Goal: Transaction & Acquisition: Purchase product/service

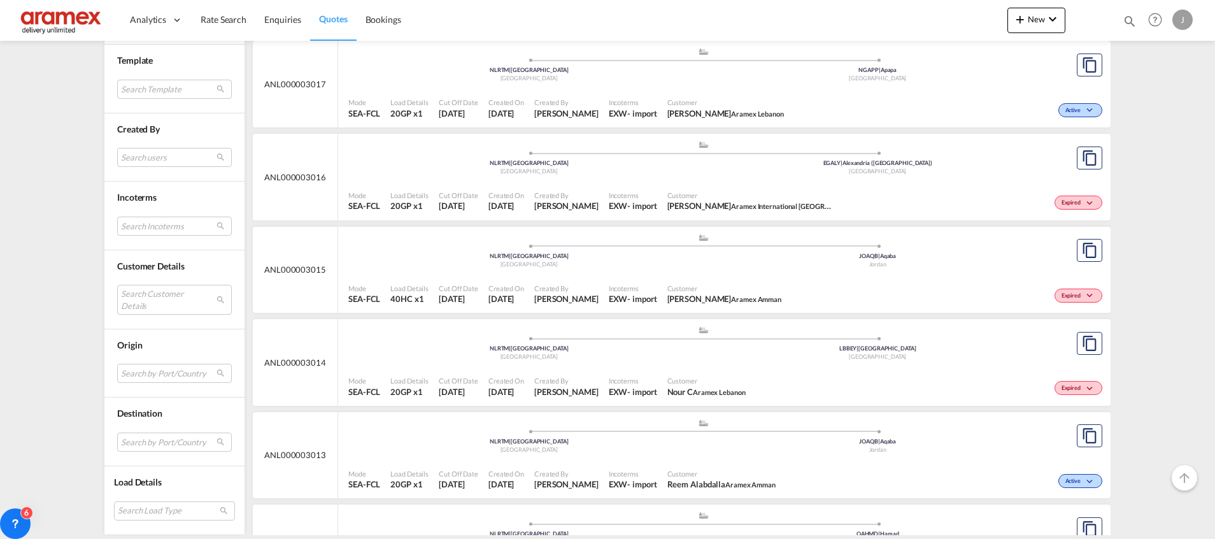
scroll to position [573, 0]
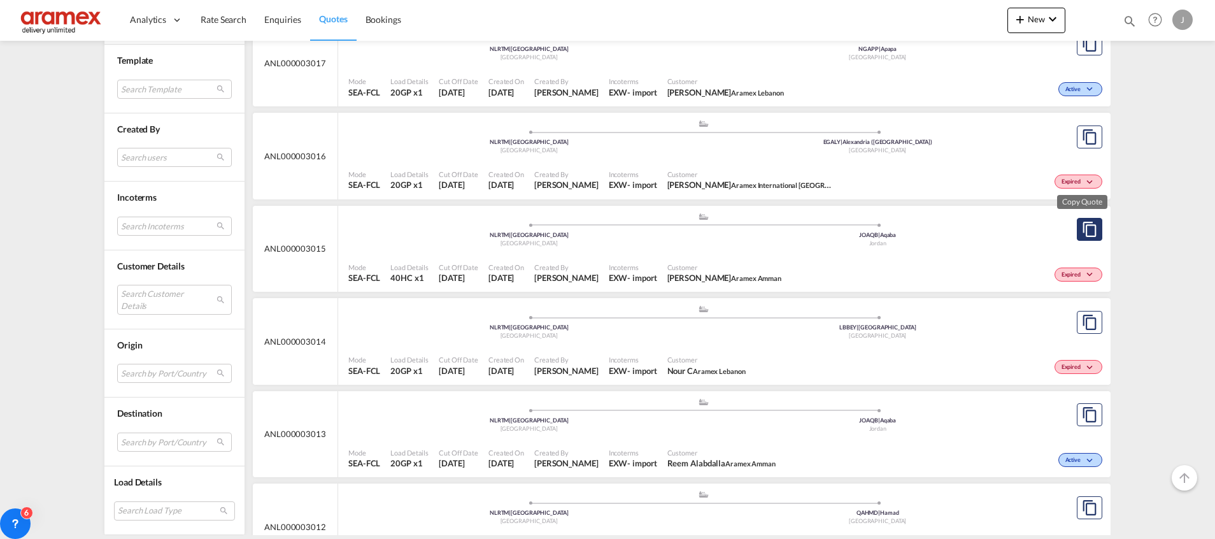
click at [1082, 232] on md-icon "assets/icons/custom/copyQuote.svg" at bounding box center [1089, 229] width 15 height 15
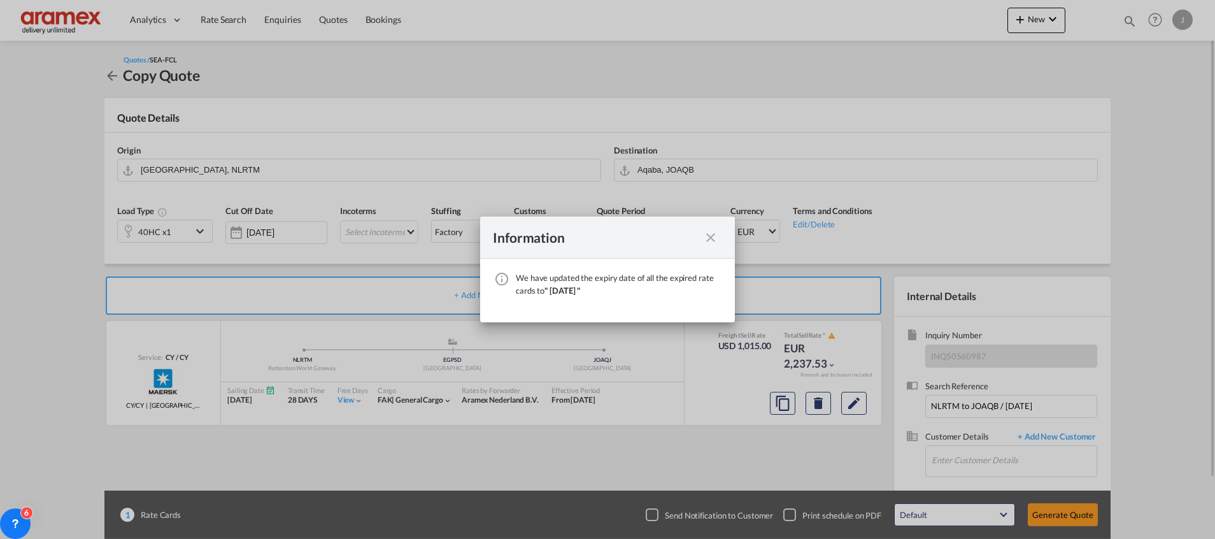
click at [707, 241] on md-icon "icon-close fg-AAA8AD cursor" at bounding box center [710, 237] width 15 height 15
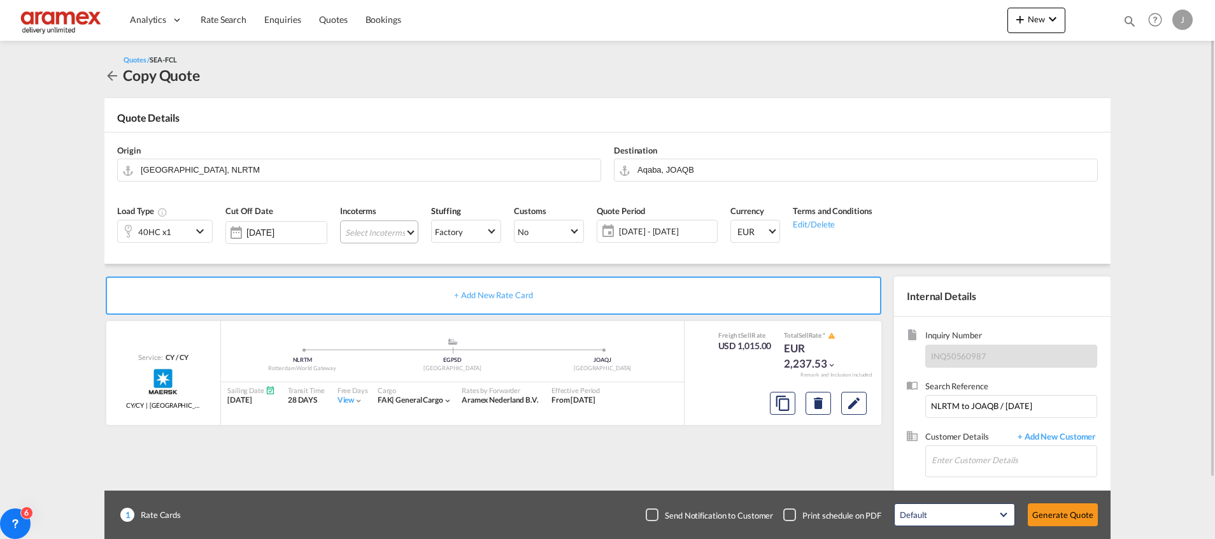
click at [380, 235] on md-select "Select Incoterms CIF - import Cost,Insurance and Freight CIP - import Carriage …" at bounding box center [379, 231] width 78 height 23
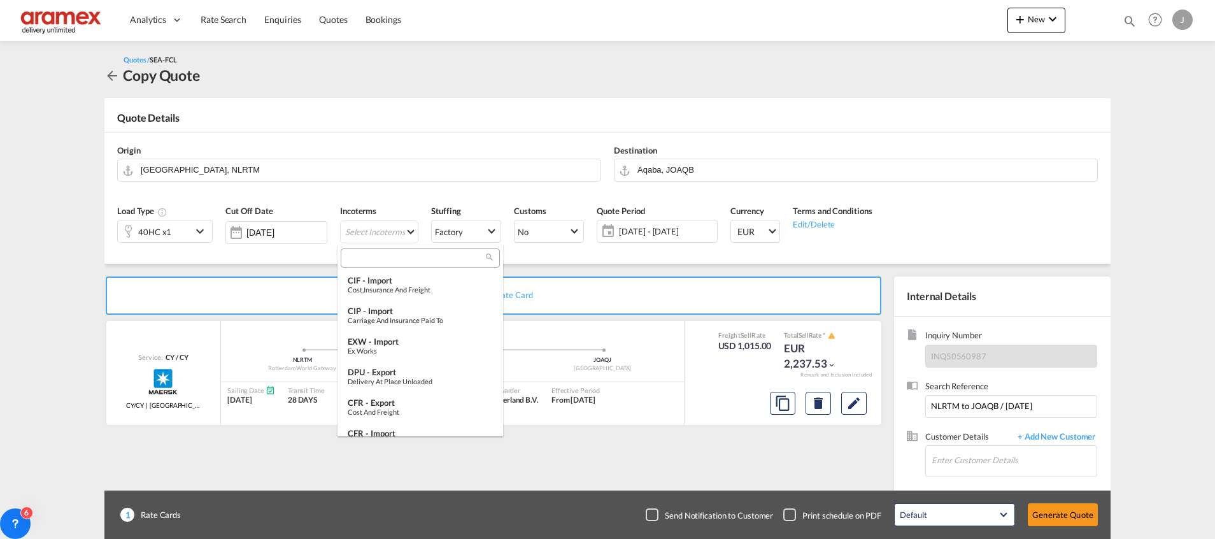
click at [374, 259] on input "search" at bounding box center [414, 257] width 141 height 11
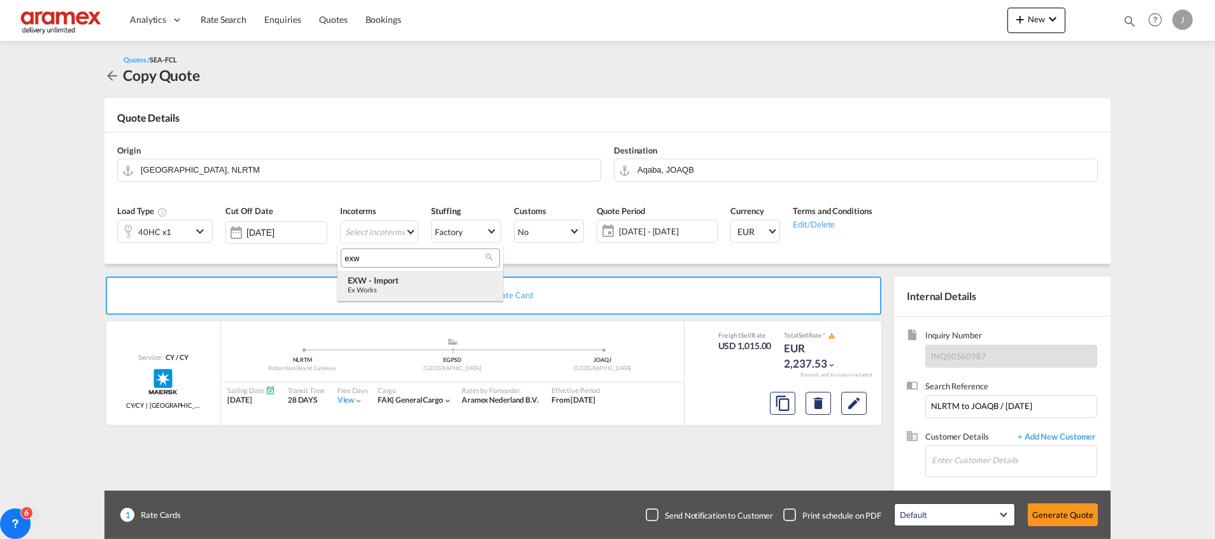
type input "exw"
click at [372, 287] on div "Ex Works" at bounding box center [420, 289] width 145 height 8
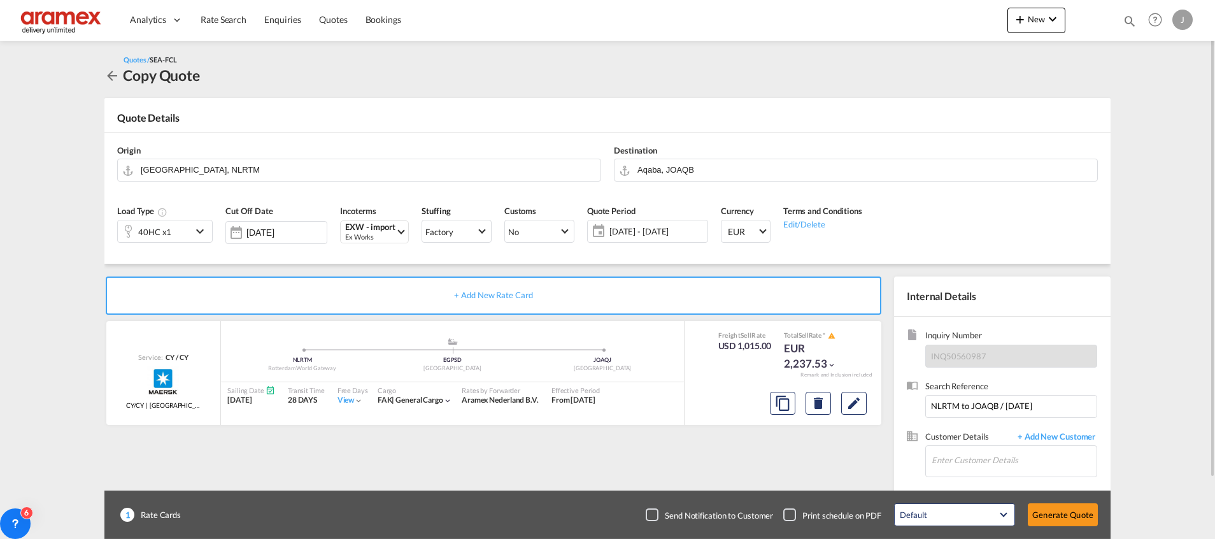
click at [197, 238] on md-icon "icon-chevron-down" at bounding box center [201, 231] width 19 height 15
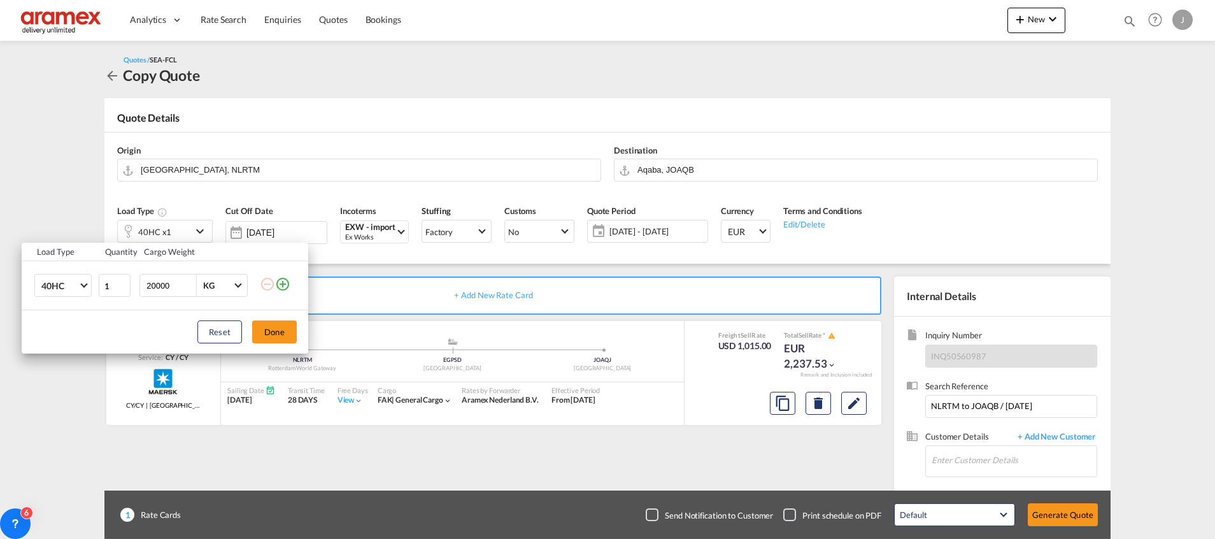
click at [290, 283] on md-icon "icon-plus-circle-outline" at bounding box center [282, 283] width 15 height 15
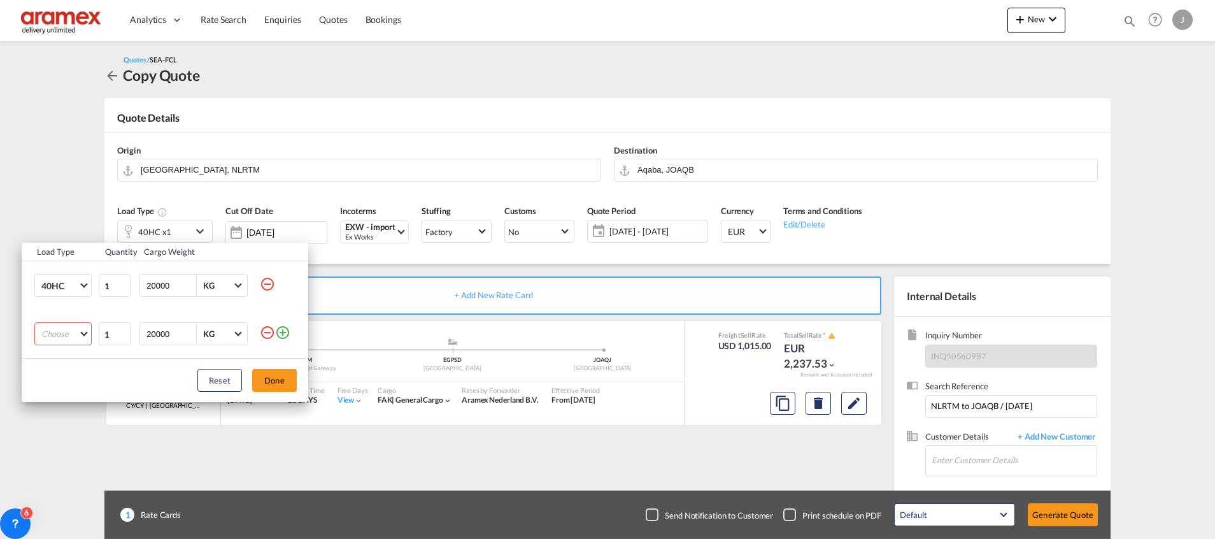
click at [71, 337] on md-select "Choose 20GP 40GP 40HC 45HC 20RE 40RE 40HR 20OT 40OT 20FR 40FR 40NR 20NR 45S 20T…" at bounding box center [62, 333] width 57 height 23
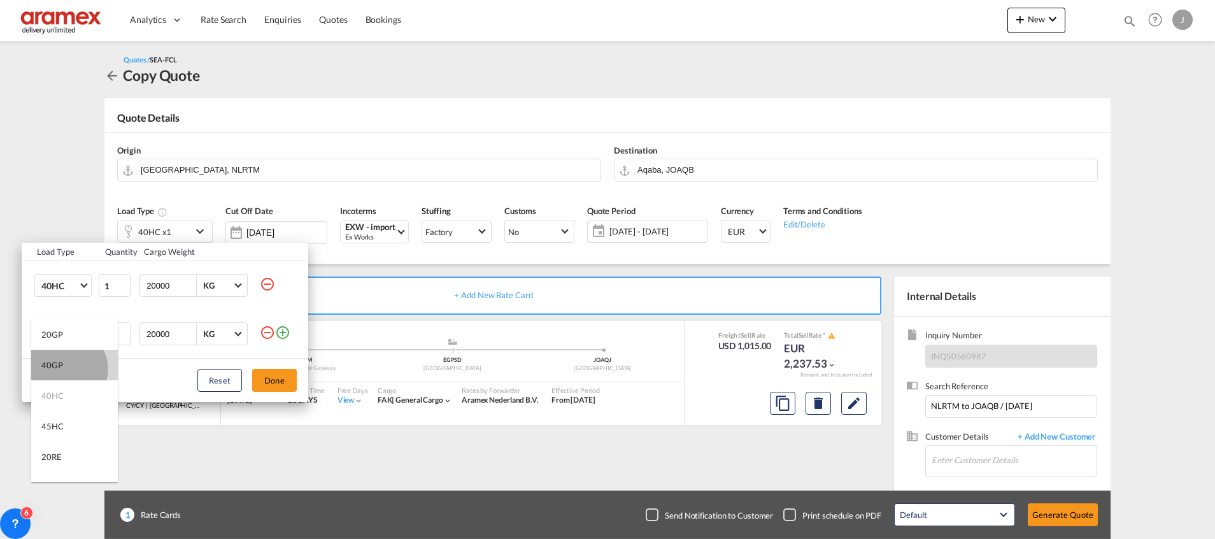
click at [66, 369] on md-option "40GP" at bounding box center [74, 365] width 87 height 31
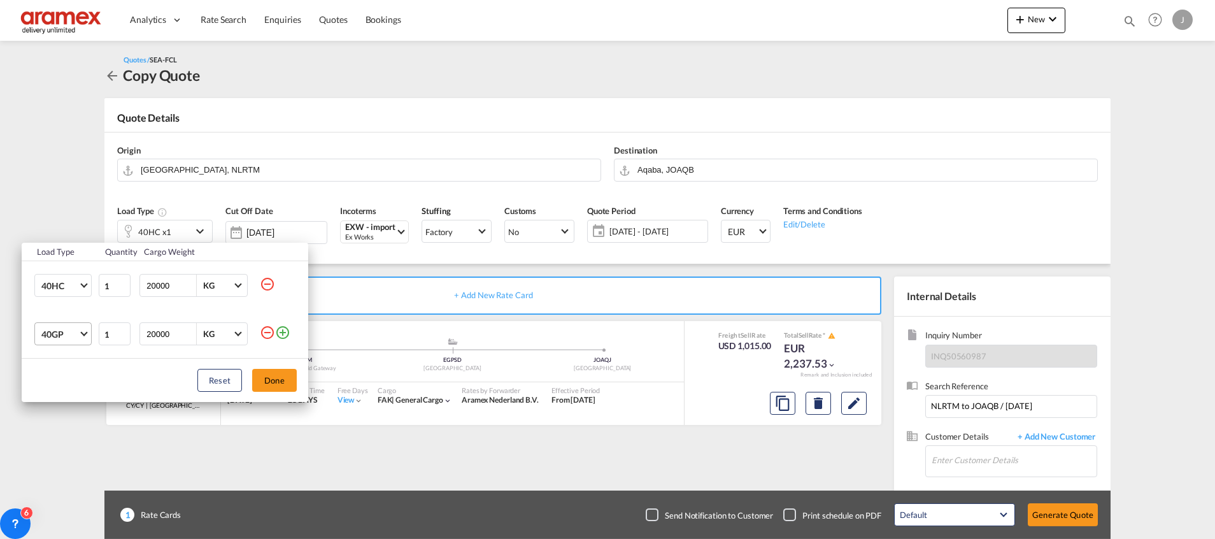
click at [76, 337] on span "40GP" at bounding box center [59, 334] width 37 height 13
click at [61, 304] on div "20GP" at bounding box center [52, 303] width 22 height 13
click at [269, 376] on button "Done" at bounding box center [274, 380] width 45 height 23
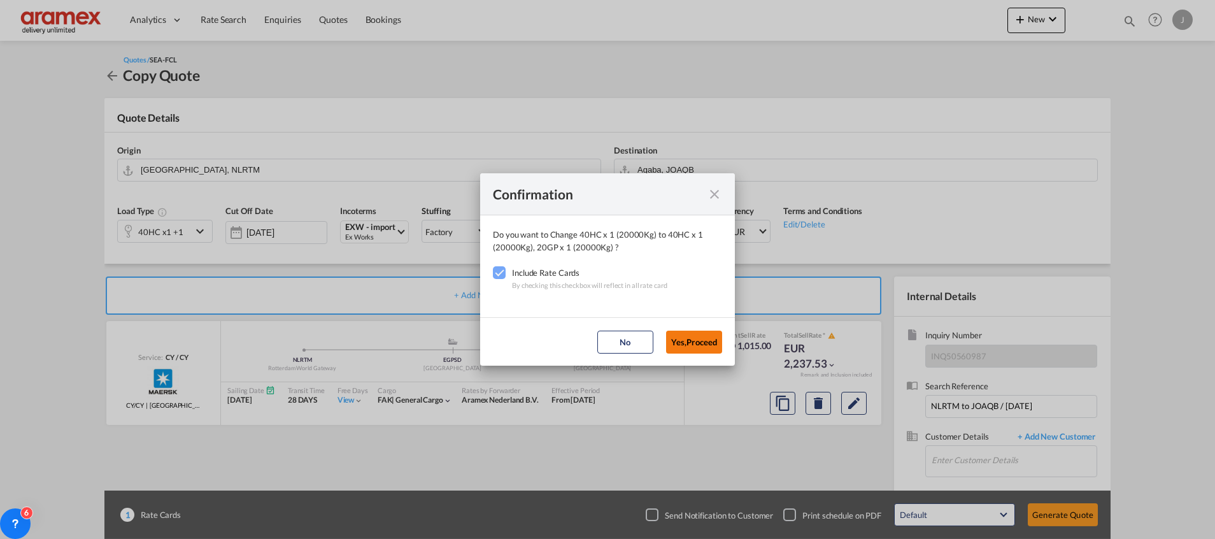
click at [712, 344] on button "Yes,Proceed" at bounding box center [694, 341] width 56 height 23
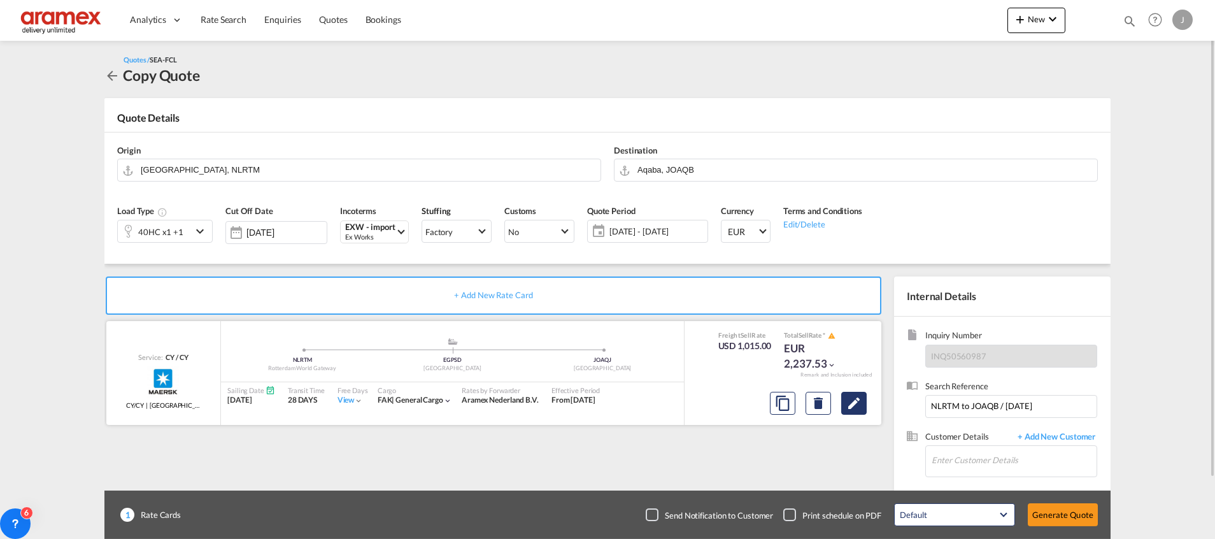
click at [846, 407] on md-icon "Edit" at bounding box center [853, 402] width 15 height 15
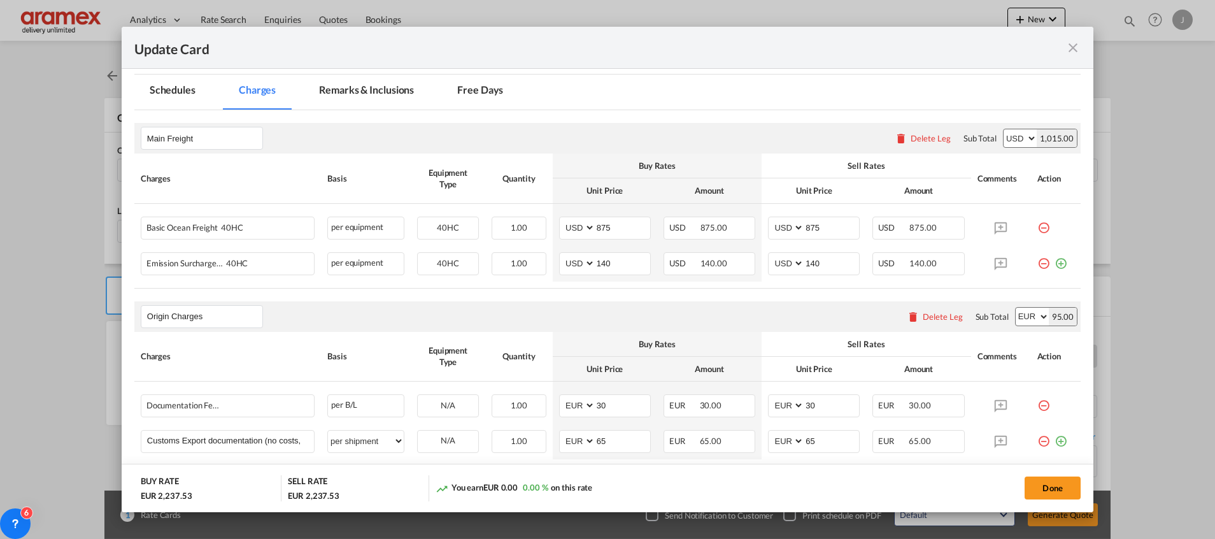
scroll to position [669, 0]
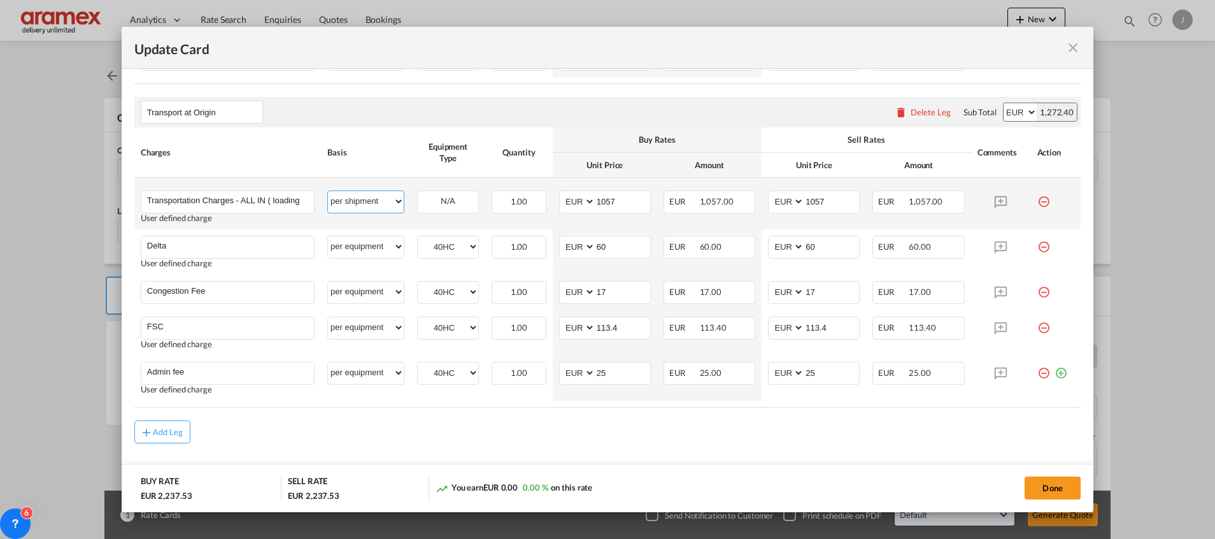
click at [366, 201] on select "per equipment per container per B/L per shipping bill per shipment % on pickup …" at bounding box center [366, 201] width 76 height 20
select select "per container"
click at [328, 191] on select "per equipment per container per B/L per shipping bill per shipment % on pickup …" at bounding box center [366, 201] width 76 height 20
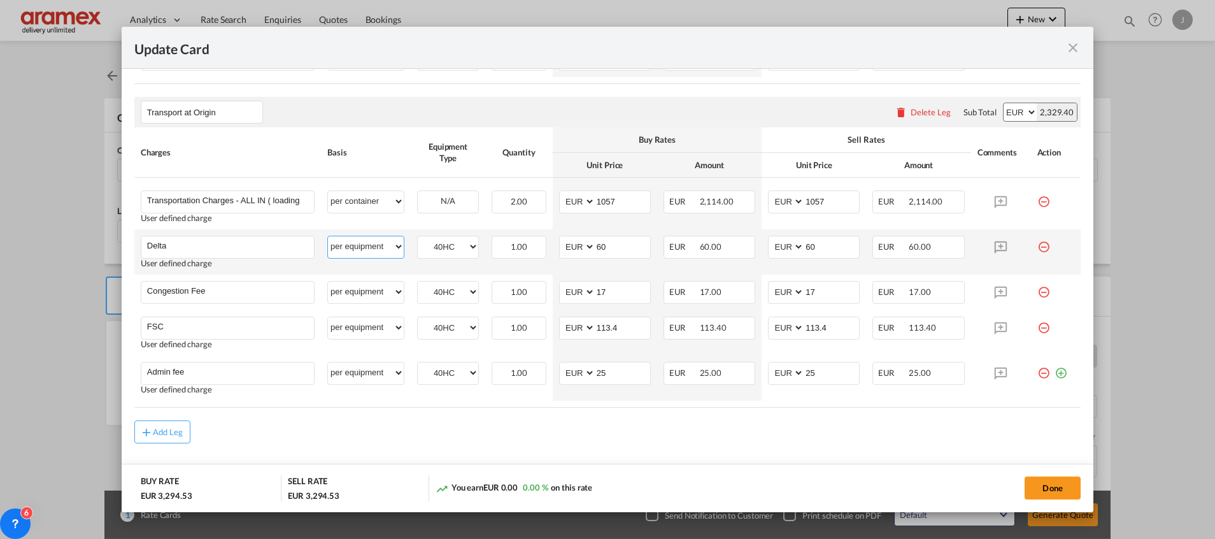
click at [359, 250] on select "per equipment per container per B/L per shipping bill per shipment % on pickup …" at bounding box center [366, 246] width 76 height 20
select select "per container"
click at [328, 236] on select "per equipment per container per B/L per shipping bill per shipment % on pickup …" at bounding box center [366, 246] width 76 height 20
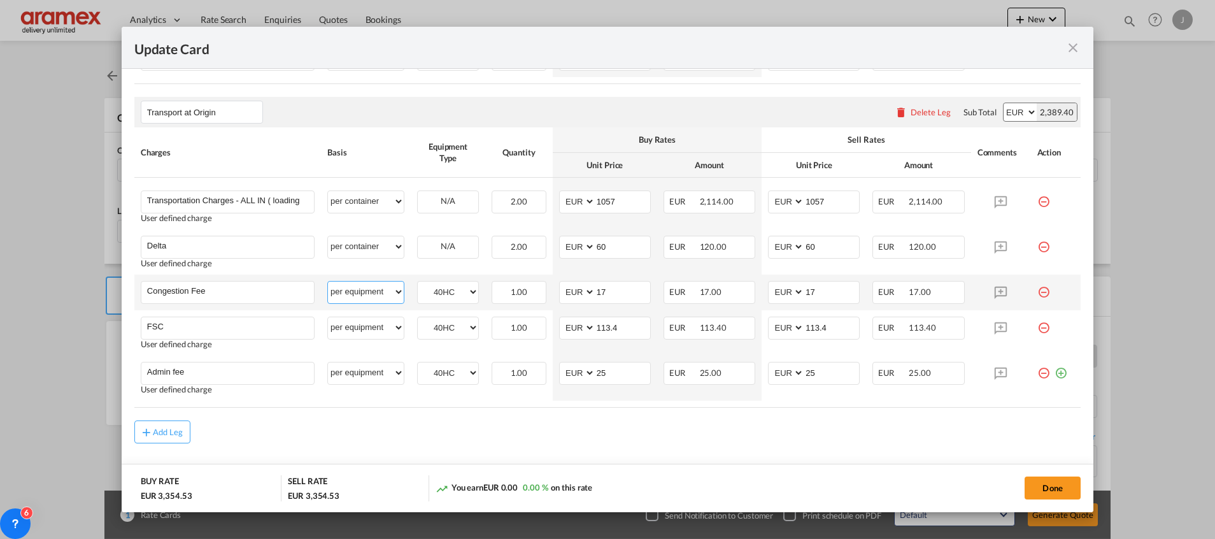
drag, startPoint x: 371, startPoint y: 294, endPoint x: 368, endPoint y: 281, distance: 13.1
click at [371, 295] on select "per equipment per container per B/L per shipping bill per shipment % on pickup …" at bounding box center [366, 291] width 76 height 20
select select "per container"
click at [328, 281] on select "per equipment per container per B/L per shipping bill per shipment % on pickup …" at bounding box center [366, 291] width 76 height 20
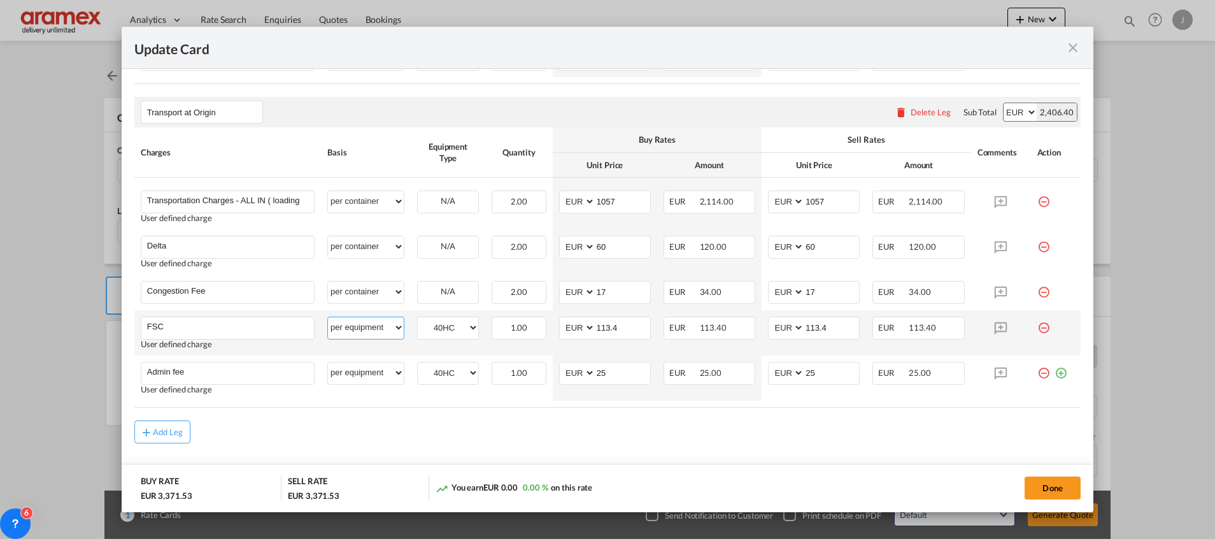
drag, startPoint x: 353, startPoint y: 332, endPoint x: 353, endPoint y: 313, distance: 18.5
click at [353, 332] on select "per equipment per container per B/L per shipping bill per shipment % on pickup …" at bounding box center [366, 327] width 76 height 20
select select "per container"
click at [328, 317] on select "per equipment per container per B/L per shipping bill per shipment % on pickup …" at bounding box center [366, 327] width 76 height 20
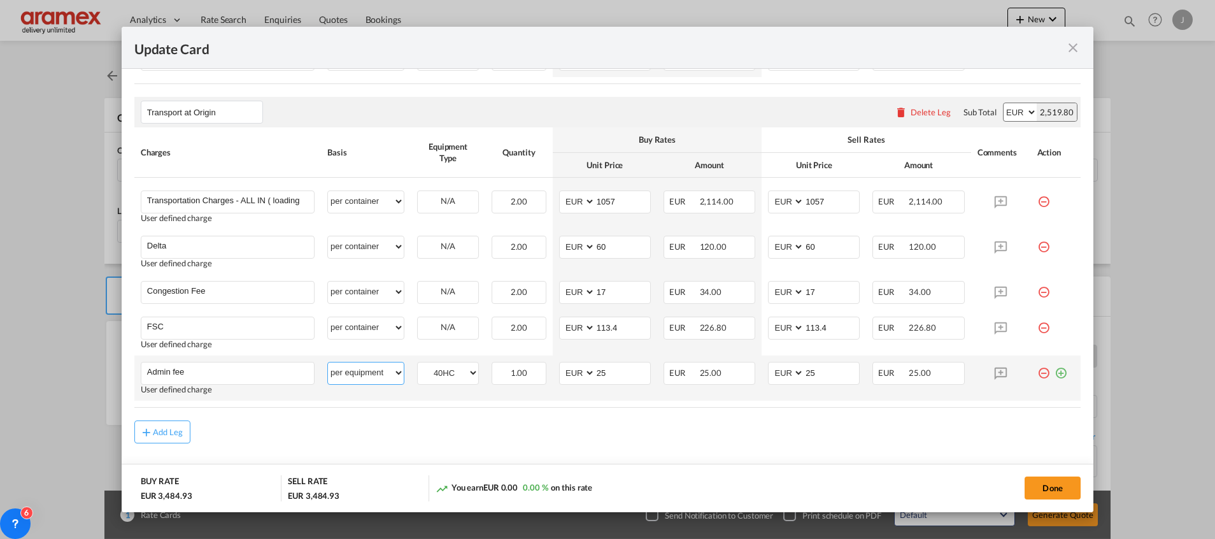
click at [339, 367] on select "per equipment per container per B/L per shipping bill per shipment % on pickup …" at bounding box center [366, 372] width 76 height 20
select select "per container"
click at [328, 362] on select "per equipment per container per B/L per shipping bill per shipment % on pickup …" at bounding box center [366, 372] width 76 height 20
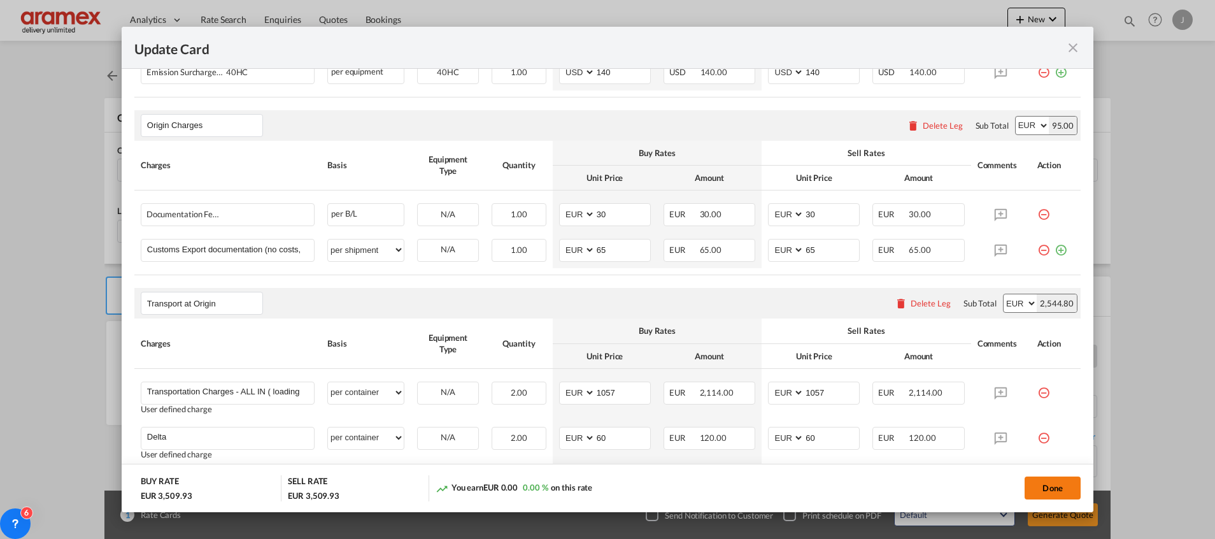
click at [1046, 488] on button "Done" at bounding box center [1053, 487] width 56 height 23
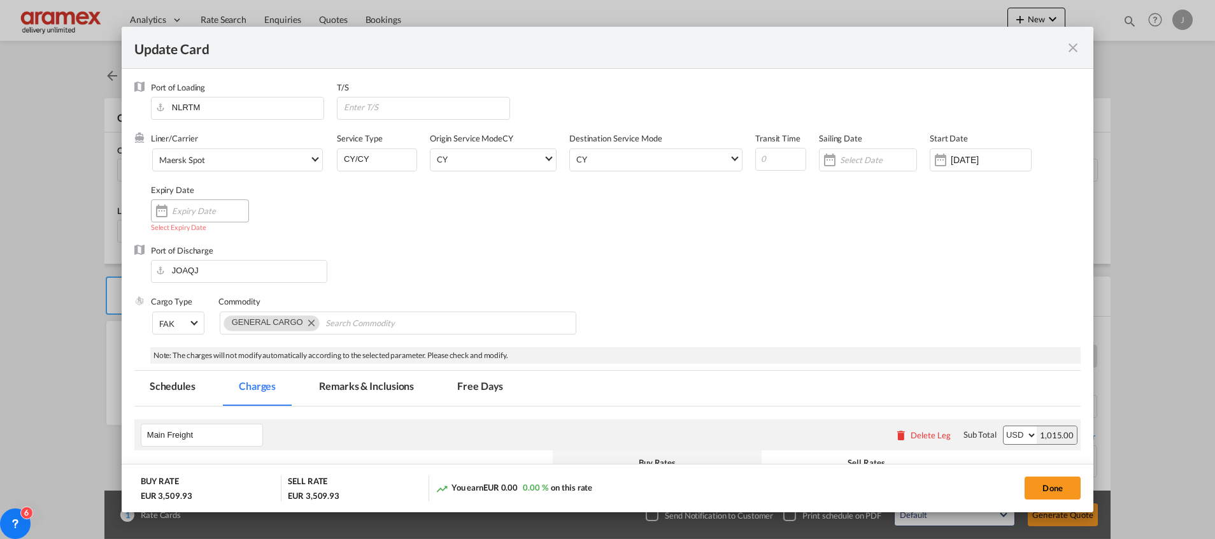
click at [188, 206] on input "Update Card Port ..." at bounding box center [210, 211] width 76 height 10
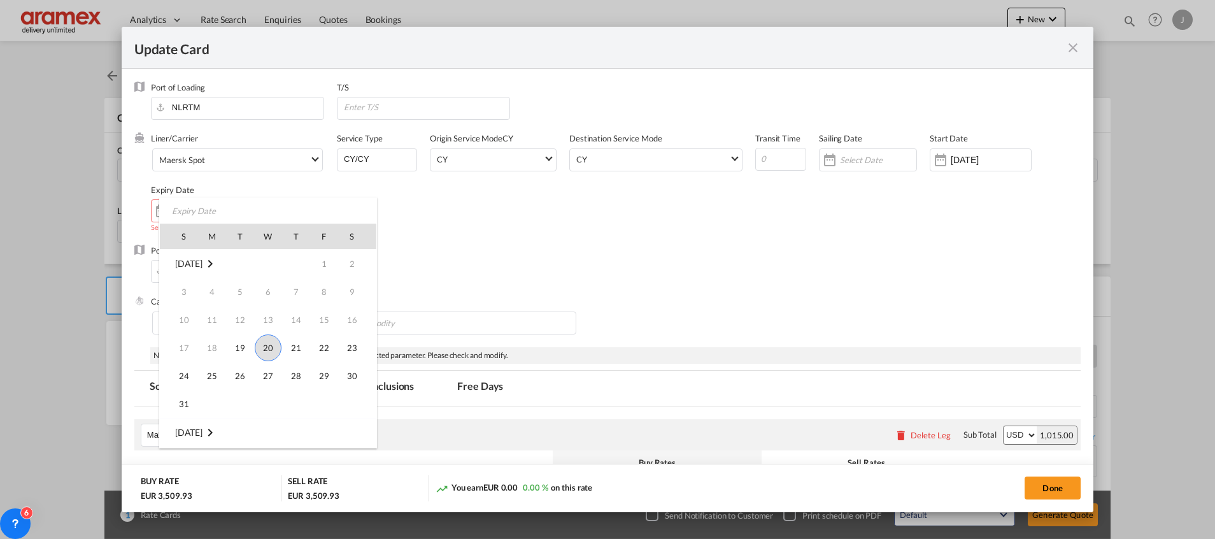
click at [263, 348] on span "20" at bounding box center [268, 347] width 27 height 27
type input "[DATE]"
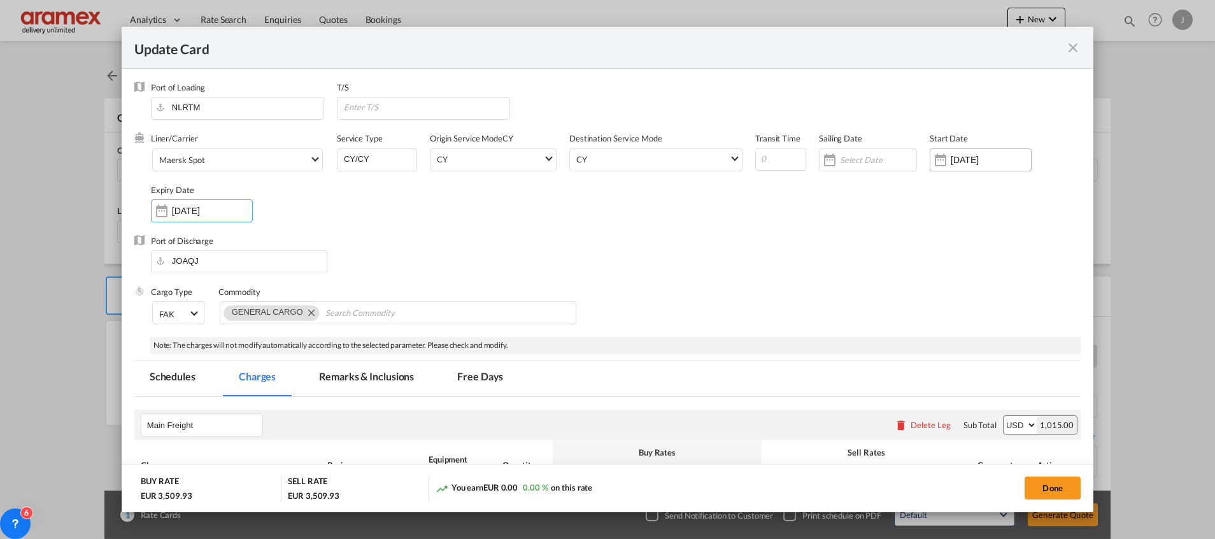
click at [980, 158] on input "[DATE]" at bounding box center [991, 160] width 80 height 10
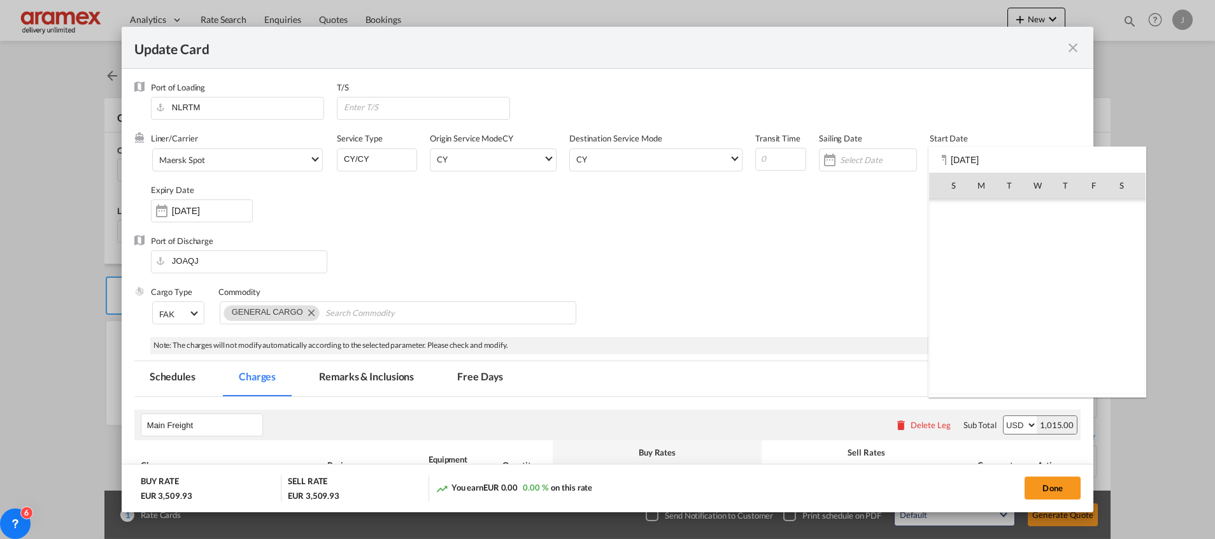
scroll to position [294789, 0]
click at [1038, 296] on span "20" at bounding box center [1037, 296] width 27 height 27
type input "[DATE]"
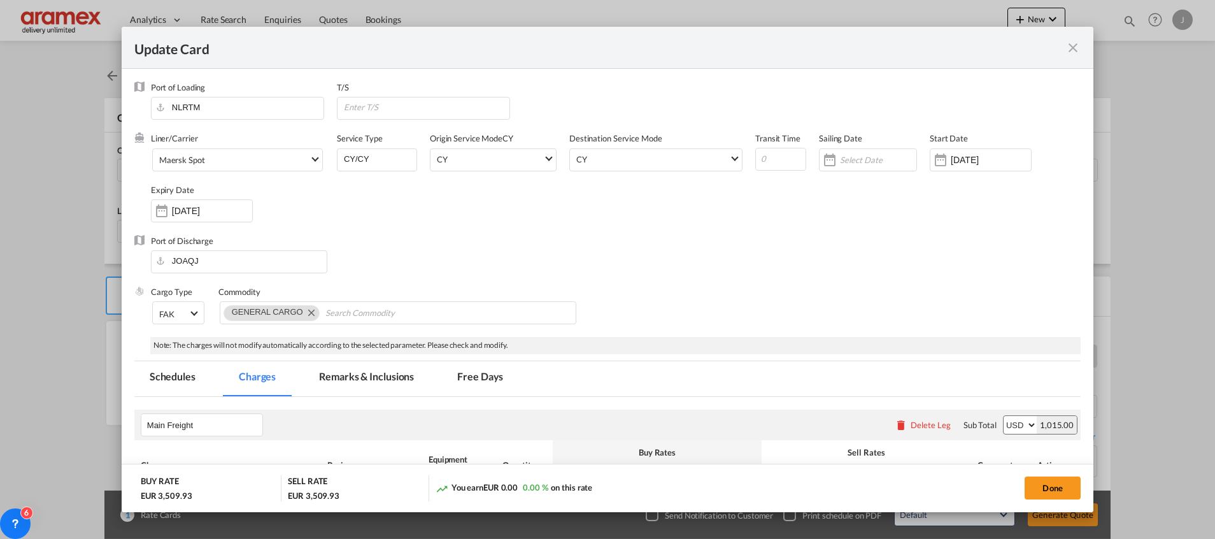
click at [812, 255] on div "Port of Discharge JOAQJ" at bounding box center [607, 260] width 946 height 51
click at [1055, 492] on button "Done" at bounding box center [1053, 487] width 56 height 23
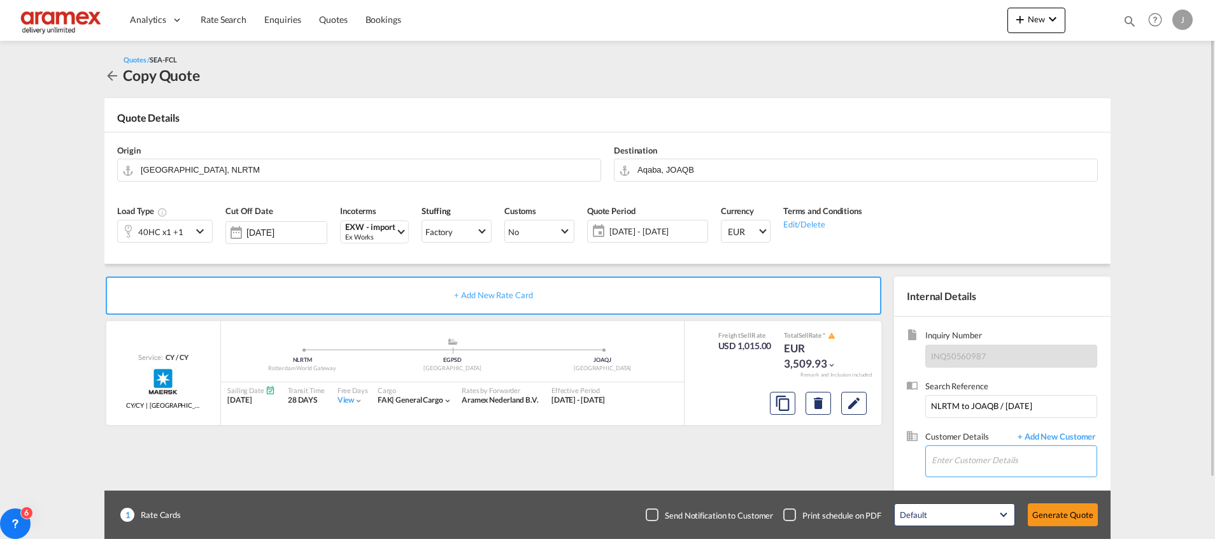
click at [990, 465] on input "Enter Customer Details" at bounding box center [1014, 460] width 165 height 29
click at [975, 390] on div "[PERSON_NAME] yanal d@[DOMAIN_NAME] | Aramex Amman" at bounding box center [1014, 394] width 166 height 34
type input "Aramex Amman, [PERSON_NAME], [EMAIL_ADDRESS][DOMAIN_NAME]"
click at [1072, 516] on button "Generate Quote" at bounding box center [1063, 514] width 70 height 23
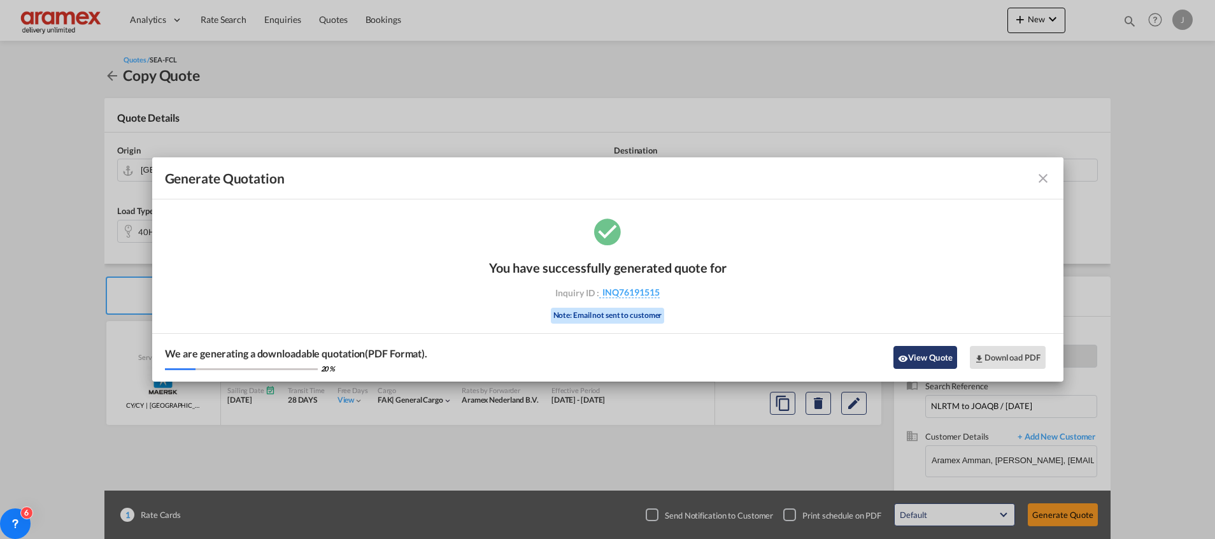
click at [914, 358] on button "View Quote" at bounding box center [925, 357] width 64 height 23
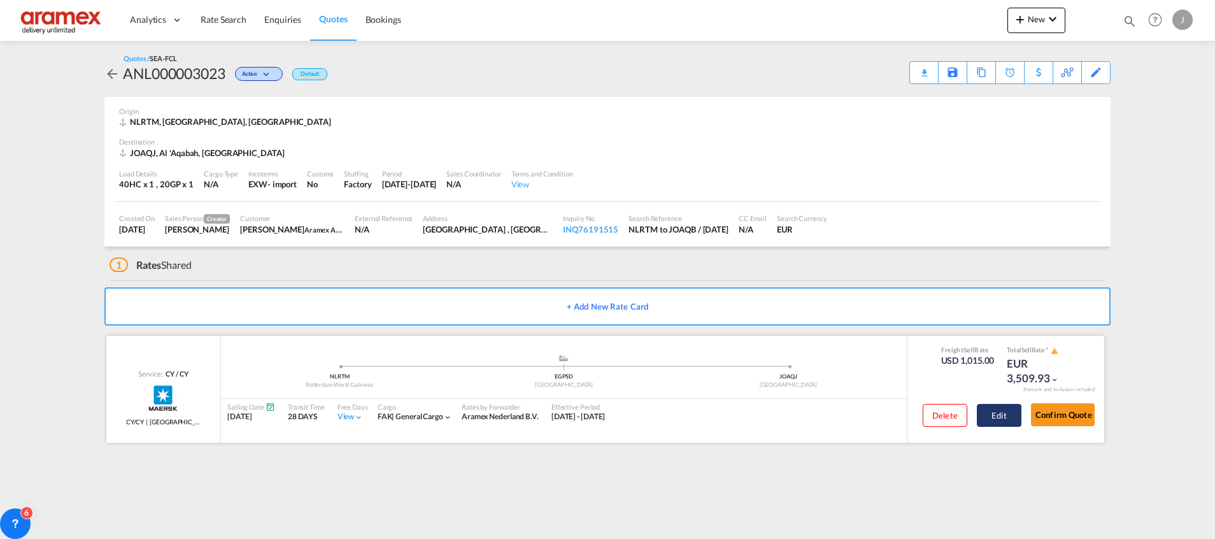
click at [1004, 418] on button "Edit" at bounding box center [999, 415] width 45 height 23
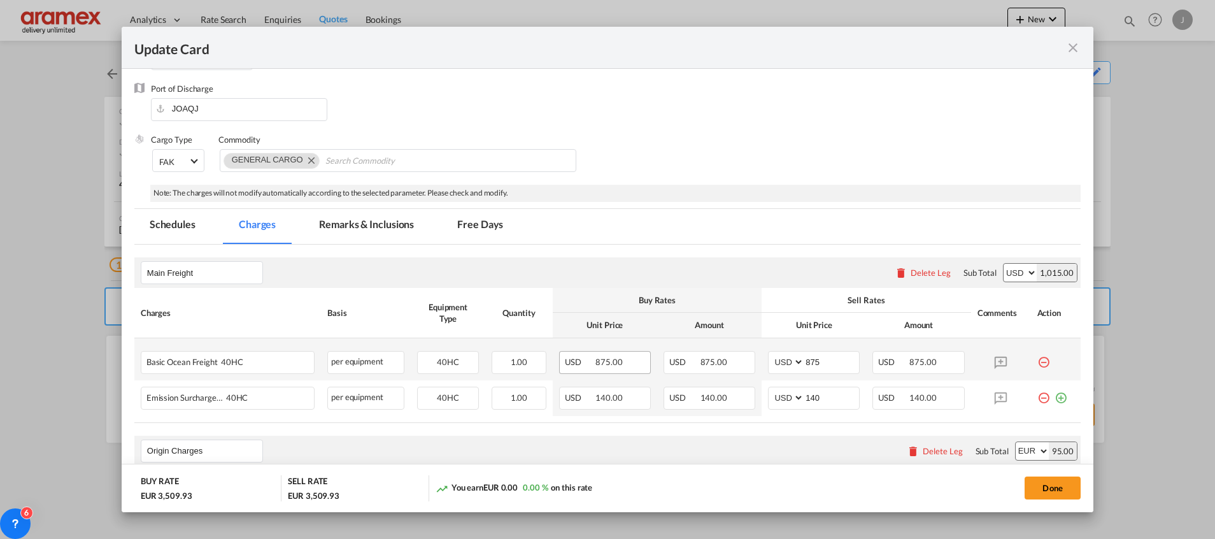
scroll to position [287, 0]
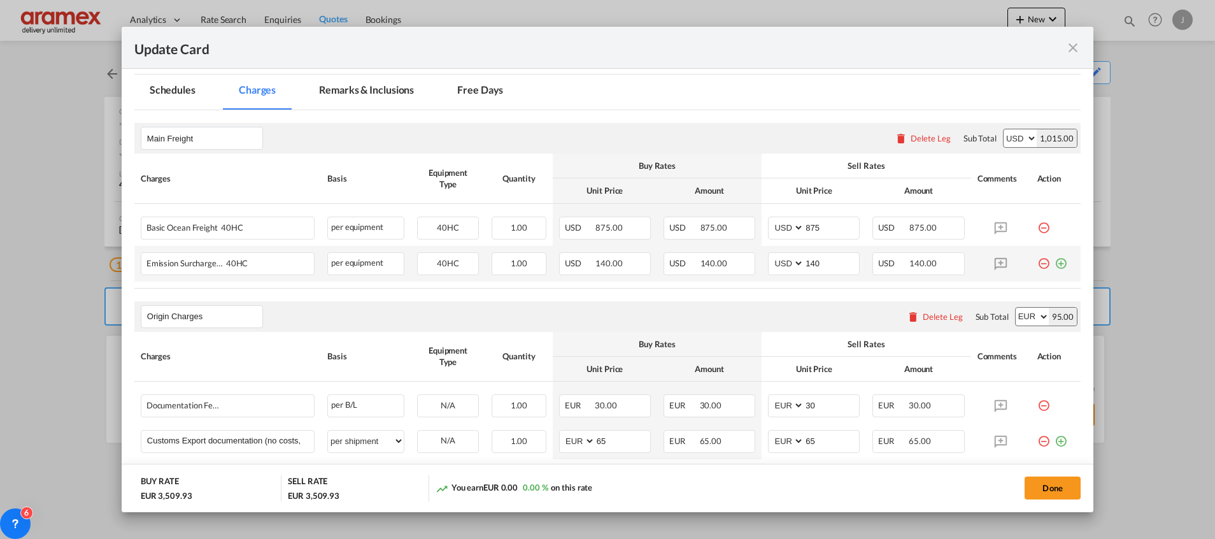
click at [1054, 260] on md-icon "icon-plus-circle-outline green-400-fg" at bounding box center [1060, 258] width 13 height 13
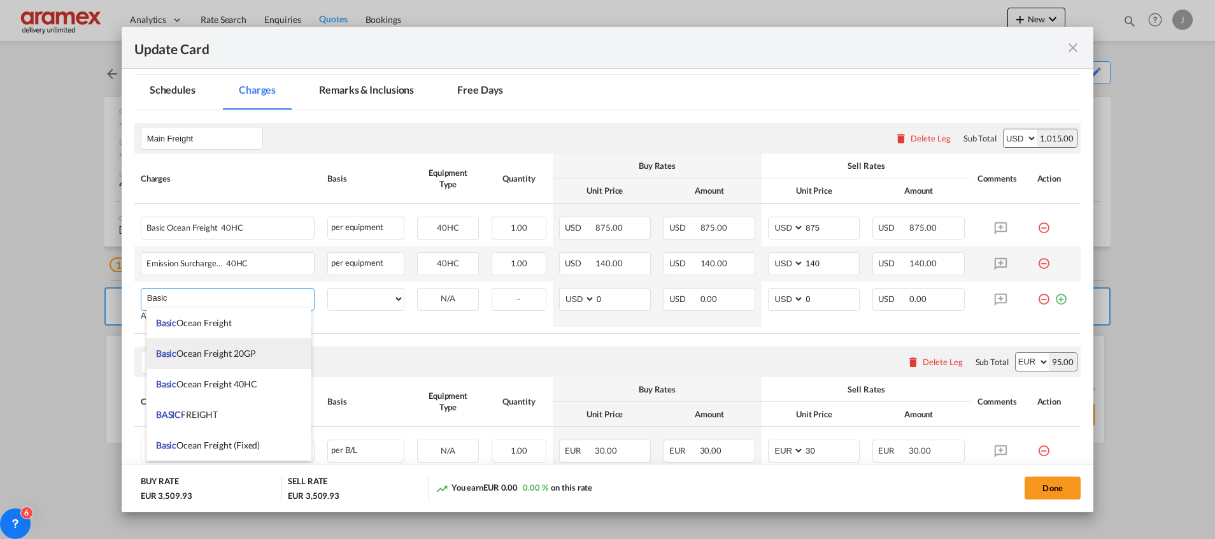
click at [242, 352] on span "Basic Ocean Freight 20GP" at bounding box center [206, 353] width 100 height 11
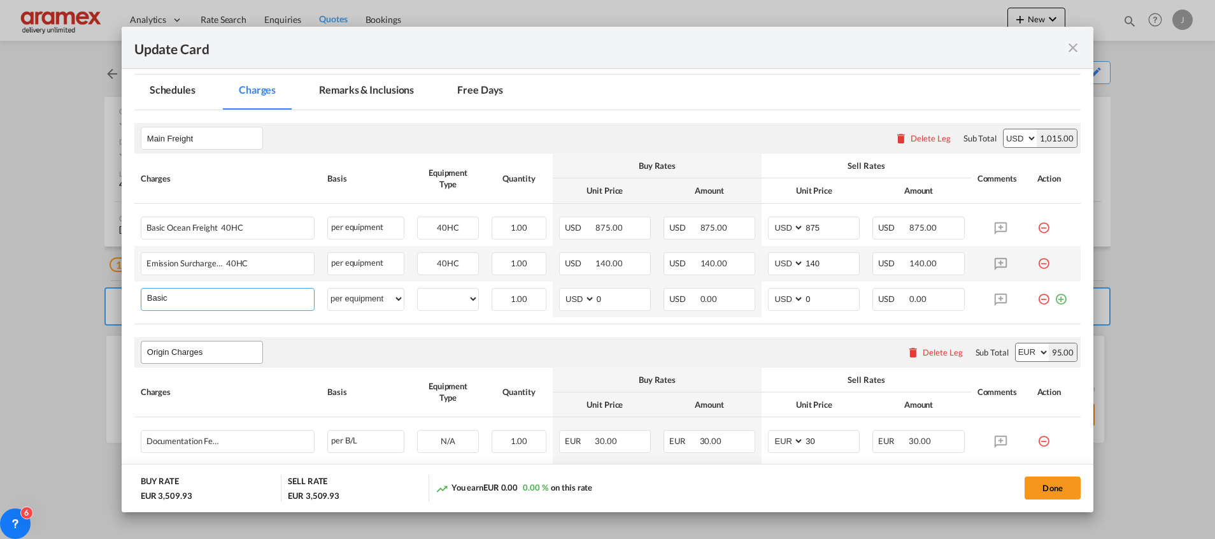
type input "Basic Ocean Freight 20GP"
select select "per equipment"
click at [1037, 228] on md-icon "icon-minus-circle-outline red-400-fg" at bounding box center [1043, 222] width 13 height 13
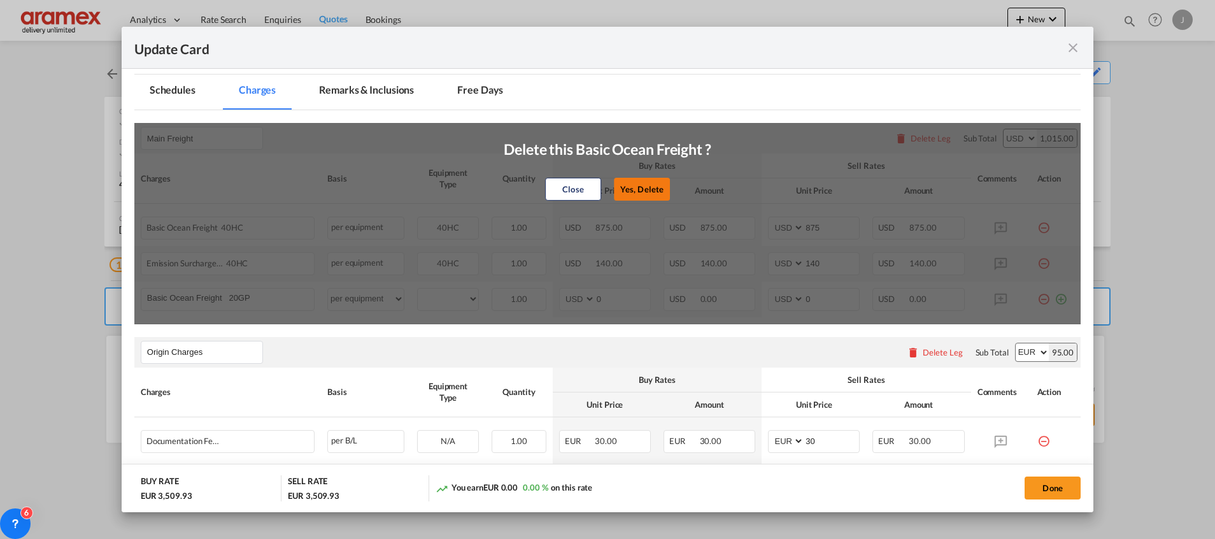
click at [637, 191] on button "Yes, Delete" at bounding box center [642, 189] width 56 height 23
type input "140"
type input "0"
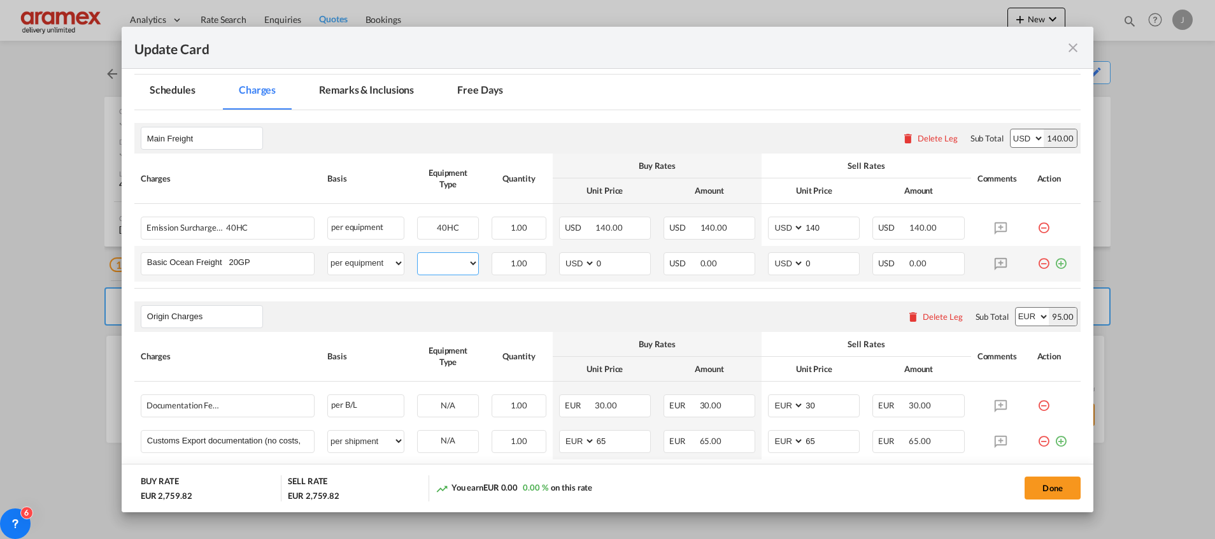
click at [454, 265] on select "40HC 20GP" at bounding box center [448, 263] width 60 height 17
select select "20GP"
click at [418, 255] on select "40HC 20GP" at bounding box center [448, 263] width 60 height 17
drag, startPoint x: 606, startPoint y: 265, endPoint x: 562, endPoint y: 267, distance: 44.0
click at [562, 267] on md-input-container "AED AFN ALL AMD ANG AOA ARS AUD AWG AZN BAM BBD BDT BGN BHD BIF BMD BND [PERSON…" at bounding box center [605, 263] width 92 height 23
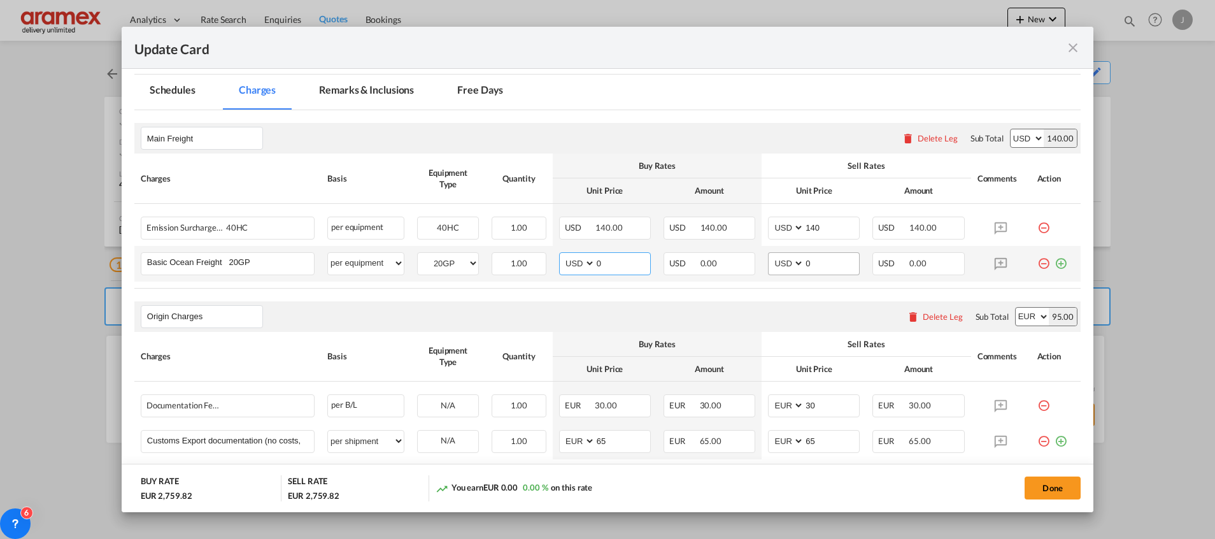
paste input "1175"
type input "1175"
drag, startPoint x: 816, startPoint y: 260, endPoint x: 767, endPoint y: 260, distance: 49.0
click at [768, 260] on md-input-container "AED AFN ALL AMD ANG AOA ARS AUD AWG AZN BAM BBD BDT BGN BHD BIF BMD BND [PERSON…" at bounding box center [814, 263] width 92 height 23
paste input "1175"
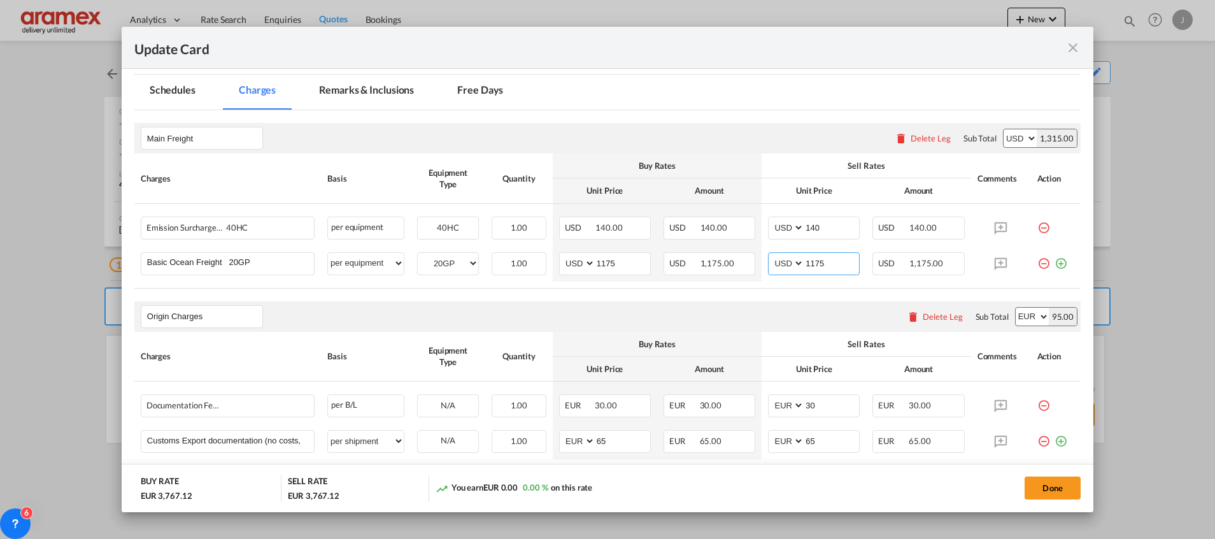
type input "1175"
click at [1037, 224] on md-icon "icon-minus-circle-outline red-400-fg" at bounding box center [1043, 222] width 13 height 13
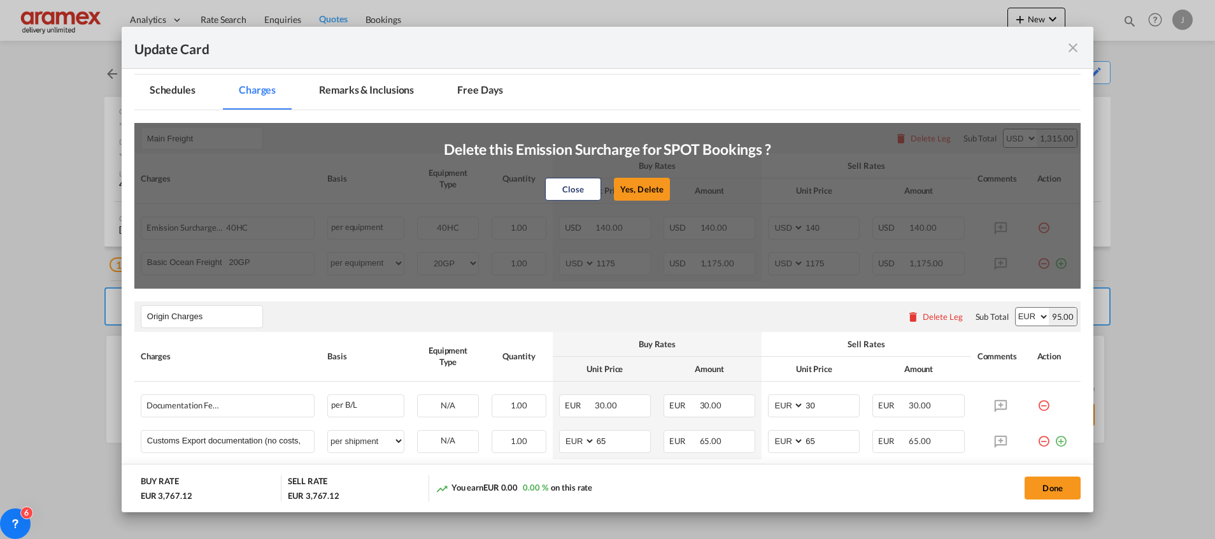
click at [629, 188] on button "Yes, Delete" at bounding box center [642, 189] width 56 height 23
type input "1175"
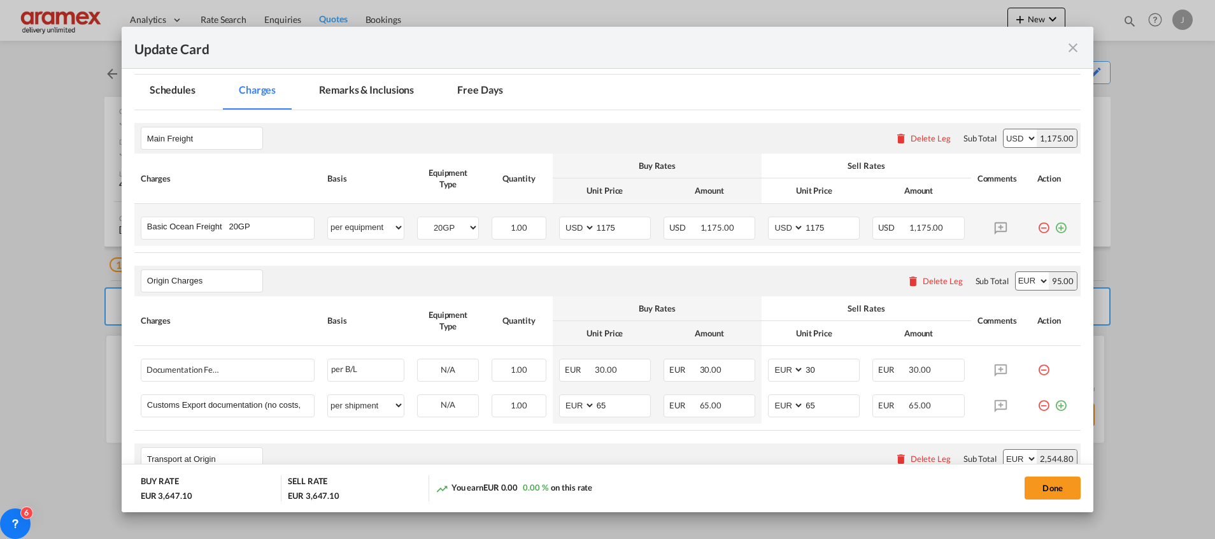
click at [1054, 225] on md-icon "icon-plus-circle-outline green-400-fg" at bounding box center [1060, 222] width 13 height 13
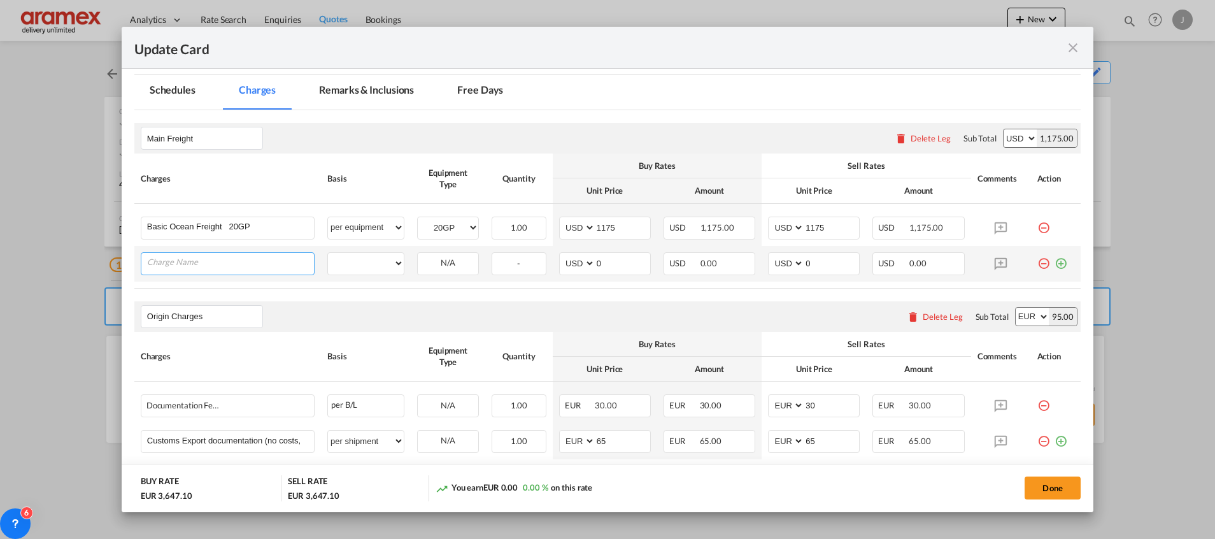
paste input "Emission Surcharge for SPOT Bookings"
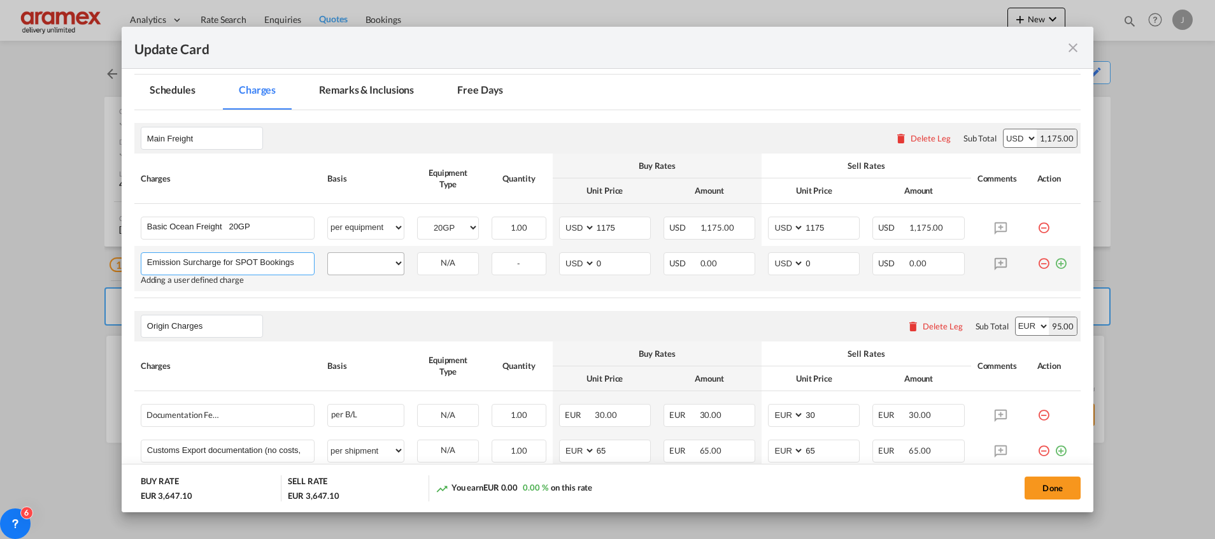
type input "Emission Surcharge for SPOT Bookings"
click at [385, 256] on select "per equipment per container per B/L per shipping bill per shipment % on freight…" at bounding box center [366, 263] width 76 height 20
select select "per equipment"
click at [328, 253] on select "per equipment per container per B/L per shipping bill per shipment % on freight…" at bounding box center [366, 263] width 76 height 20
click at [458, 270] on select "40HC 20GP" at bounding box center [448, 263] width 60 height 17
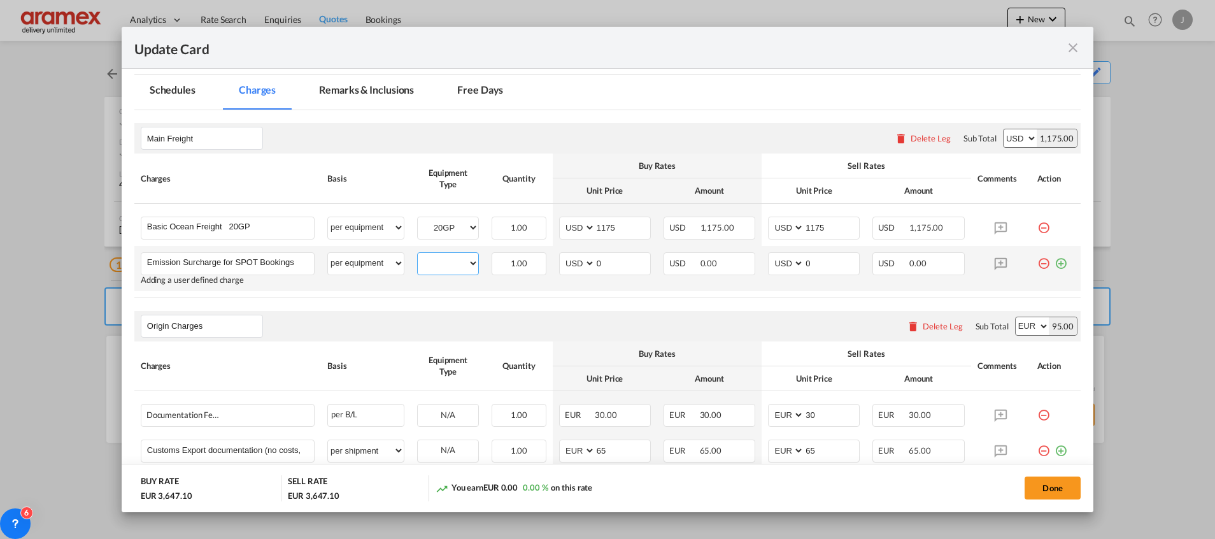
select select "20GP"
click at [418, 255] on select "40HC 20GP" at bounding box center [448, 263] width 60 height 17
drag, startPoint x: 623, startPoint y: 265, endPoint x: 540, endPoint y: 267, distance: 83.4
click at [540, 267] on tr "Emission Surcharge for SPOT Bookings Please Enter User Defined Charges Cannot B…" at bounding box center [607, 268] width 946 height 45
type input "70"
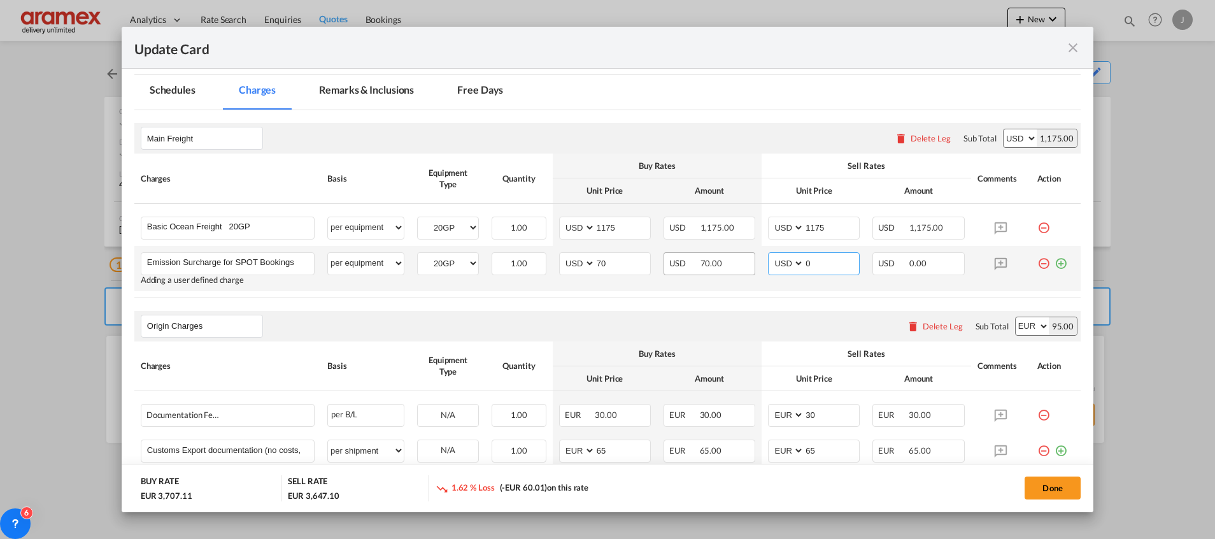
drag, startPoint x: 813, startPoint y: 259, endPoint x: 742, endPoint y: 260, distance: 70.7
click at [742, 260] on tr "Emission Surcharge for SPOT Bookings Please Enter User Defined Charges Cannot B…" at bounding box center [607, 268] width 946 height 45
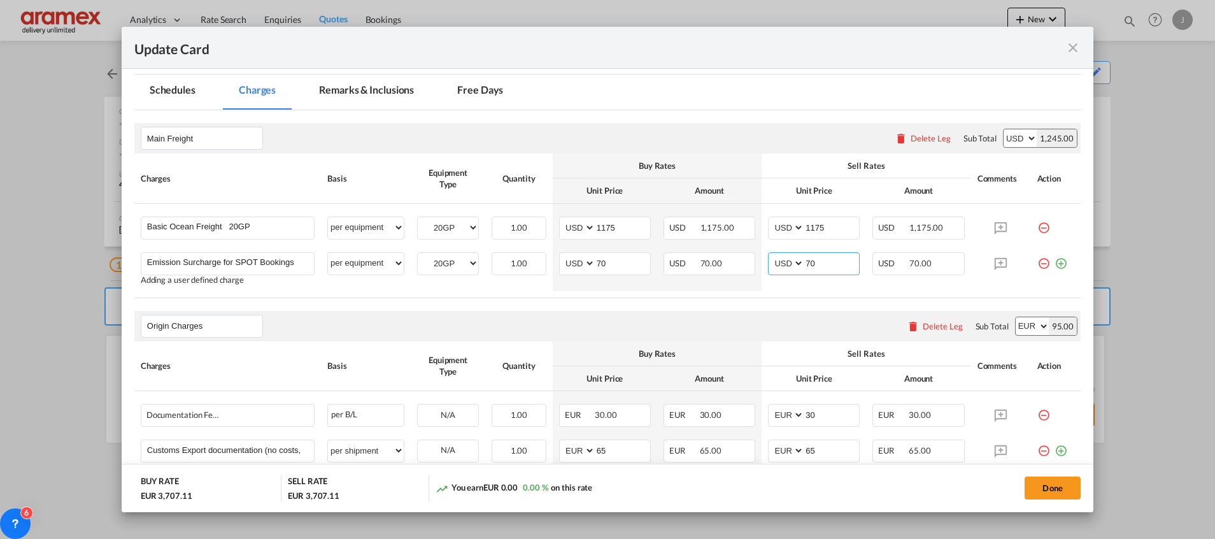
type input "70"
click at [523, 305] on rate-modification "Main Freight Please enter leg name Leg Name Already Exists Delete Leg Sub Total…" at bounding box center [607, 472] width 946 height 725
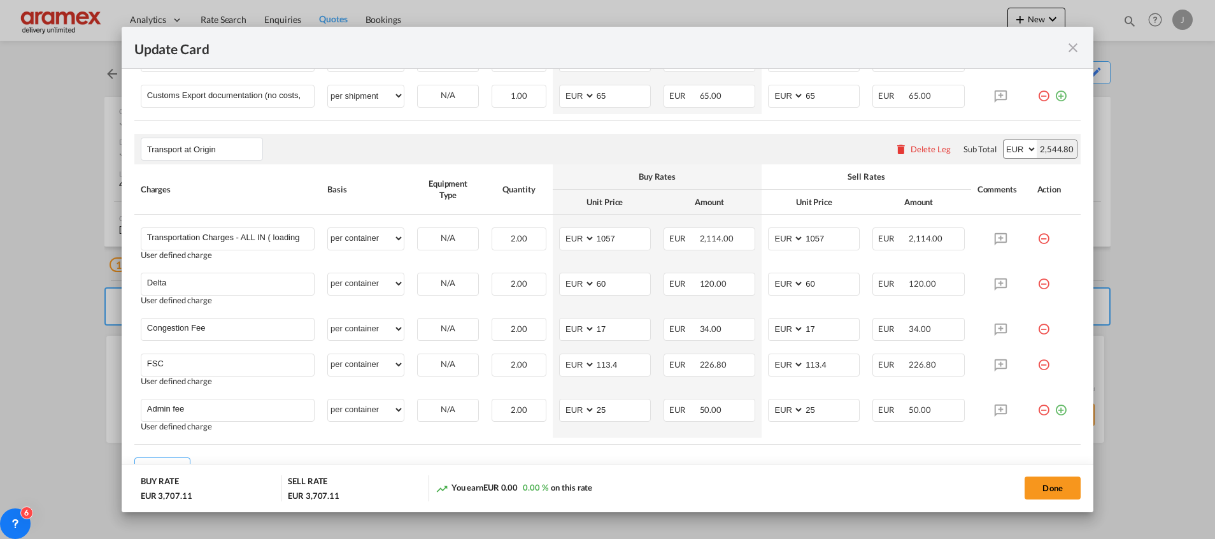
scroll to position [669, 0]
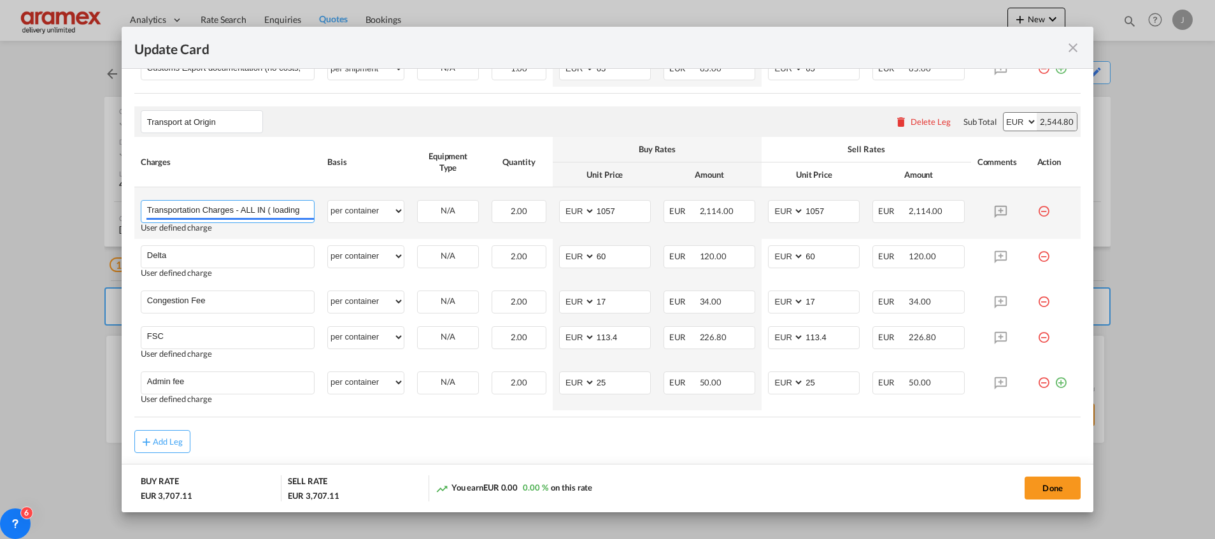
click at [245, 208] on input "Transportation Charges - ALL IN ( loading from 4 address including 1 hour free …" at bounding box center [230, 210] width 167 height 19
click at [148, 211] on input "Transportation Charges - ALL IN ( loading from 4 address including 1 hour free …" at bounding box center [230, 210] width 167 height 19
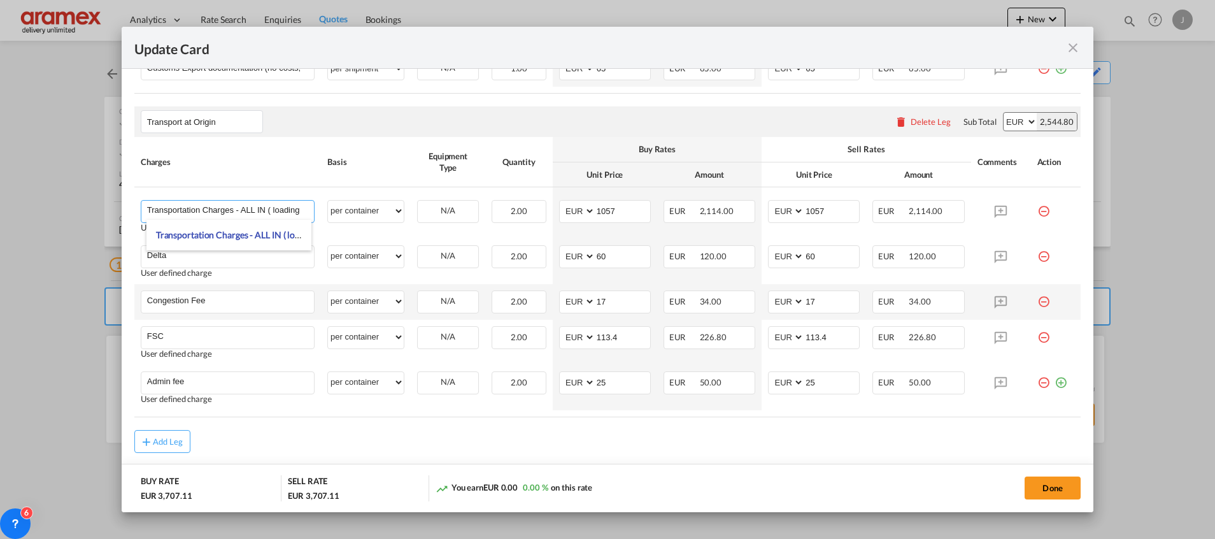
paste input "OUD-[PERSON_NAME] , SEVENUM , [GEOGRAPHIC_DATA]"
type input "OUD-[PERSON_NAME] , SEVENUM , VENLO Transportation Charges - ALL IN ( loading f…"
click at [455, 434] on div "Add Leg" at bounding box center [607, 441] width 946 height 23
click at [1045, 485] on button "Done" at bounding box center [1053, 487] width 56 height 23
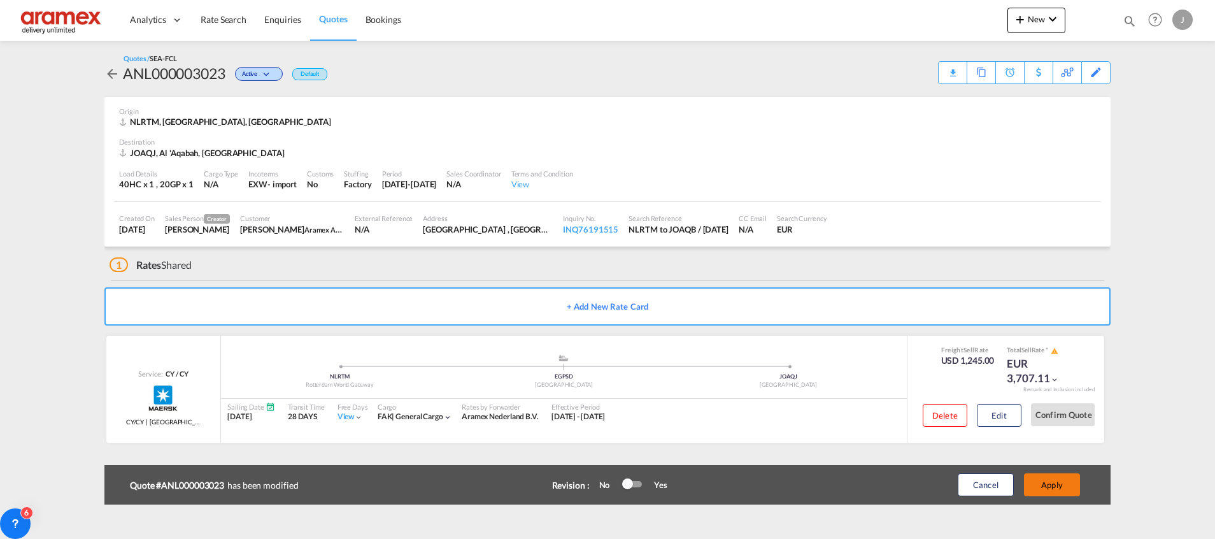
click at [1051, 485] on button "Apply" at bounding box center [1052, 484] width 56 height 23
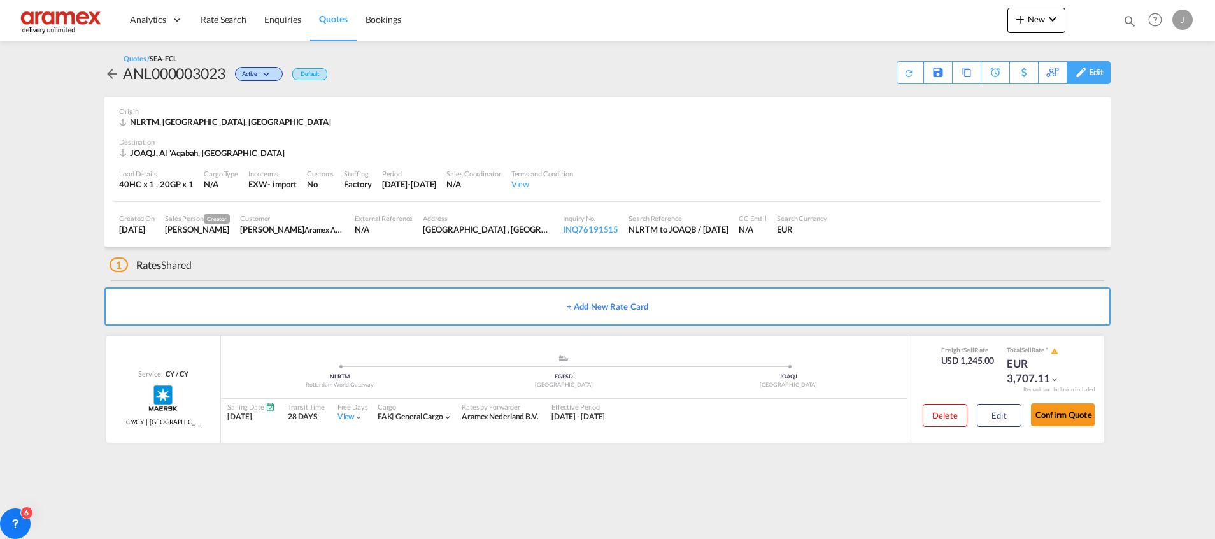
click at [1101, 64] on div "Edit" at bounding box center [1096, 73] width 15 height 22
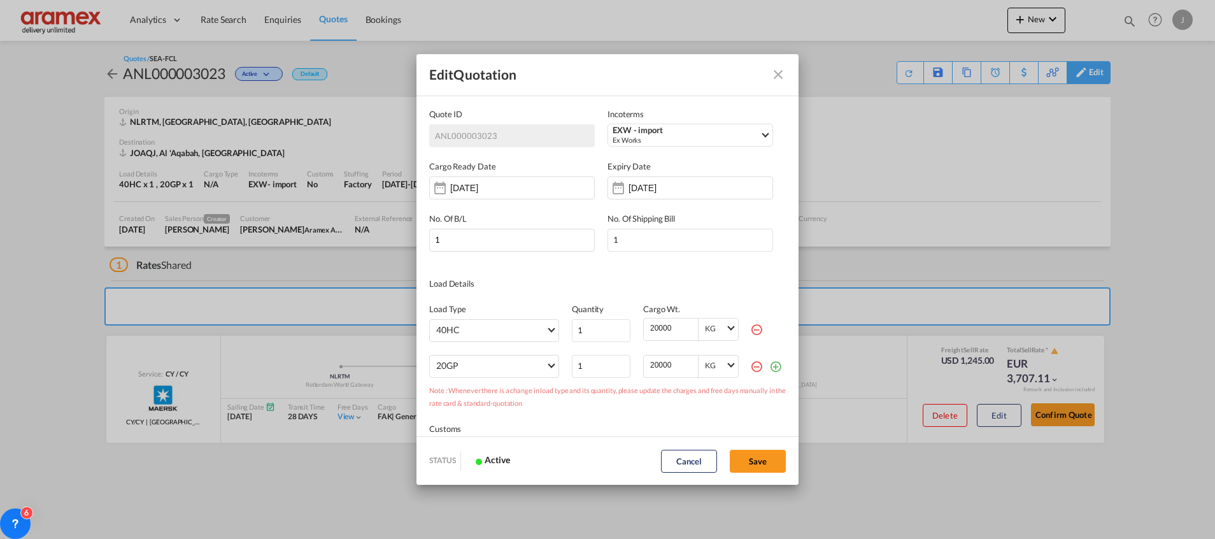
scroll to position [0, 0]
click at [750, 333] on md-icon "icon-minus-circle-outline red-400-fg" at bounding box center [756, 329] width 13 height 13
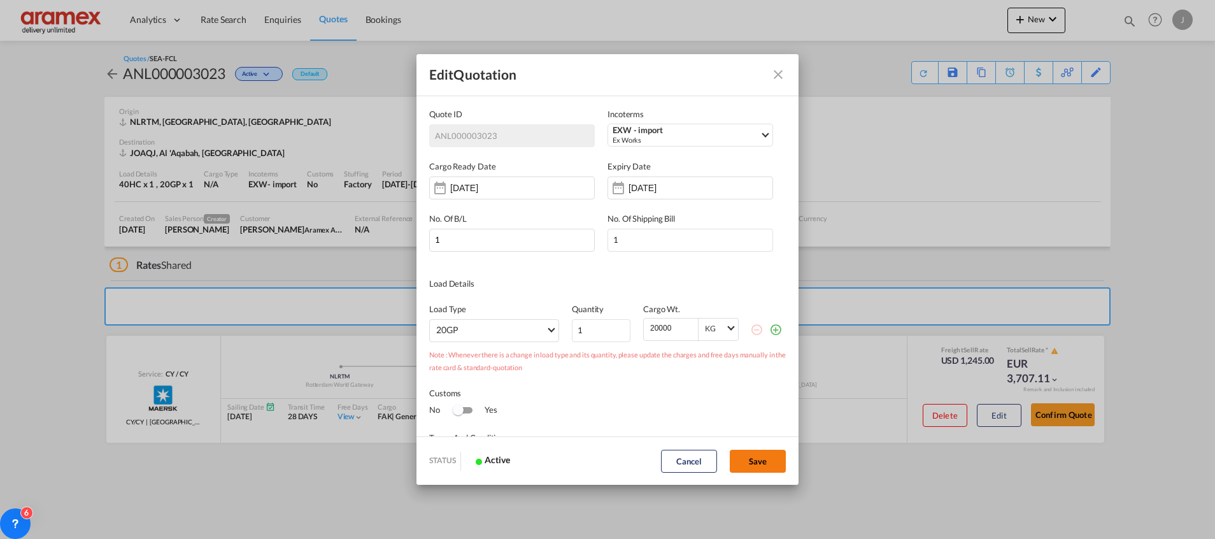
click at [753, 461] on button "Save" at bounding box center [758, 461] width 56 height 23
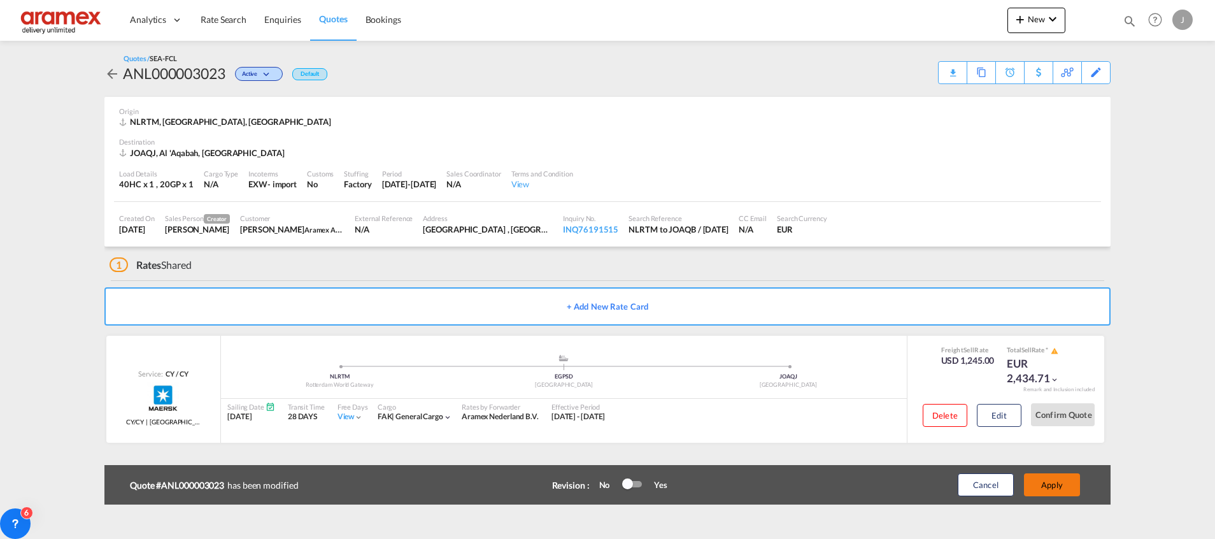
click at [1061, 479] on button "Apply" at bounding box center [1052, 484] width 56 height 23
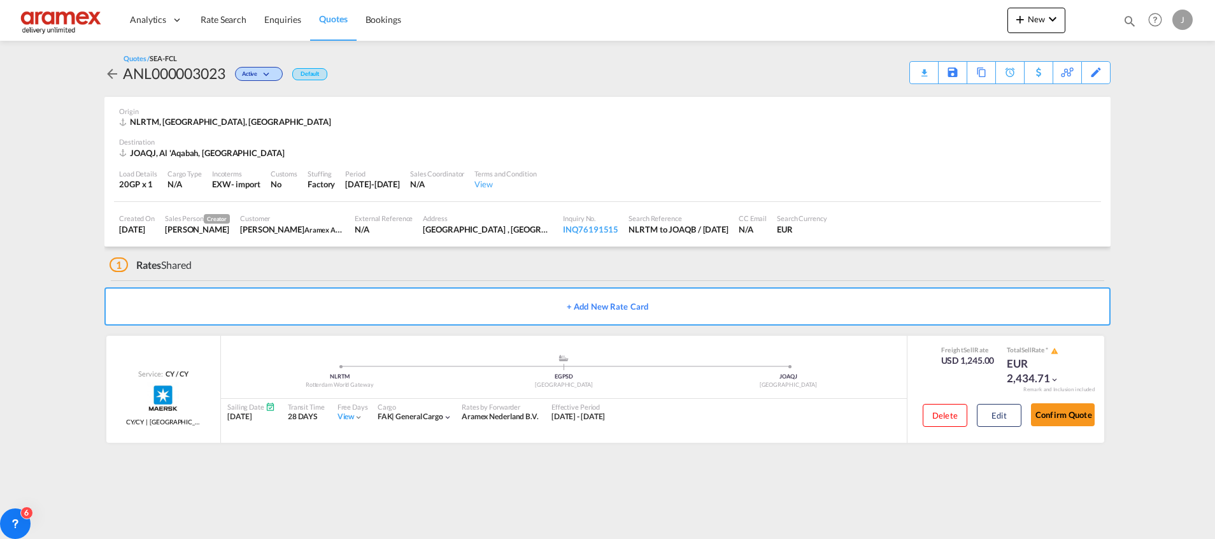
click at [0, 0] on div "Download Quote" at bounding box center [0, 0] width 0 height 0
click at [962, 69] on div "Copy Quote" at bounding box center [967, 73] width 43 height 22
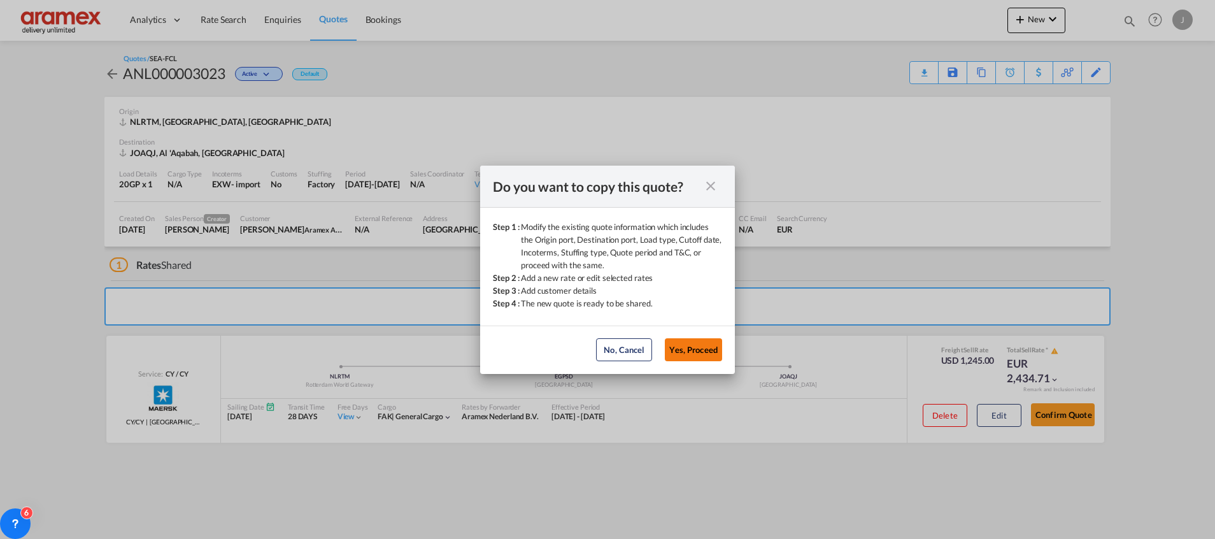
click at [695, 345] on button "Yes, Proceed" at bounding box center [693, 349] width 57 height 23
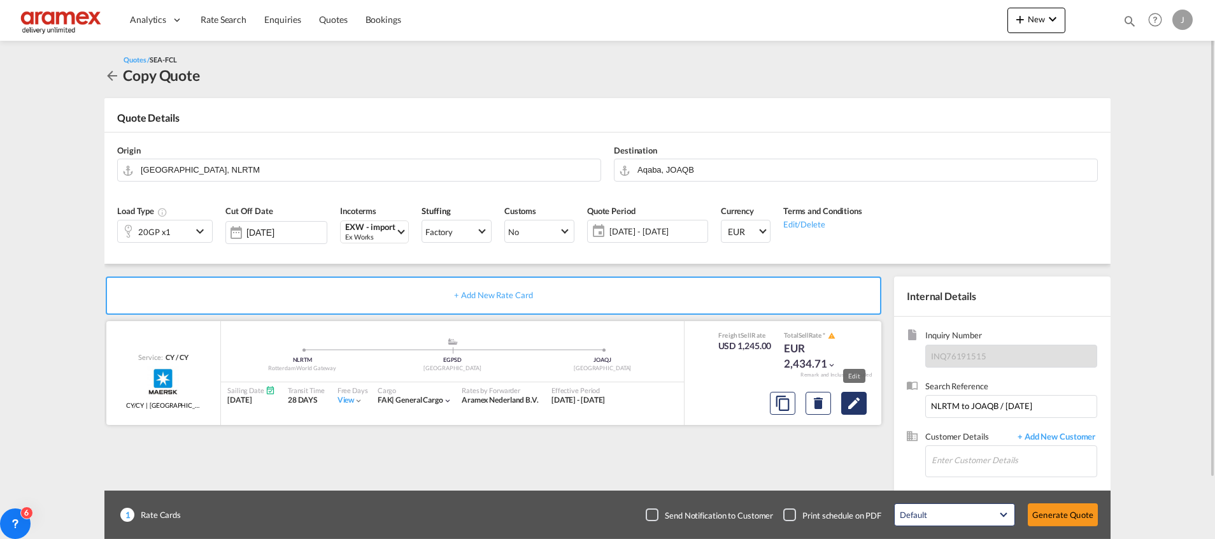
click at [858, 404] on md-icon "Edit" at bounding box center [853, 402] width 15 height 15
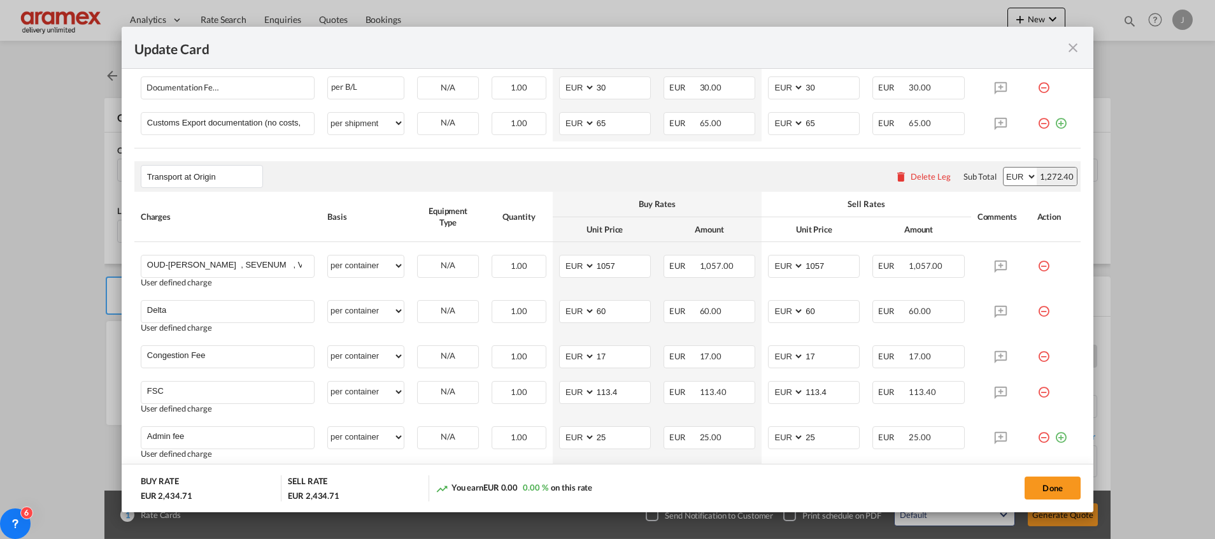
scroll to position [669, 0]
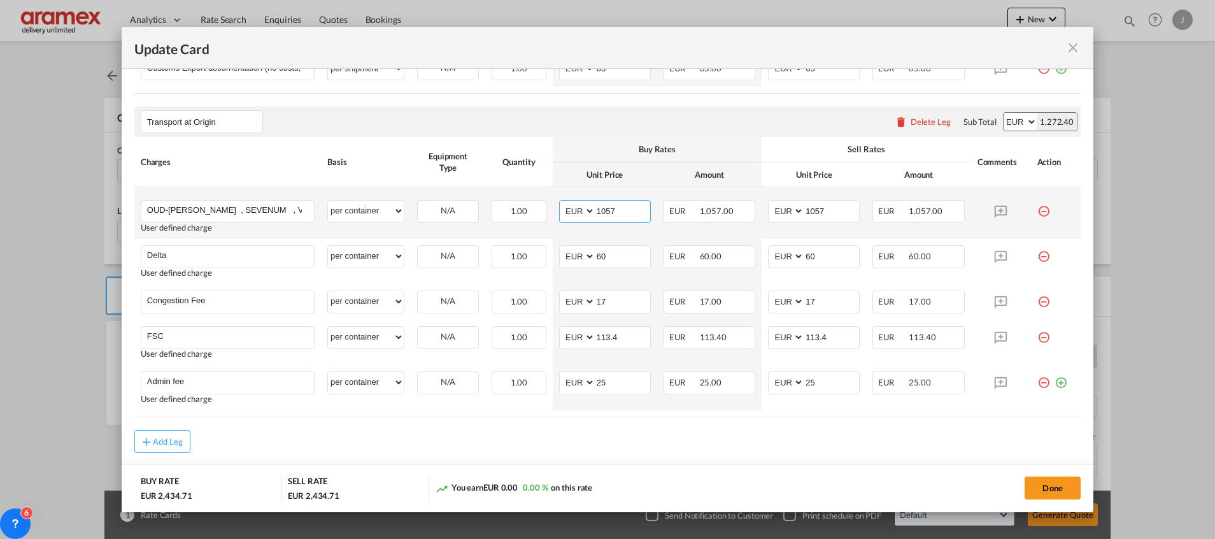
click at [614, 210] on input "1057" at bounding box center [622, 210] width 55 height 19
paste input "3524"
drag, startPoint x: 614, startPoint y: 210, endPoint x: 555, endPoint y: 209, distance: 59.2
click at [559, 209] on md-input-container "AED AFN ALL AMD ANG AOA ARS AUD AWG AZN BAM BBD BDT BGN BHD BIF BMD BND [PERSON…" at bounding box center [605, 211] width 92 height 23
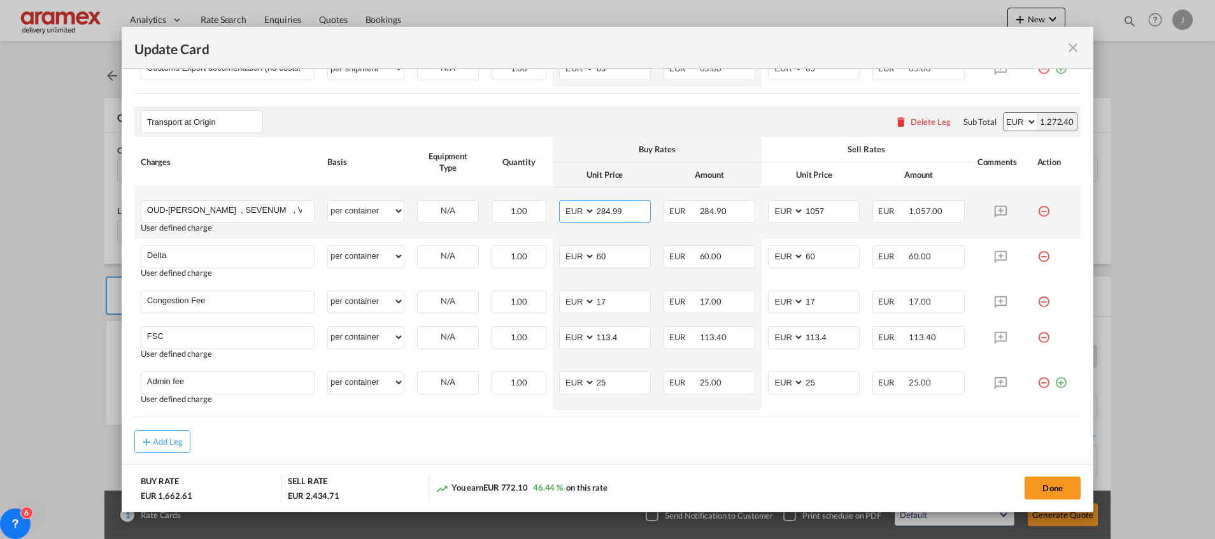
type input "284.99"
click at [613, 208] on input "284.99" at bounding box center [622, 210] width 55 height 19
click at [813, 213] on input "1057" at bounding box center [831, 210] width 55 height 19
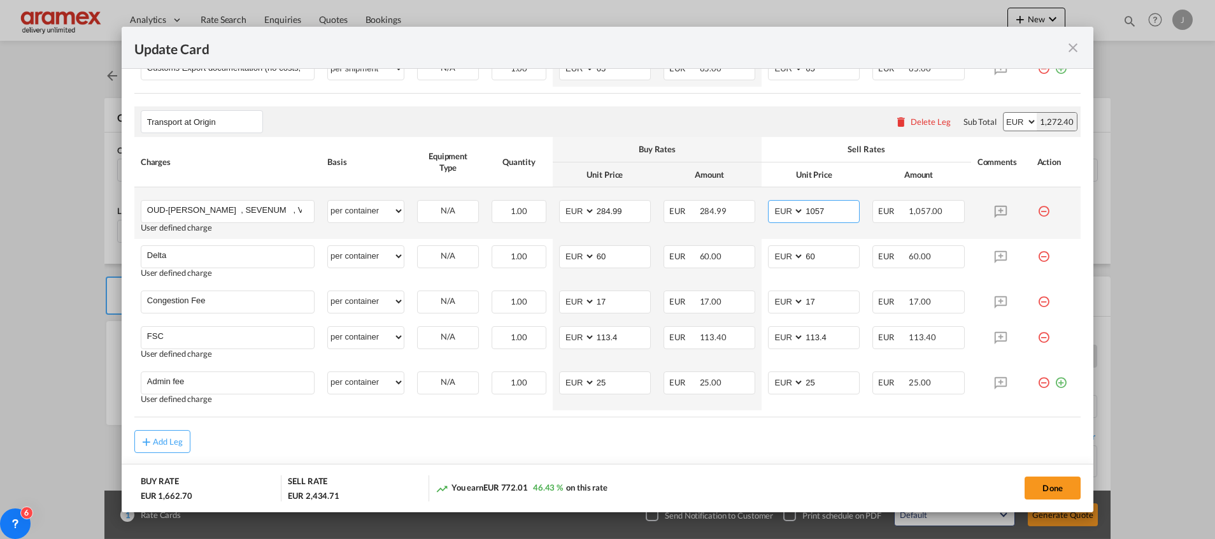
click at [813, 213] on input "1057" at bounding box center [831, 210] width 55 height 19
paste input "284.99"
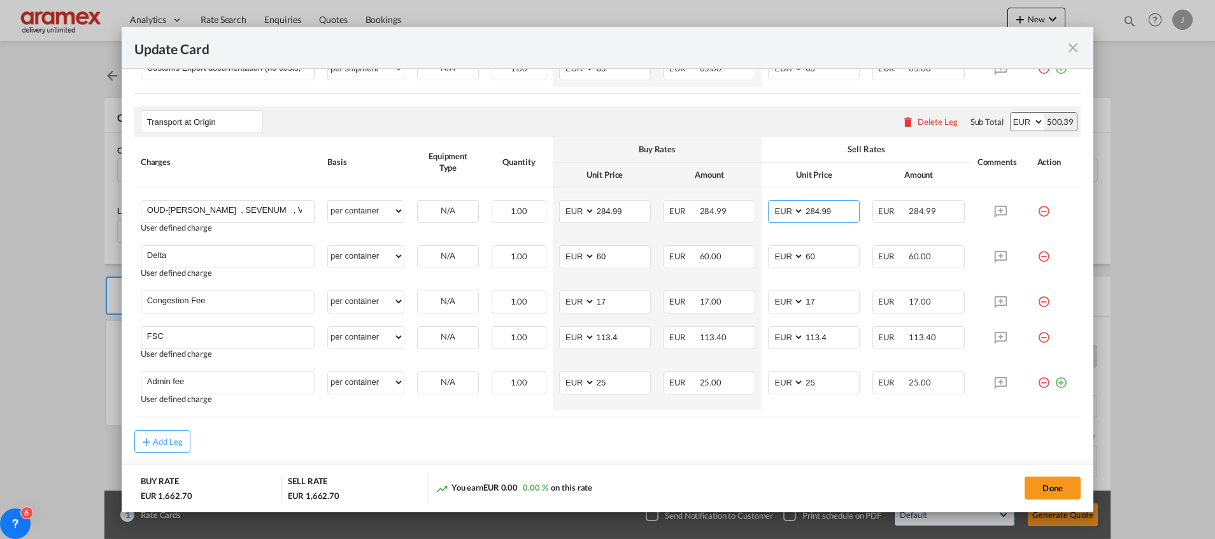
type input "284.99"
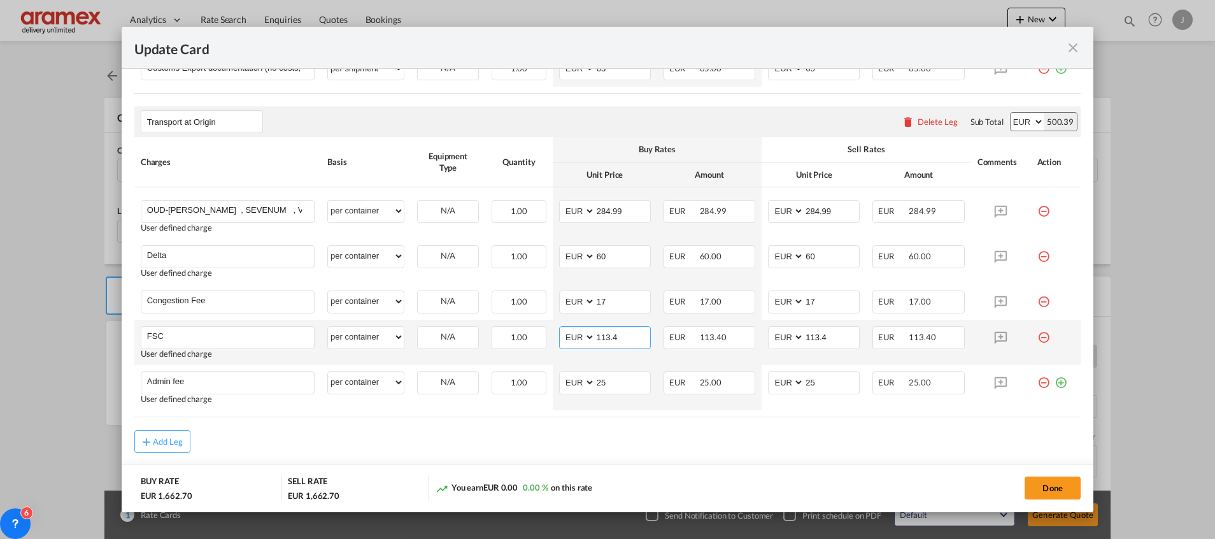
drag, startPoint x: 627, startPoint y: 341, endPoint x: 559, endPoint y: 349, distance: 67.9
click at [559, 348] on md-input-container "AED AFN ALL AMD ANG AOA ARS AUD AWG AZN BAM BBD BDT BGN BHD BIF BMD BND [PERSON…" at bounding box center [605, 337] width 92 height 23
paste input "€ 36.20"
click at [602, 336] on input "€ 36.20" at bounding box center [622, 336] width 55 height 19
click at [602, 336] on input "36.20" at bounding box center [622, 336] width 55 height 19
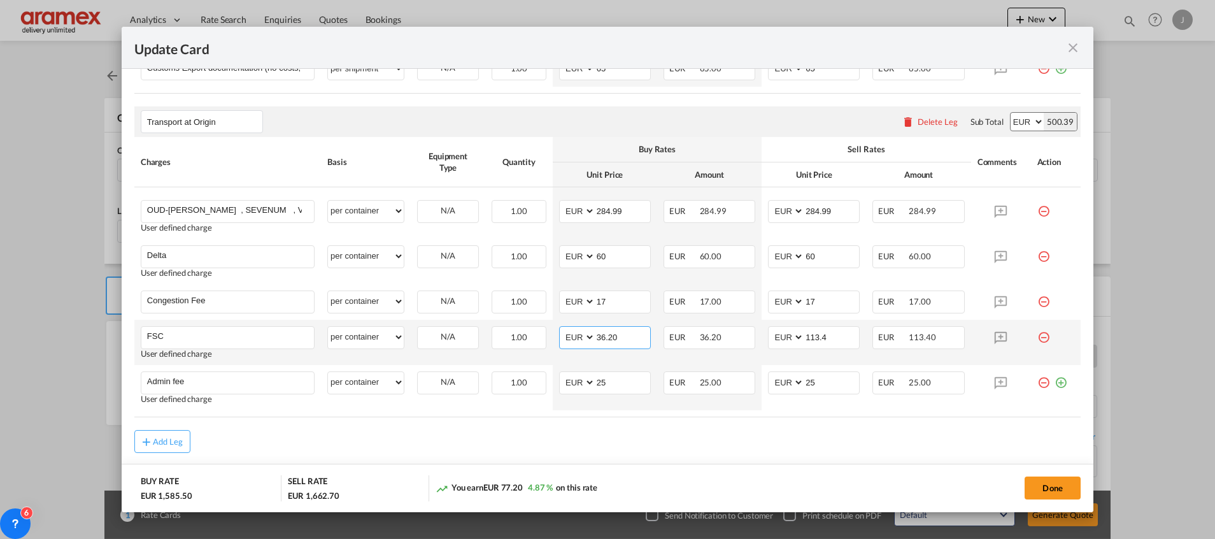
click at [602, 336] on input "36.20" at bounding box center [622, 336] width 55 height 19
type input "36.20"
click at [831, 339] on input "113.4" at bounding box center [831, 336] width 55 height 19
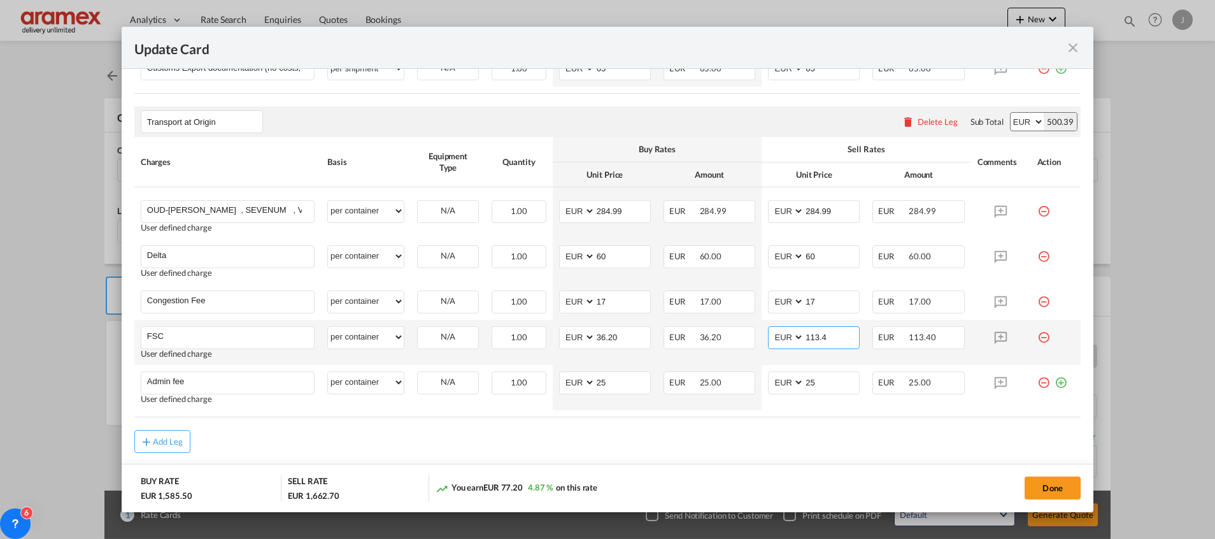
click at [831, 339] on input "113.4" at bounding box center [831, 336] width 55 height 19
paste input "36.20"
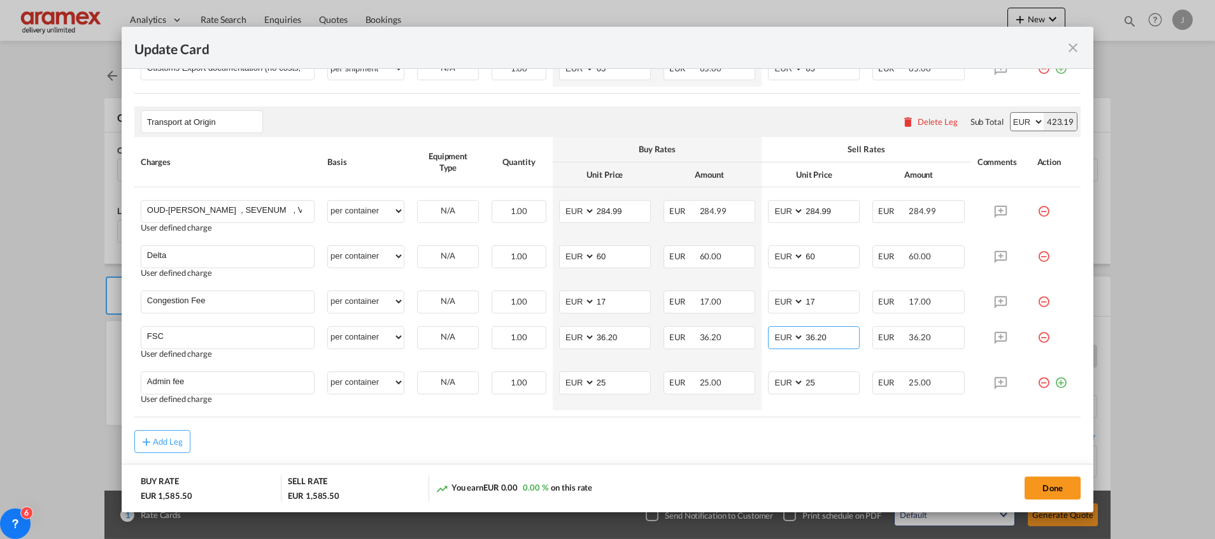
type input "36.20"
click at [808, 447] on div "Add Leg" at bounding box center [607, 441] width 946 height 23
click at [599, 434] on div "Add Leg" at bounding box center [607, 441] width 946 height 23
drag, startPoint x: 248, startPoint y: 210, endPoint x: -4, endPoint y: 213, distance: 252.2
click at [0, 213] on html "Analytics Dashboard Rate Search Enquiries Quotes Bookings Analytics" at bounding box center [607, 269] width 1215 height 539
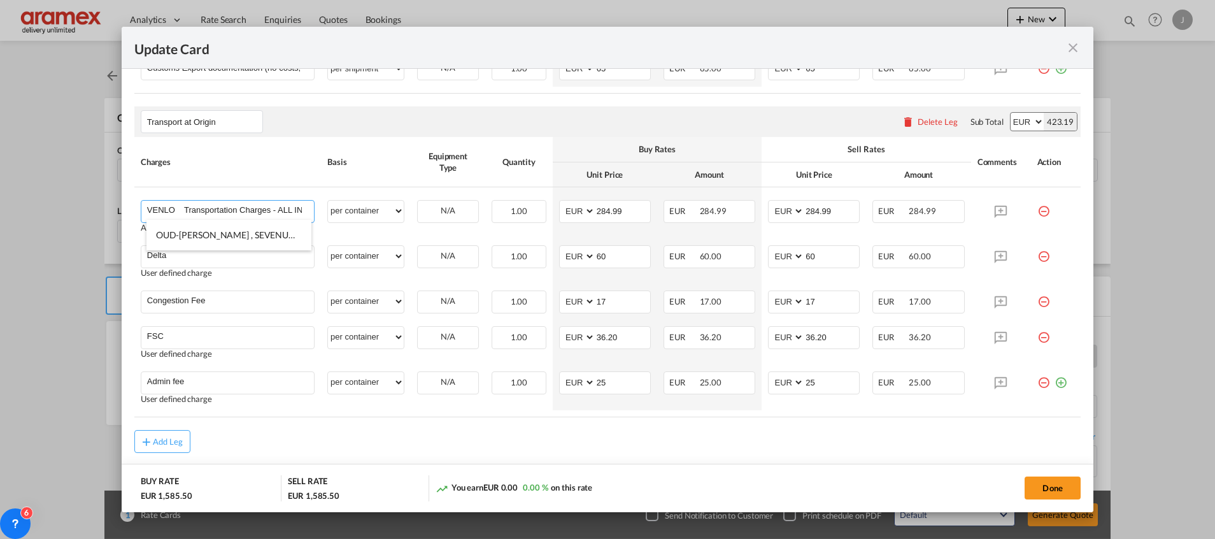
type input "VENLO Transportation Charges - ALL IN ( loading from 4 address including 1 hour…"
click at [648, 433] on div "Add Leg" at bounding box center [607, 441] width 946 height 23
click at [1048, 485] on button "Done" at bounding box center [1053, 487] width 56 height 23
type input "36.2"
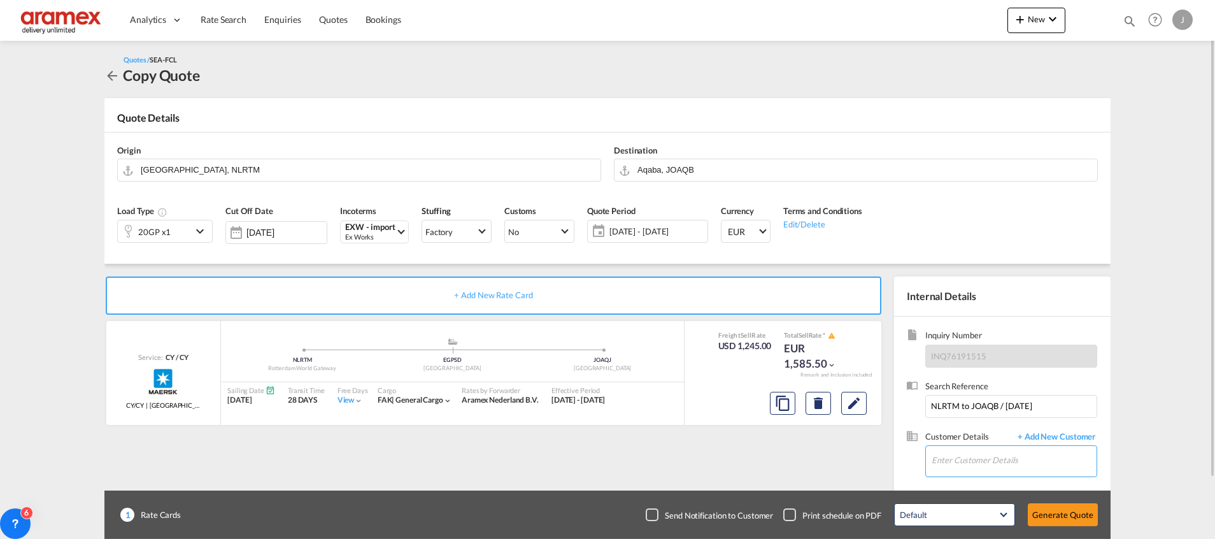
click at [960, 464] on input "Enter Customer Details" at bounding box center [1014, 460] width 165 height 29
click at [980, 397] on div "[PERSON_NAME] yanal d@[DOMAIN_NAME] | Aramex Amman" at bounding box center [1014, 394] width 166 height 34
type input "Aramex Amman, [PERSON_NAME], [EMAIL_ADDRESS][DOMAIN_NAME]"
click at [1061, 521] on button "Generate Quote" at bounding box center [1063, 514] width 70 height 23
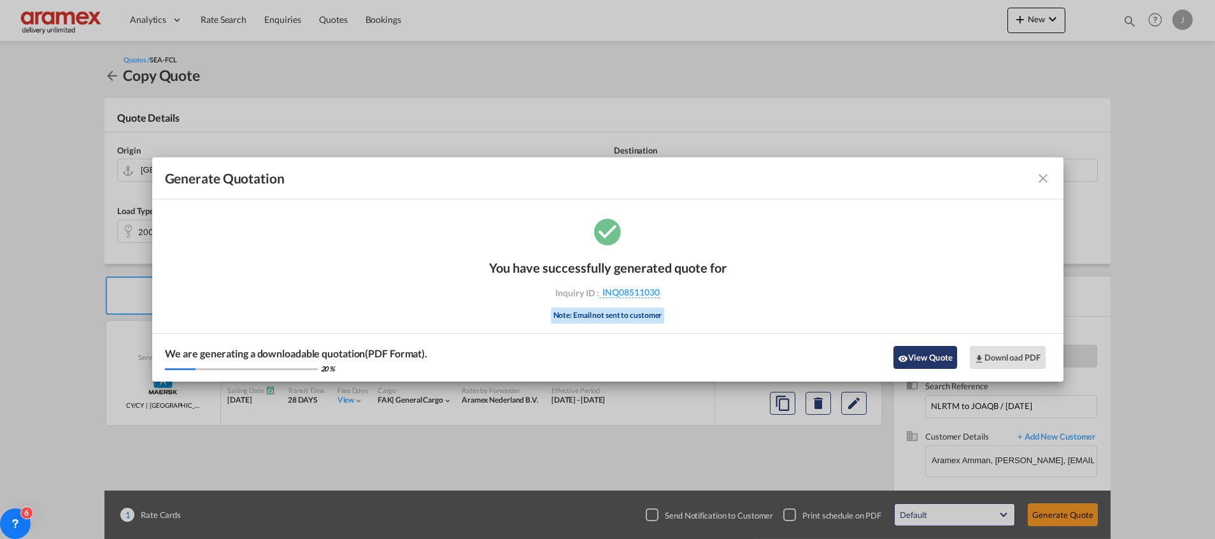
click at [925, 356] on button "View Quote" at bounding box center [925, 357] width 64 height 23
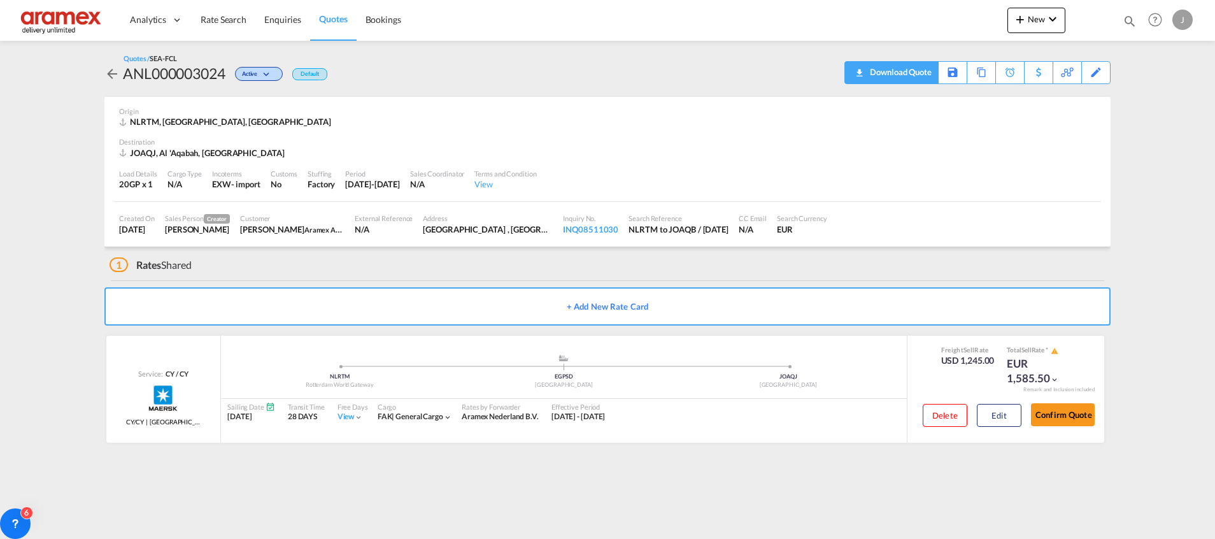
click at [916, 72] on div "Download Quote" at bounding box center [899, 72] width 65 height 20
click at [998, 411] on button "Edit" at bounding box center [999, 415] width 45 height 23
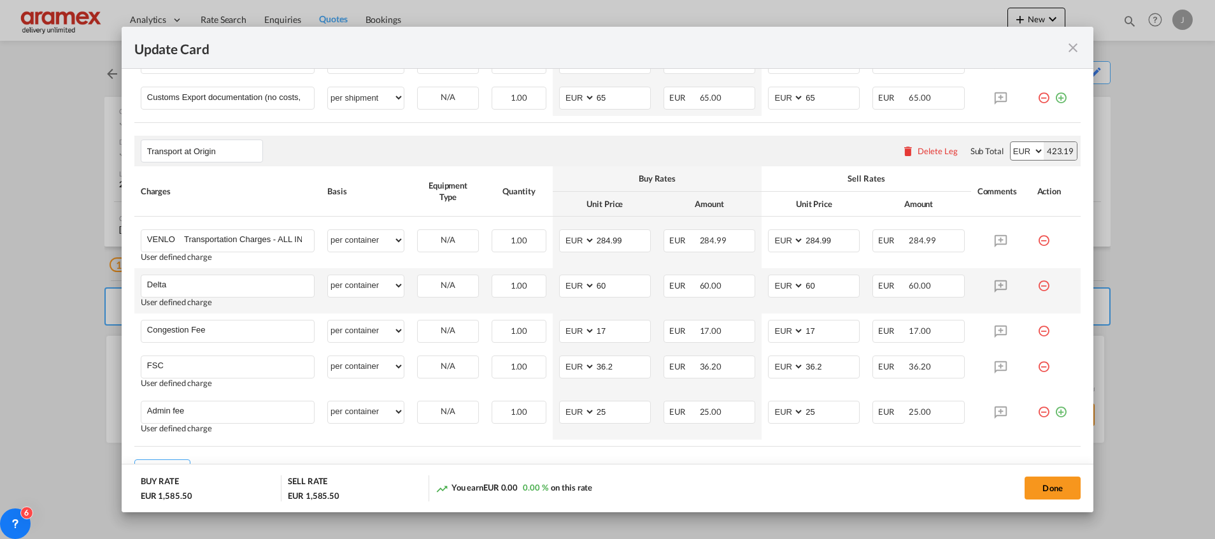
scroll to position [669, 0]
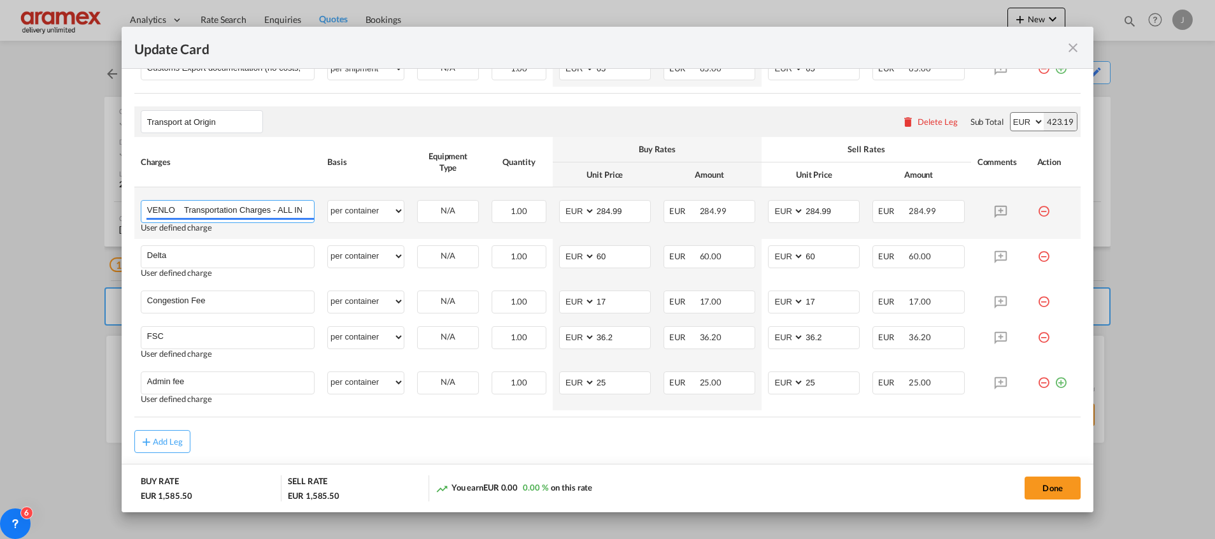
click at [253, 206] on input "VENLO Transportation Charges - ALL IN ( loading from 4 address including 1 hour…" at bounding box center [230, 210] width 167 height 19
drag, startPoint x: 238, startPoint y: 210, endPoint x: 413, endPoint y: 212, distance: 175.1
click at [413, 212] on tr "VENLO Transportation Charges - ALL IN ( loading from 4 address including 1 hour…" at bounding box center [607, 213] width 946 height 52
click at [286, 213] on input "VENLO Transportation Charges - ALL IN ( loading from 4 address including 1 hour…" at bounding box center [230, 210] width 167 height 19
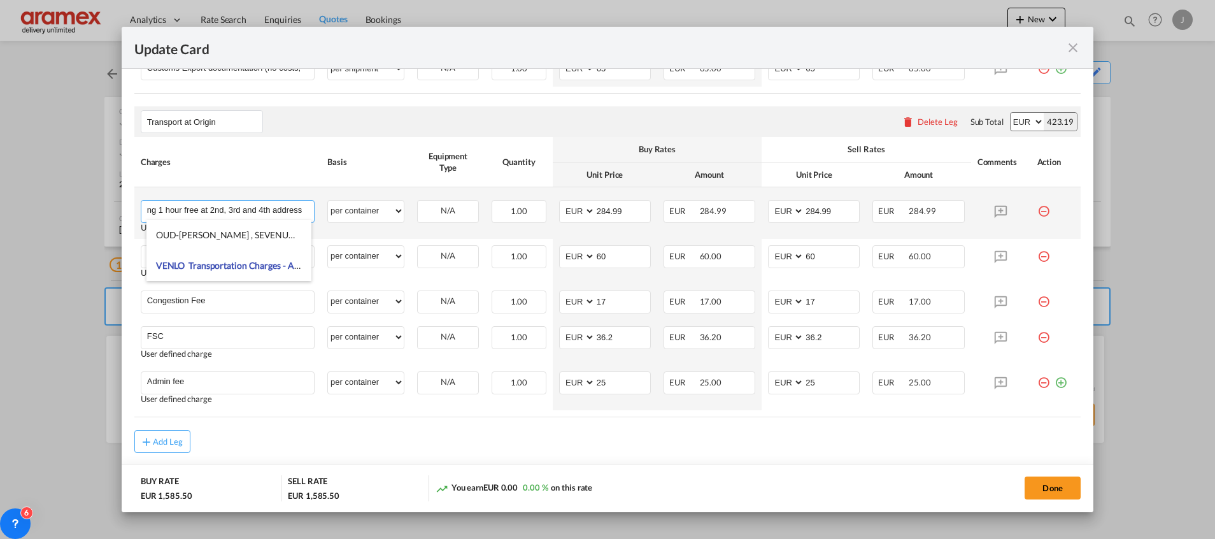
click at [286, 213] on input "VENLO Transportation Charges - ALL IN ( loading from 4 address including 1 hour…" at bounding box center [230, 210] width 167 height 19
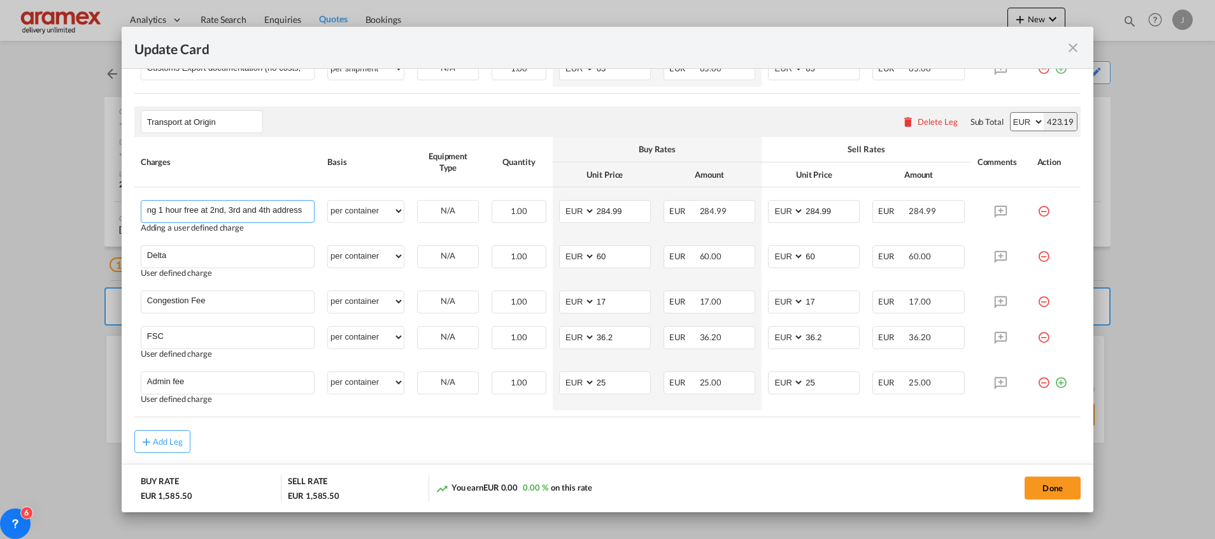
scroll to position [0, 0]
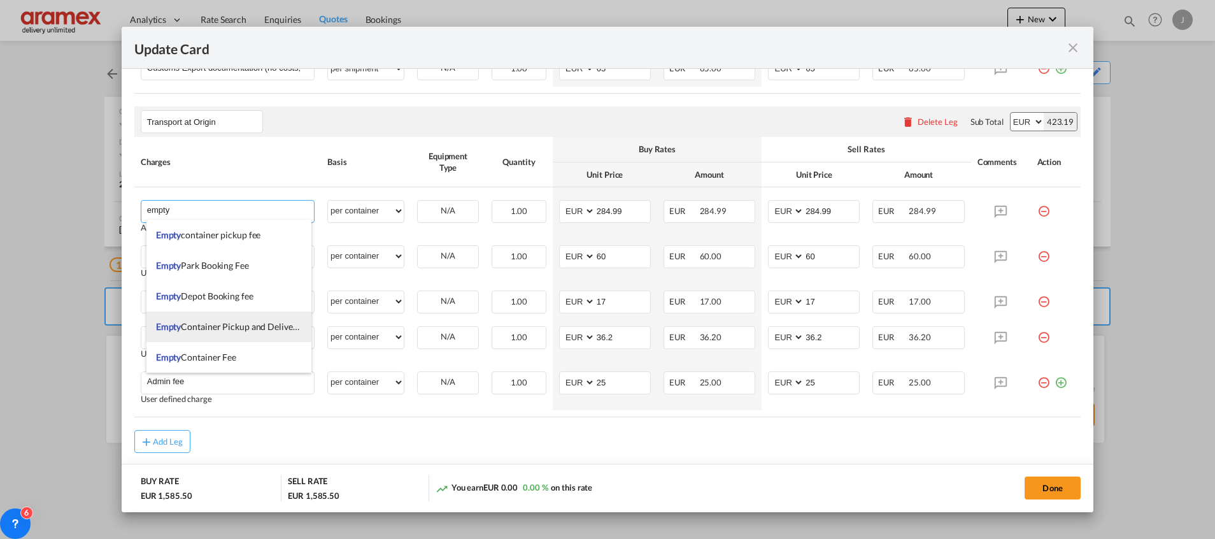
click at [266, 329] on span "Empty Container Pickup and Delivery Charge" at bounding box center [243, 326] width 175 height 11
type input "Empty Container Pickup and Delivery Charge"
select select "per equipment"
type input "0"
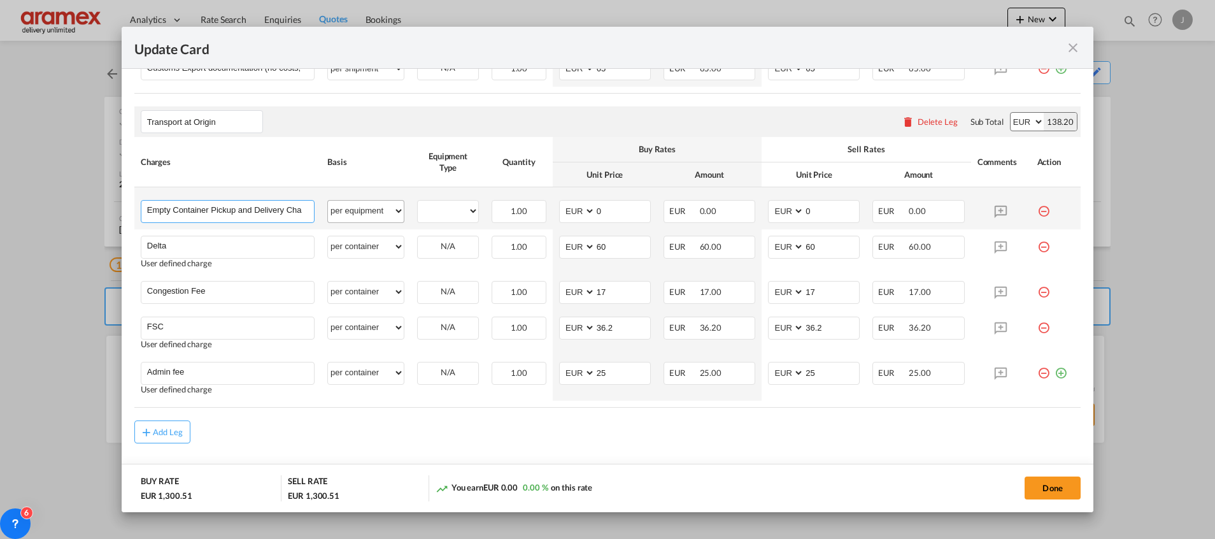
scroll to position [0, 11]
drag, startPoint x: 220, startPoint y: 211, endPoint x: 377, endPoint y: 209, distance: 157.3
click at [377, 209] on tr "Empty Container Pickup and Delivery Charge Please Enter User Defined Charges Ca…" at bounding box center [607, 208] width 946 height 42
click at [296, 204] on input "Empty Container Pickup and Delivery Charge" at bounding box center [230, 210] width 167 height 19
click at [300, 204] on input "Empty Container Pickup and Delivery Charge" at bounding box center [230, 210] width 167 height 19
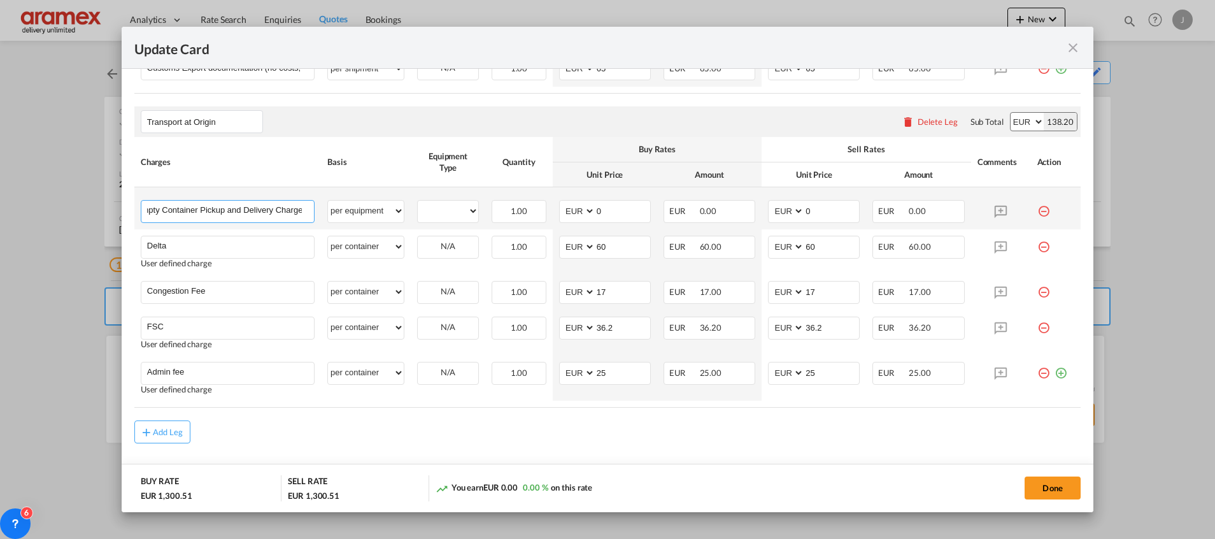
click at [170, 208] on input "Empty Container Pickup and Delivery Charge" at bounding box center [230, 210] width 167 height 19
drag, startPoint x: 191, startPoint y: 211, endPoint x: 80, endPoint y: 211, distance: 111.4
click at [80, 211] on div "Update Card Port of [GEOGRAPHIC_DATA] NLRTM T/S Liner/Carrier Maersk Spot 2HM L…" at bounding box center [607, 269] width 1215 height 539
click at [155, 210] on input "Empty Container Pickup and Delivery Charge" at bounding box center [230, 210] width 167 height 19
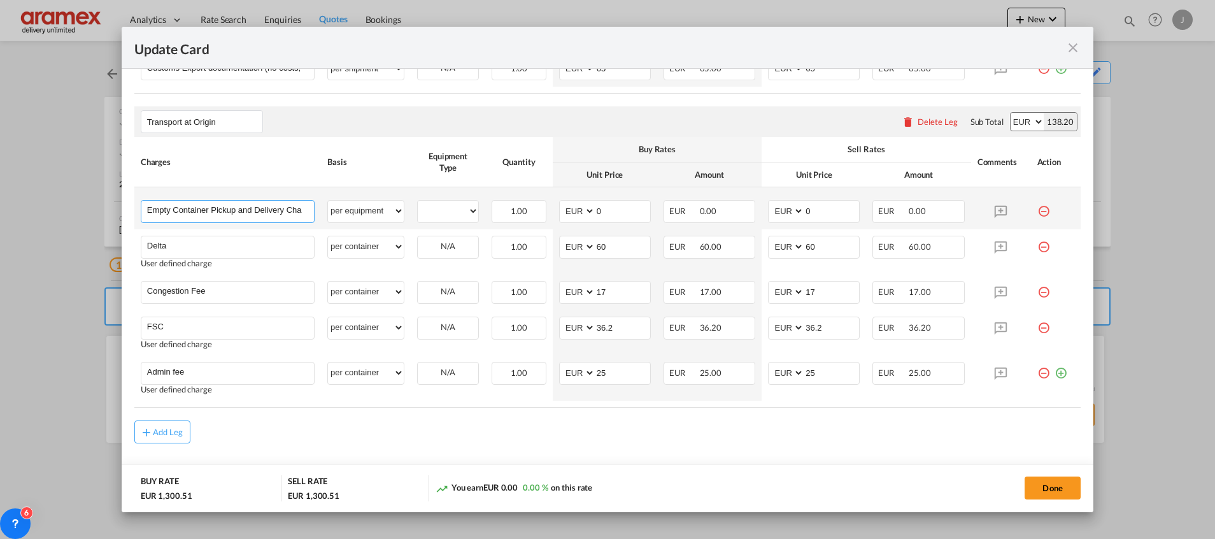
click at [148, 210] on input "Empty Container Pickup and Delivery Charge" at bounding box center [230, 210] width 167 height 19
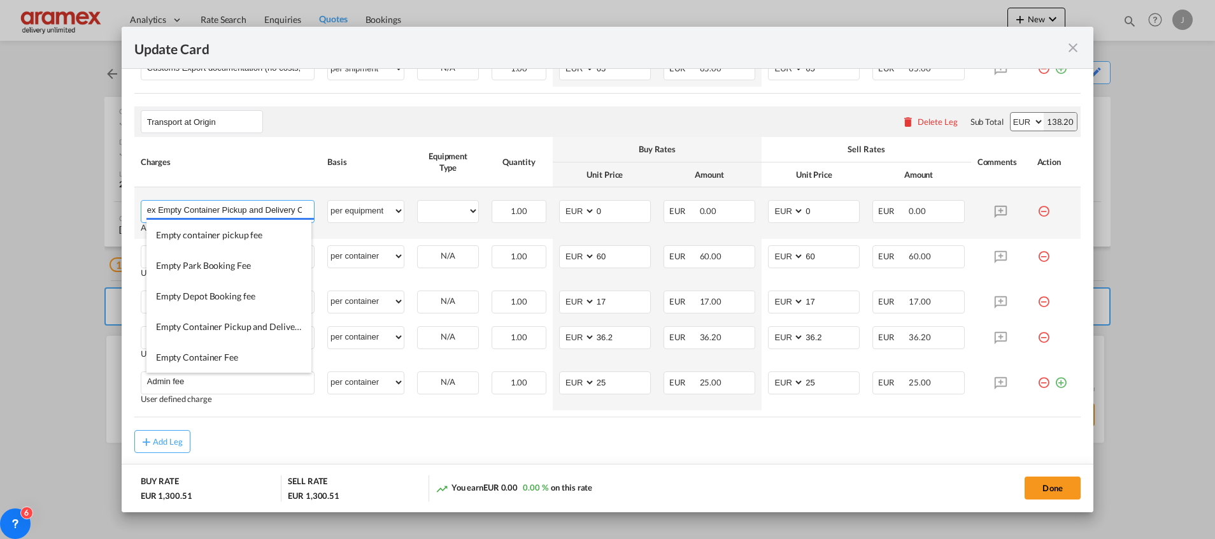
paste input "VENLO"
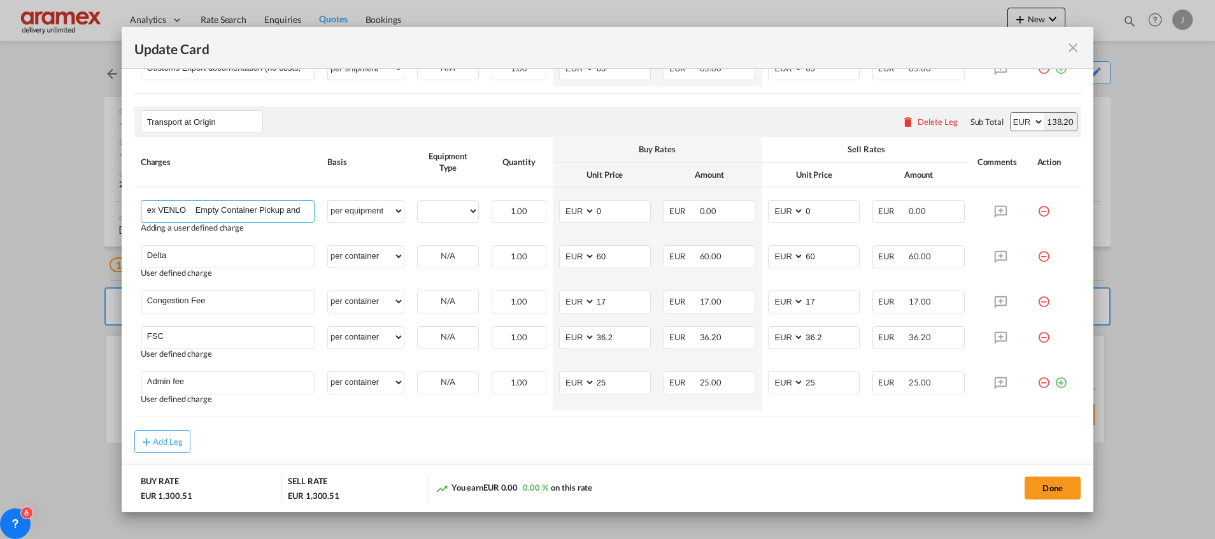
type input "ex VENLO Empty Container Pickup and Delivery Charge"
click at [532, 485] on span "0.00 %" at bounding box center [535, 487] width 25 height 10
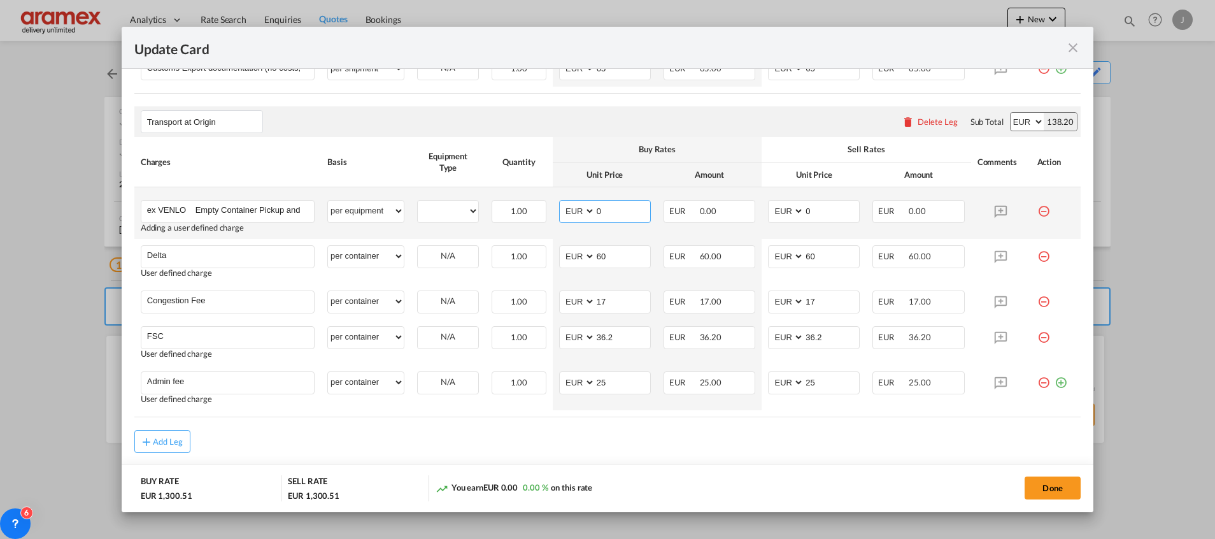
drag, startPoint x: 604, startPoint y: 211, endPoint x: 579, endPoint y: 216, distance: 25.5
click at [567, 214] on md-input-container "AED AFN ALL AMD ANG AOA ARS AUD AWG AZN BAM BBD BDT BGN BHD BIF BMD BND [PERSON…" at bounding box center [605, 211] width 92 height 23
paste input "€ 284.99"
type input "€ 284.99"
click at [457, 206] on select "20GP" at bounding box center [448, 210] width 60 height 17
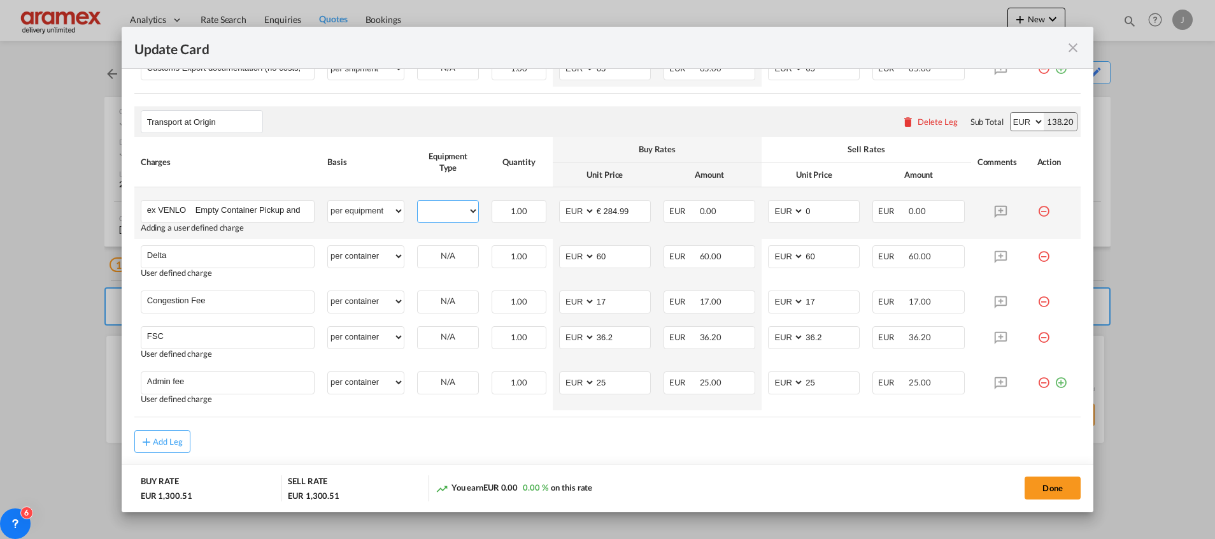
select select "20GP"
click at [418, 202] on select "20GP" at bounding box center [448, 210] width 60 height 17
click at [604, 209] on input "€ 284.99" at bounding box center [622, 210] width 55 height 19
click at [604, 209] on input "284.99" at bounding box center [622, 210] width 55 height 19
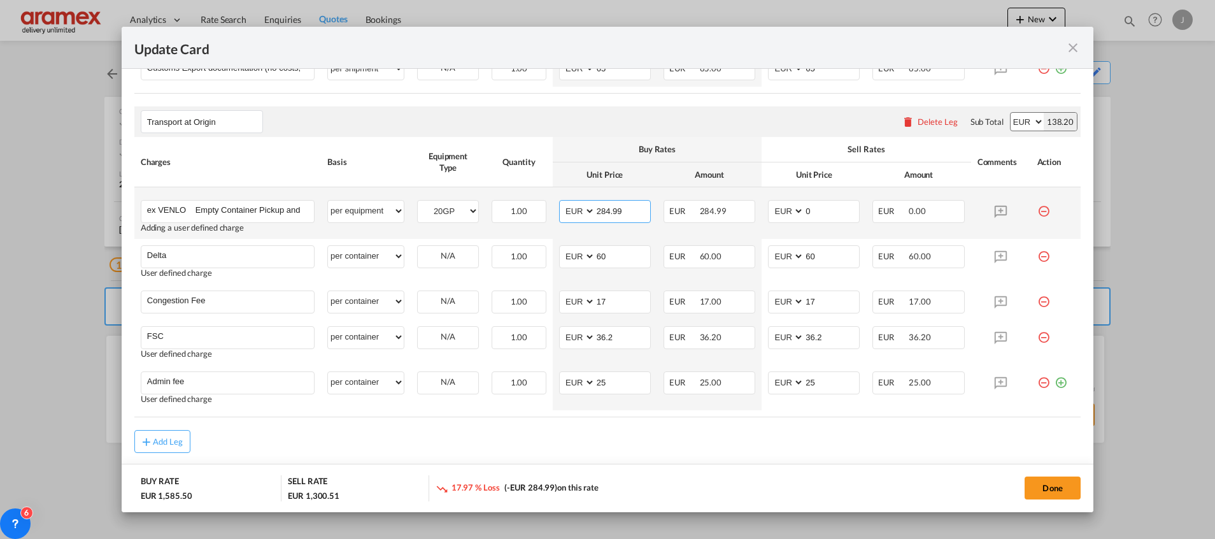
click at [604, 209] on input "284.99" at bounding box center [622, 210] width 55 height 19
type input "284.99"
click at [808, 211] on input "0" at bounding box center [831, 210] width 55 height 19
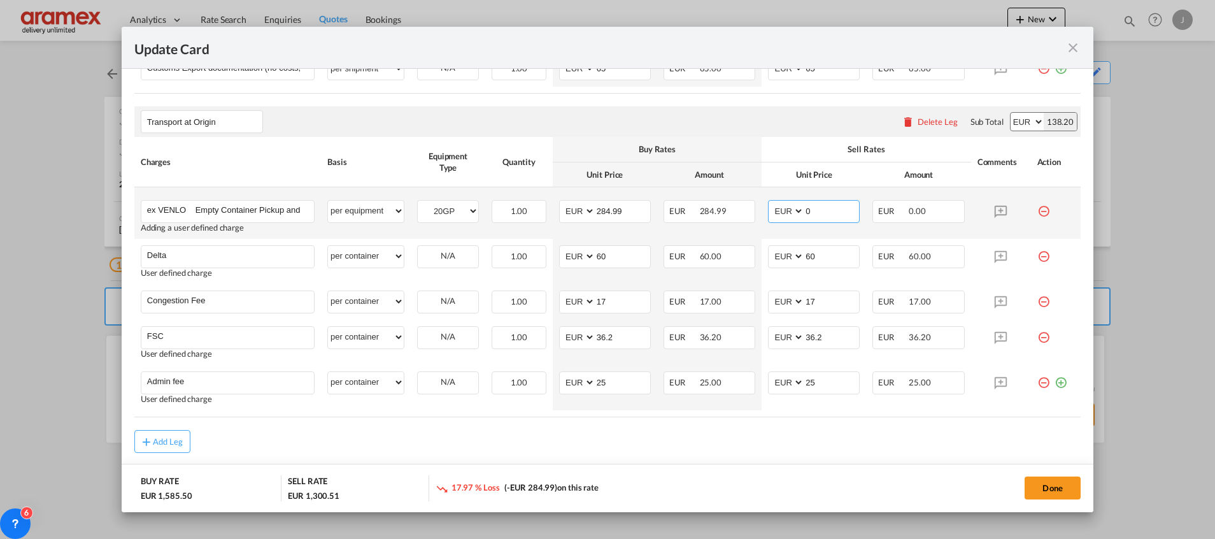
paste input "284.99"
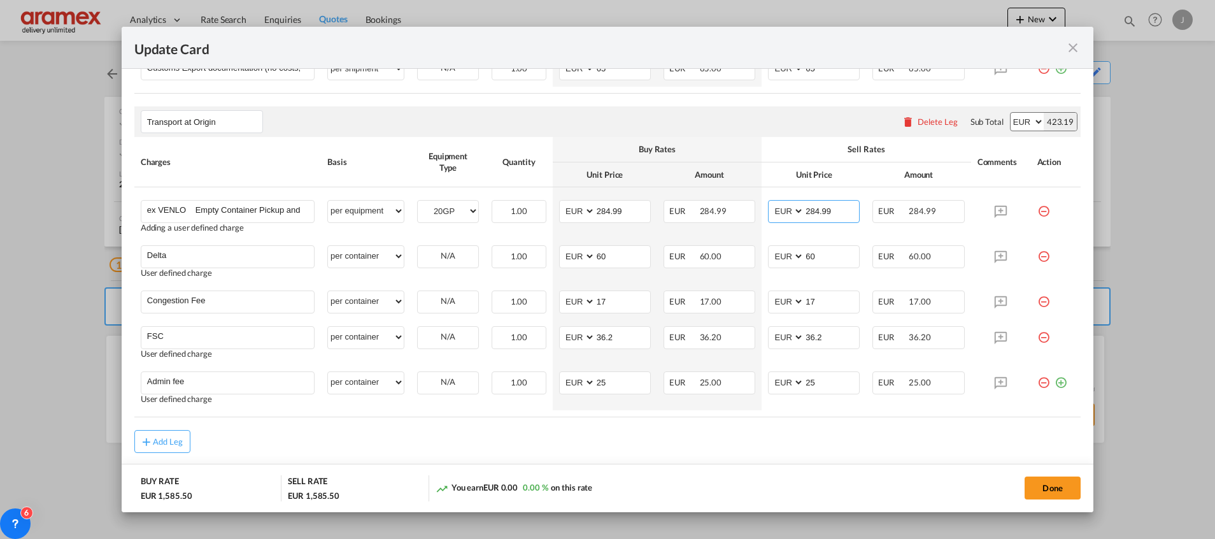
type input "284.99"
click at [798, 473] on md-dialog-actions "BUY RATE EUR 1,585.50 SELL RATE EUR 1,585.50 You earn EUR 0.00 0.00 % on this r…" at bounding box center [608, 488] width 972 height 48
click at [1068, 485] on button "Done" at bounding box center [1053, 487] width 56 height 23
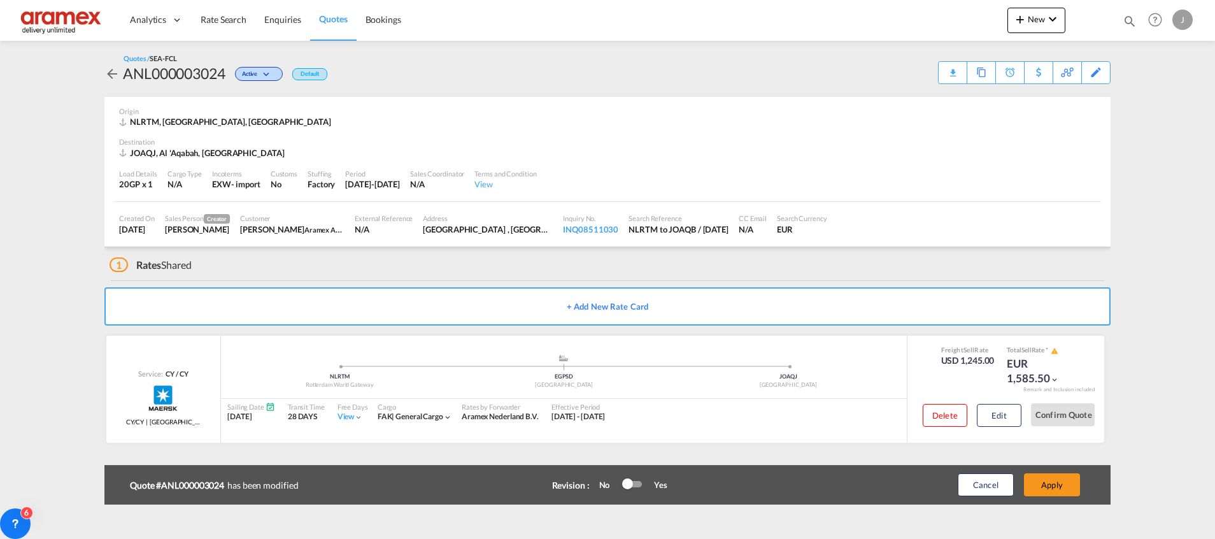
click at [1068, 485] on button "Apply" at bounding box center [1052, 484] width 56 height 23
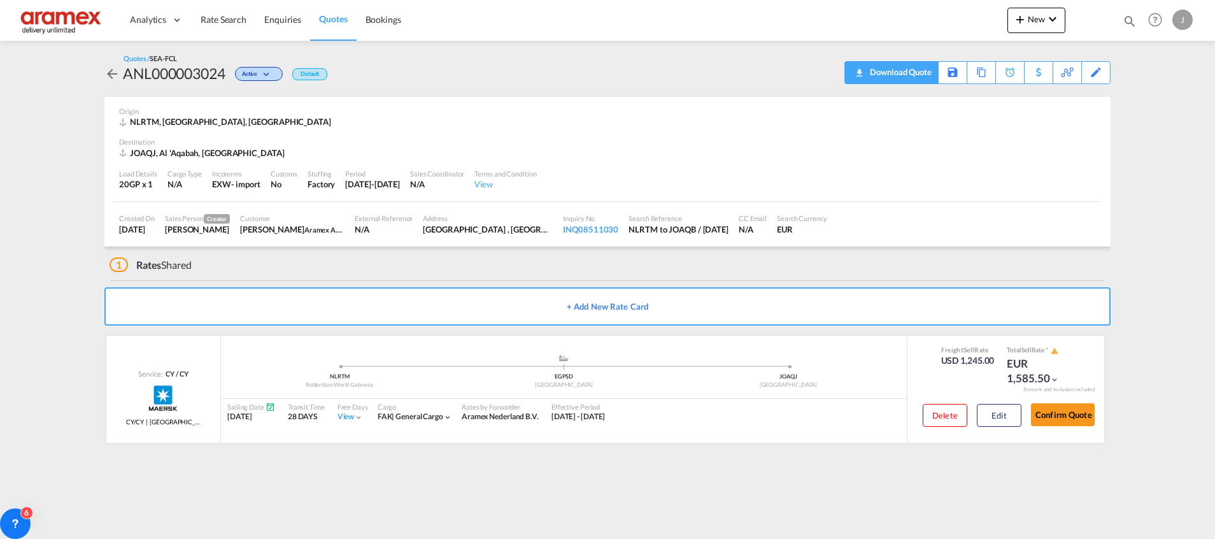
click at [918, 73] on div "Download Quote" at bounding box center [899, 72] width 65 height 20
click at [994, 418] on button "Edit" at bounding box center [999, 415] width 45 height 23
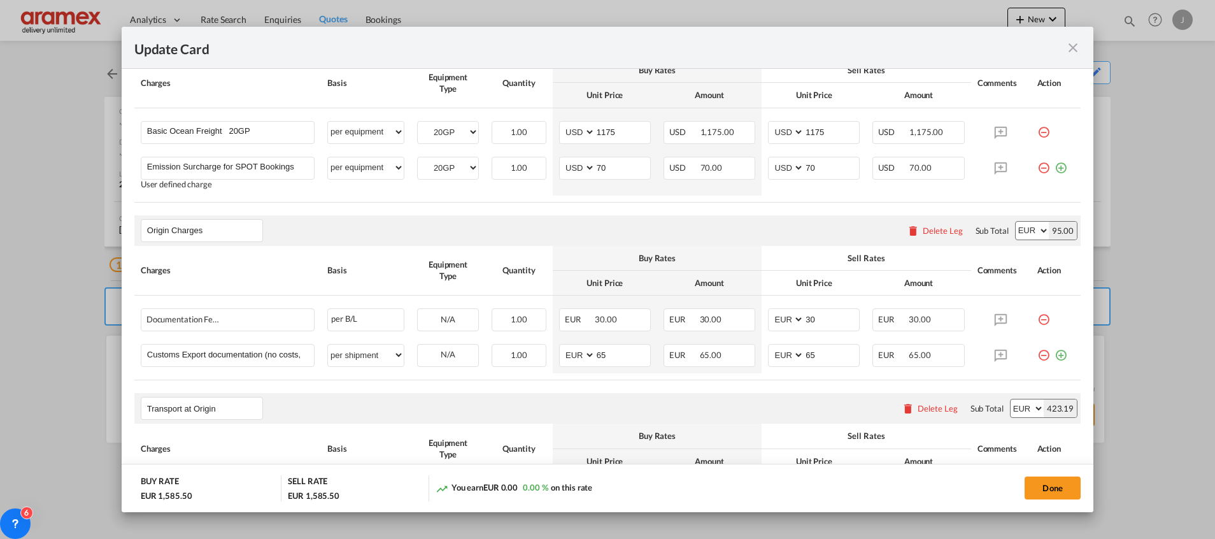
scroll to position [573, 0]
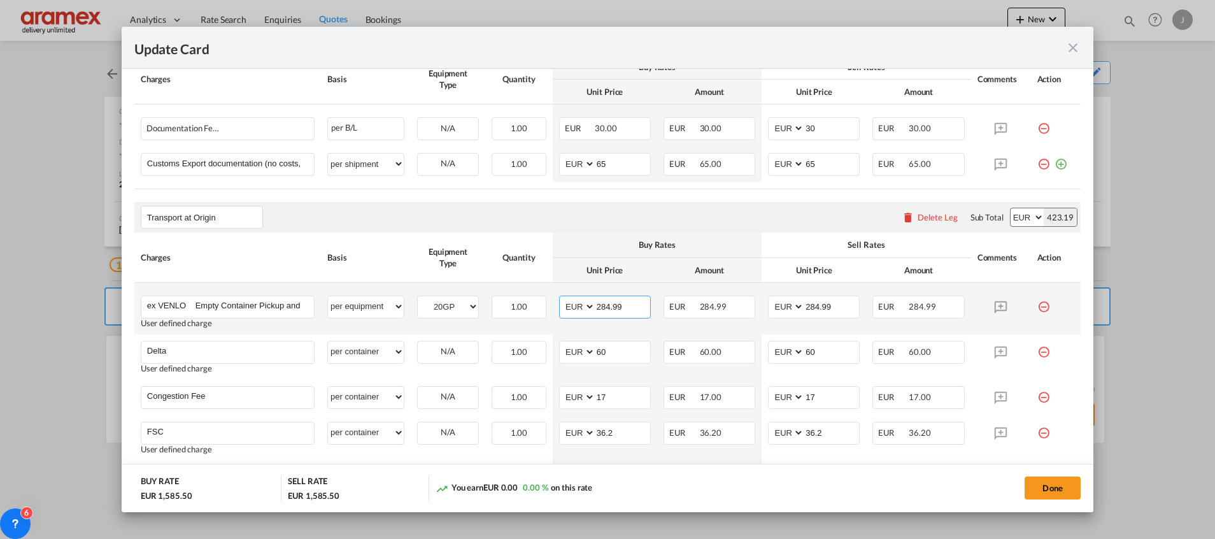
drag, startPoint x: 625, startPoint y: 306, endPoint x: 560, endPoint y: 311, distance: 64.6
click at [560, 311] on md-input-container "AED AFN ALL AMD ANG AOA ARS AUD AWG AZN BAM BBD BDT BGN BHD BIF BMD BND [PERSON…" at bounding box center [605, 306] width 92 height 23
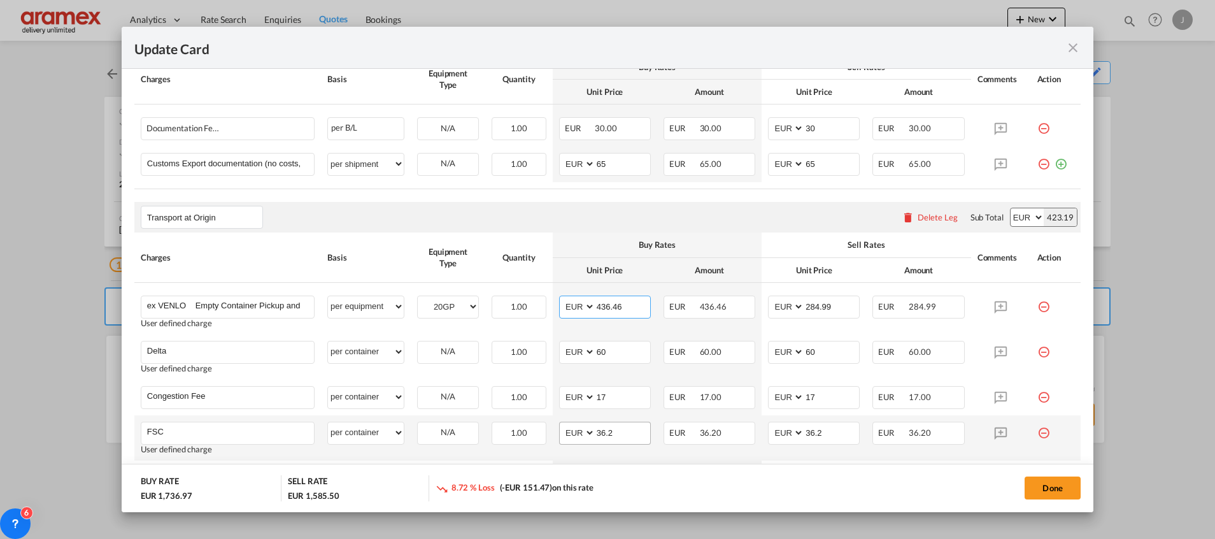
type input "436.46"
drag, startPoint x: 569, startPoint y: 434, endPoint x: 556, endPoint y: 434, distance: 13.4
click at [559, 434] on md-input-container "AED AFN ALL AMD ANG AOA ARS AUD AWG AZN BAM BBD BDT BGN BHD BIF BMD BND [PERSON…" at bounding box center [605, 433] width 92 height 23
paste input "€ 51.35"
click at [602, 432] on input "€ 51.35" at bounding box center [622, 431] width 55 height 19
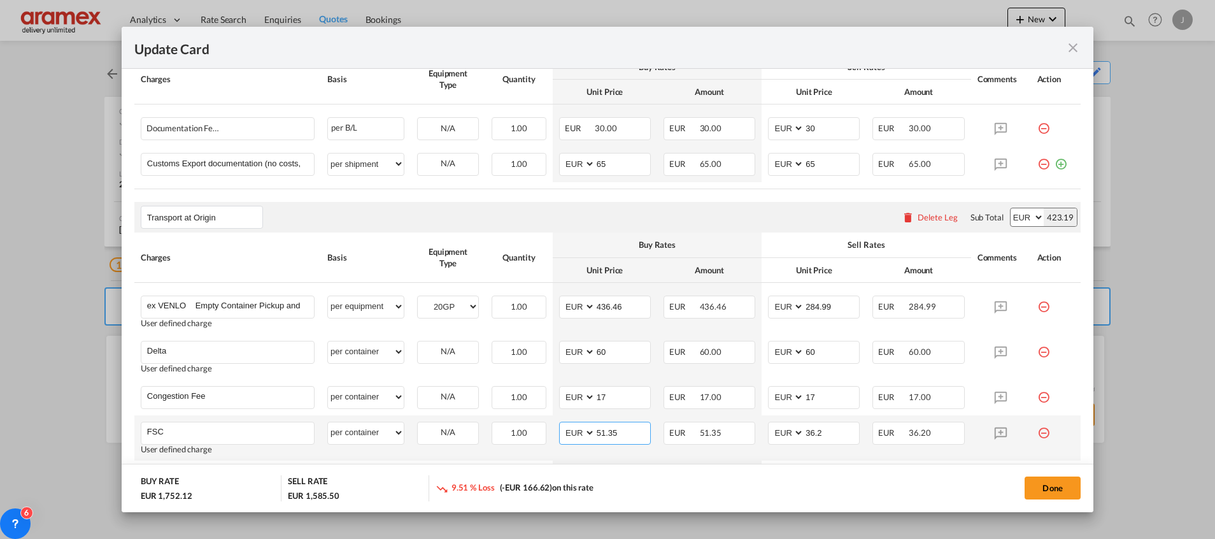
click at [608, 439] on input "51.35" at bounding box center [622, 431] width 55 height 19
paste input "€"
click at [602, 432] on input "€ 51.35" at bounding box center [622, 431] width 55 height 19
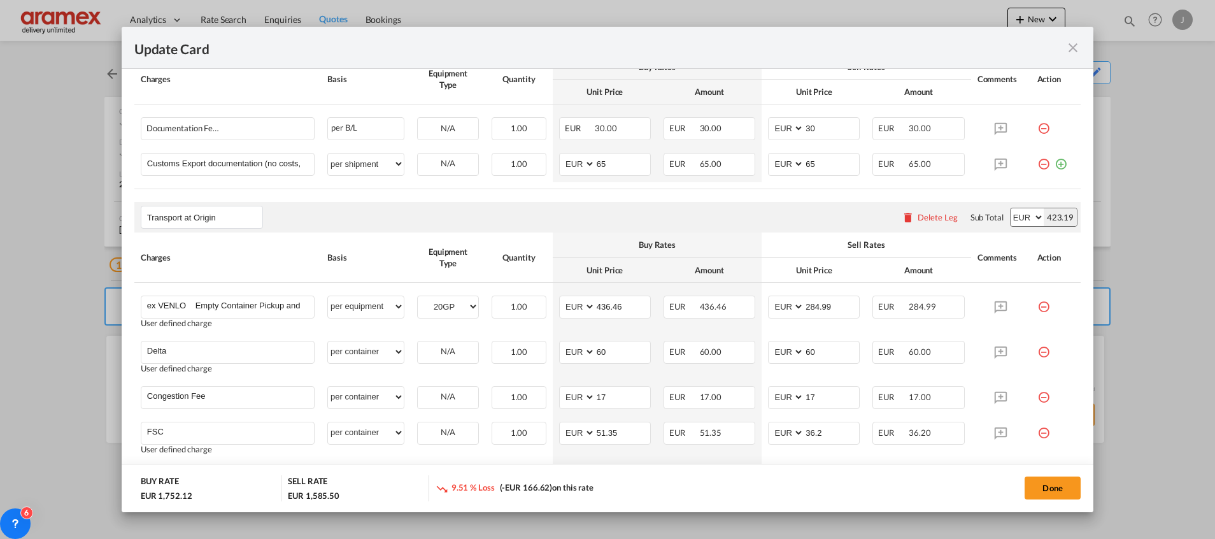
click at [657, 466] on md-dialog-actions "BUY RATE EUR 1,752.12 SELL RATE EUR 1,585.50 9.51 % Loss (-EUR 166.62) on this …" at bounding box center [608, 488] width 972 height 48
click at [606, 435] on input "51.35" at bounding box center [622, 431] width 55 height 19
click at [597, 433] on input "51.35" at bounding box center [622, 431] width 55 height 19
click at [608, 439] on input "51.35" at bounding box center [622, 431] width 55 height 19
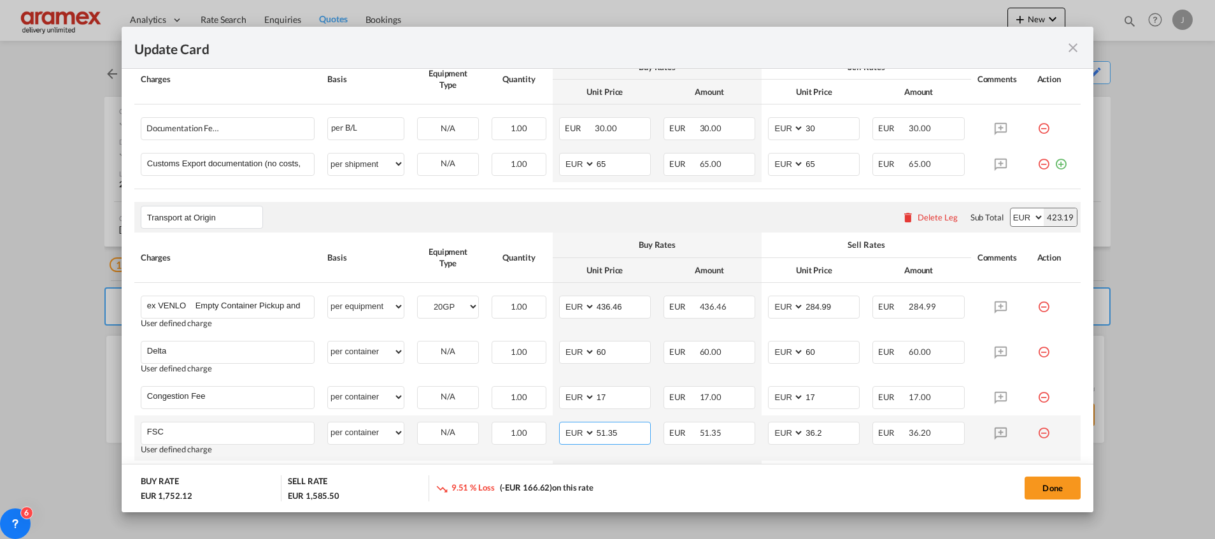
click at [608, 439] on input "51.35" at bounding box center [622, 431] width 55 height 19
type input "51.35"
drag, startPoint x: 829, startPoint y: 436, endPoint x: 772, endPoint y: 436, distance: 56.7
click at [772, 436] on md-input-container "AED AFN ALL AMD ANG AOA ARS AUD AWG AZN BAM BBD BDT BGN BHD BIF BMD BND [PERSON…" at bounding box center [814, 433] width 92 height 23
paste input "51.35"
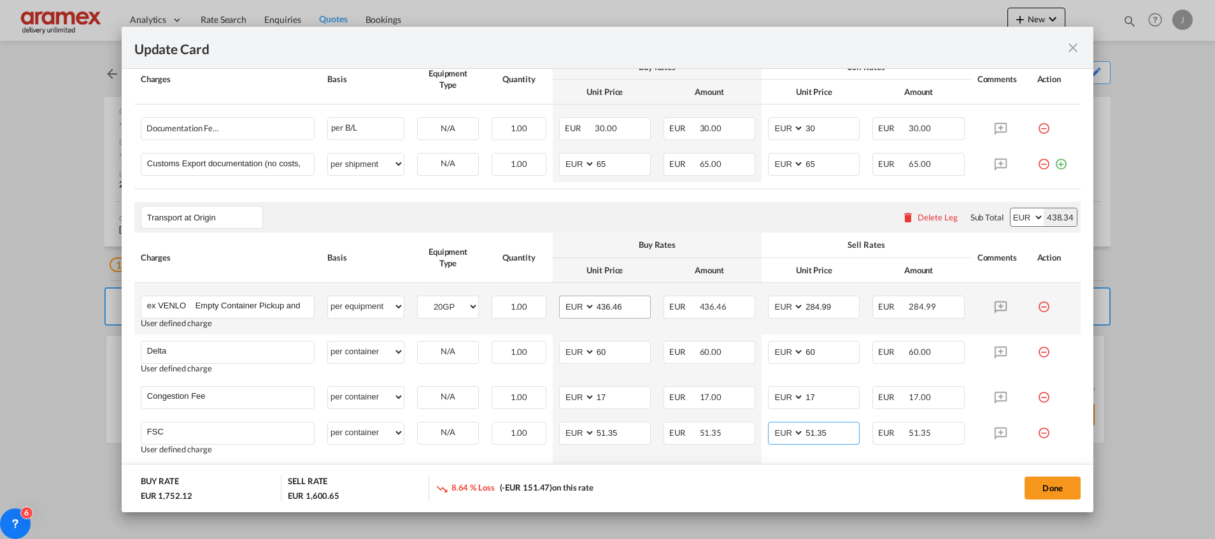
type input "51.35"
click at [600, 304] on input "436.46" at bounding box center [622, 305] width 55 height 19
click at [806, 309] on input "284.99" at bounding box center [831, 305] width 55 height 19
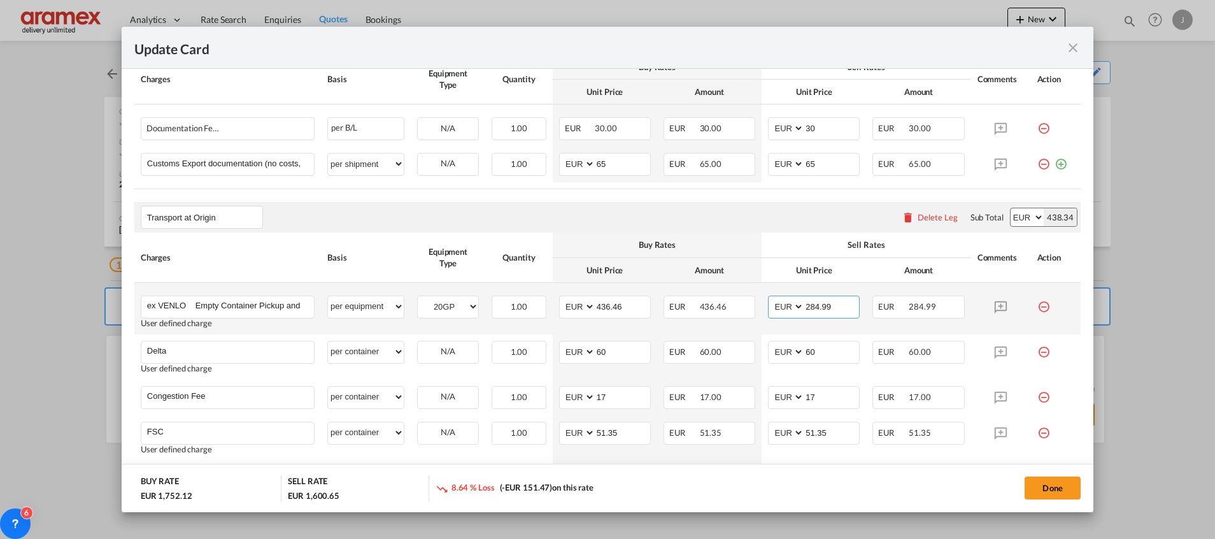
click at [806, 309] on input "284.99" at bounding box center [831, 305] width 55 height 19
paste input "436.46"
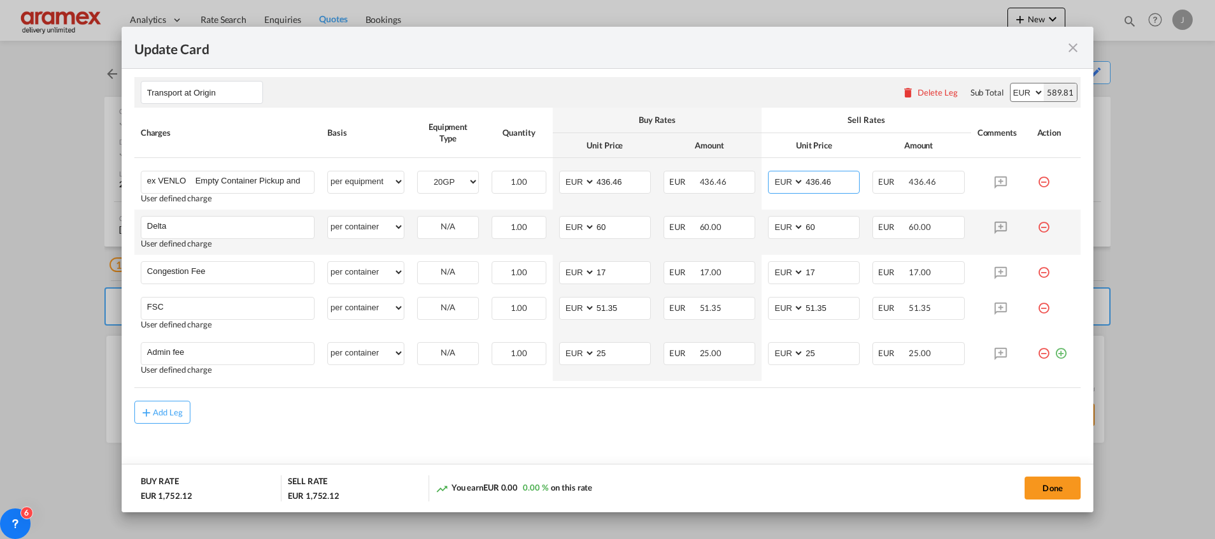
scroll to position [706, 0]
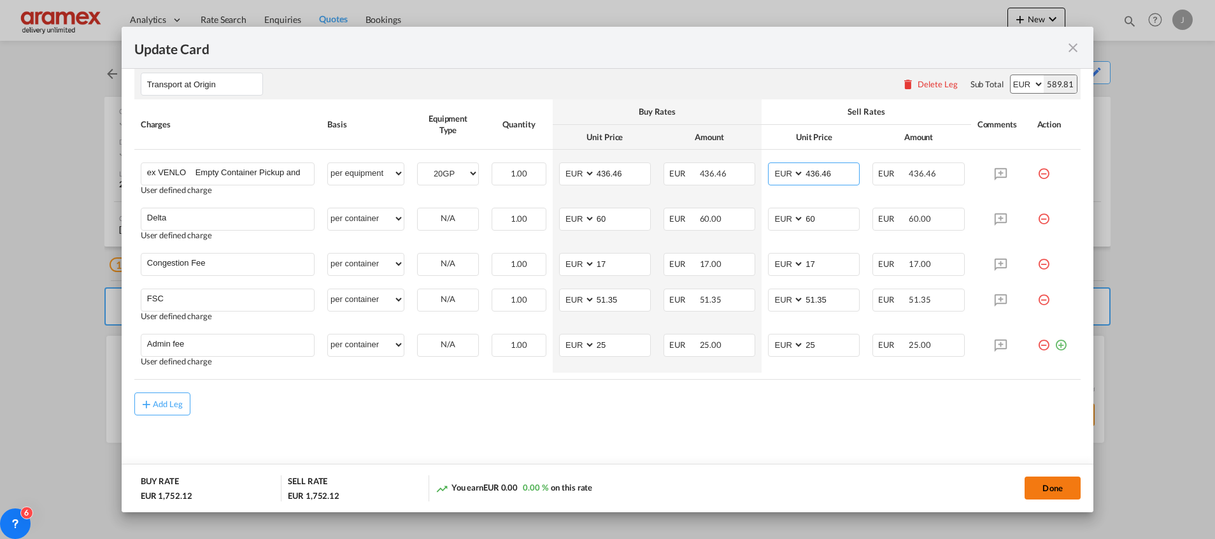
type input "436.46"
click at [1046, 479] on button "Done" at bounding box center [1053, 487] width 56 height 23
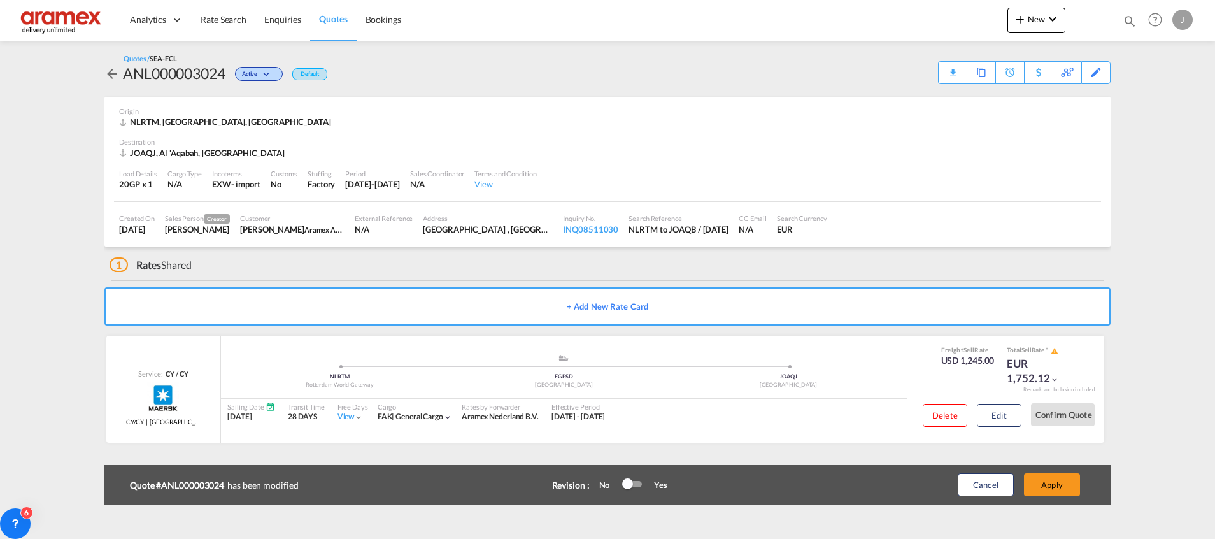
click at [1046, 479] on button "Apply" at bounding box center [1052, 484] width 56 height 23
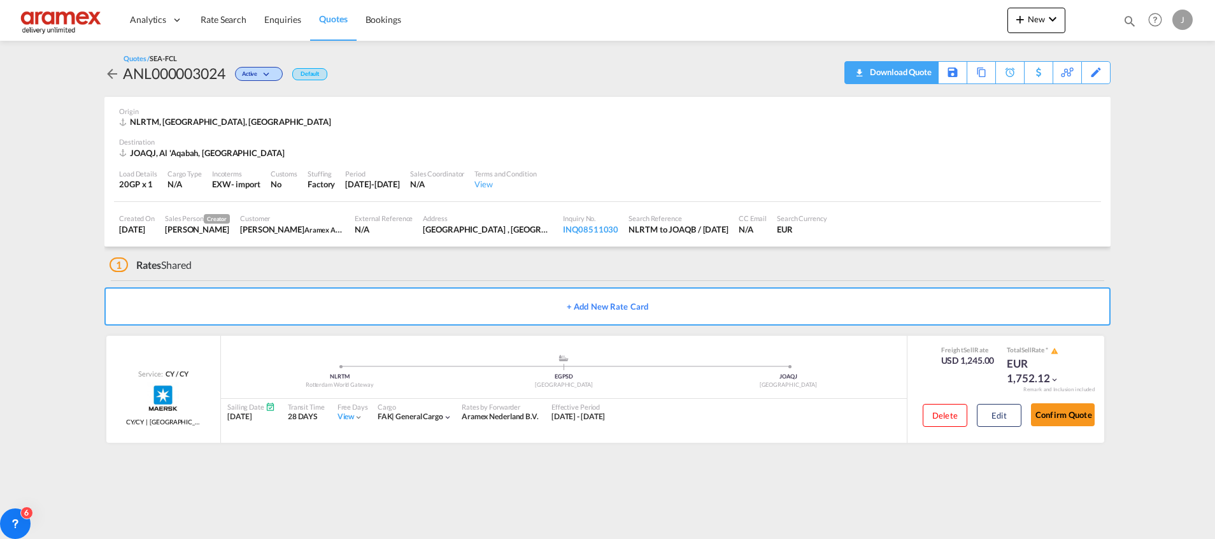
click at [870, 76] on div "Download Quote" at bounding box center [899, 72] width 65 height 20
click at [330, 15] on span "Quotes" at bounding box center [333, 18] width 28 height 11
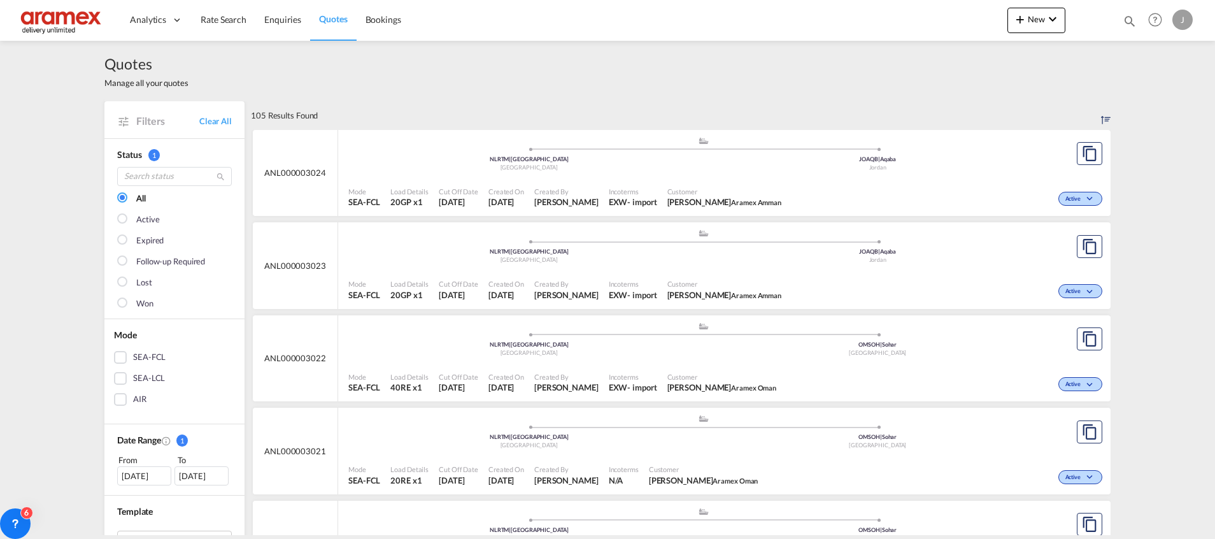
click at [621, 274] on div "Incoterms EXW - import" at bounding box center [633, 290] width 59 height 32
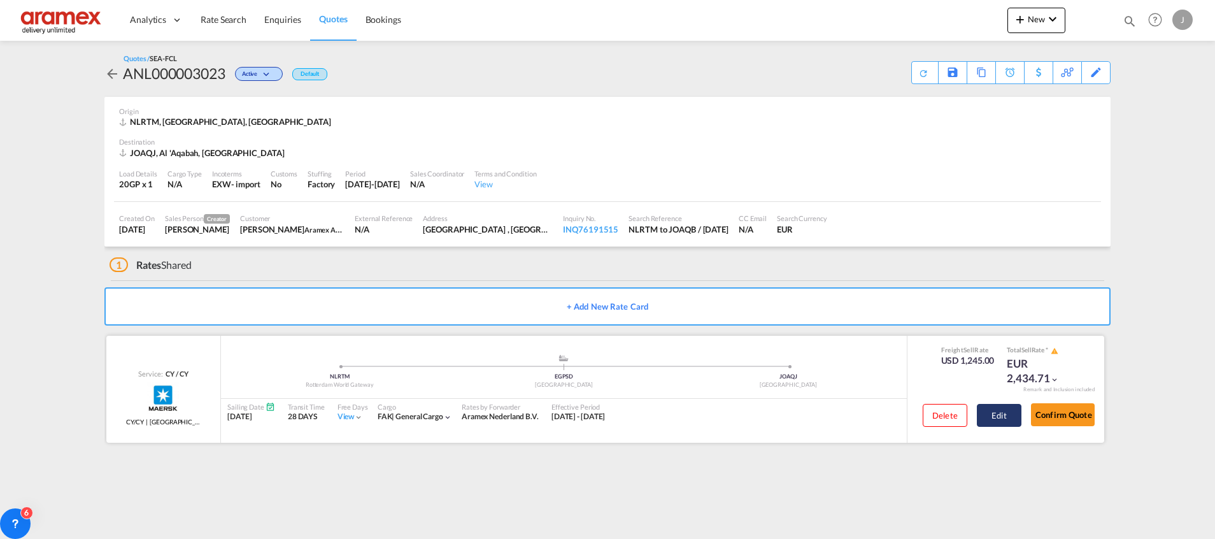
click at [1000, 419] on button "Edit" at bounding box center [999, 415] width 45 height 23
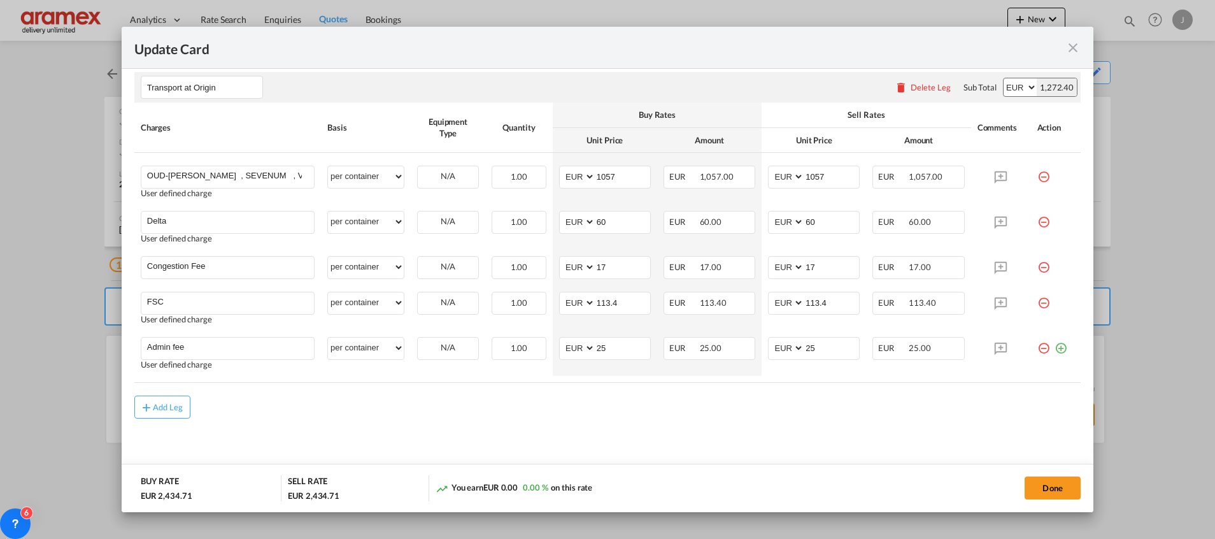
scroll to position [706, 0]
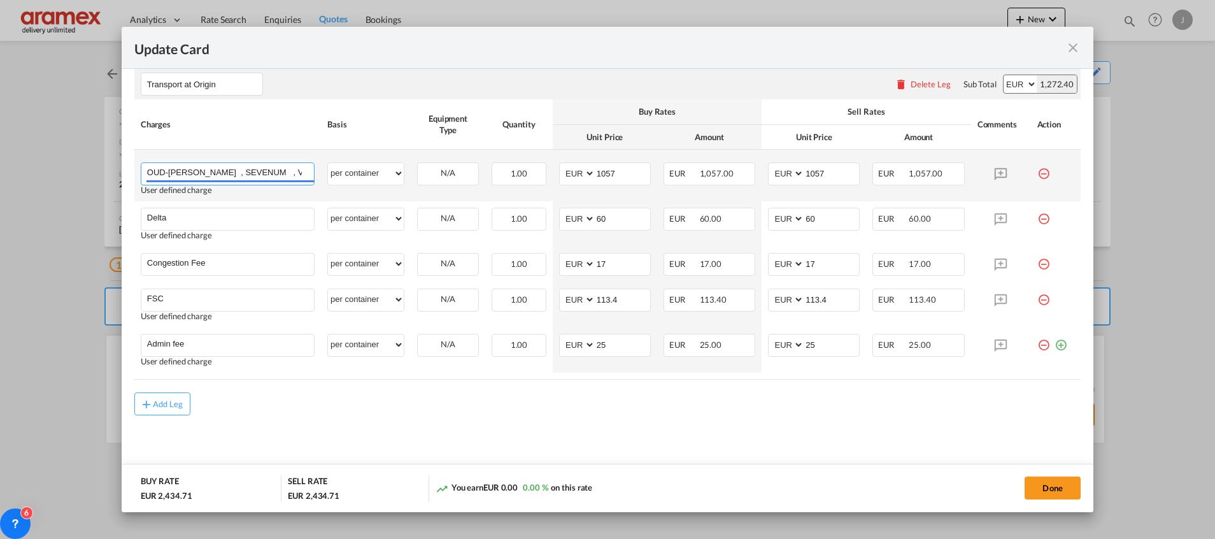
click at [270, 173] on input "OUD-[PERSON_NAME] , SEVENUM , VENLO Transportation Charges - ALL IN ( loading f…" at bounding box center [230, 172] width 167 height 19
paste input ", SEVENUM , VENLO Transportation Charges - ALL IN"
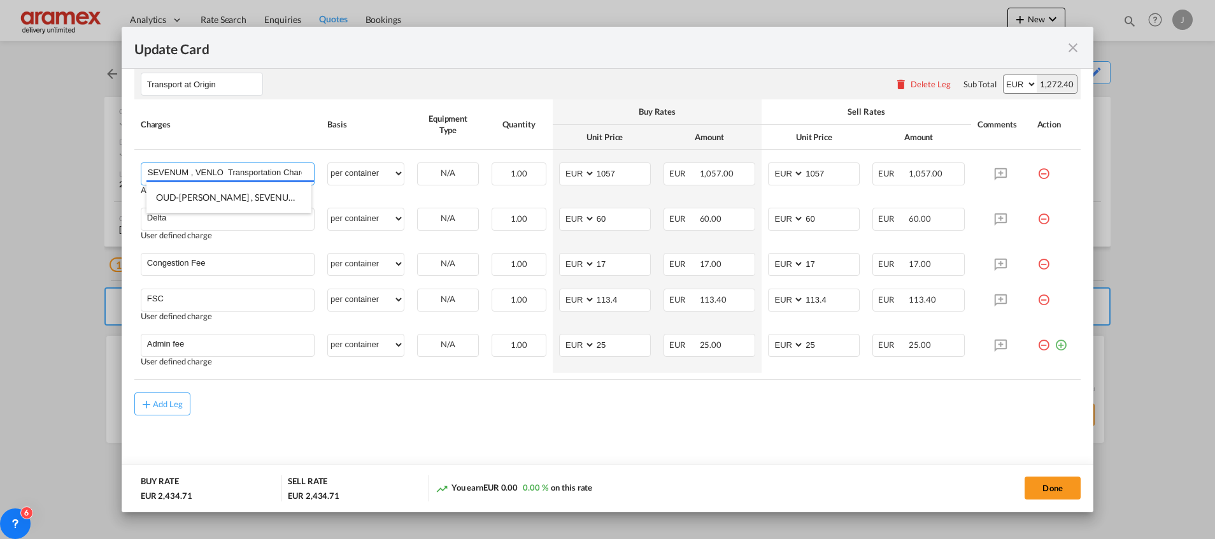
type input "OUD-[PERSON_NAME] , SEVENUM , VENLO Transportation Charges - ALL IN"
click at [614, 434] on md-content "Main Freight Please enter leg name Leg Name Already Exists Delete Leg Sub Total…" at bounding box center [607, 86] width 946 height 791
click at [816, 427] on md-content "Main Freight Please enter leg name Leg Name Already Exists Delete Leg Sub Total…" at bounding box center [607, 86] width 946 height 791
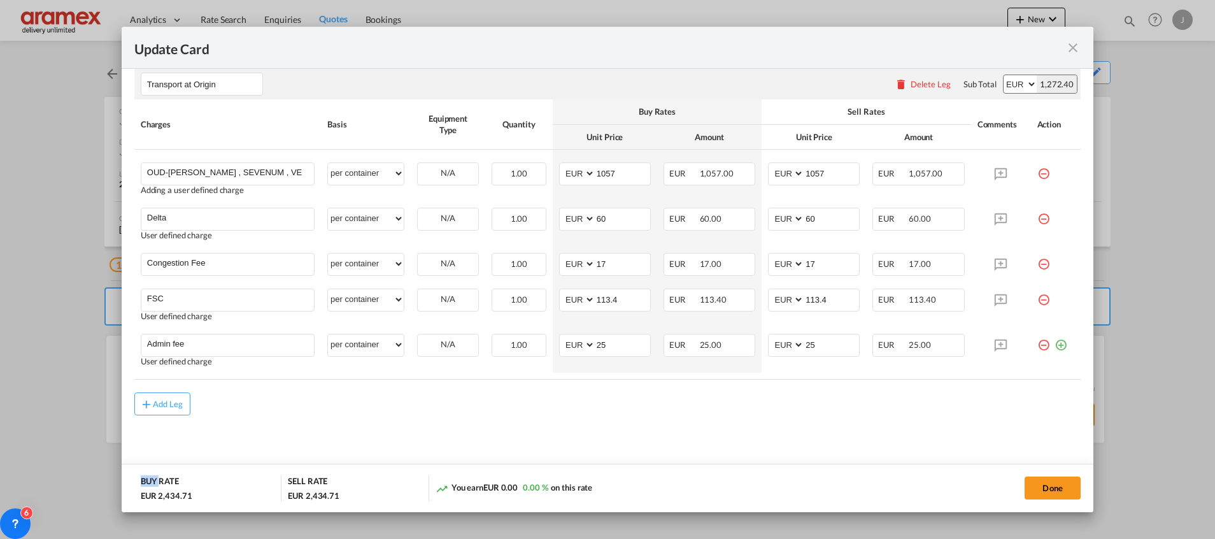
click at [816, 427] on md-content "Main Freight Please enter leg name Leg Name Already Exists Delete Leg Sub Total…" at bounding box center [607, 86] width 946 height 791
click at [1043, 481] on button "Done" at bounding box center [1053, 487] width 56 height 23
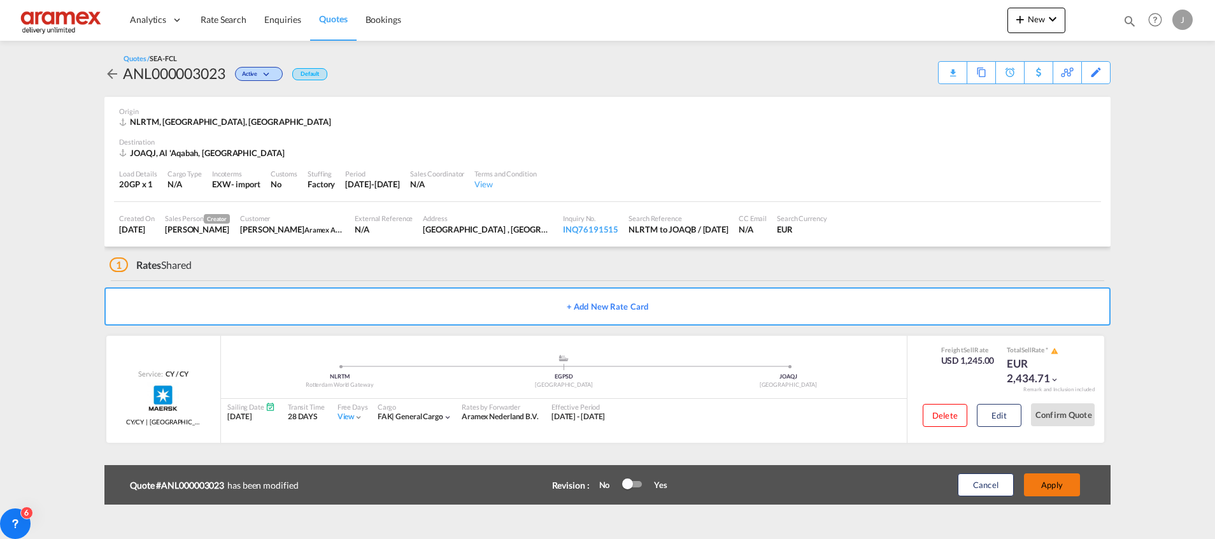
click at [1043, 481] on button "Apply" at bounding box center [1052, 484] width 56 height 23
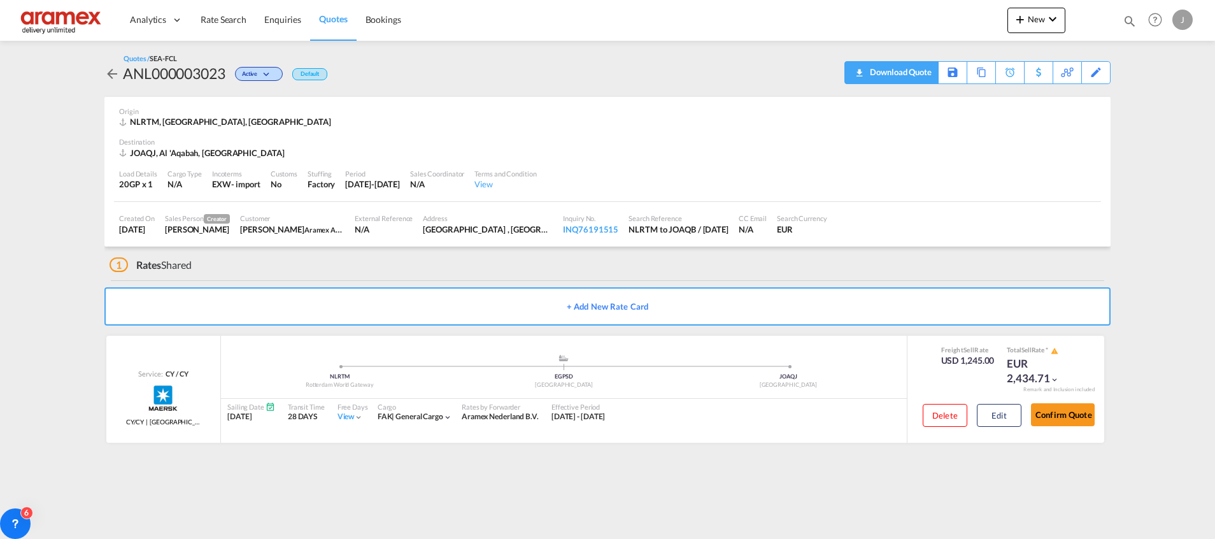
click at [917, 63] on div "Download Quote" at bounding box center [899, 72] width 65 height 20
click at [213, 17] on span "Rate Search" at bounding box center [224, 19] width 46 height 11
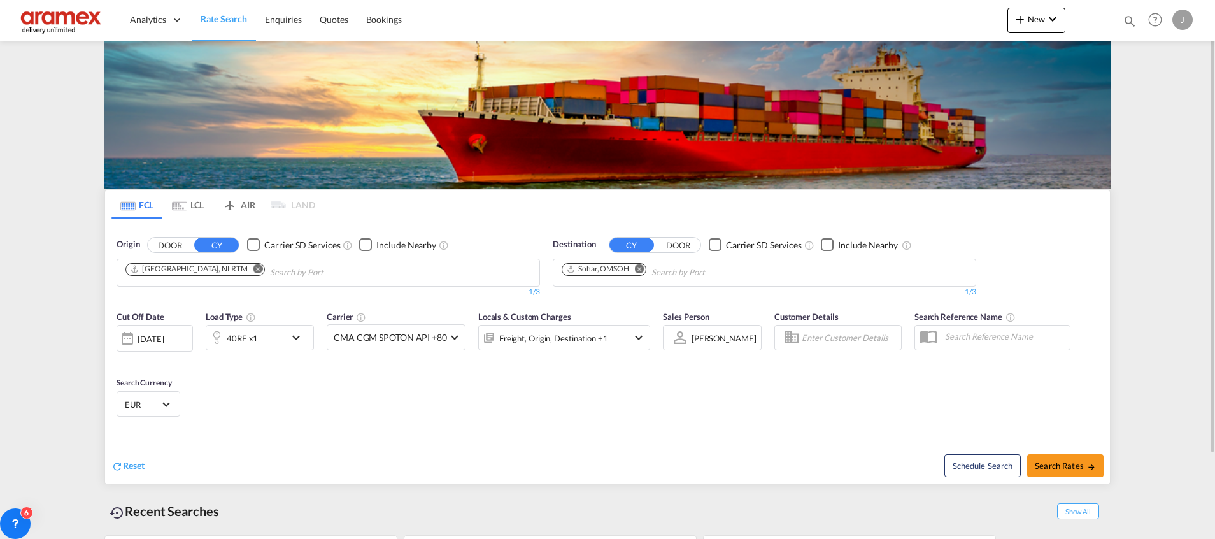
click at [639, 269] on md-icon "Remove" at bounding box center [640, 269] width 10 height 10
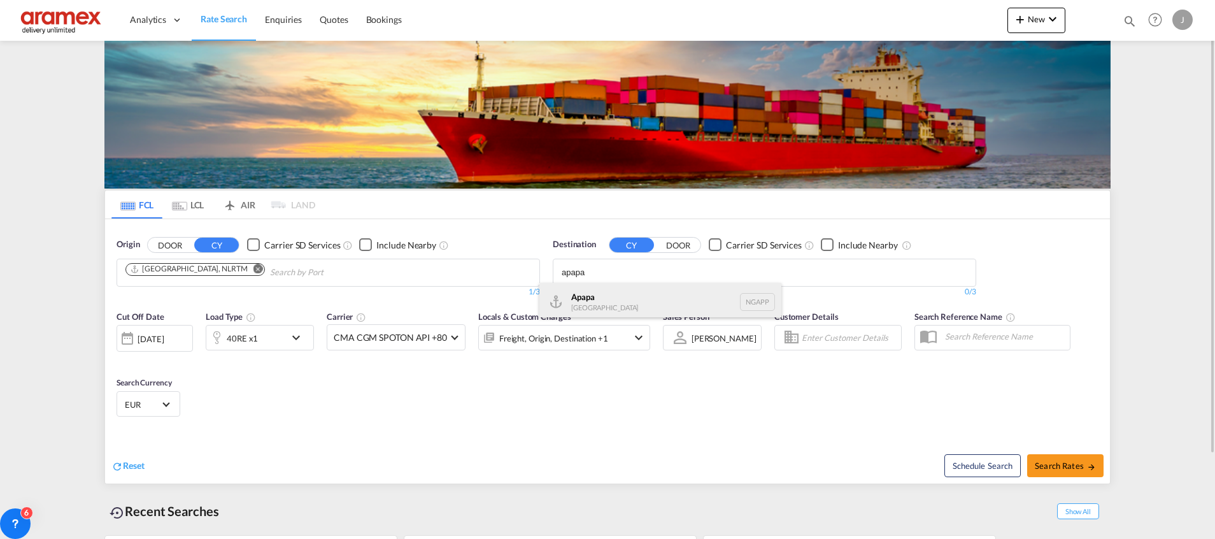
type input "apapa"
click at [583, 303] on div "Apapa [GEOGRAPHIC_DATA] NGAPP" at bounding box center [660, 302] width 242 height 38
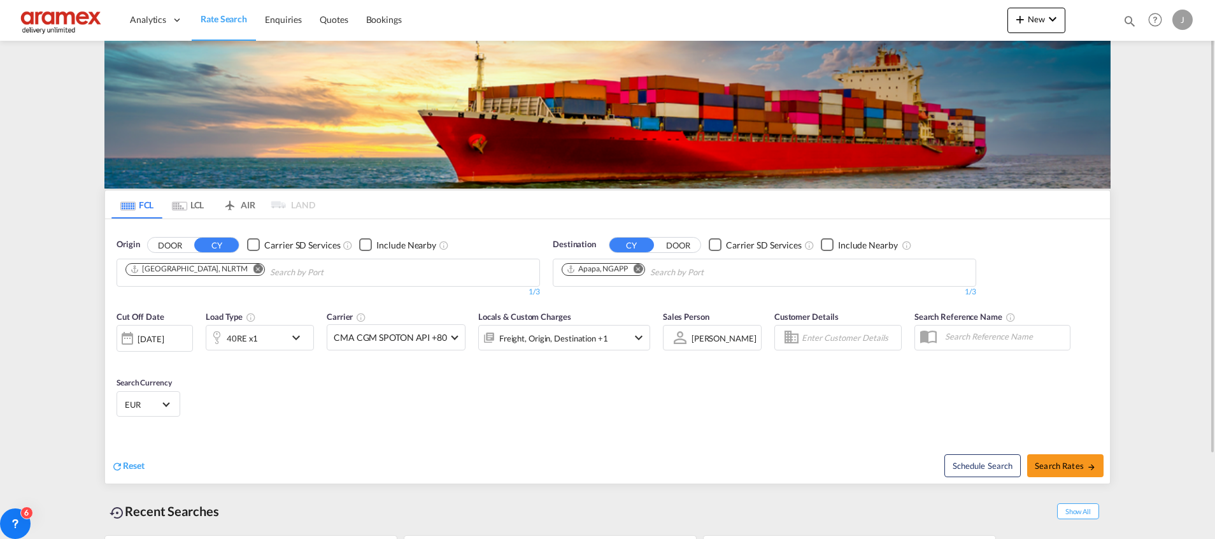
click at [252, 339] on div "40RE x1" at bounding box center [242, 338] width 31 height 18
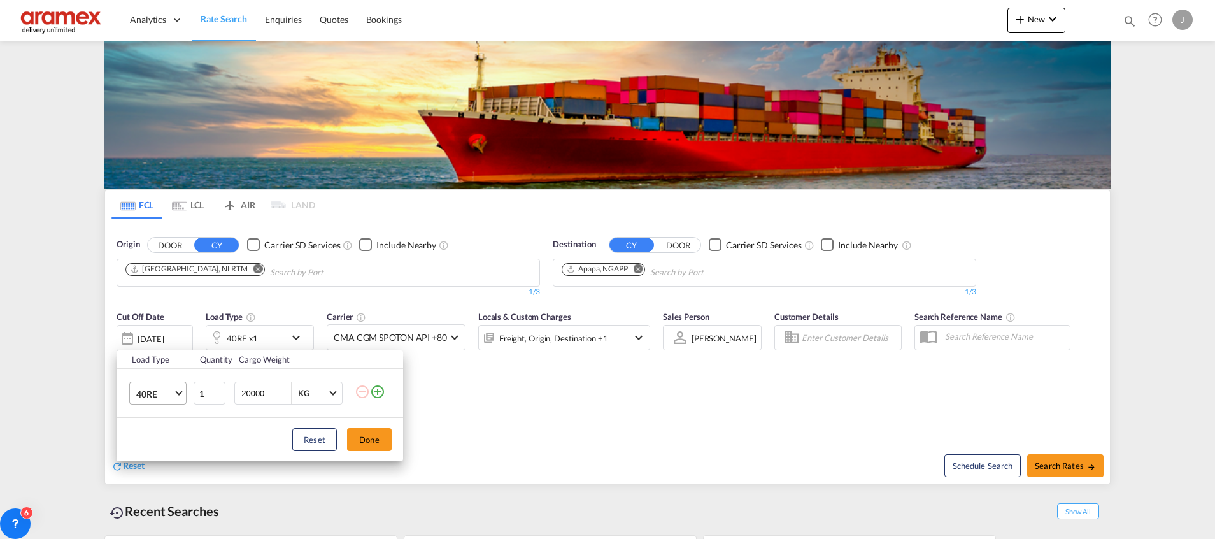
click at [160, 388] on span "40RE" at bounding box center [154, 394] width 37 height 13
click at [169, 328] on md-option "20GP" at bounding box center [169, 327] width 87 height 31
click at [360, 441] on button "Done" at bounding box center [369, 439] width 45 height 23
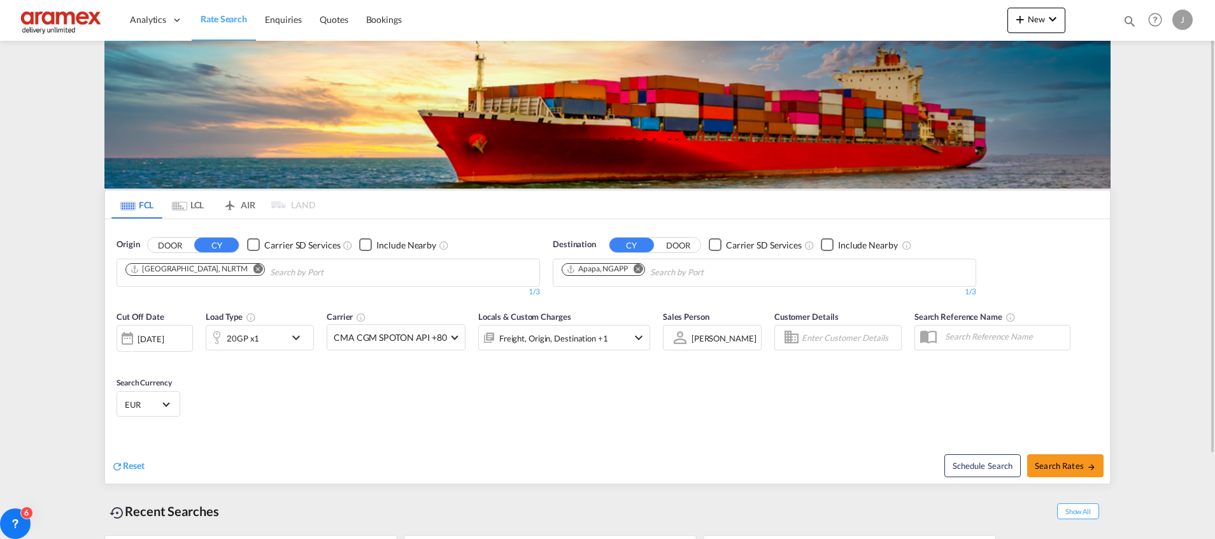
click at [676, 431] on div "Reset Schedule Search Search Rates" at bounding box center [607, 455] width 1005 height 55
click at [1053, 468] on span "Search Rates" at bounding box center [1065, 465] width 61 height 10
type input "NLRTM to NGAPP / [DATE]"
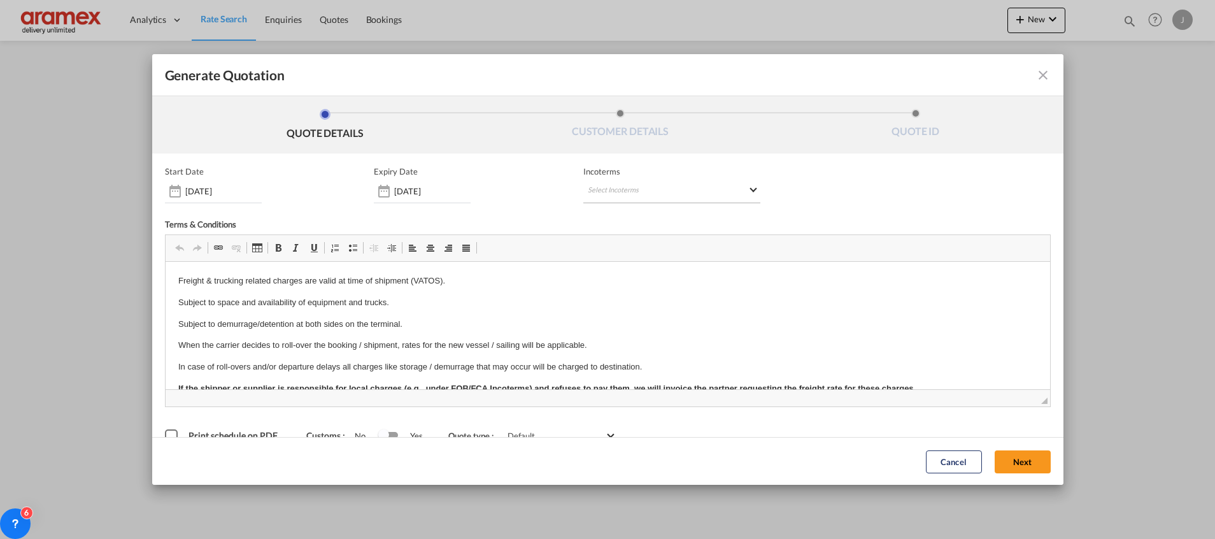
click at [587, 190] on md-select "Select Incoterms CIF - import Cost,Insurance and Freight CIP - import Carriage …" at bounding box center [671, 191] width 177 height 23
click at [599, 215] on input "search" at bounding box center [644, 217] width 118 height 11
type input "exw"
click at [634, 244] on div "EXW - import" at bounding box center [648, 240] width 121 height 10
click at [1021, 458] on button "Next" at bounding box center [1023, 461] width 56 height 23
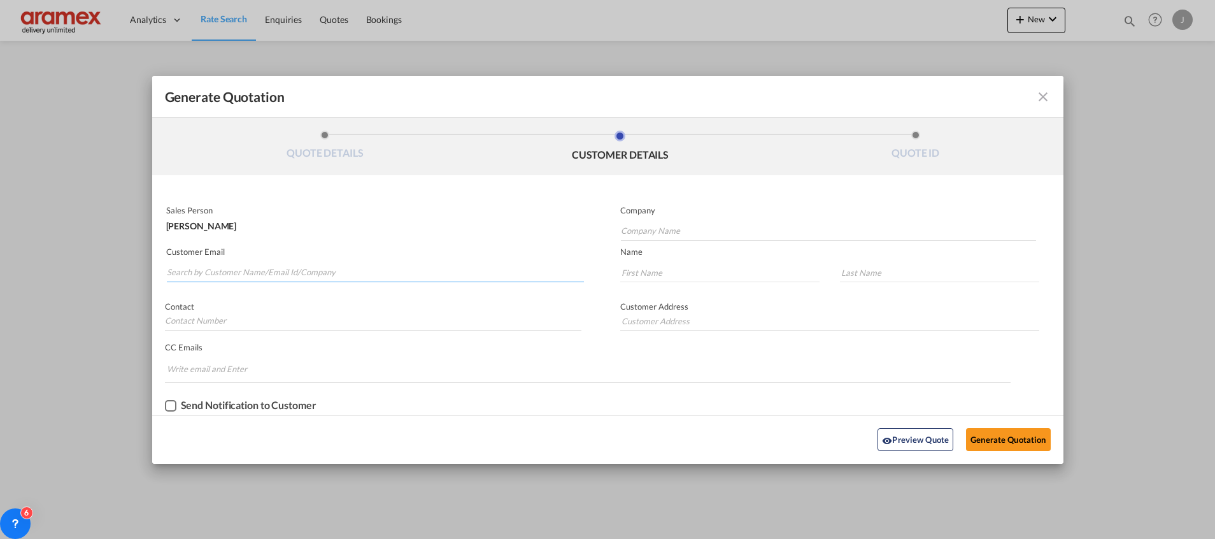
click at [275, 266] on input "Search by Customer Name/Email Id/Company" at bounding box center [375, 272] width 417 height 19
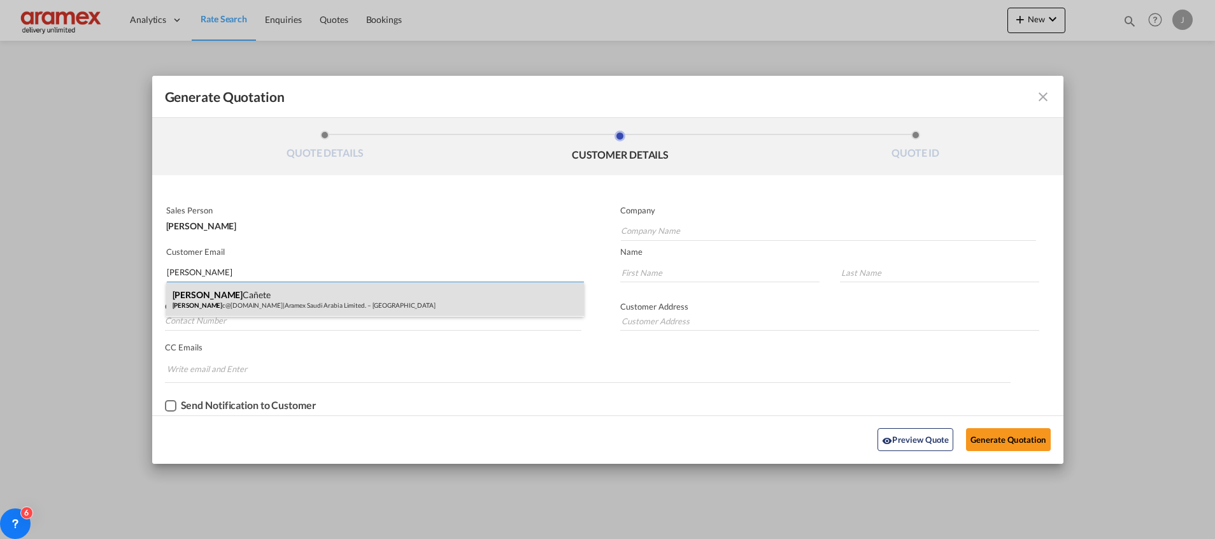
type input "[PERSON_NAME]"
click at [266, 294] on div "[PERSON_NAME] [PERSON_NAME] [PERSON_NAME]@[DOMAIN_NAME] | Aramex Saudi Arabia L…" at bounding box center [375, 299] width 418 height 34
type input "Aramex Saudi Arabia Limited. – [GEOGRAPHIC_DATA]"
type input "[EMAIL_ADDRESS][DOMAIN_NAME]"
type input "[PERSON_NAME]"
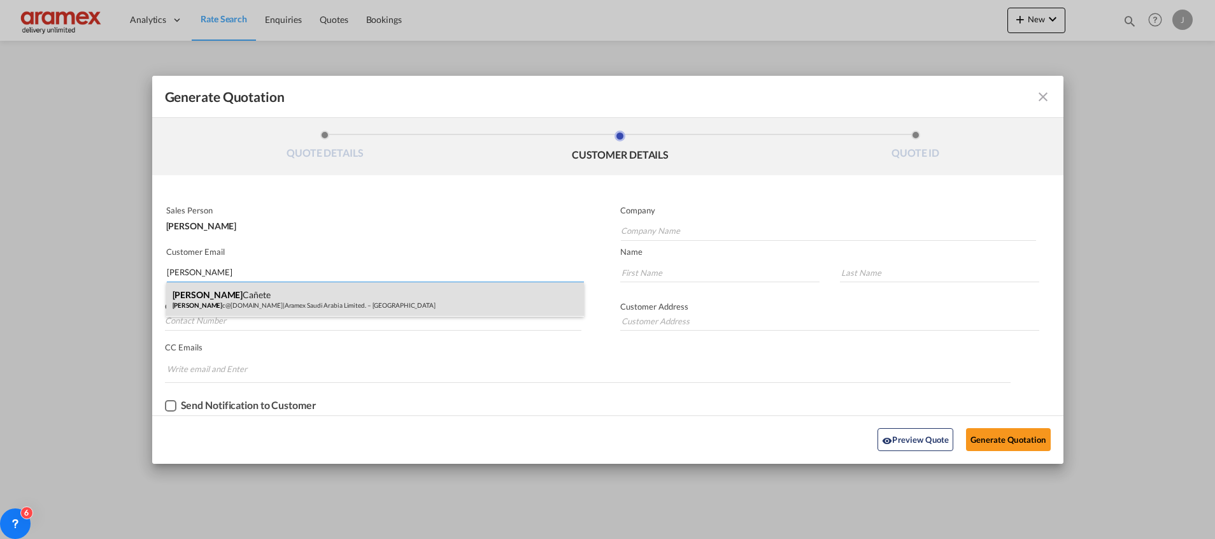
type input "Cañete"
type input "[GEOGRAPHIC_DATA]"
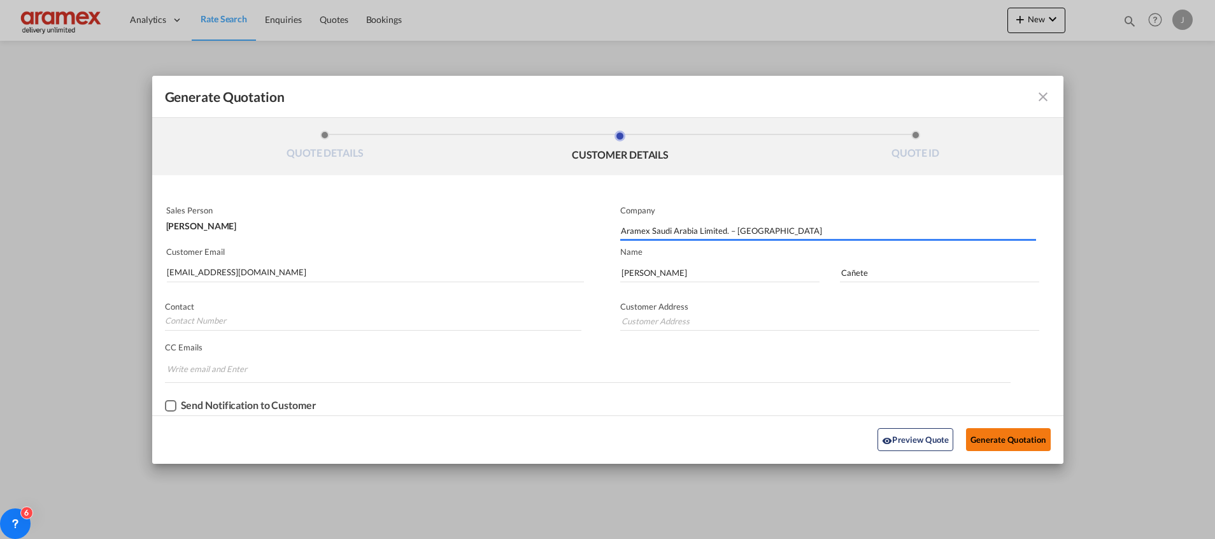
click at [1023, 430] on button "Generate Quotation" at bounding box center [1008, 439] width 84 height 23
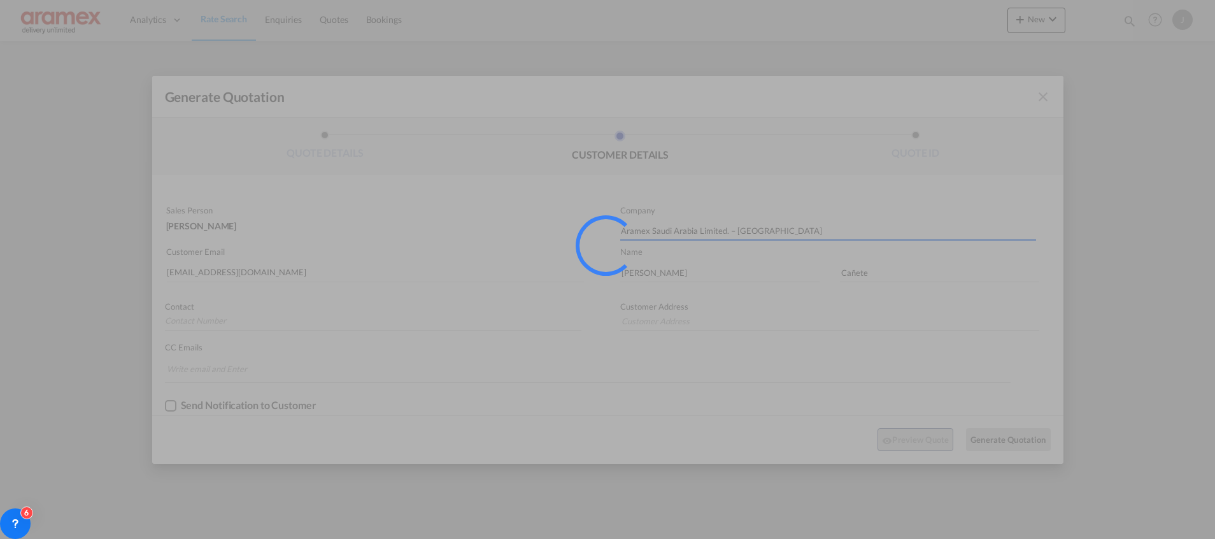
type input "[GEOGRAPHIC_DATA]"
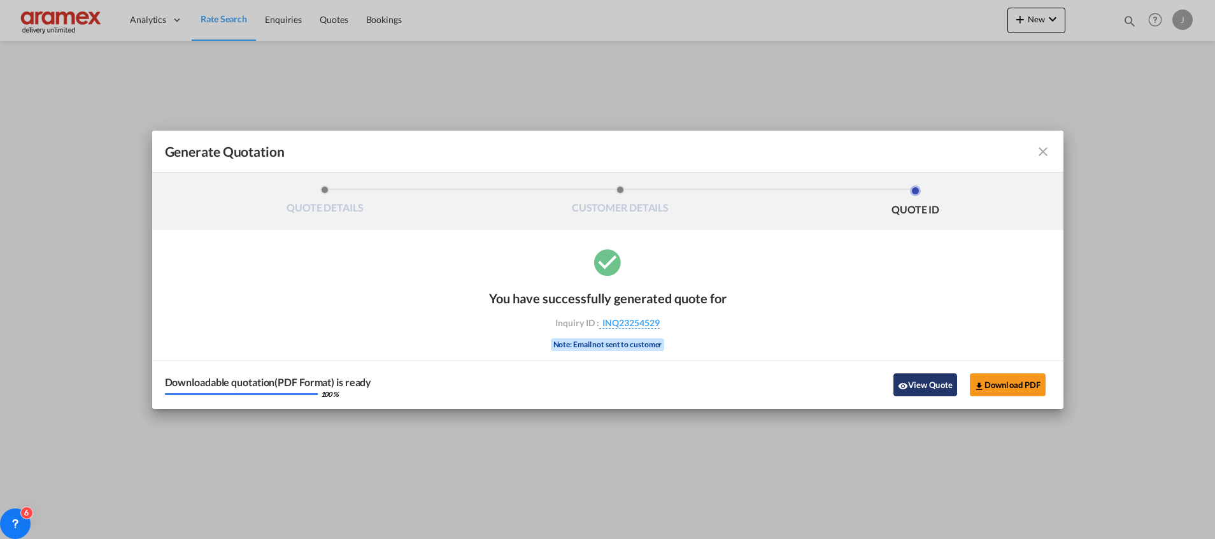
click at [928, 378] on button "View Quote" at bounding box center [925, 384] width 64 height 23
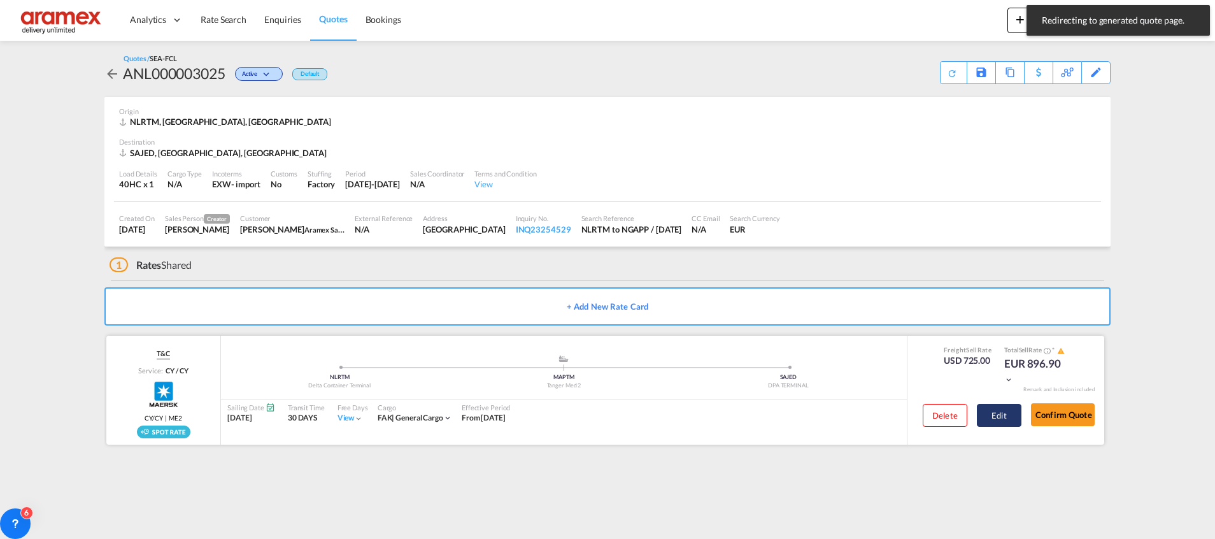
click at [1001, 413] on button "Edit" at bounding box center [999, 415] width 45 height 23
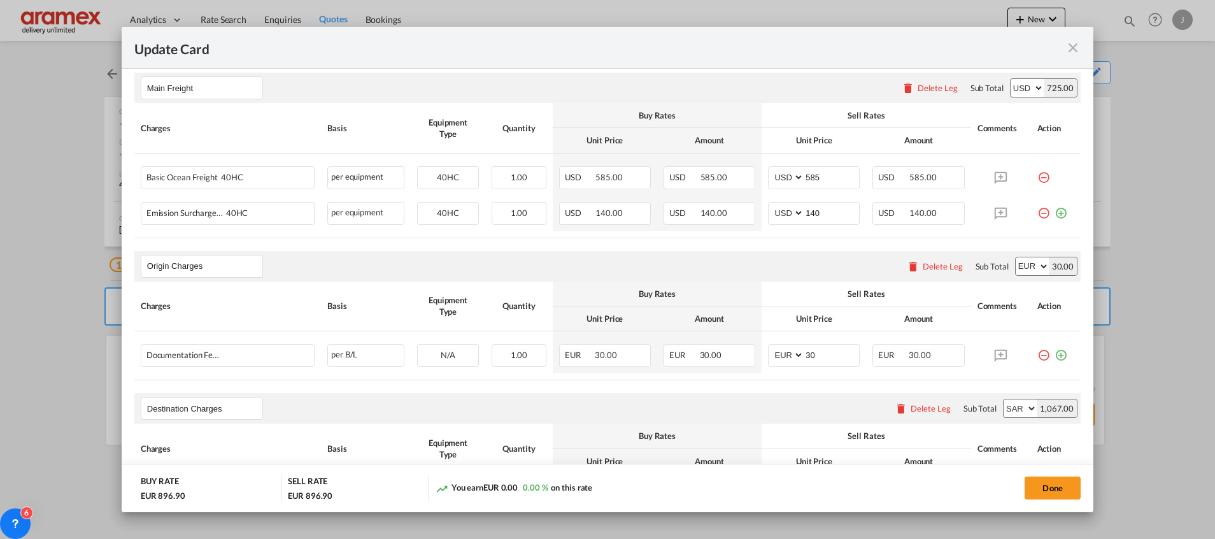
scroll to position [382, 0]
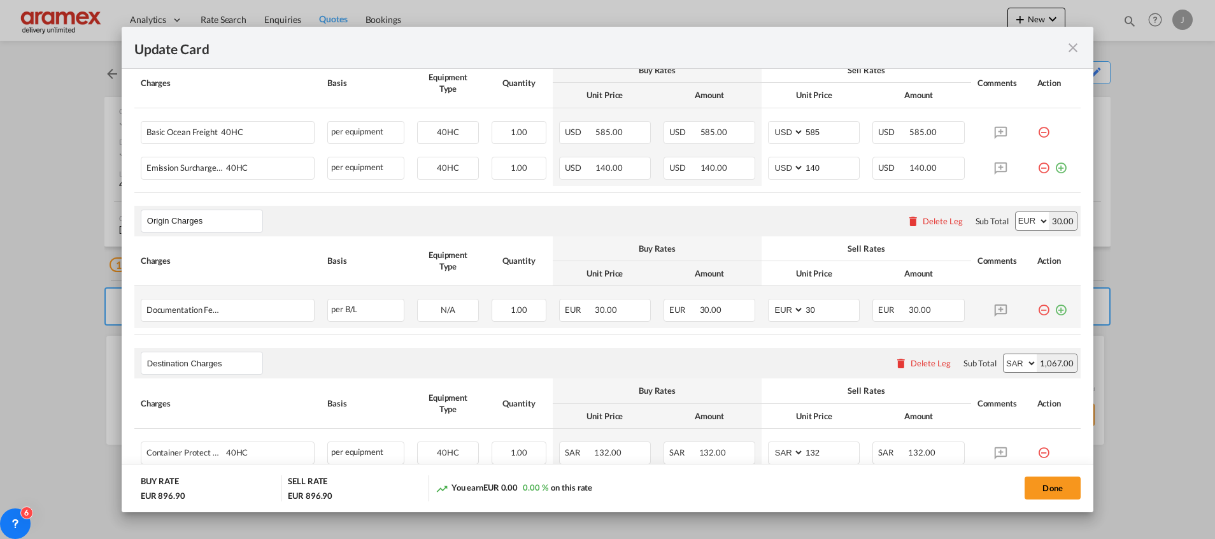
click at [1054, 310] on md-icon "icon-plus-circle-outline green-400-fg" at bounding box center [1060, 305] width 13 height 13
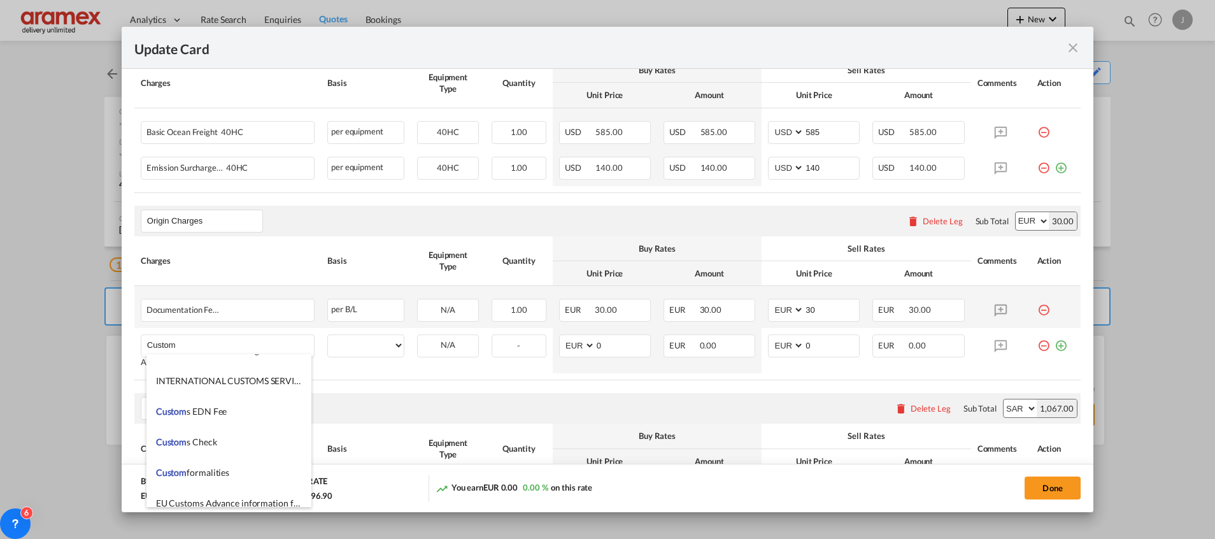
scroll to position [860, 0]
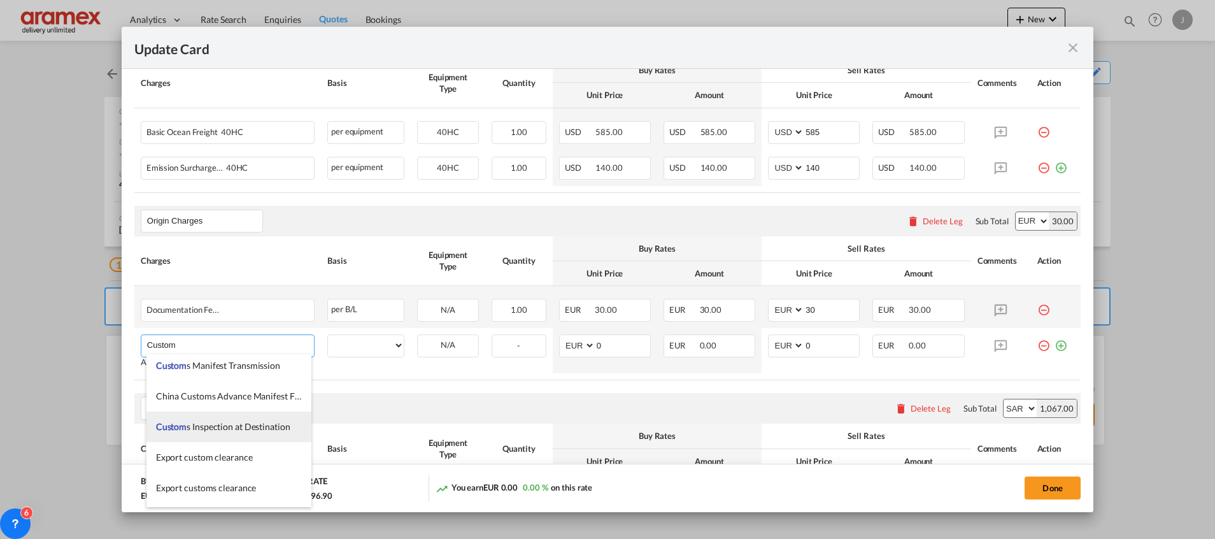
click at [259, 428] on span "Custom s Inspection at Destination" at bounding box center [223, 426] width 134 height 11
type input "Customs Inspection at Destination"
select select "per equipment"
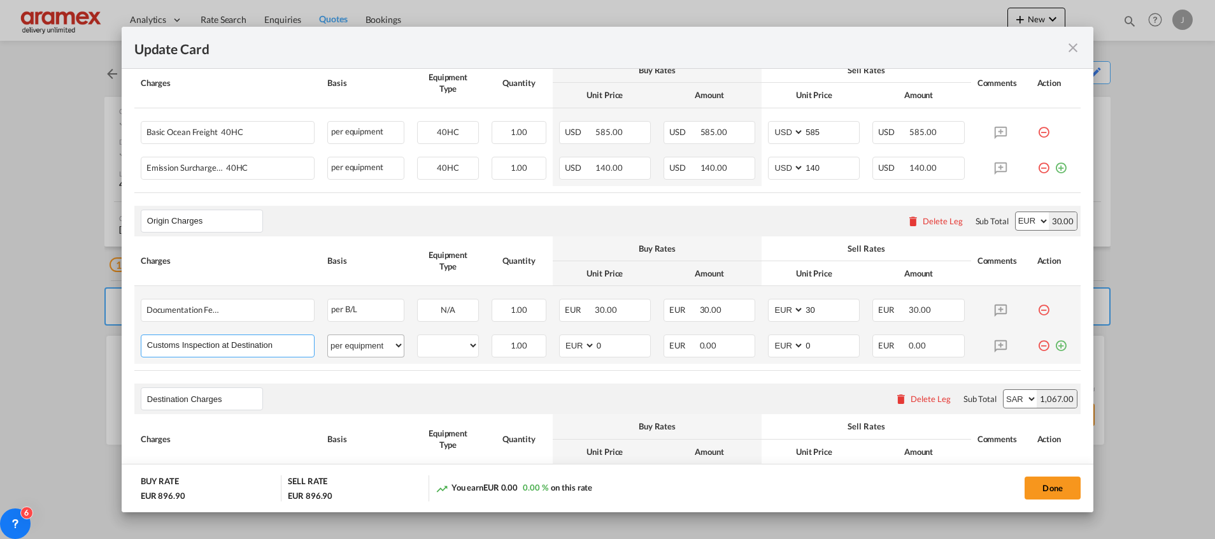
drag, startPoint x: 187, startPoint y: 344, endPoint x: 341, endPoint y: 343, distance: 154.1
click at [341, 343] on tr "Customs Inspection at Destination Please Enter User Defined Charges Cannot Be P…" at bounding box center [607, 346] width 946 height 36
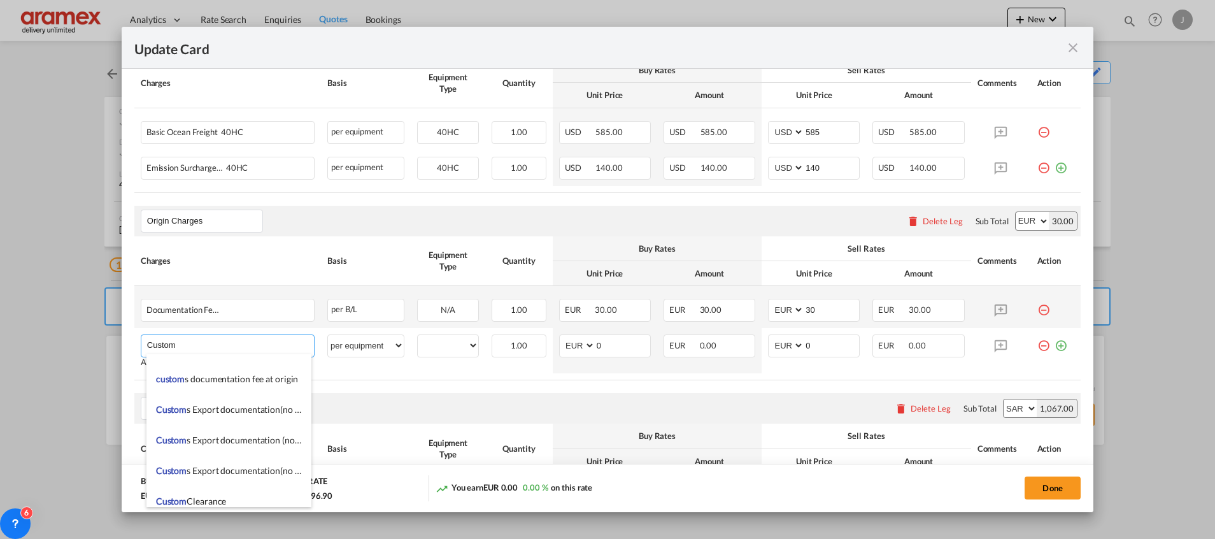
scroll to position [1433, 0]
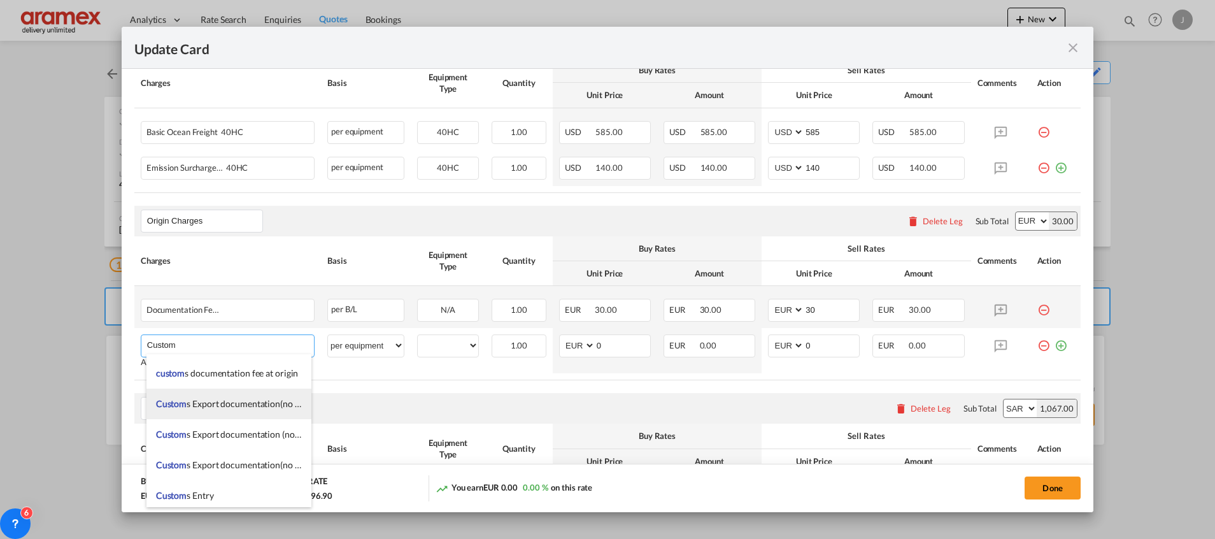
click at [261, 407] on span "Custom s Export documentation(no costs, suggested sell)" at bounding box center [265, 403] width 218 height 11
type input "Customs Export documentation(no costs, suggested sell)"
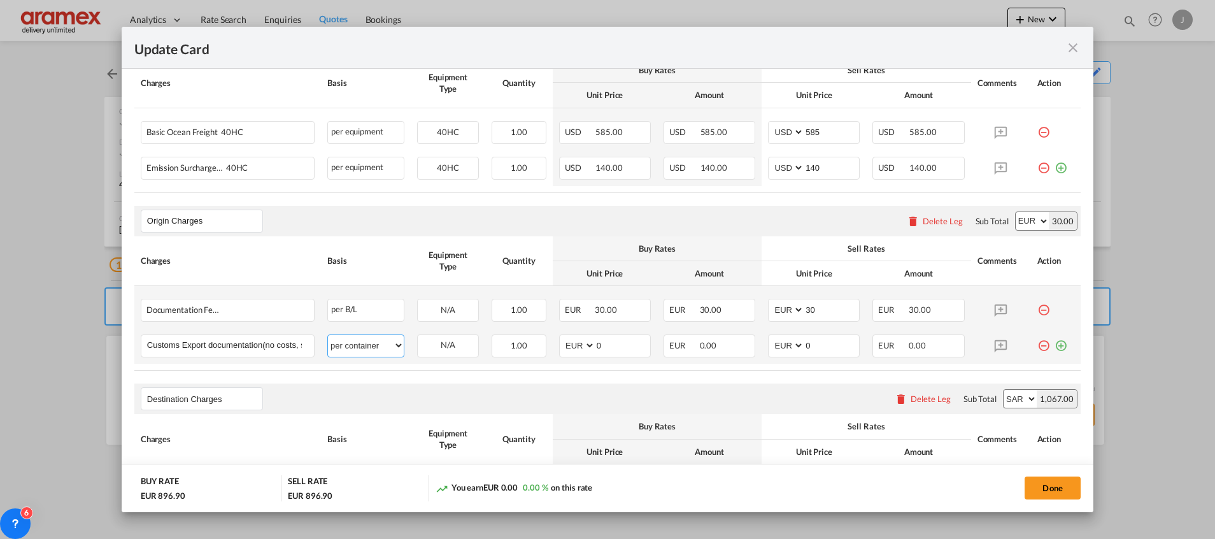
drag, startPoint x: 378, startPoint y: 345, endPoint x: 372, endPoint y: 343, distance: 6.9
click at [378, 345] on select "per equipment per container per B/L per shipping bill per shipment per pallet p…" at bounding box center [366, 345] width 76 height 20
select select "per shipment"
click at [328, 335] on select "per equipment per container per B/L per shipping bill per shipment per pallet p…" at bounding box center [366, 345] width 76 height 20
drag, startPoint x: 615, startPoint y: 343, endPoint x: 554, endPoint y: 344, distance: 61.1
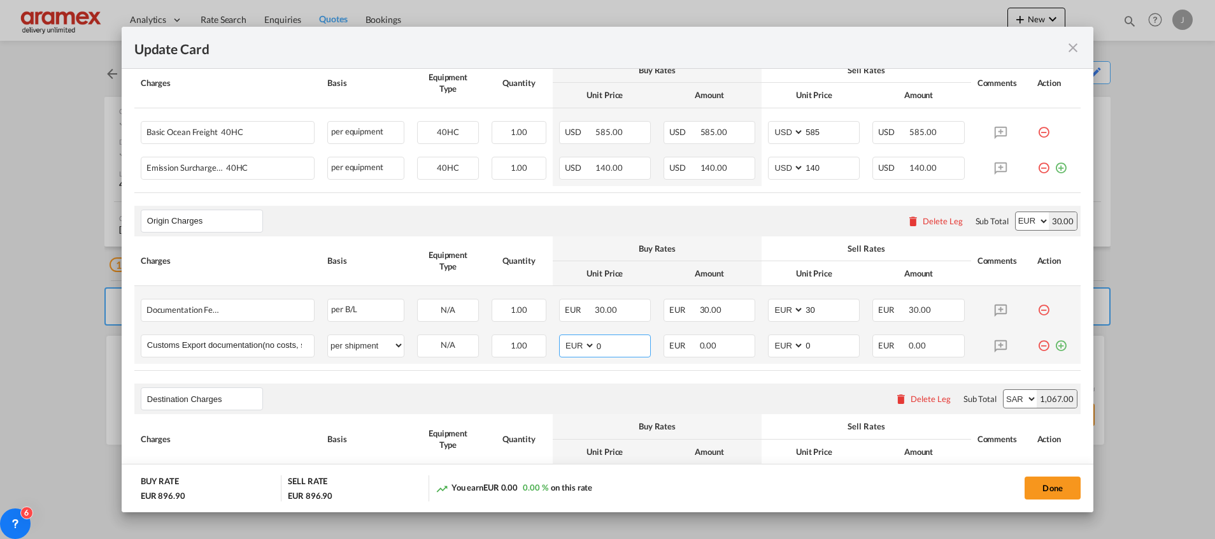
click at [559, 343] on md-input-container "AED AFN ALL AMD ANG AOA ARS AUD AWG AZN BAM BBD BDT BGN BHD BIF BMD BND [PERSON…" at bounding box center [605, 345] width 92 height 23
type input "65"
drag, startPoint x: 811, startPoint y: 343, endPoint x: 770, endPoint y: 343, distance: 40.8
click at [770, 343] on md-input-container "AED AFN ALL AMD ANG AOA ARS AUD AWG AZN BAM BBD BDT BGN BHD BIF BMD BND [PERSON…" at bounding box center [814, 345] width 92 height 23
type input "65"
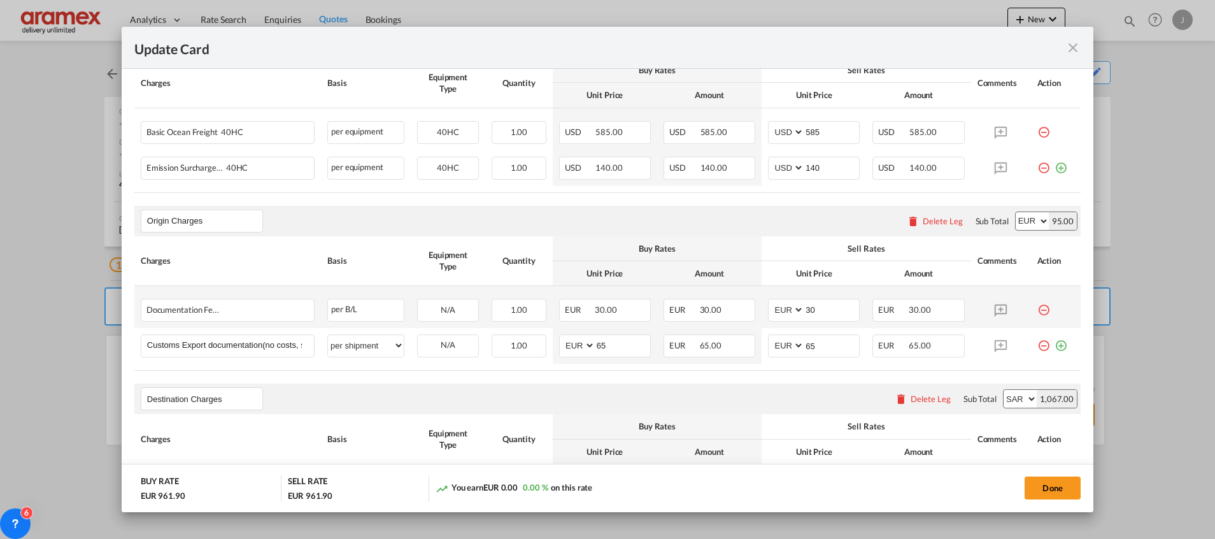
click at [695, 380] on rate-modification "Main Freight Please enter leg name Leg Name Already Exists Delete Leg Sub Total…" at bounding box center [607, 353] width 946 height 677
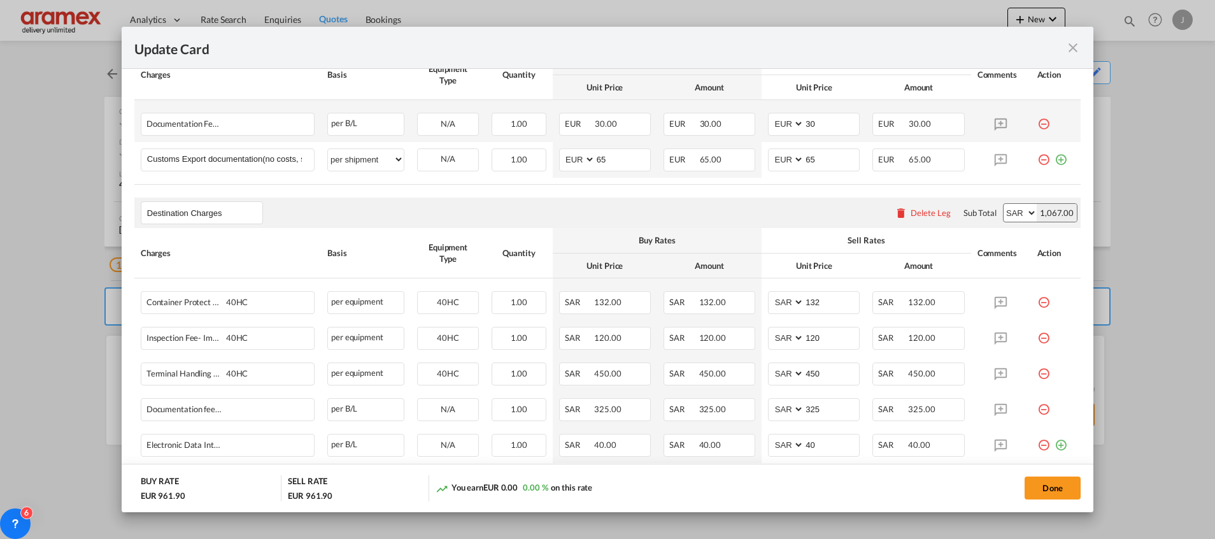
scroll to position [573, 0]
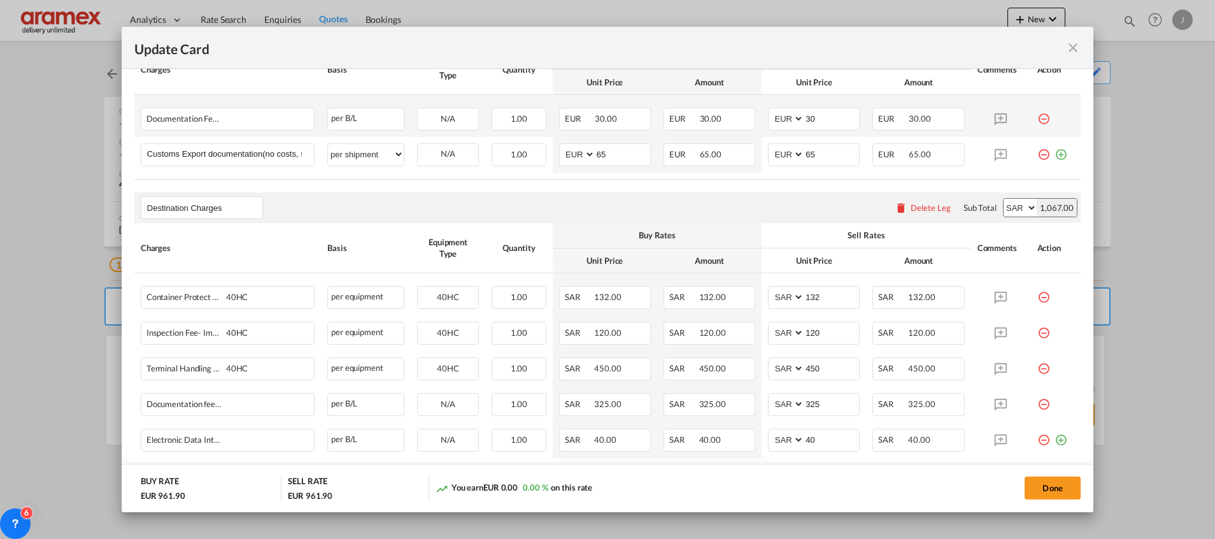
click at [911, 207] on div "Delete Leg" at bounding box center [931, 207] width 40 height 10
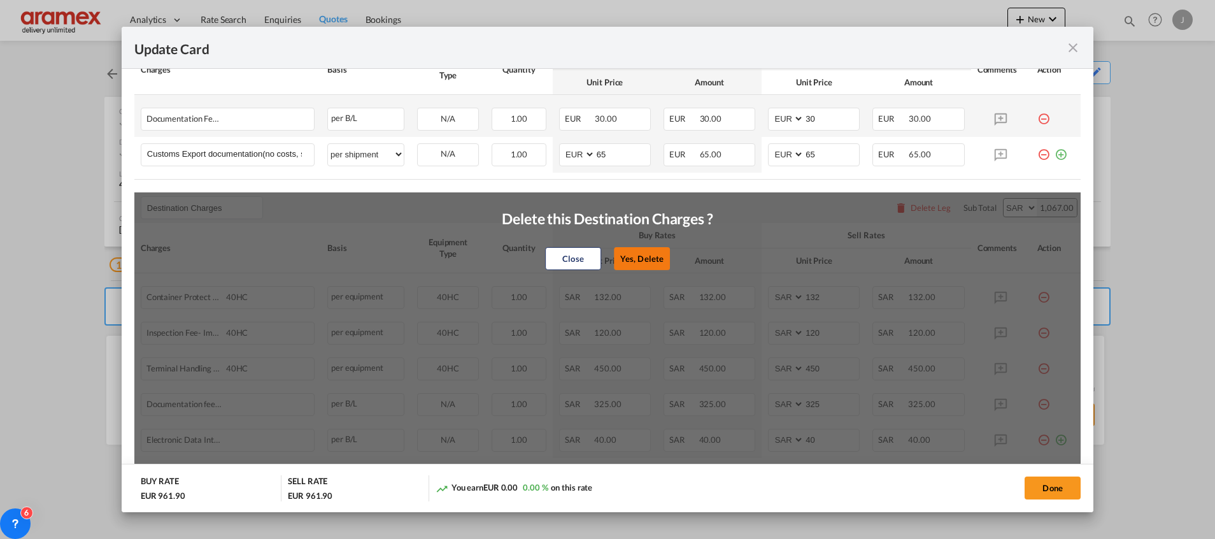
click at [643, 257] on button "Yes, Delete" at bounding box center [642, 258] width 56 height 23
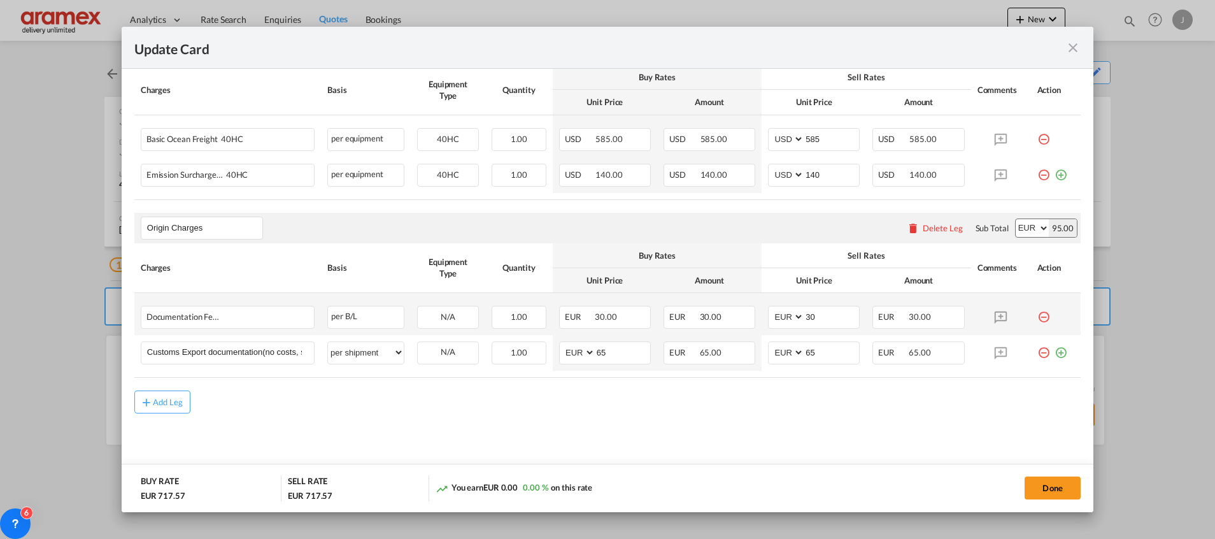
scroll to position [374, 0]
click at [171, 403] on div "Add Leg" at bounding box center [168, 403] width 31 height 8
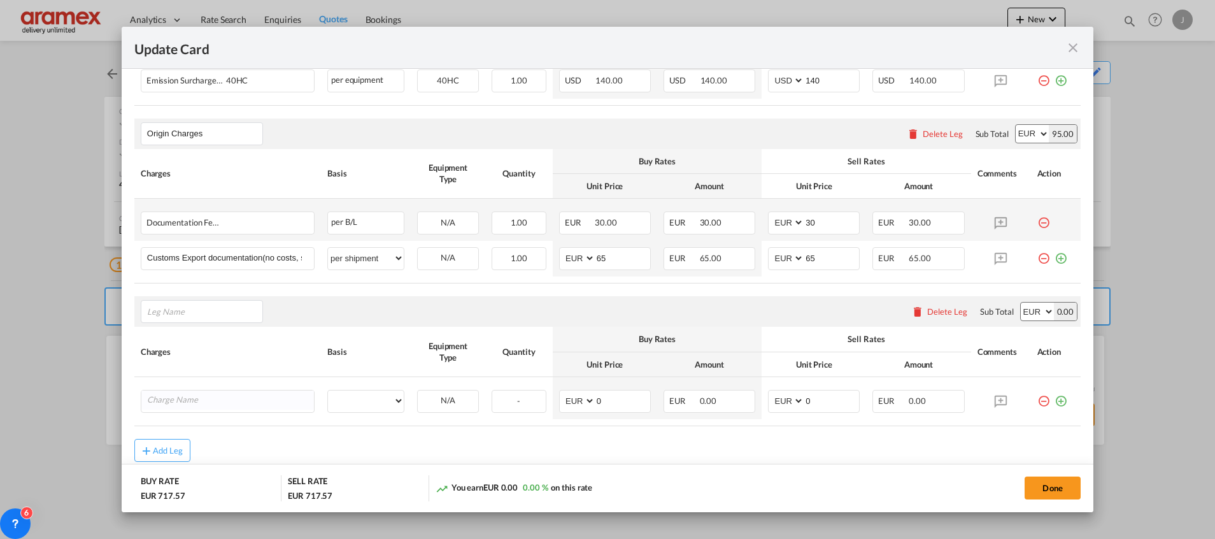
scroll to position [516, 0]
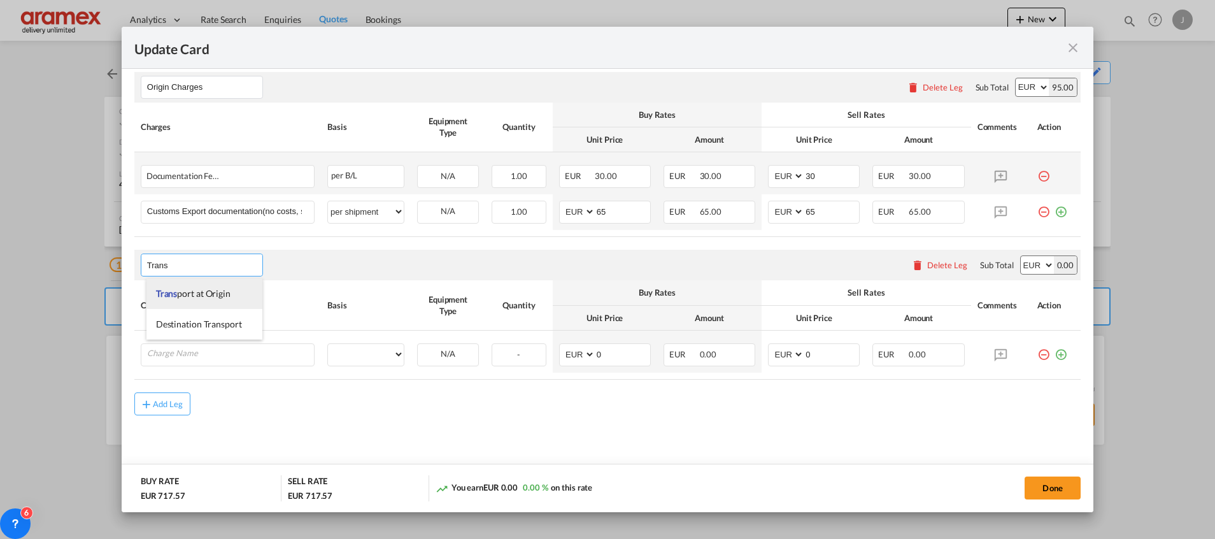
click at [204, 292] on span "Trans port at Origin" at bounding box center [193, 293] width 75 height 11
type input "Transport at Origin"
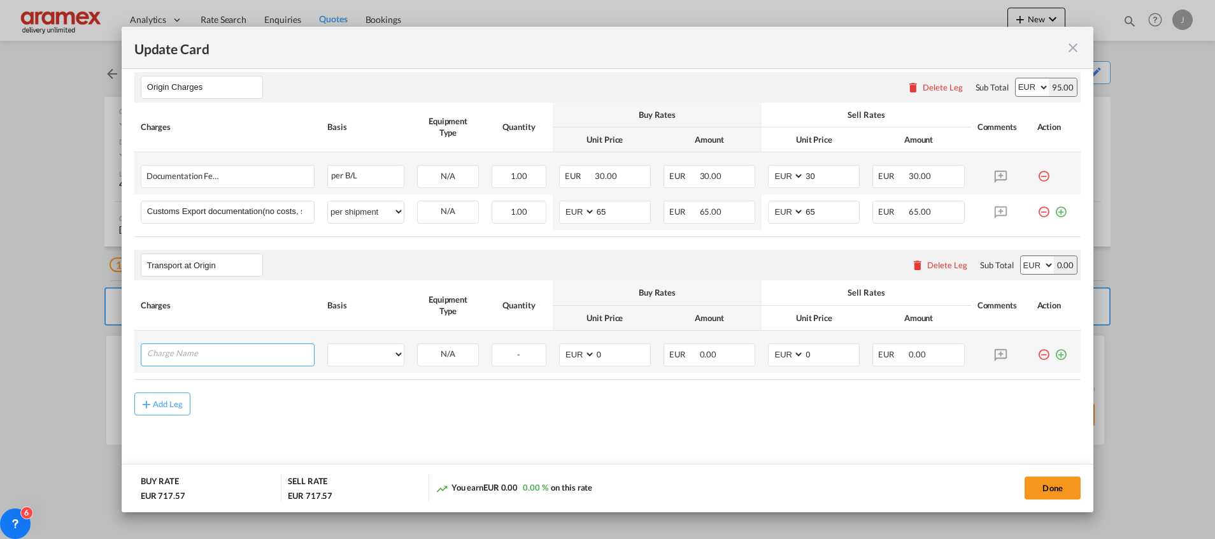
click at [213, 347] on input "Charge Name" at bounding box center [230, 353] width 167 height 19
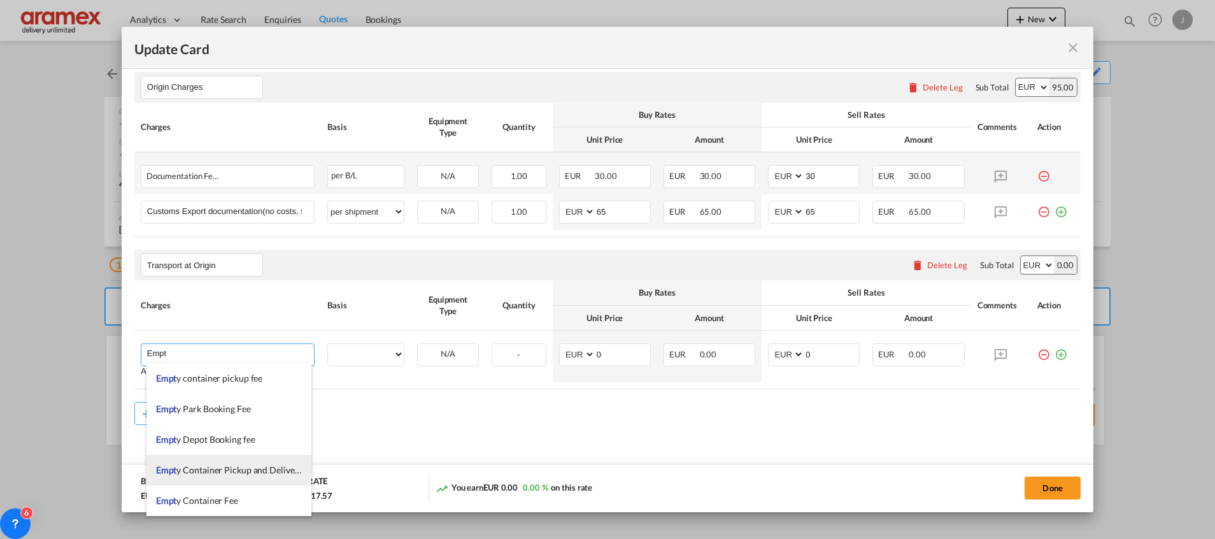
click at [232, 471] on span "Empt y Container Pickup and Delivery Charge" at bounding box center [244, 469] width 177 height 11
type input "Empty Container Pickup and Delivery Charge"
select select "per equipment"
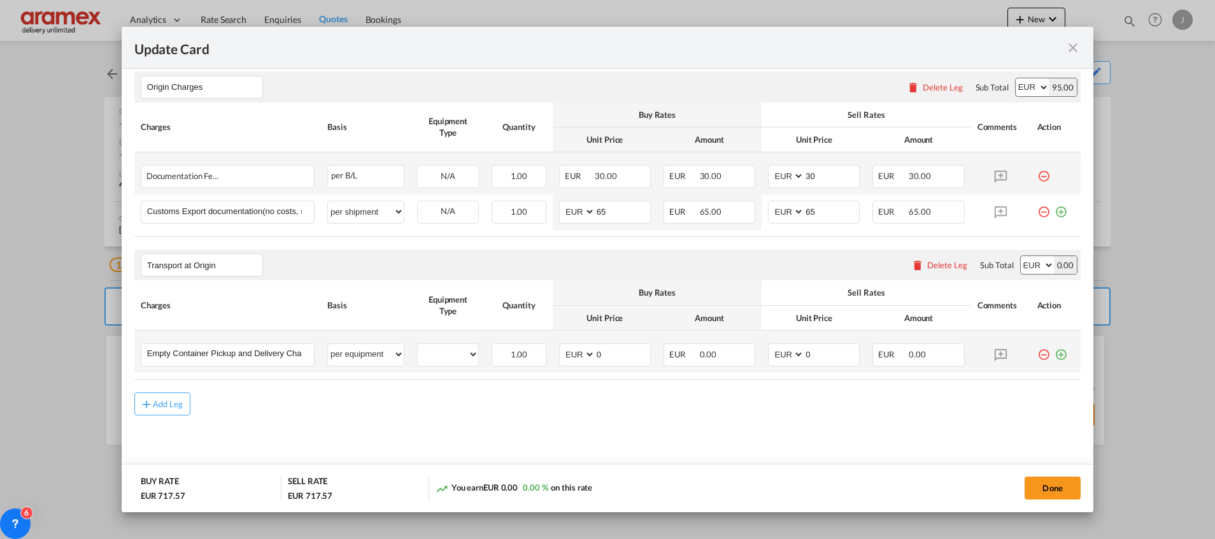
click at [1054, 355] on md-icon "icon-plus-circle-outline green-400-fg" at bounding box center [1060, 349] width 13 height 13
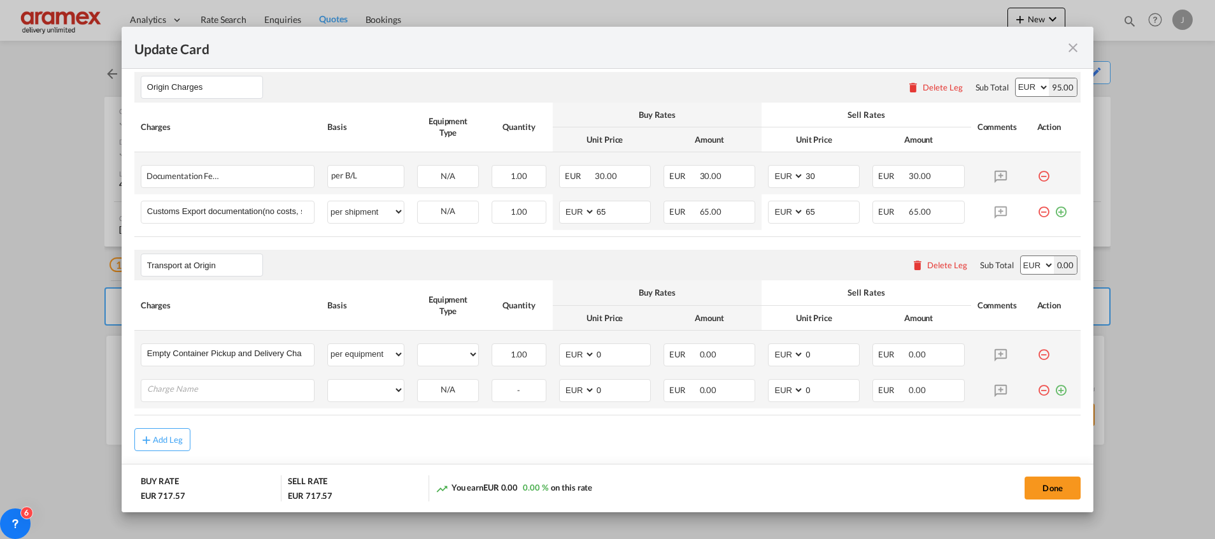
click at [1054, 389] on md-icon "icon-plus-circle-outline green-400-fg" at bounding box center [1060, 385] width 13 height 13
click at [1054, 426] on md-icon "icon-plus-circle-outline green-400-fg" at bounding box center [1060, 421] width 13 height 13
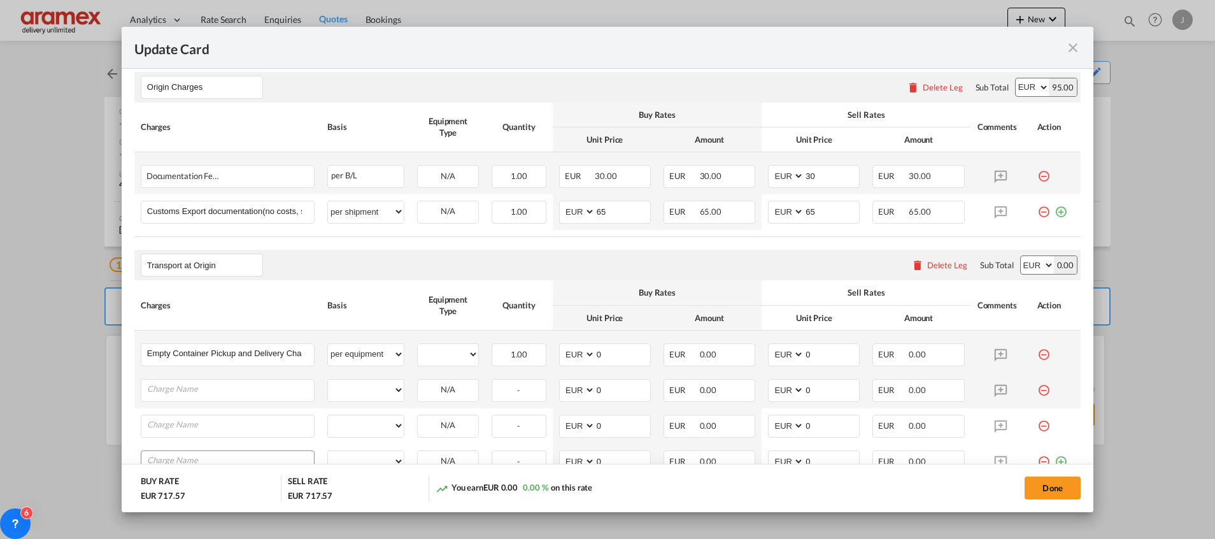
scroll to position [611, 0]
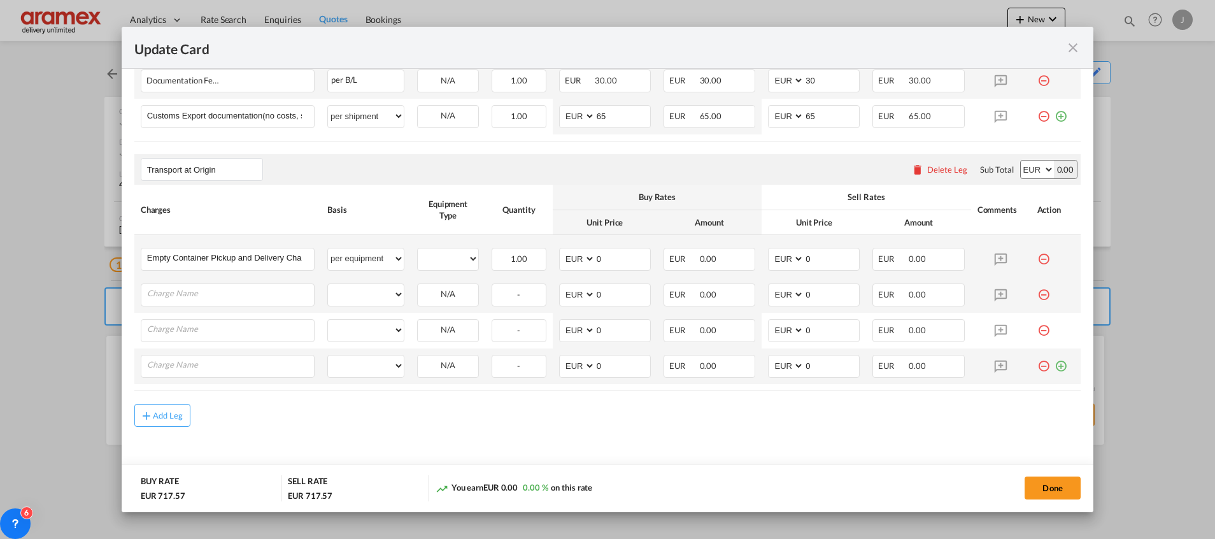
click at [1054, 367] on md-icon "icon-plus-circle-outline green-400-fg" at bounding box center [1060, 361] width 13 height 13
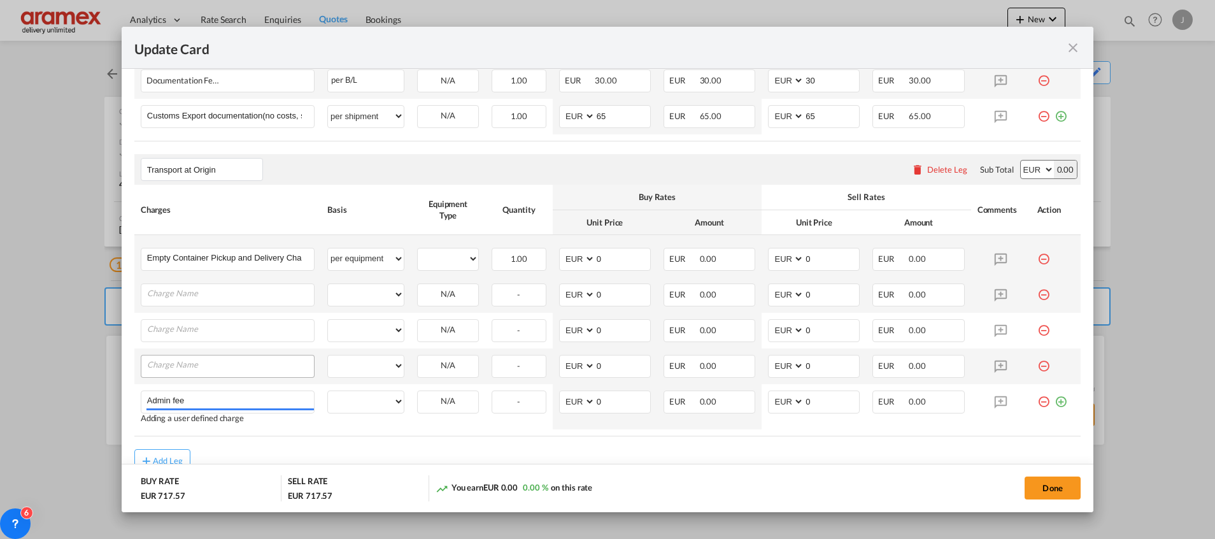
type input "Admin fee"
click at [215, 365] on input "Charge Name" at bounding box center [230, 364] width 167 height 19
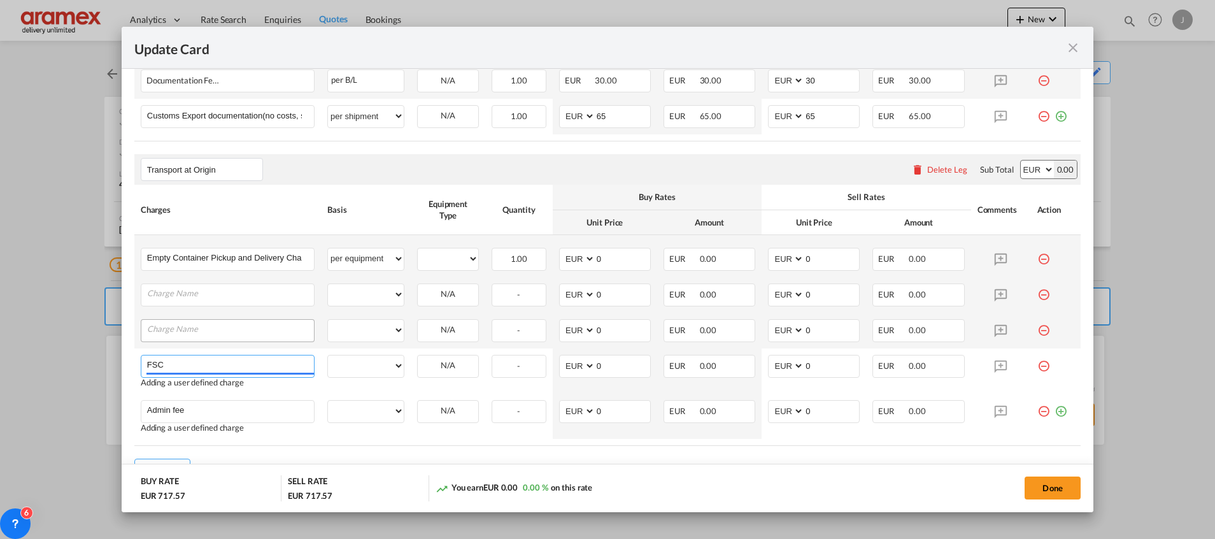
type input "FSC"
click at [203, 329] on input "Charge Name" at bounding box center [230, 329] width 167 height 19
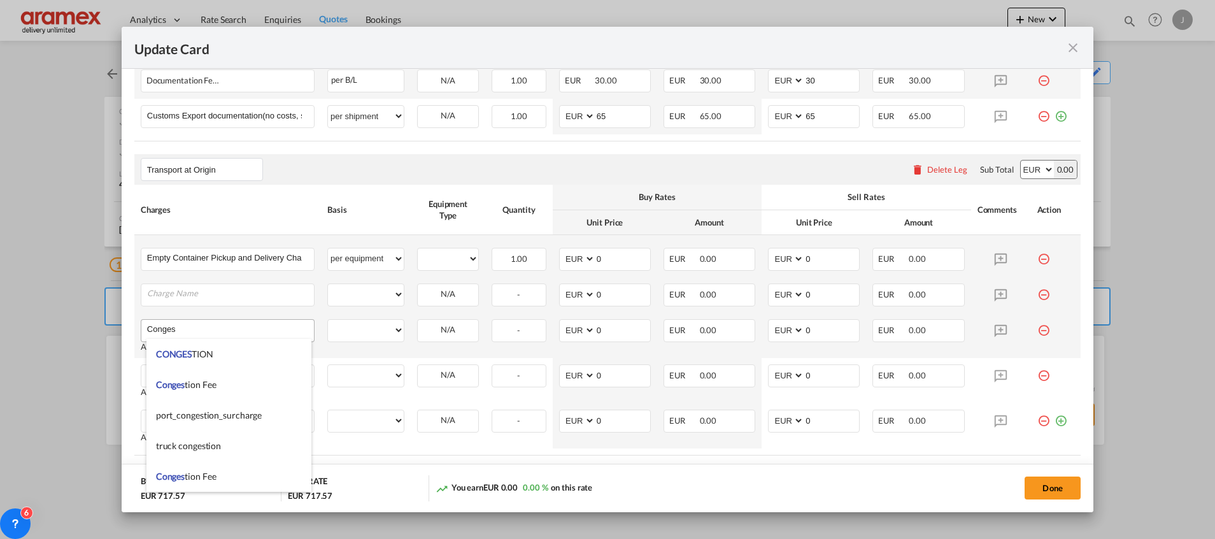
drag, startPoint x: 189, startPoint y: 387, endPoint x: 186, endPoint y: 322, distance: 65.0
click at [190, 382] on span "Conges tion Fee" at bounding box center [186, 384] width 60 height 11
type input "Congestion Fee"
select select "per equipment"
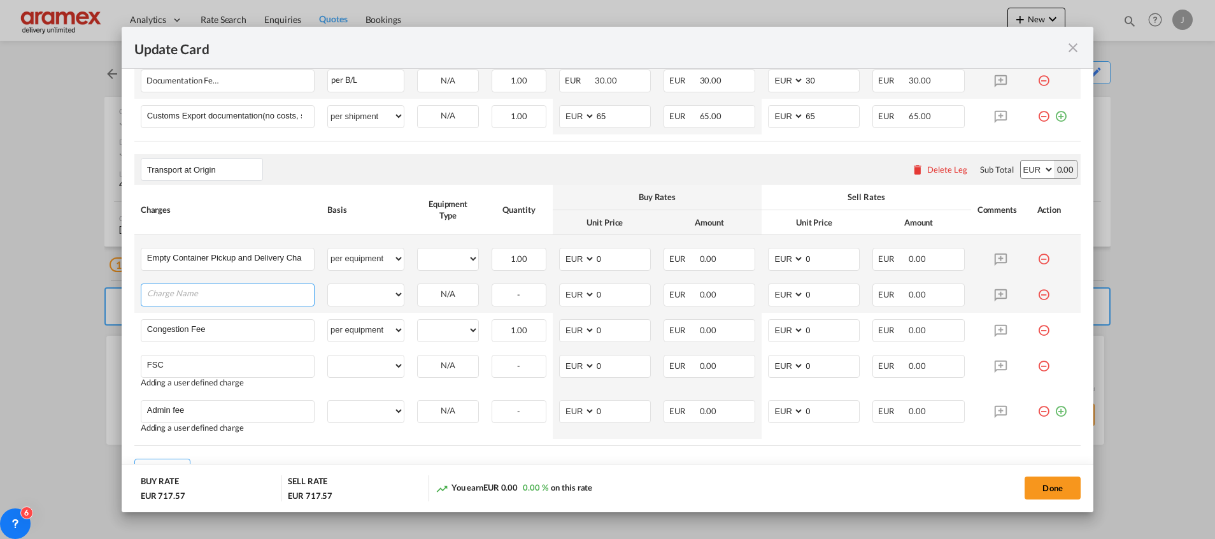
click at [188, 294] on input "Charge Name" at bounding box center [230, 293] width 167 height 19
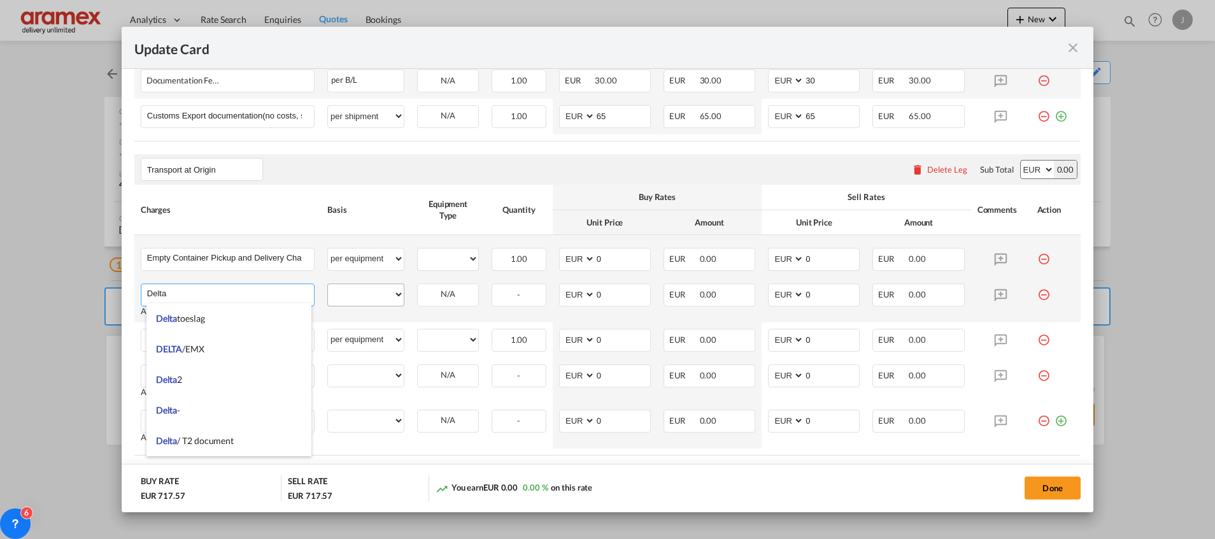
type input "Delta"
click at [369, 290] on select "per equipment per container per B/L per shipping bill per shipment % on pickup …" at bounding box center [366, 294] width 76 height 20
select select "per equipment"
click at [328, 284] on select "per equipment per container per B/L per shipping bill per shipment % on pickup …" at bounding box center [366, 294] width 76 height 20
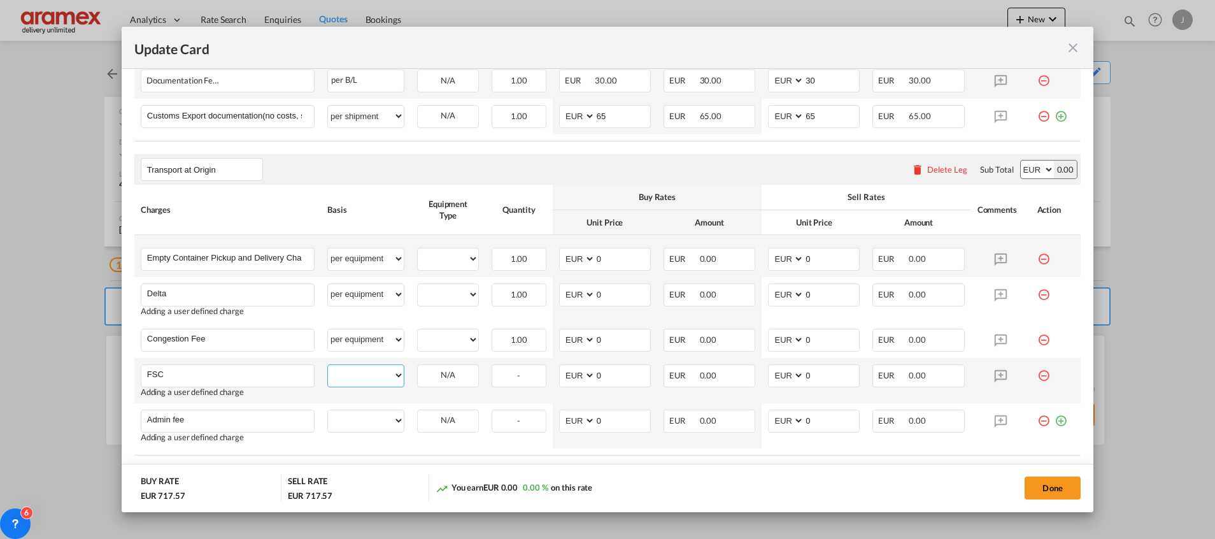
drag, startPoint x: 378, startPoint y: 375, endPoint x: 377, endPoint y: 367, distance: 8.4
click at [378, 375] on select "per equipment per container per B/L per shipping bill per shipment % on pickup …" at bounding box center [366, 375] width 76 height 20
select select "per equipment"
click at [328, 365] on select "per equipment per container per B/L per shipping bill per shipment % on pickup …" at bounding box center [366, 375] width 76 height 20
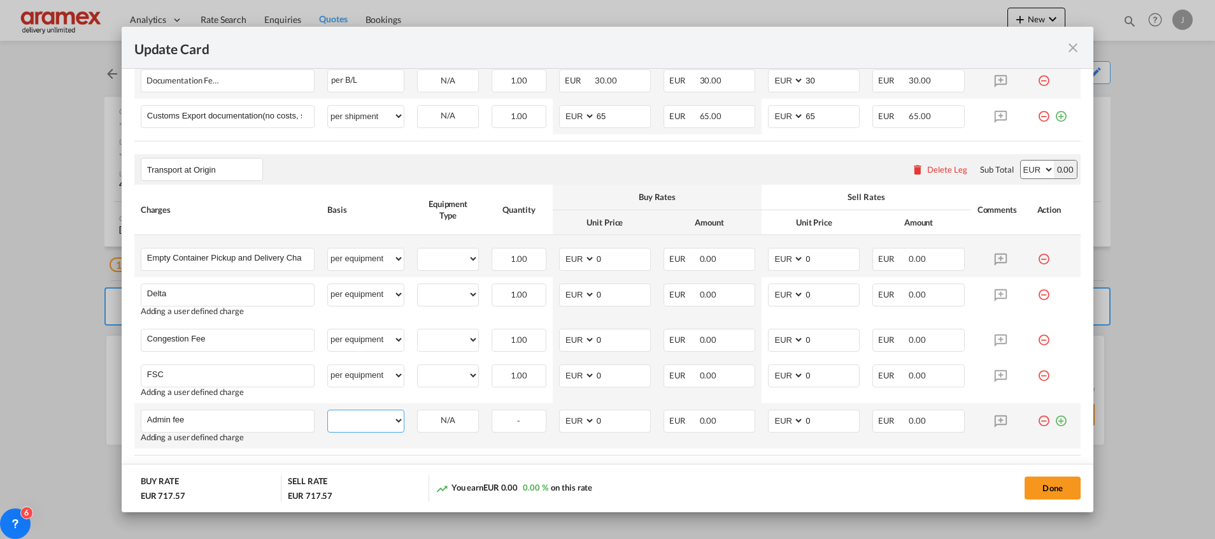
drag, startPoint x: 378, startPoint y: 420, endPoint x: 378, endPoint y: 407, distance: 12.7
click at [378, 420] on select "per equipment per container per B/L per shipping bill per shipment % on pickup …" at bounding box center [366, 420] width 76 height 20
select select "per equipment"
click at [328, 410] on select "per equipment per container per B/L per shipping bill per shipment % on pickup …" at bounding box center [366, 420] width 76 height 20
click at [440, 264] on select "40HC" at bounding box center [448, 258] width 60 height 17
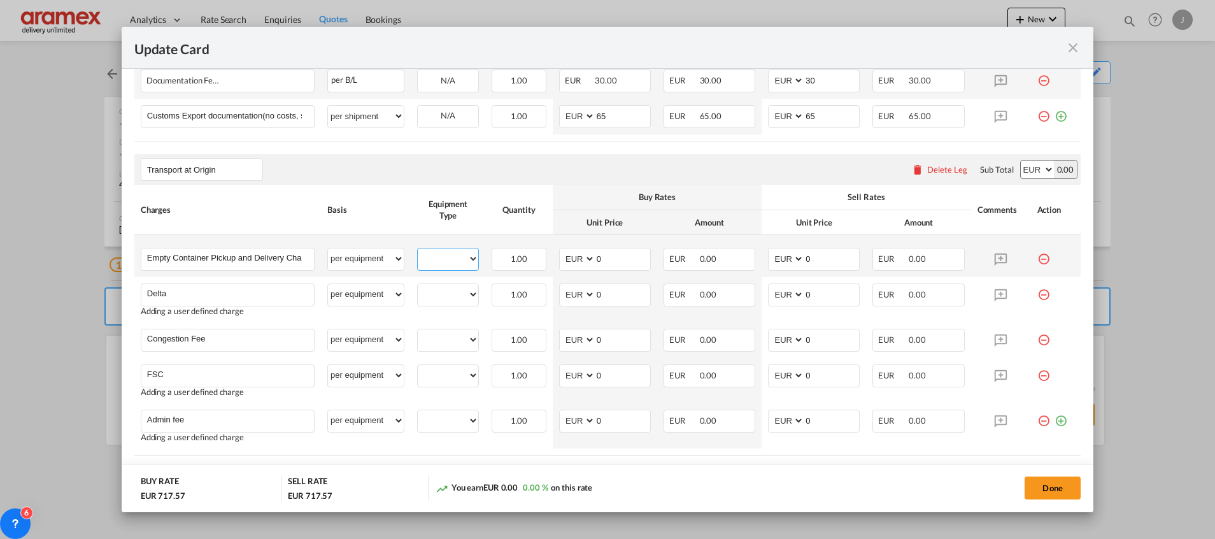
select select "40HC"
click at [418, 250] on select "40HC" at bounding box center [448, 258] width 60 height 17
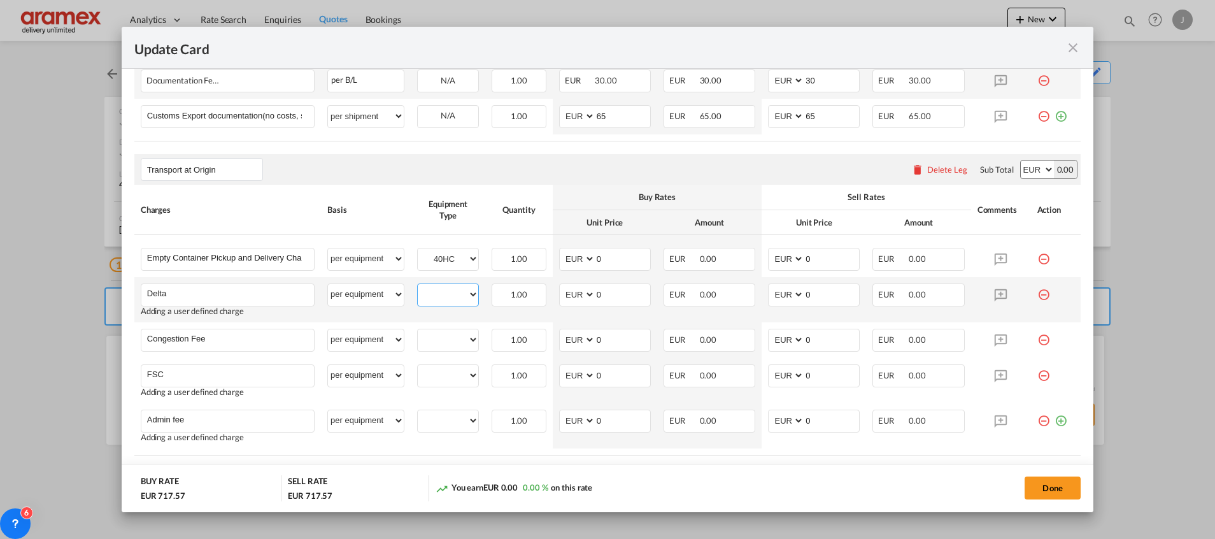
click at [441, 290] on select "40HC" at bounding box center [448, 294] width 60 height 17
select select "40HC"
click at [418, 286] on select "40HC" at bounding box center [448, 294] width 60 height 17
click at [451, 328] on td "40HC Please Select Already exists" at bounding box center [448, 340] width 75 height 36
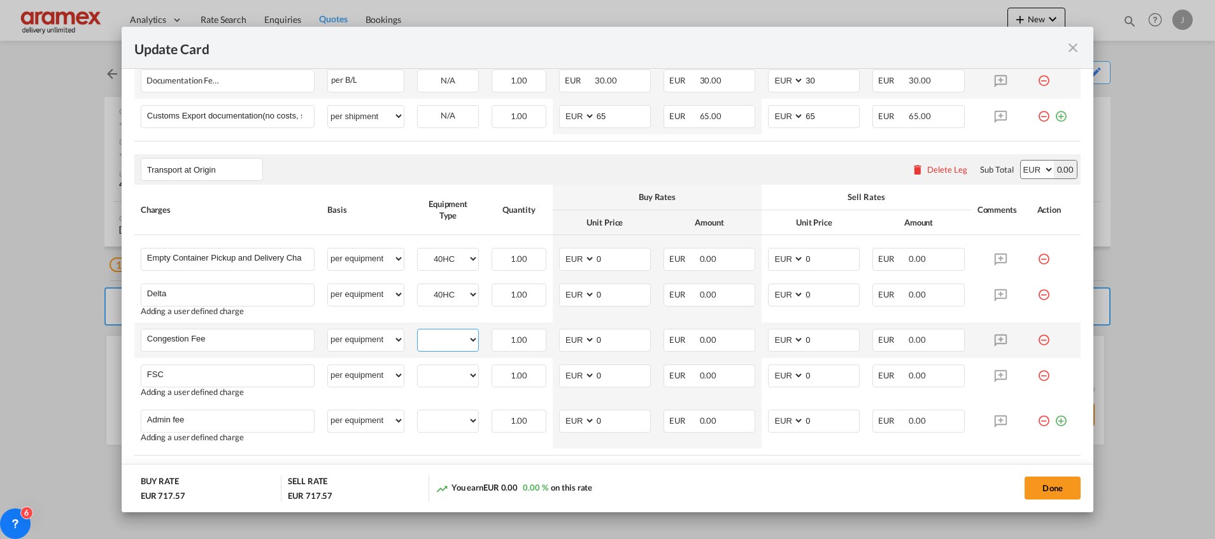
drag, startPoint x: 448, startPoint y: 339, endPoint x: 449, endPoint y: 350, distance: 10.2
click at [448, 339] on select "40HC" at bounding box center [448, 339] width 60 height 17
select select "40HC"
click at [418, 331] on select "40HC" at bounding box center [448, 339] width 60 height 17
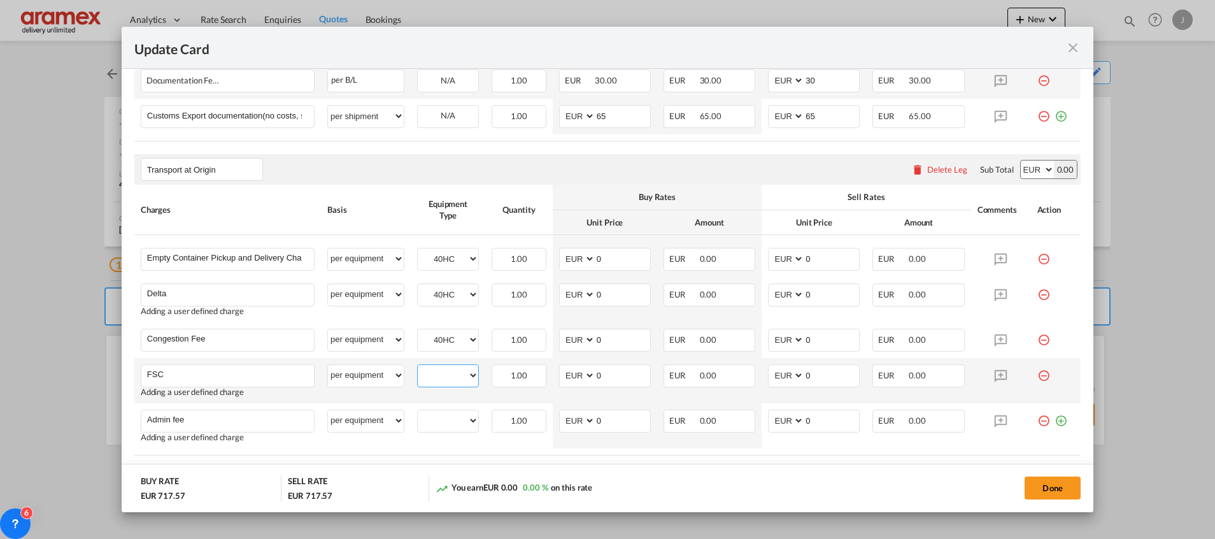
click at [448, 378] on select "40HC" at bounding box center [448, 375] width 60 height 17
select select "40HC"
click at [418, 367] on select "40HC" at bounding box center [448, 375] width 60 height 17
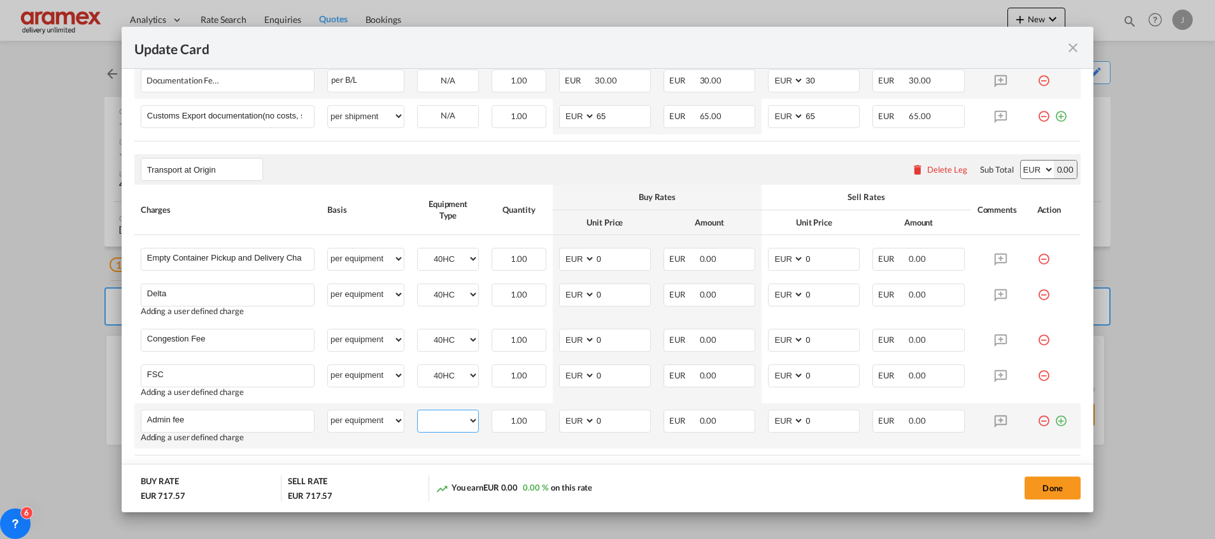
drag, startPoint x: 444, startPoint y: 413, endPoint x: 447, endPoint y: 422, distance: 8.7
click at [444, 413] on select "40HC" at bounding box center [448, 420] width 60 height 17
select select "40HC"
click at [418, 412] on select "40HC" at bounding box center [448, 420] width 60 height 17
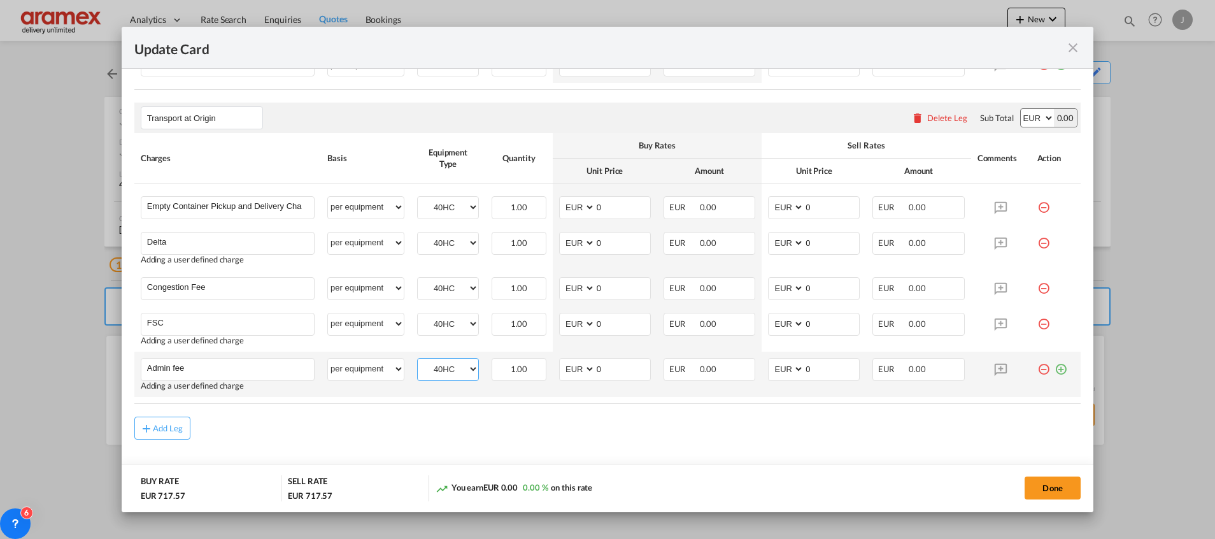
scroll to position [687, 0]
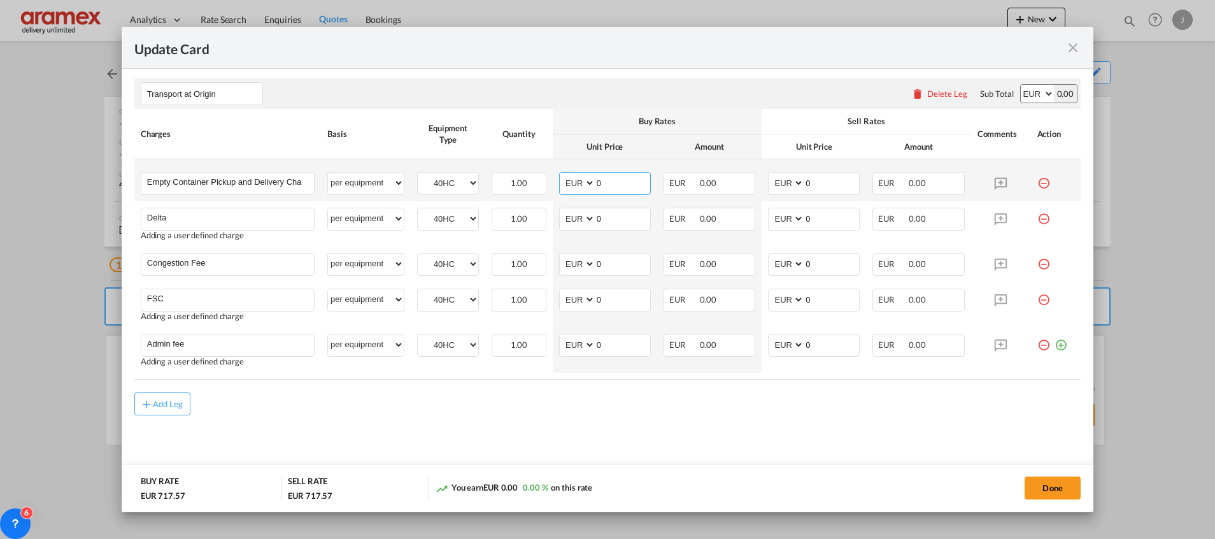
drag, startPoint x: 599, startPoint y: 178, endPoint x: 574, endPoint y: 181, distance: 25.0
click at [574, 181] on md-input-container "AED AFN ALL AMD ANG AOA ARS AUD AWG AZN BAM BBD BDT BGN BHD BIF BMD BND [PERSON…" at bounding box center [605, 183] width 92 height 23
type input "508.20"
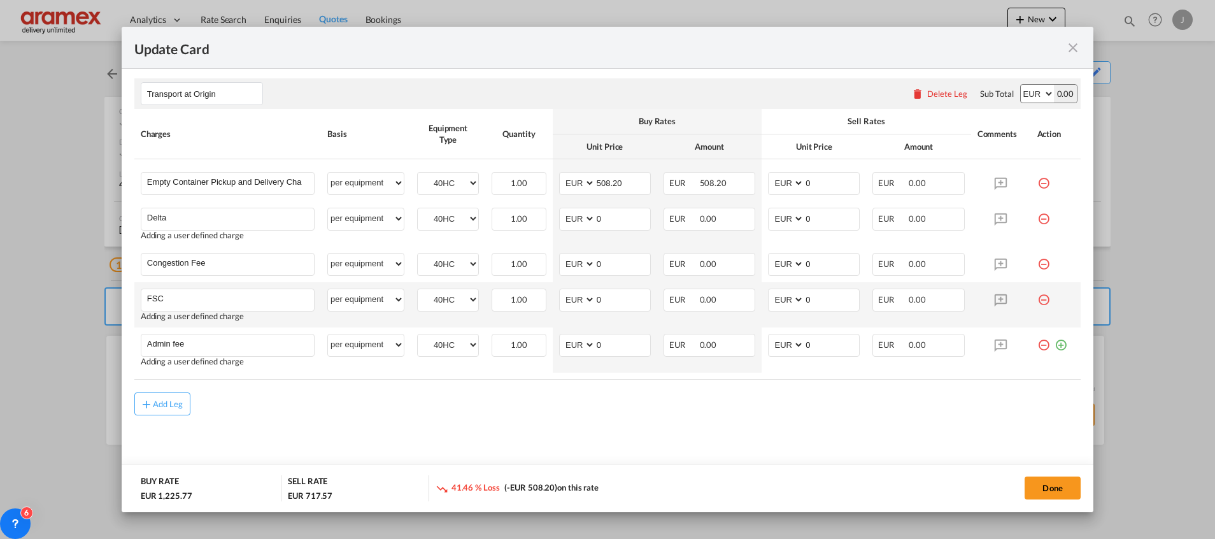
drag, startPoint x: 668, startPoint y: 464, endPoint x: 636, endPoint y: 314, distance: 153.0
click at [668, 460] on add-new-rate "Update Card Port of [GEOGRAPHIC_DATA] NLRTM T/S Liner/Carrier Maersk Spot 2HM L…" at bounding box center [608, 269] width 972 height 485
drag, startPoint x: 581, startPoint y: 225, endPoint x: 572, endPoint y: 225, distance: 9.6
click at [572, 225] on md-input-container "AED AFN ALL AMD ANG AOA ARS AUD AWG AZN BAM BBD BDT BGN BHD BIF BMD BND [PERSON…" at bounding box center [605, 219] width 92 height 23
type input "60"
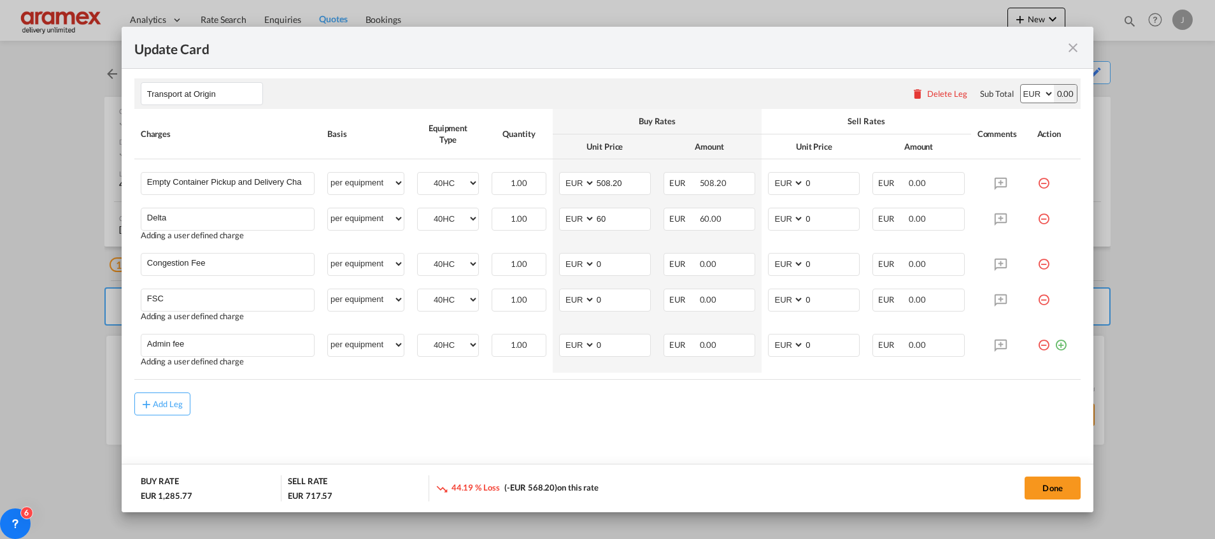
drag, startPoint x: 654, startPoint y: 412, endPoint x: 639, endPoint y: 373, distance: 41.7
click at [654, 412] on div "Add Leg" at bounding box center [607, 403] width 946 height 23
click at [572, 269] on md-input-container "AED AFN ALL AMD ANG AOA ARS AUD AWG AZN BAM BBD BDT BGN BHD BIF BMD BND [PERSON…" at bounding box center [605, 264] width 92 height 23
type input "17"
click at [585, 408] on div "Add Leg" at bounding box center [607, 403] width 946 height 23
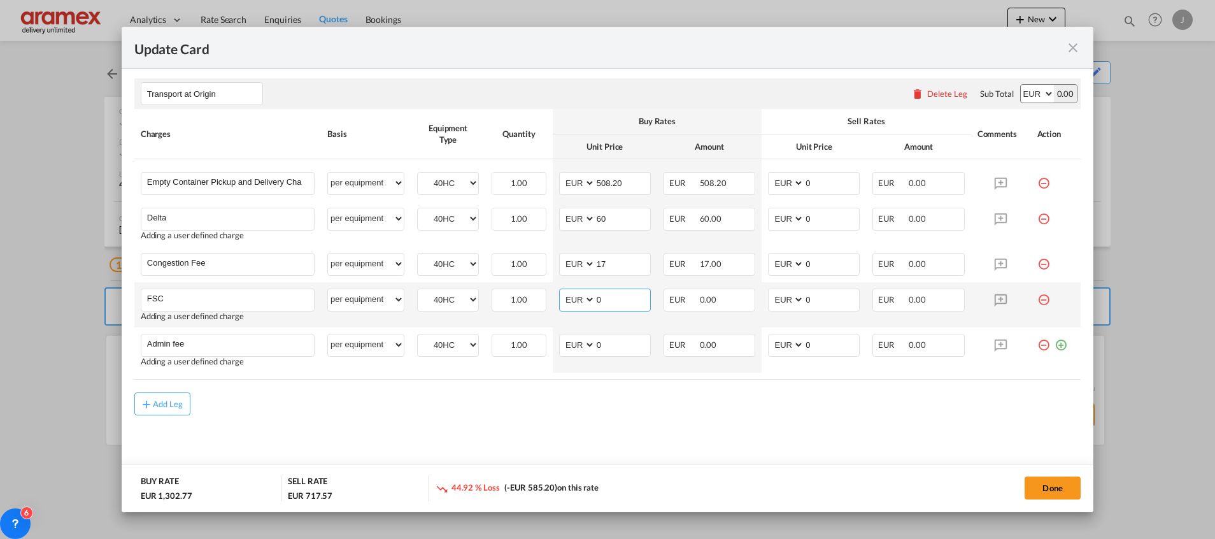
drag, startPoint x: 589, startPoint y: 305, endPoint x: 571, endPoint y: 305, distance: 17.8
click at [571, 305] on md-input-container "AED AFN ALL AMD ANG AOA ARS AUD AWG AZN BAM BBD BDT BGN BHD BIF BMD BND [PERSON…" at bounding box center [605, 299] width 92 height 23
paste input "€ 111.19"
click at [601, 301] on input "€ 111.19" at bounding box center [622, 298] width 55 height 19
click at [604, 300] on input "€ 111.19" at bounding box center [622, 298] width 55 height 19
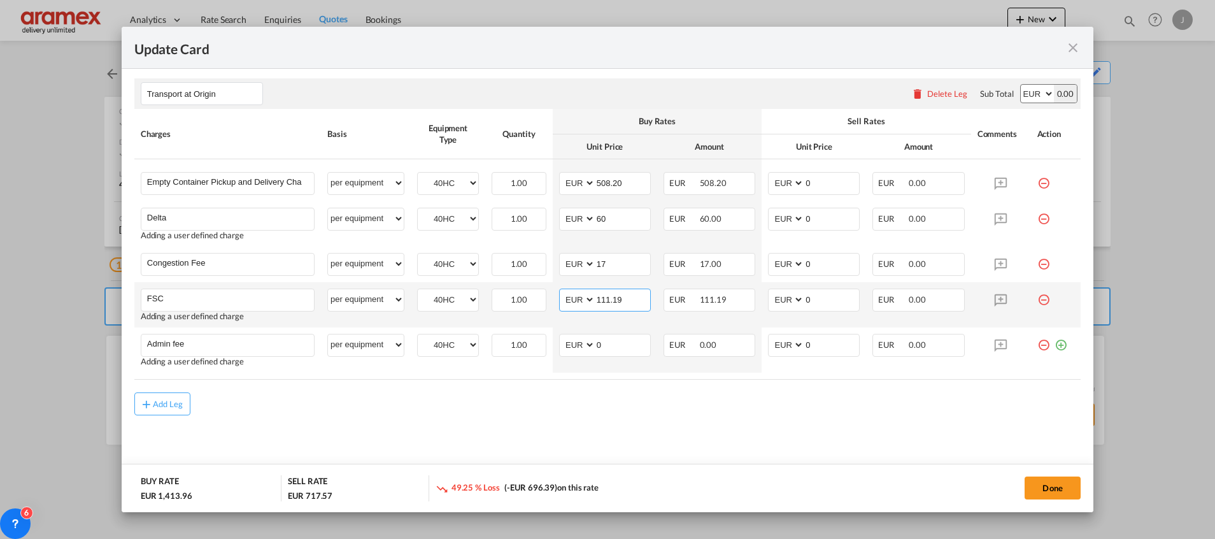
click at [604, 299] on input "111.19" at bounding box center [622, 298] width 55 height 19
type input "111.19"
click at [804, 297] on input "0" at bounding box center [831, 298] width 55 height 19
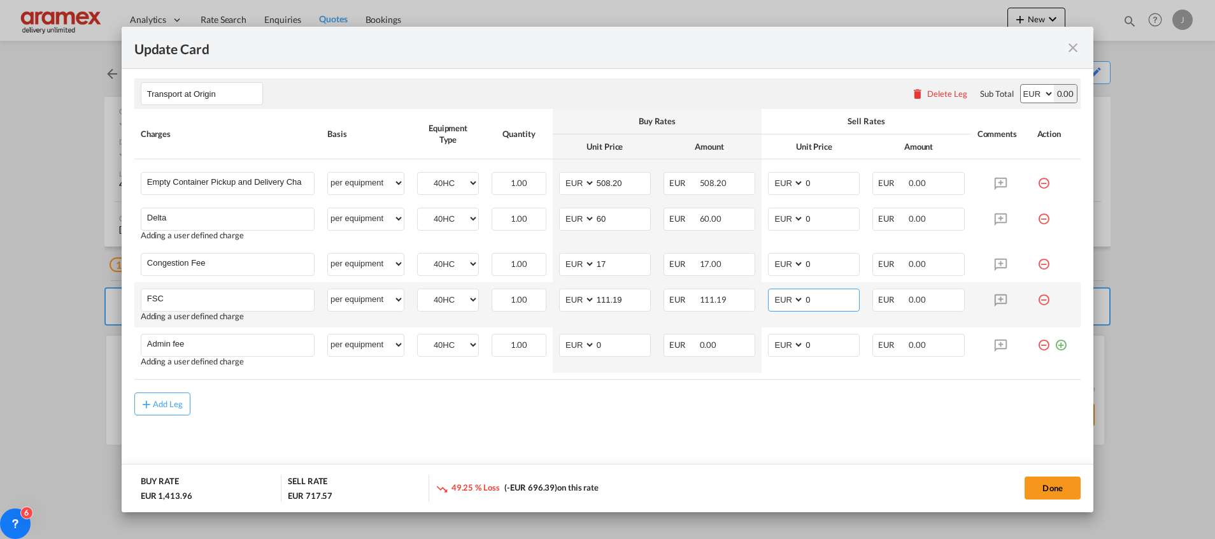
click at [804, 297] on input "0" at bounding box center [831, 298] width 55 height 19
paste input "111.19"
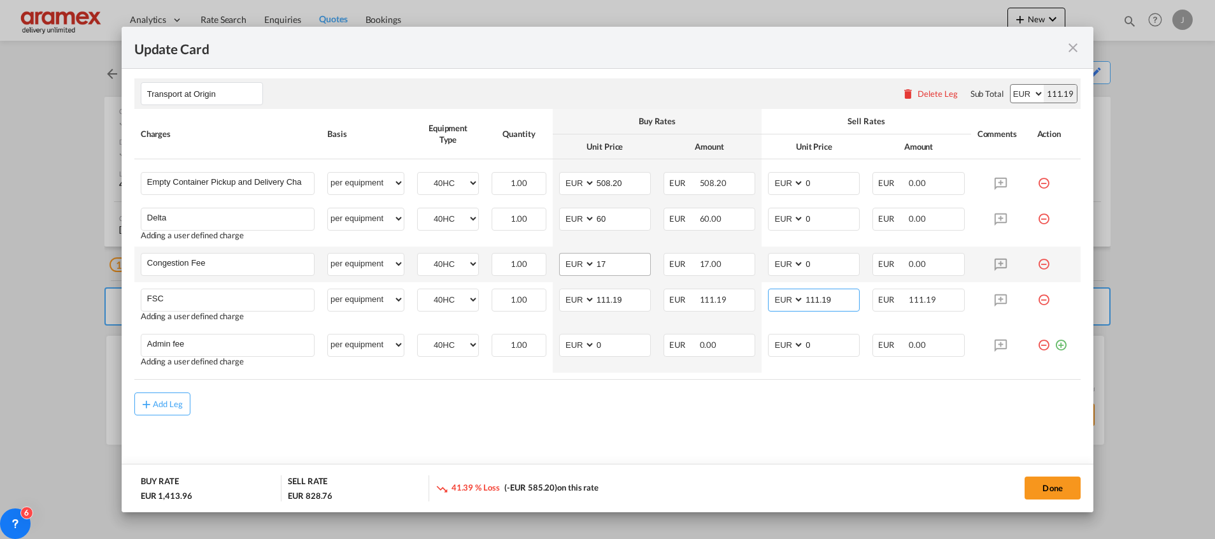
type input "111.19"
click at [618, 266] on input "17" at bounding box center [622, 262] width 55 height 19
click at [813, 255] on input "0" at bounding box center [831, 262] width 55 height 19
drag, startPoint x: 807, startPoint y: 256, endPoint x: 760, endPoint y: 256, distance: 47.1
click at [768, 256] on md-input-container "AED AFN ALL AMD ANG AOA ARS AUD AWG AZN BAM BBD BDT BGN BHD BIF BMD BND [PERSON…" at bounding box center [814, 264] width 92 height 23
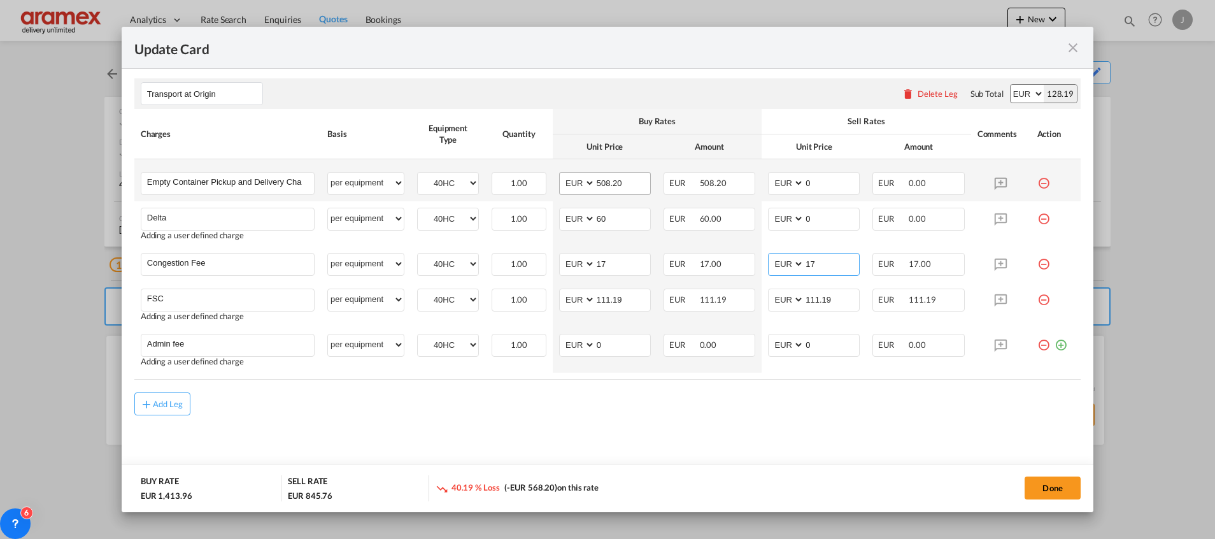
type input "17"
click at [604, 177] on input "508.20" at bounding box center [622, 182] width 55 height 19
click at [604, 176] on input "508.20" at bounding box center [622, 182] width 55 height 19
click at [559, 119] on div "Buy Rates" at bounding box center [657, 120] width 196 height 11
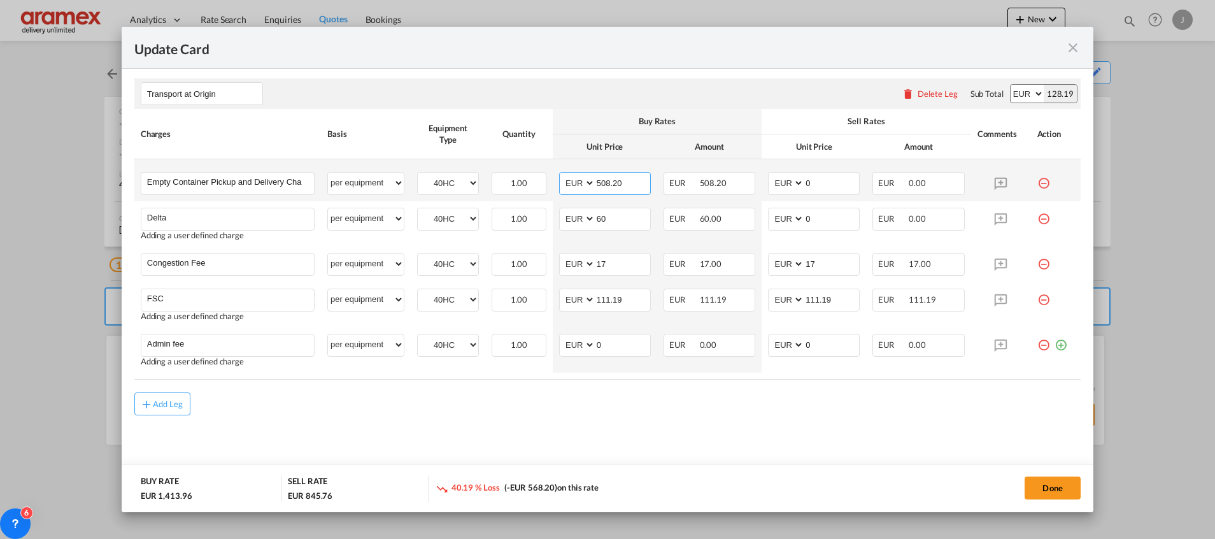
click at [603, 183] on input "508.20" at bounding box center [622, 182] width 55 height 19
type input "508.20"
click at [610, 180] on input "508.20" at bounding box center [622, 182] width 55 height 19
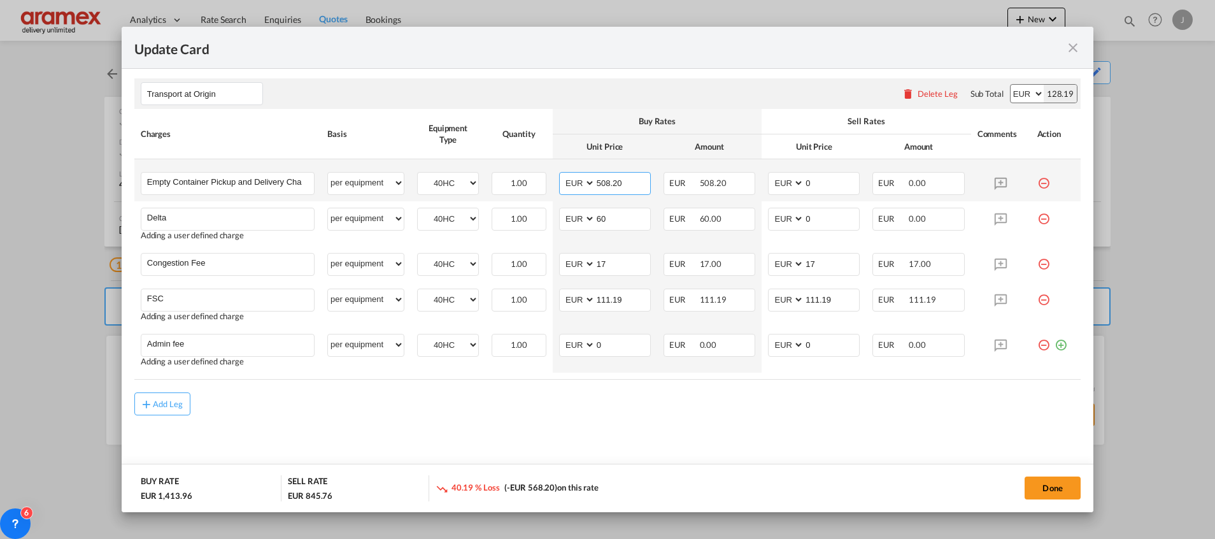
click at [610, 180] on input "508.20" at bounding box center [622, 182] width 55 height 19
click at [805, 176] on input "0" at bounding box center [831, 182] width 55 height 19
click at [805, 177] on input "0" at bounding box center [831, 182] width 55 height 19
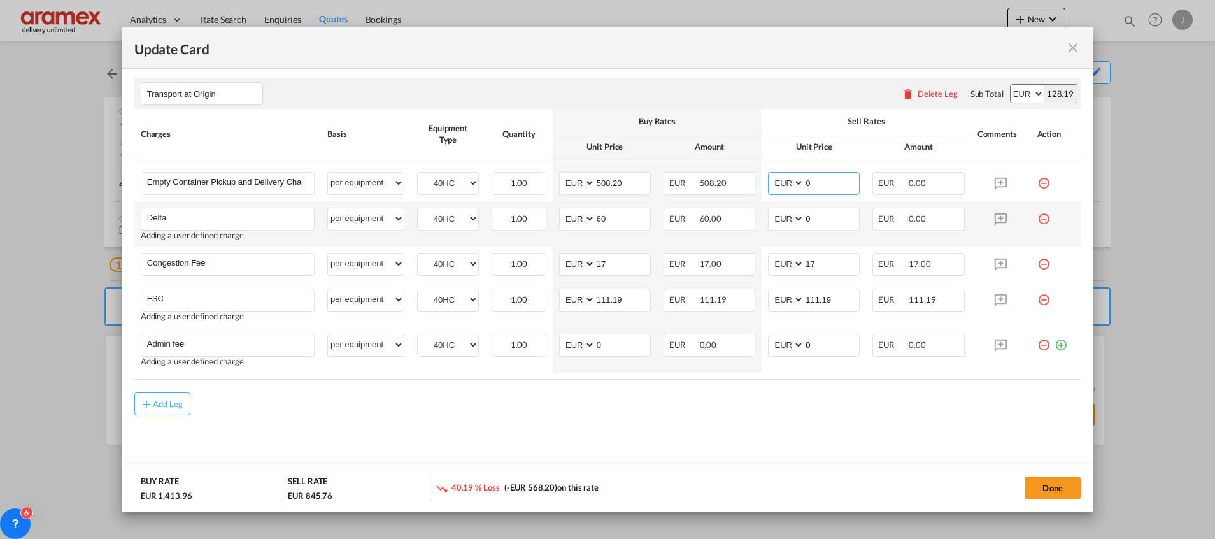
paste input "508.20"
type input "508.20"
drag, startPoint x: 822, startPoint y: 220, endPoint x: 756, endPoint y: 222, distance: 65.6
click at [762, 222] on td "AED AFN ALL AMD ANG AOA ARS AUD AWG AZN BAM BBD BDT BGN BHD BIF BMD BND [PERSON…" at bounding box center [814, 223] width 104 height 45
type input "60"
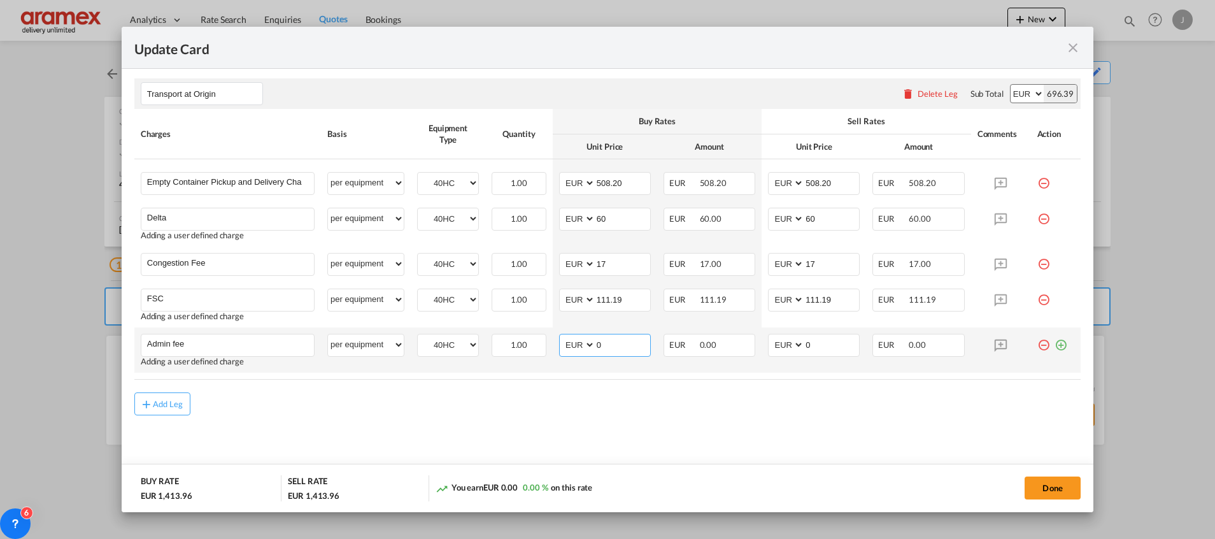
drag, startPoint x: 611, startPoint y: 339, endPoint x: 569, endPoint y: 337, distance: 42.1
click at [569, 337] on md-input-container "AED AFN ALL AMD ANG AOA ARS AUD AWG AZN BAM BBD BDT BGN BHD BIF BMD BND [PERSON…" at bounding box center [605, 345] width 92 height 23
type input "10"
click at [607, 413] on div "Add Leg" at bounding box center [607, 403] width 946 height 23
click at [800, 429] on md-content "Main Freight Please enter leg name Leg Name Already Exists Delete Leg Sub Total…" at bounding box center [607, 96] width 946 height 772
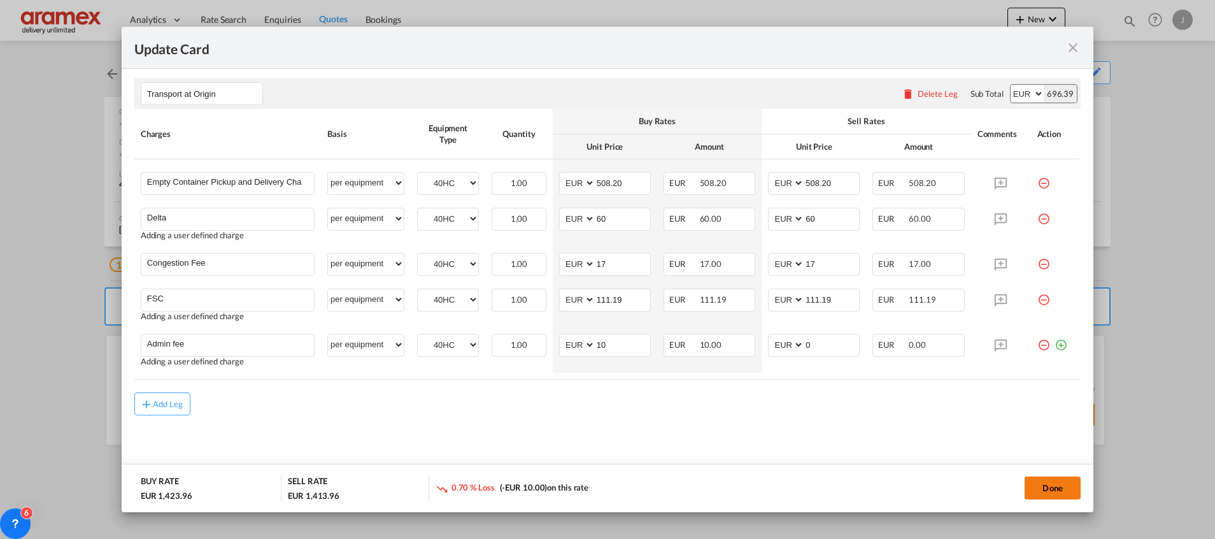
click at [1045, 481] on button "Done" at bounding box center [1053, 487] width 56 height 23
type input "508.2"
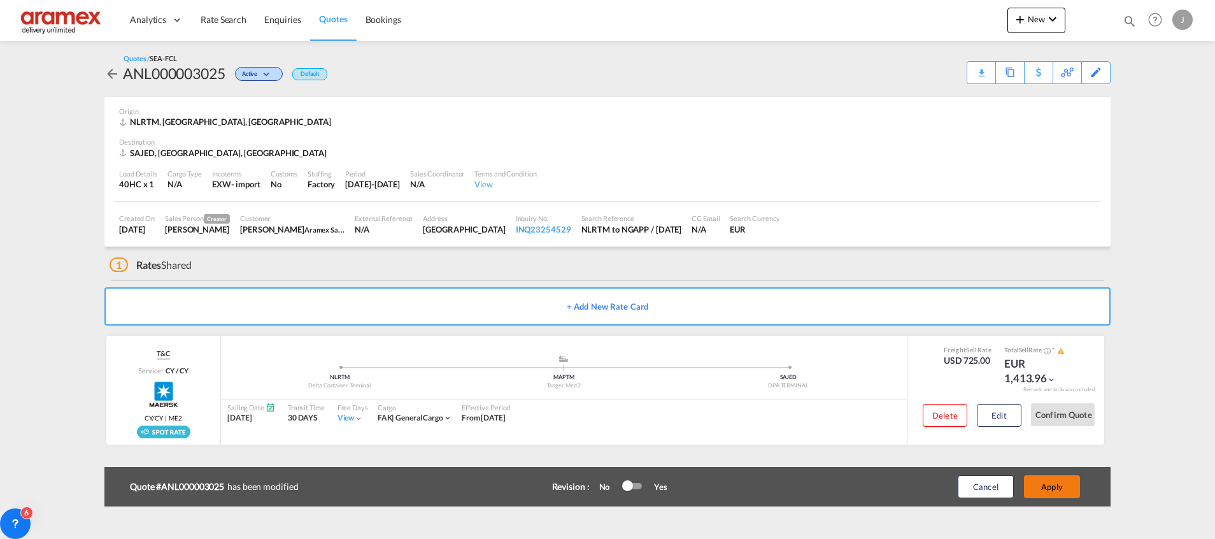
click at [1047, 484] on button "Apply" at bounding box center [1052, 486] width 56 height 23
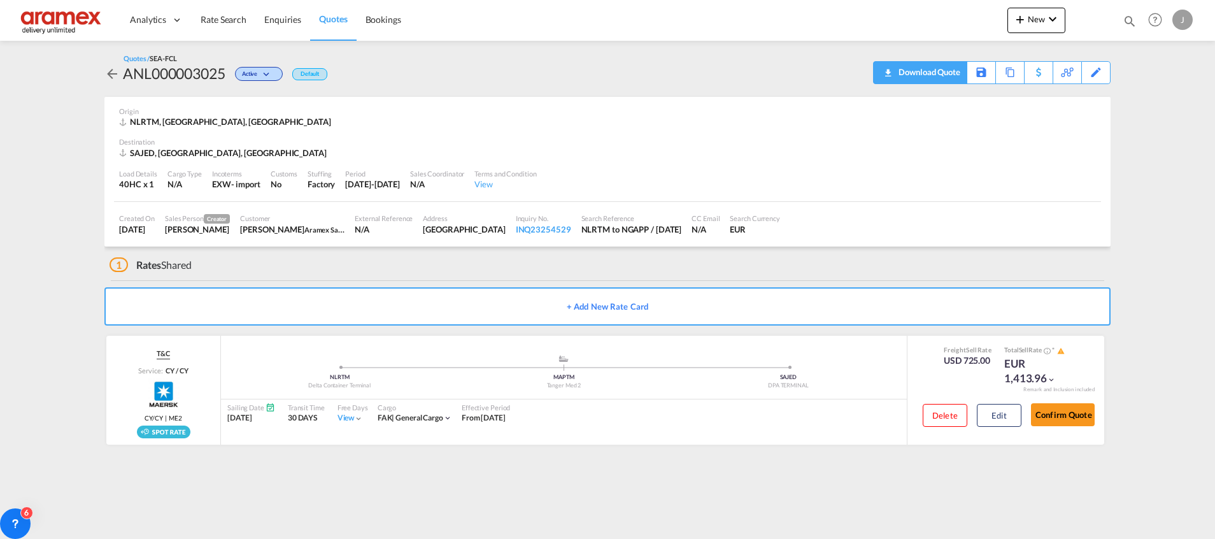
click at [953, 80] on div "Download Quote" at bounding box center [927, 72] width 65 height 20
click at [1086, 69] on md-icon at bounding box center [1081, 72] width 15 height 10
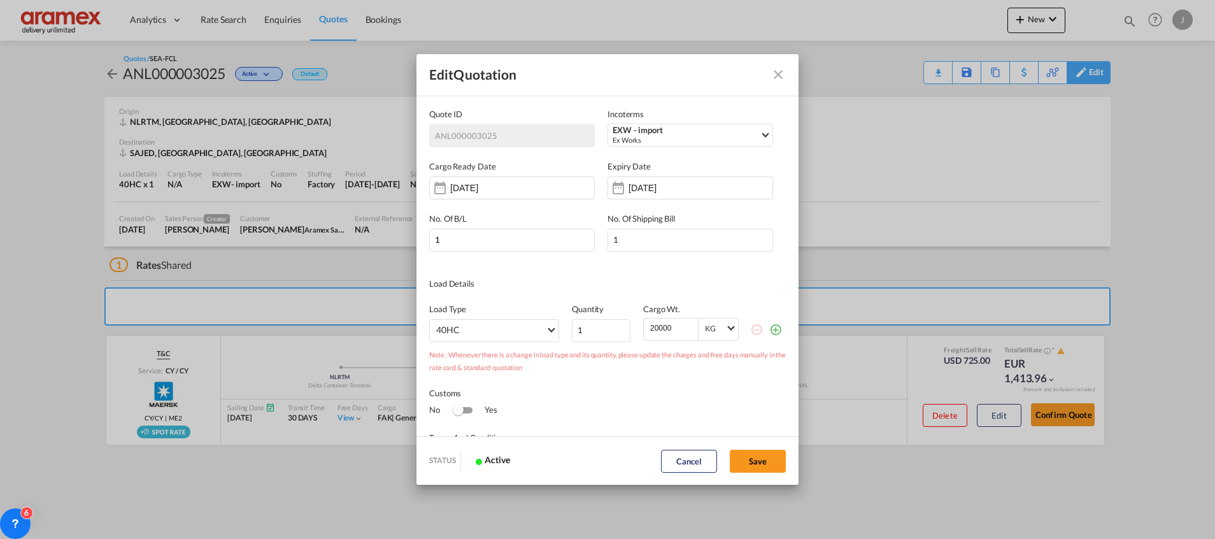
scroll to position [0, 0]
click at [1005, 416] on div "Edit Quotation Quote ID ANL000003025 Incoterms EXW - import Ex Works CIF - impo…" at bounding box center [607, 269] width 1215 height 539
drag, startPoint x: 753, startPoint y: 464, endPoint x: 974, endPoint y: 408, distance: 227.8
click at [770, 459] on button "Save" at bounding box center [758, 461] width 56 height 23
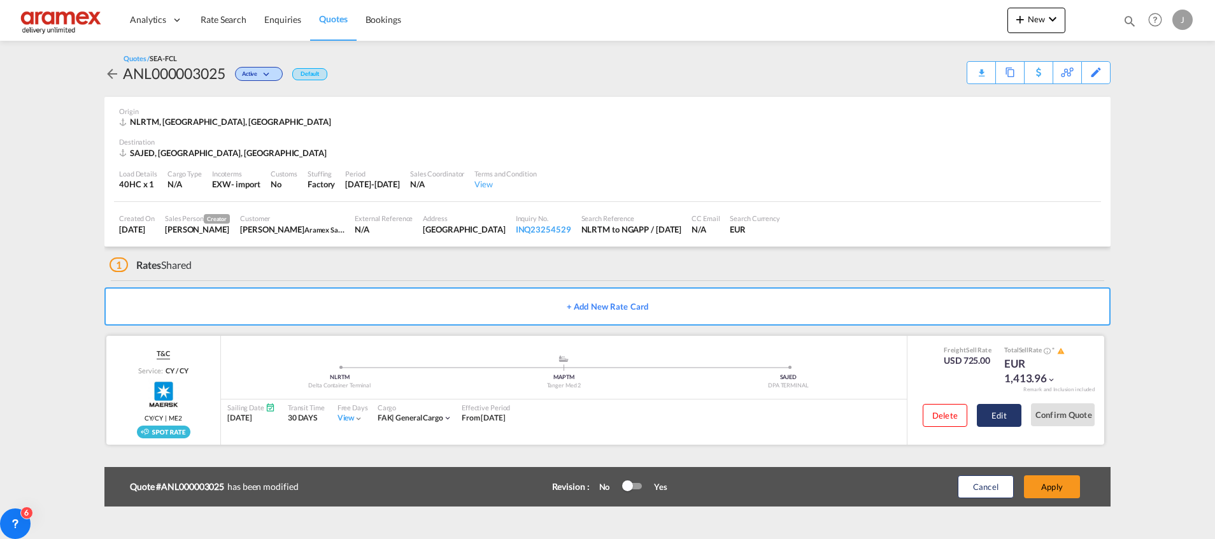
click at [1002, 411] on button "Edit" at bounding box center [999, 415] width 45 height 23
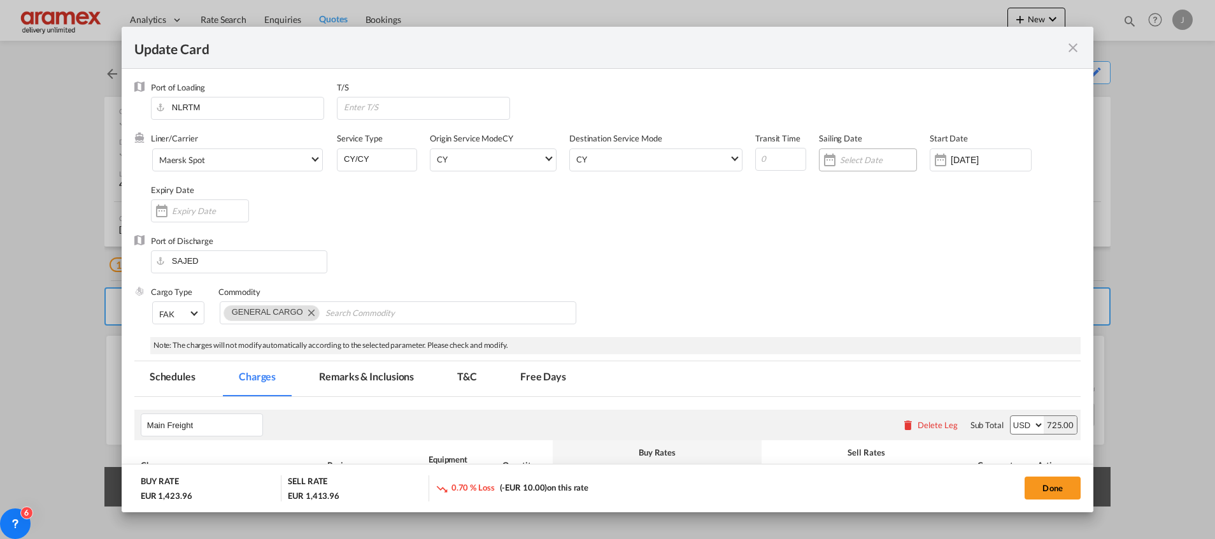
click at [844, 161] on input "Update Card Port ..." at bounding box center [878, 160] width 76 height 10
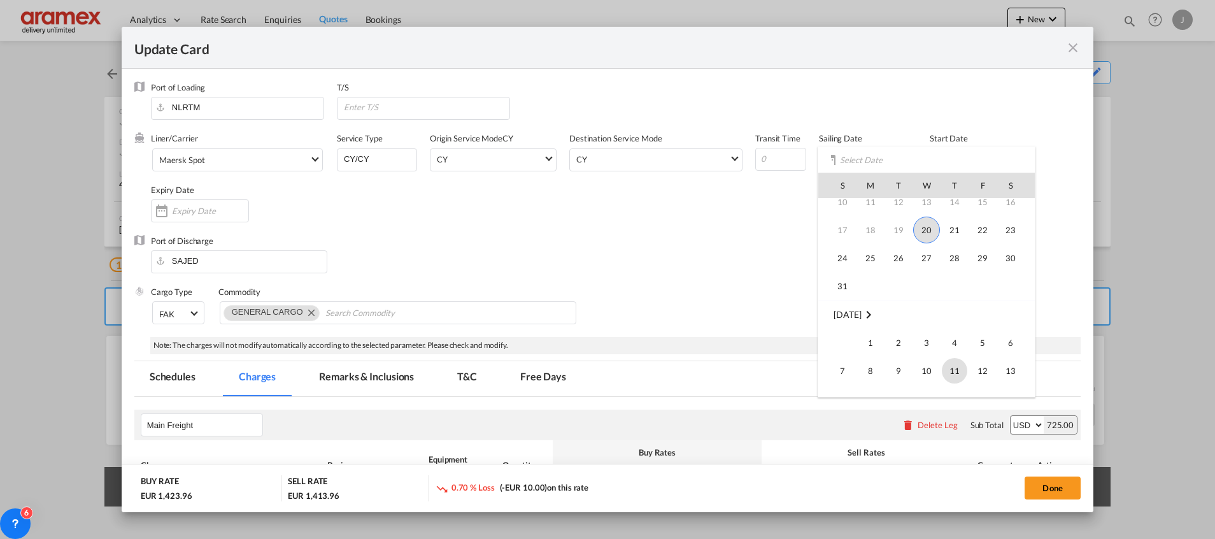
scroll to position [96, 0]
click at [927, 315] on span "3" at bounding box center [926, 313] width 25 height 25
type input "[DATE]"
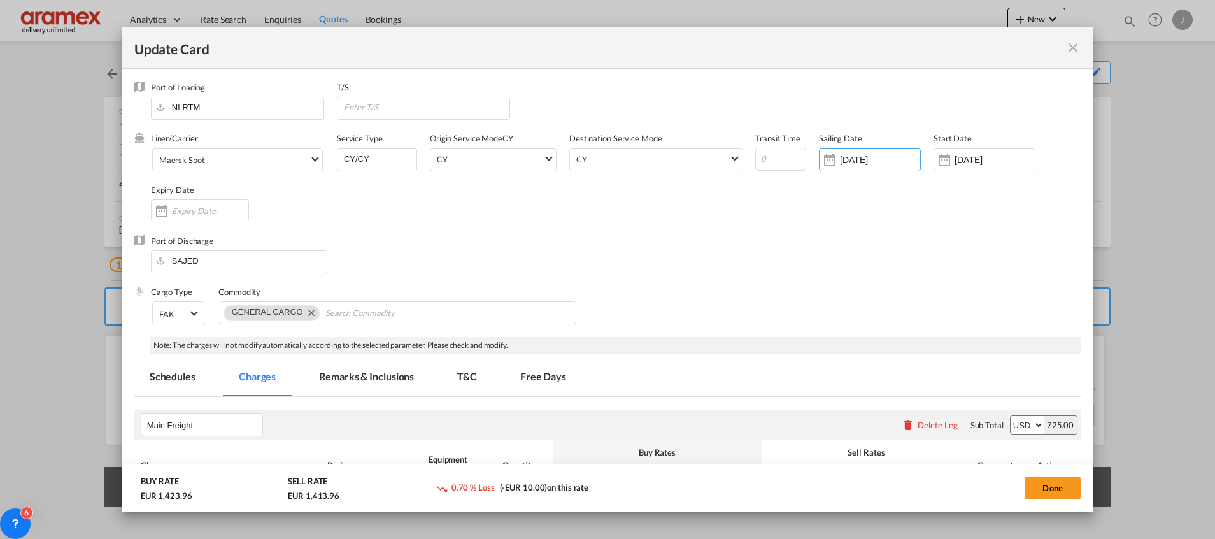
click at [171, 377] on md-tab-item "Schedules" at bounding box center [172, 378] width 76 height 35
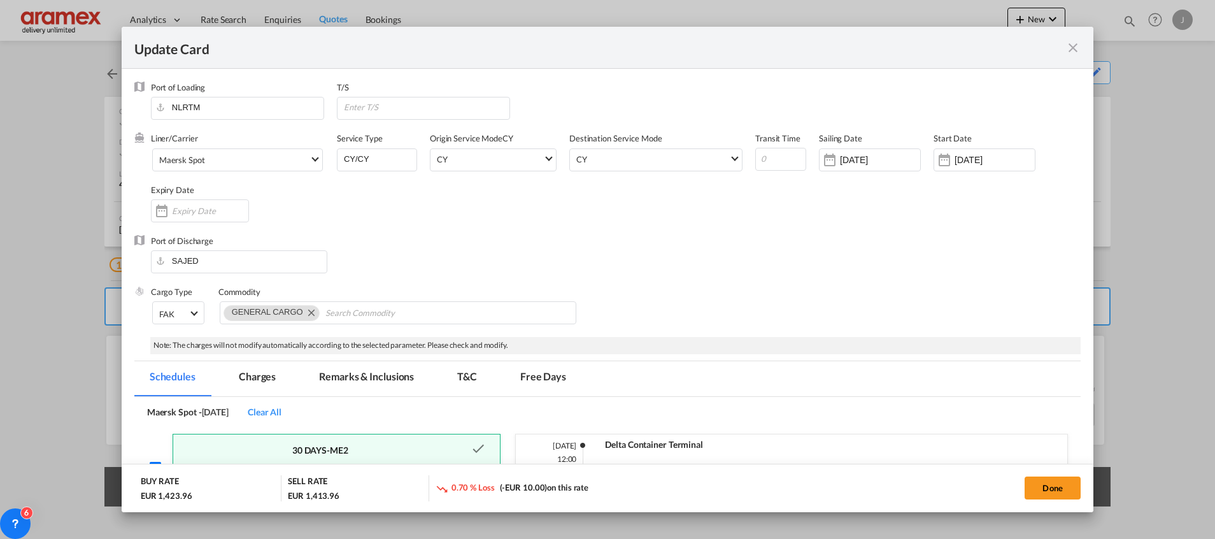
scroll to position [181, 0]
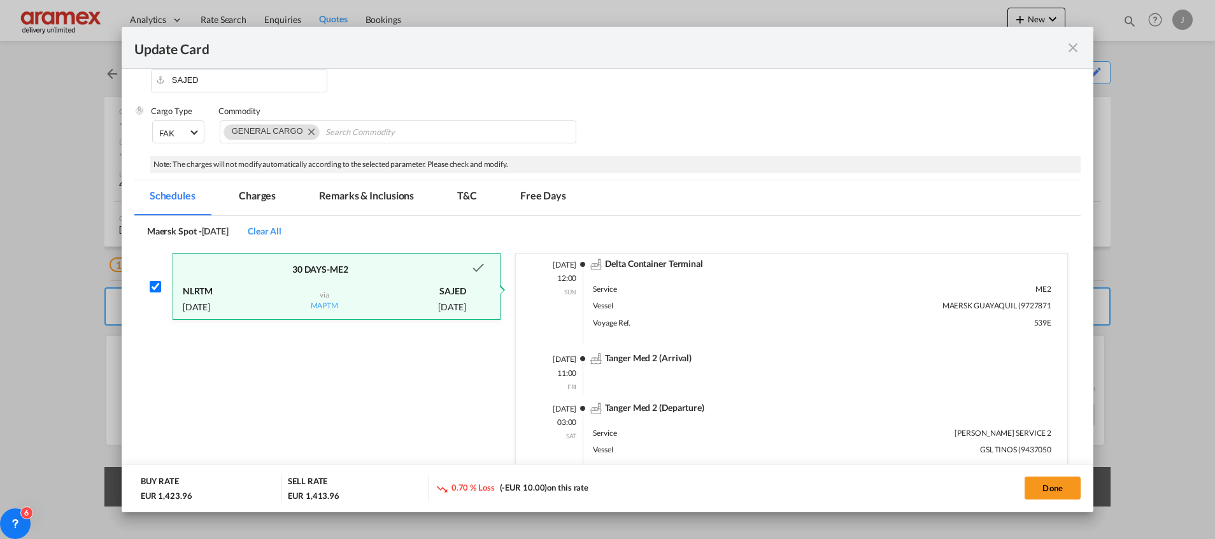
click at [158, 283] on input "Update Card Port ..." at bounding box center [155, 286] width 11 height 11
checkbox input "false"
click at [281, 229] on span "Clear All" at bounding box center [265, 230] width 34 height 11
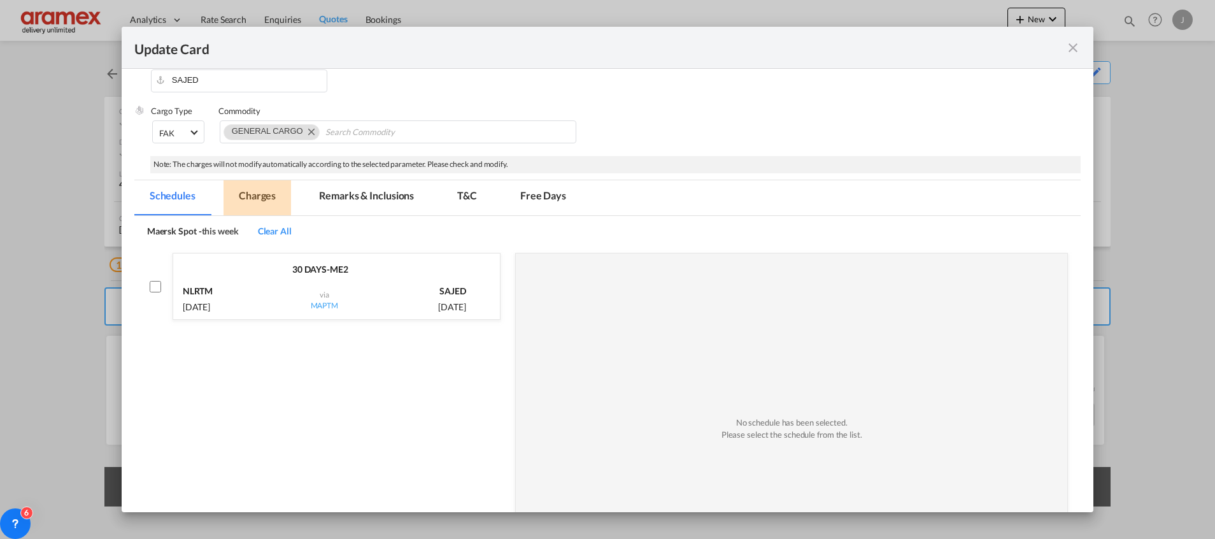
click at [266, 194] on md-tab-item "Charges" at bounding box center [257, 197] width 67 height 35
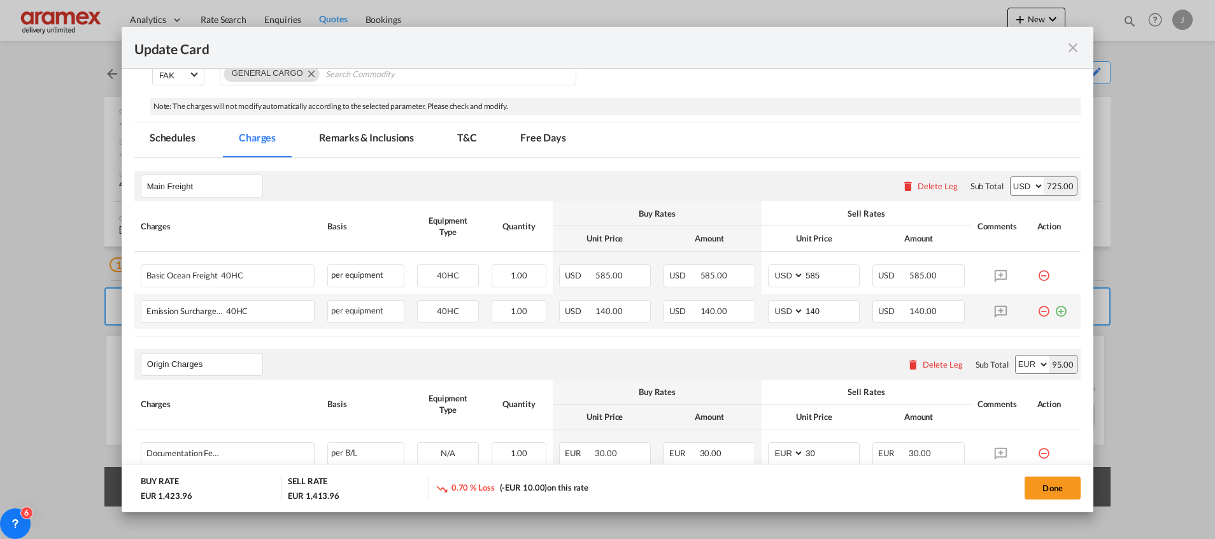
scroll to position [276, 0]
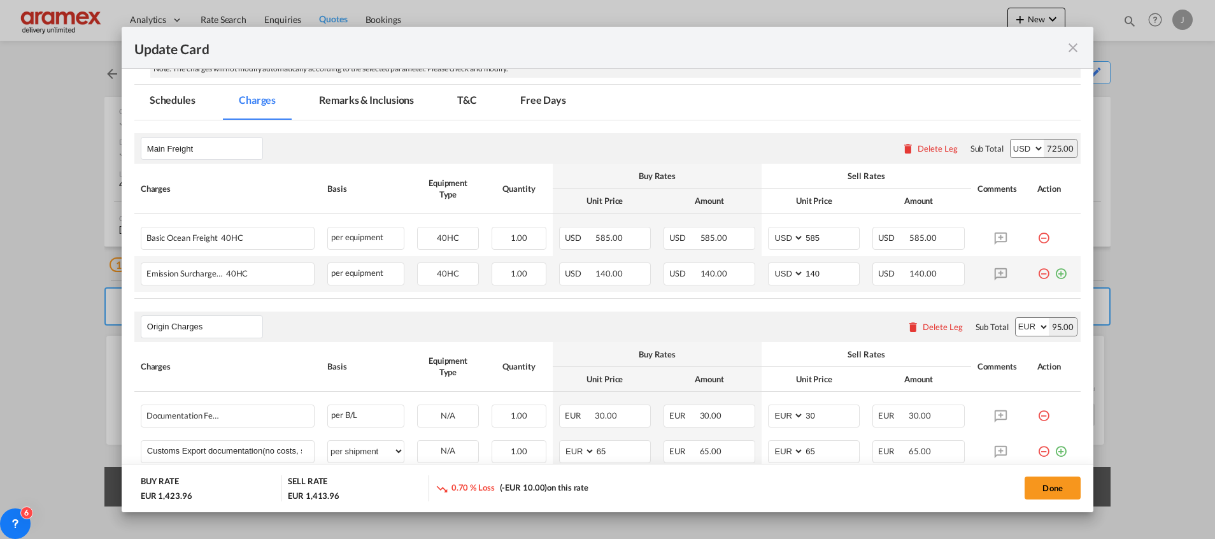
click at [1054, 272] on md-icon "icon-plus-circle-outline green-400-fg" at bounding box center [1060, 268] width 13 height 13
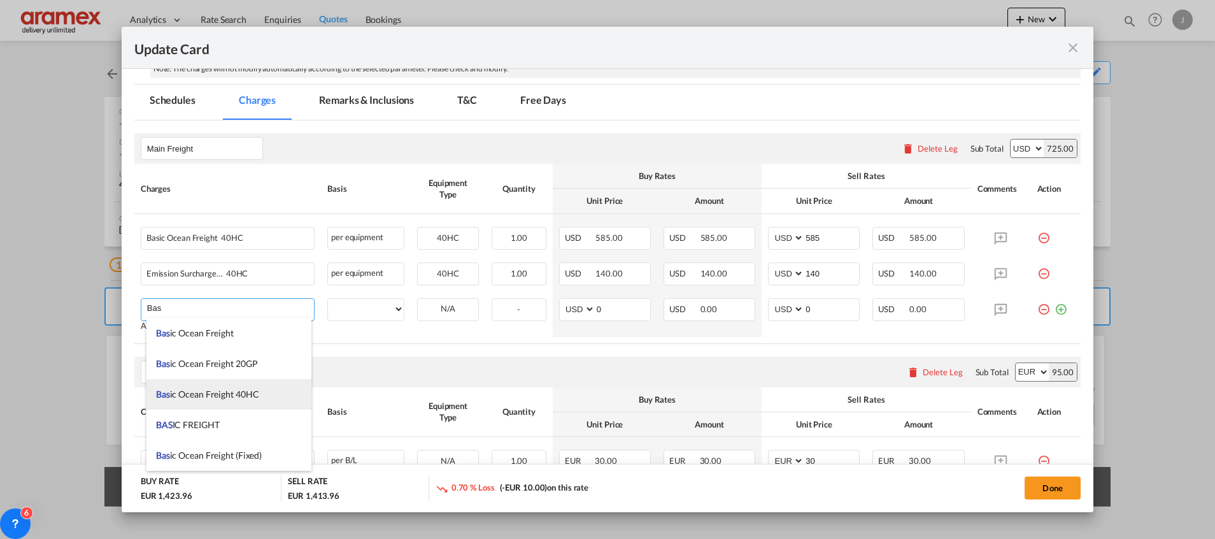
click at [255, 394] on span "Bas ic Ocean Freight 40HC" at bounding box center [207, 393] width 103 height 11
type input "Basic Ocean Freight 40HC"
select select "per equipment"
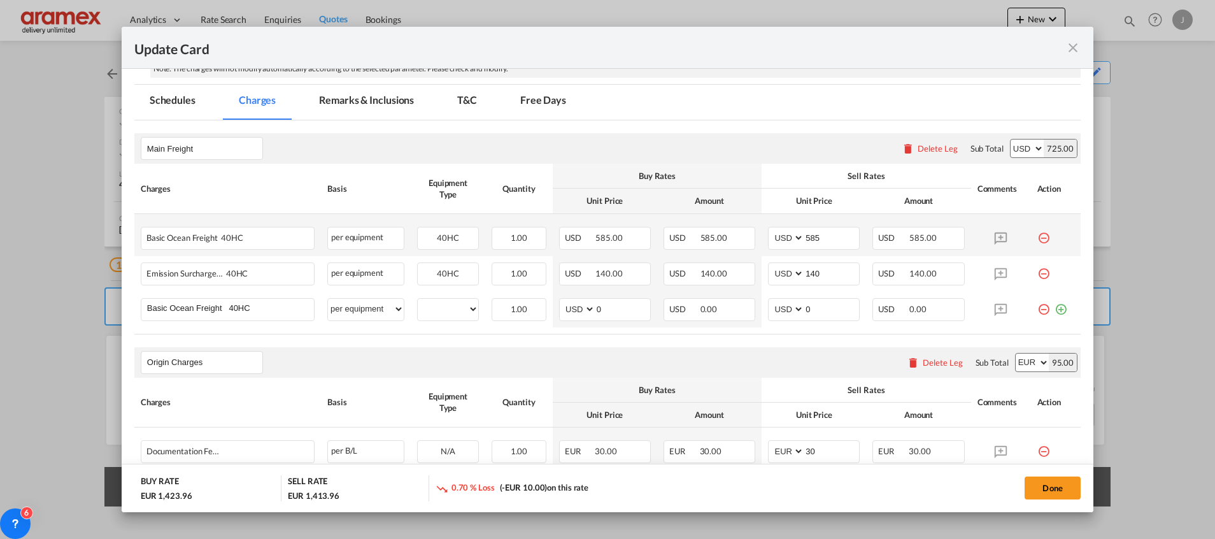
click at [1037, 239] on md-icon "icon-minus-circle-outline red-400-fg" at bounding box center [1043, 233] width 13 height 13
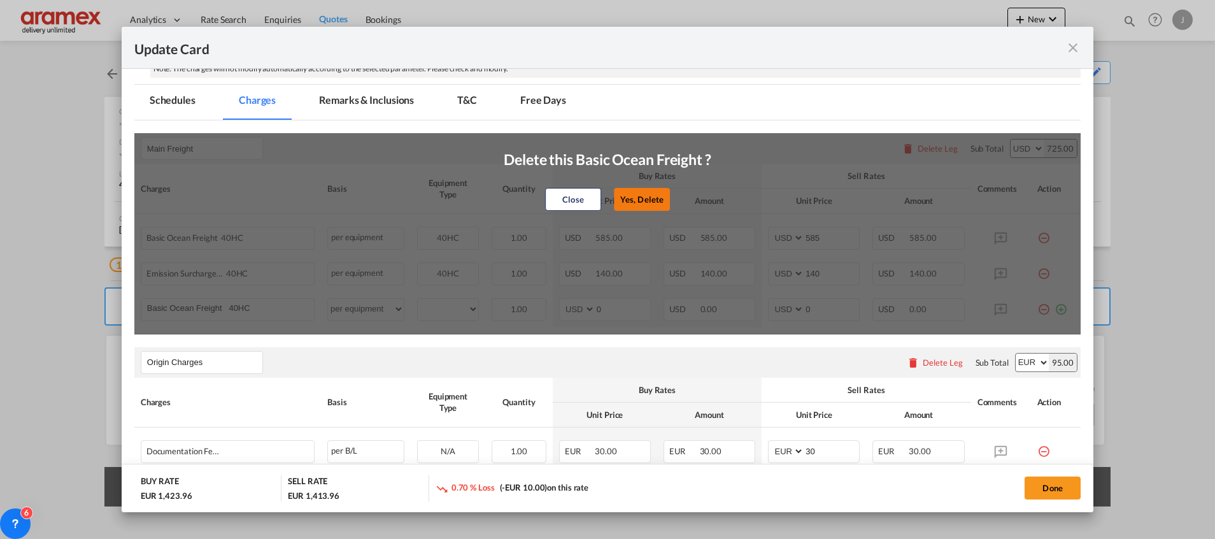
click at [635, 197] on button "Yes, Delete" at bounding box center [642, 199] width 56 height 23
type input "140"
type input "0"
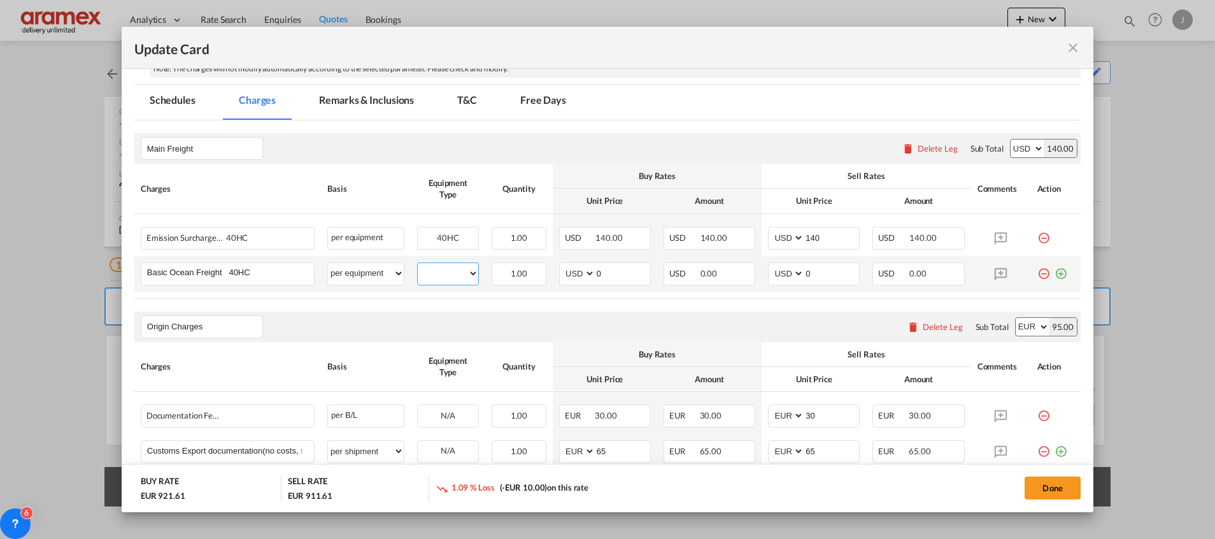
drag, startPoint x: 438, startPoint y: 270, endPoint x: 446, endPoint y: 280, distance: 13.1
click at [438, 270] on select "40HC" at bounding box center [448, 273] width 60 height 17
select select "40HC"
click at [418, 265] on select "40HC" at bounding box center [448, 273] width 60 height 17
drag, startPoint x: 611, startPoint y: 274, endPoint x: 547, endPoint y: 276, distance: 64.4
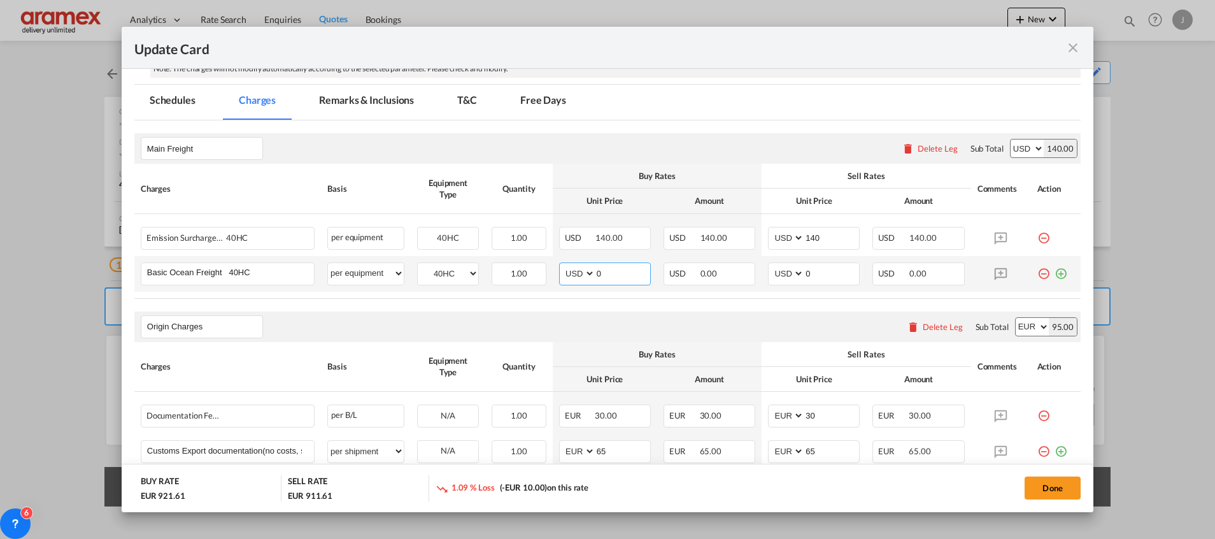
click at [553, 276] on td "AED AFN ALL AMD ANG AOA ARS AUD AWG AZN BAM BBD BDT BGN BHD BIF BMD BND [PERSON…" at bounding box center [605, 274] width 104 height 36
paste input "89"
type input "890"
click at [776, 276] on md-input-container "AED AFN ALL AMD ANG AOA ARS AUD AWG AZN BAM BBD BDT BGN BHD BIF BMD BND [PERSON…" at bounding box center [814, 273] width 92 height 23
paste input "89"
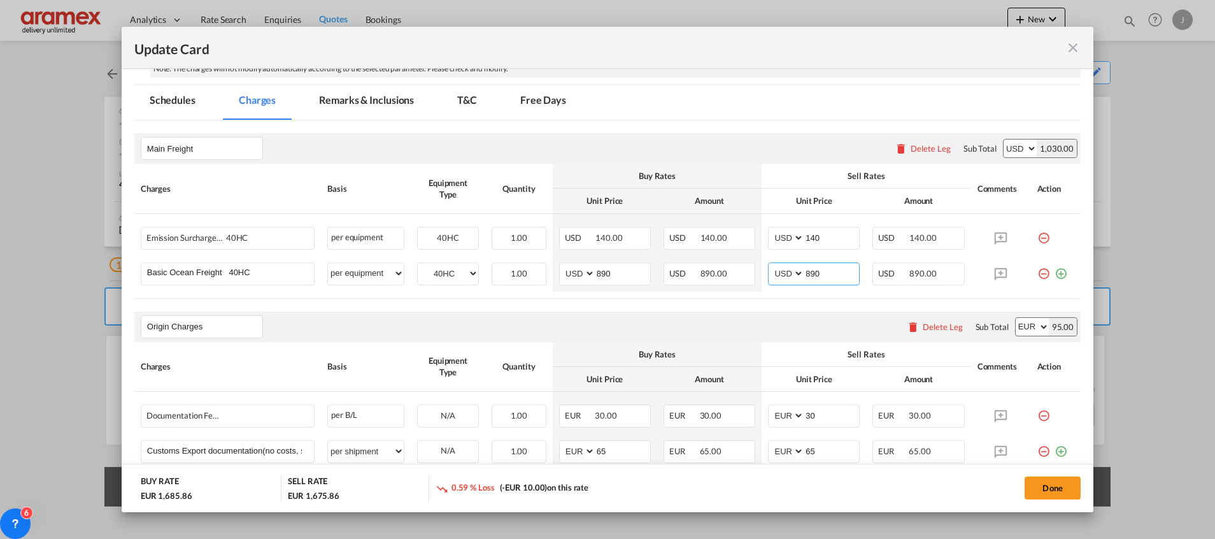
type input "890"
click at [777, 324] on div "Origin Charges Please enter leg name Leg Name Already Exists Delete Leg Sub Tot…" at bounding box center [607, 326] width 946 height 31
click at [1058, 488] on button "Done" at bounding box center [1053, 487] width 56 height 23
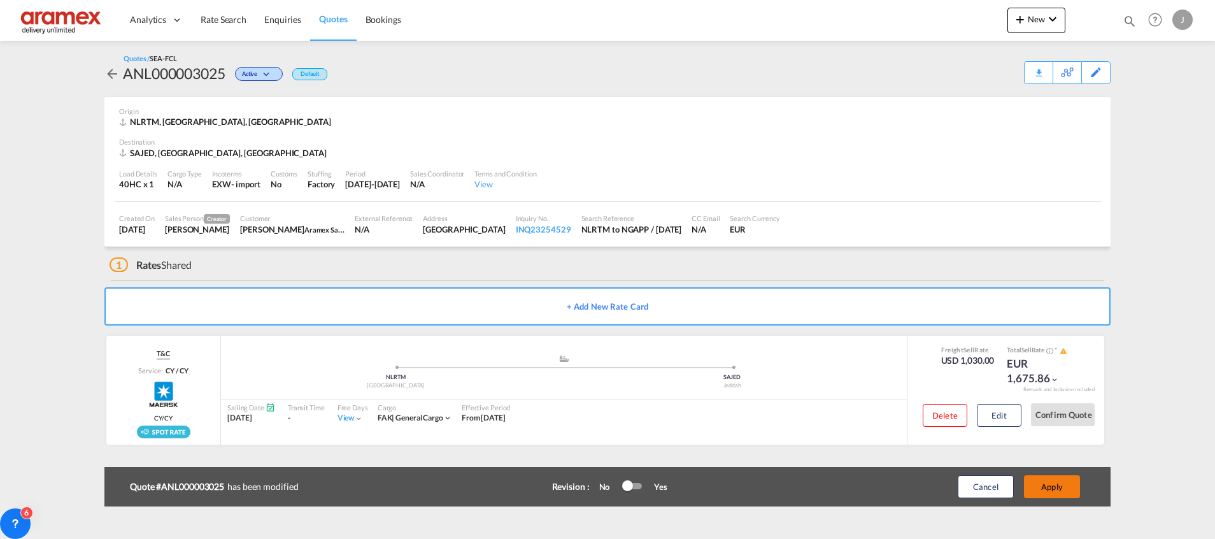
click at [1057, 488] on button "Apply" at bounding box center [1052, 486] width 56 height 23
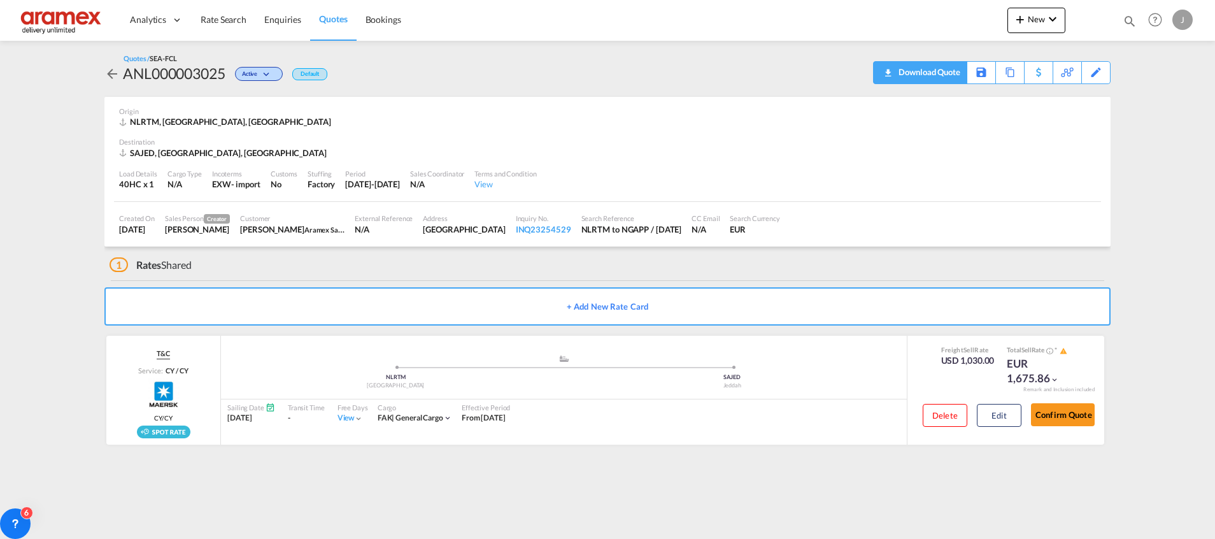
click at [943, 69] on div "Download Quote" at bounding box center [927, 72] width 65 height 20
click at [1002, 422] on button "Edit" at bounding box center [999, 415] width 45 height 23
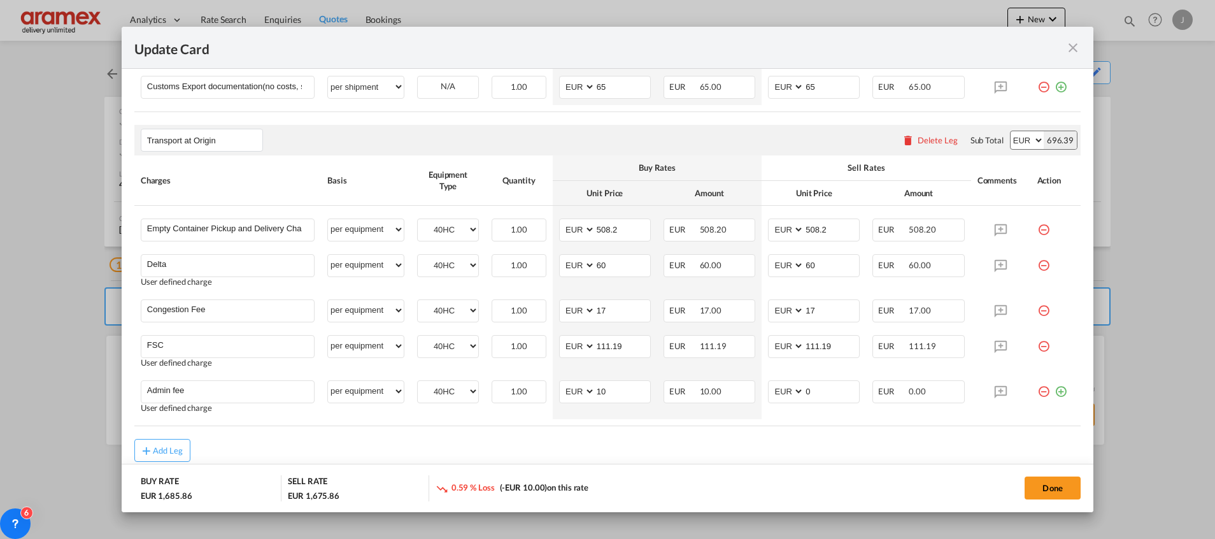
scroll to position [687, 0]
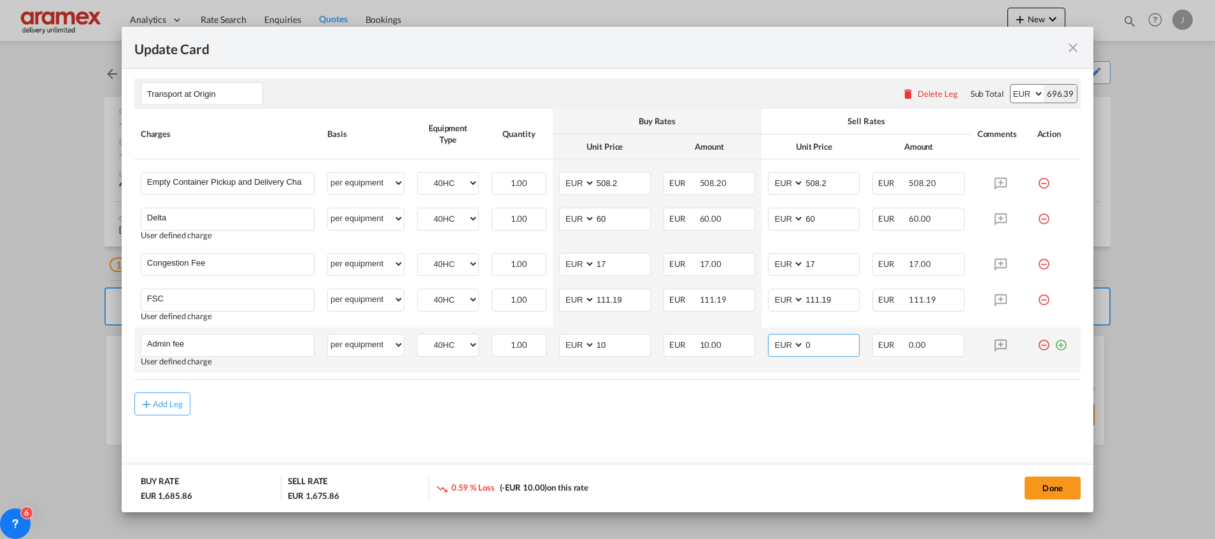
drag, startPoint x: 799, startPoint y: 344, endPoint x: 760, endPoint y: 344, distance: 39.5
click at [768, 344] on md-input-container "AED AFN ALL AMD ANG AOA ARS AUD AWG AZN BAM BBD BDT BGN BHD BIF BMD BND [PERSON…" at bounding box center [814, 345] width 92 height 23
type input "10"
click at [783, 420] on md-content "Main Freight Please enter leg name Leg Name Already Exists Delete Leg Sub Total…" at bounding box center [607, 96] width 946 height 772
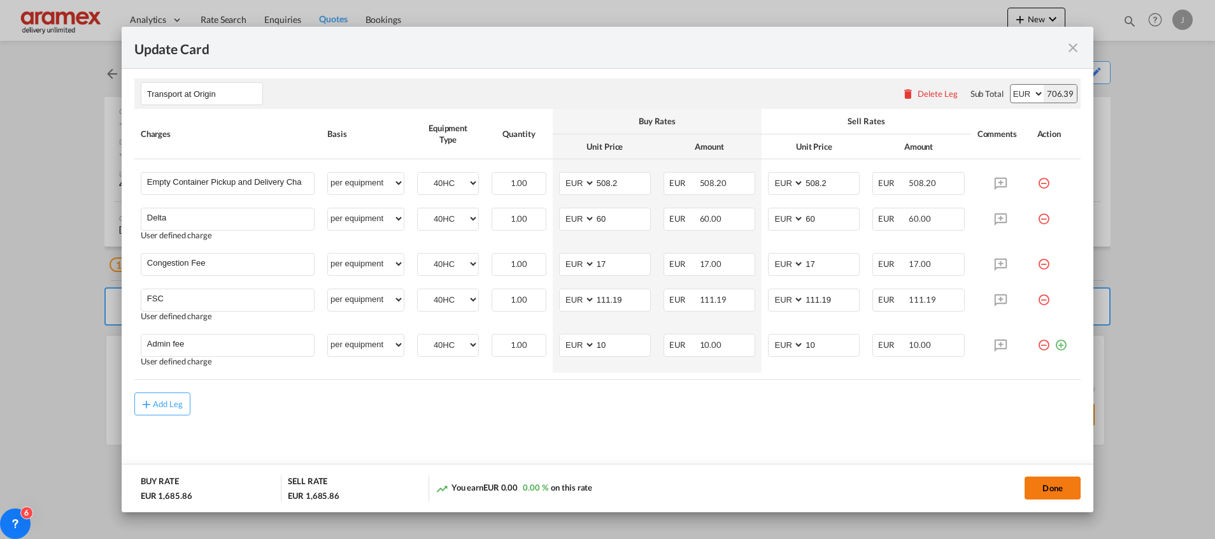
click at [1053, 485] on button "Done" at bounding box center [1053, 487] width 56 height 23
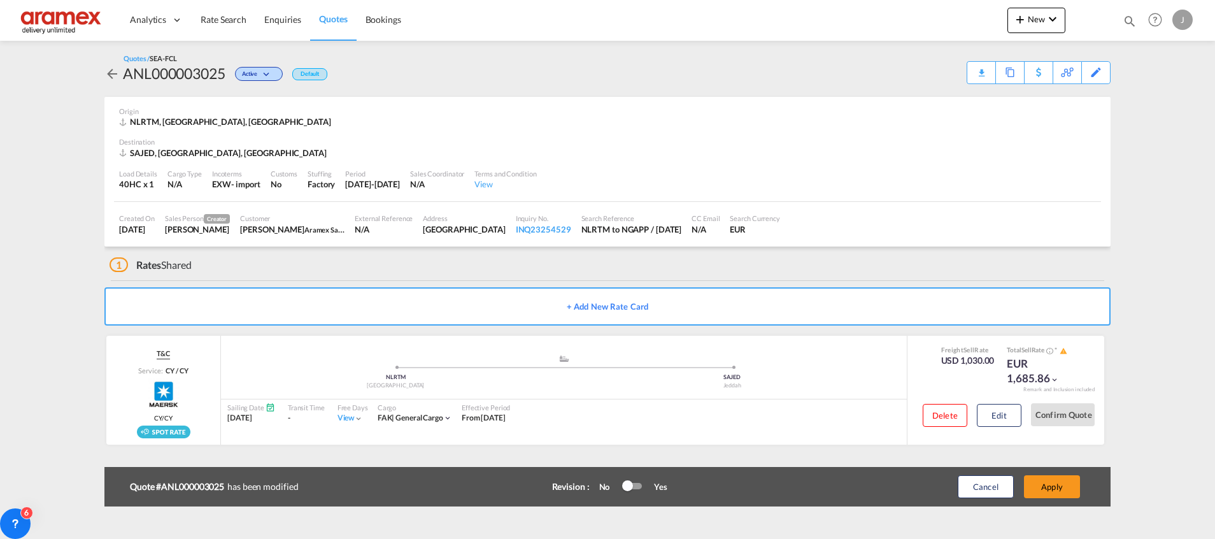
click at [1053, 485] on button "Apply" at bounding box center [1052, 486] width 56 height 23
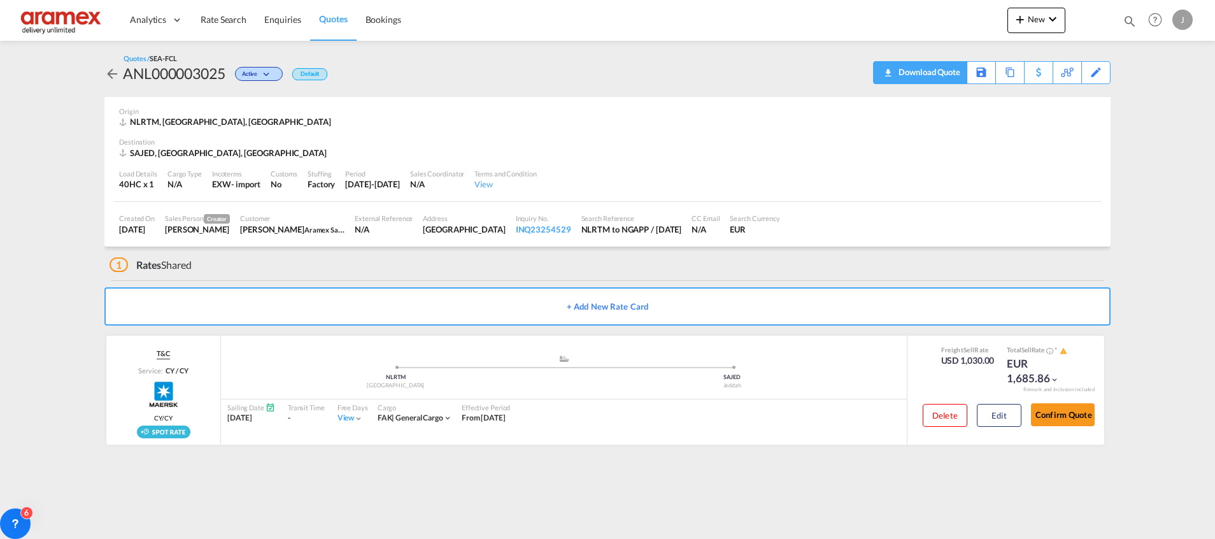
click at [899, 71] on div "Download Quote" at bounding box center [927, 72] width 65 height 20
click at [197, 19] on link "Rate Search" at bounding box center [224, 19] width 64 height 41
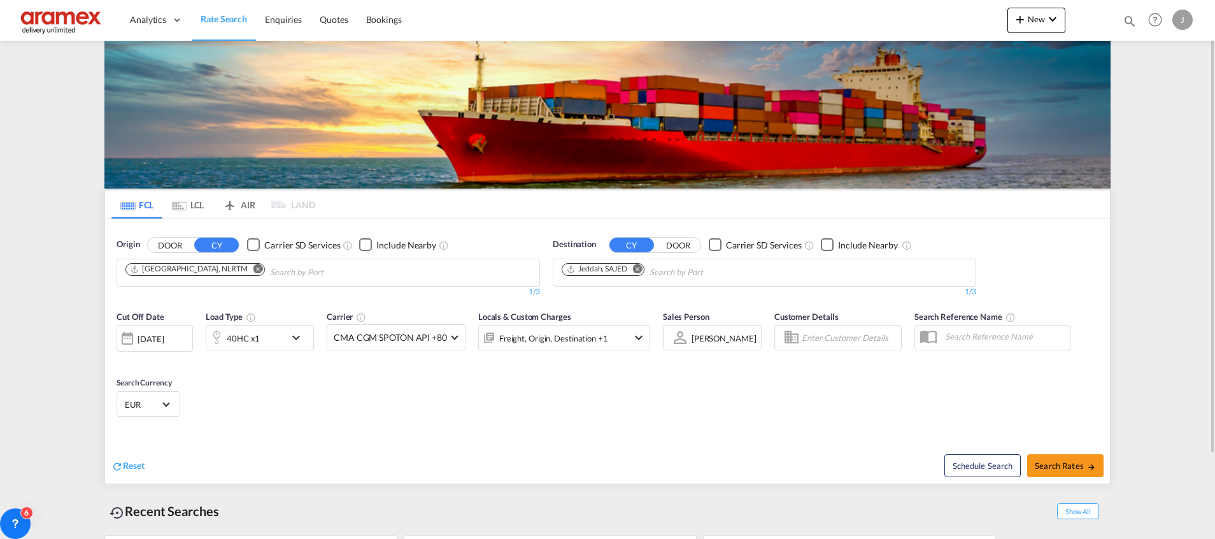
scroll to position [100, 0]
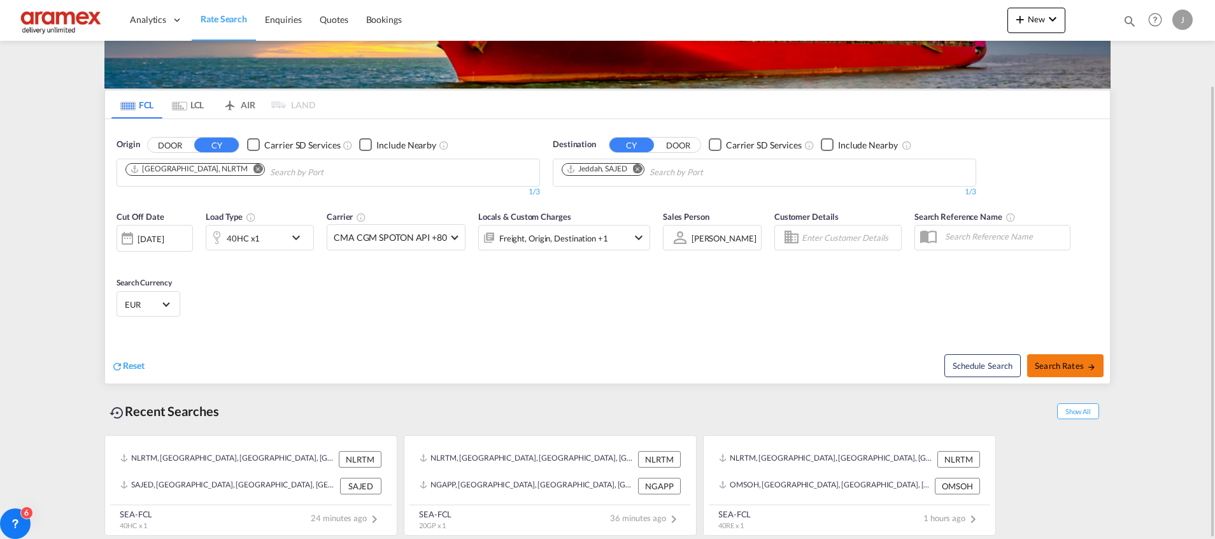
click at [1053, 362] on span "Search Rates" at bounding box center [1065, 365] width 61 height 10
type input "NLRTM to SAJED / [DATE]"
